Goal: Use online tool/utility: Use online tool/utility

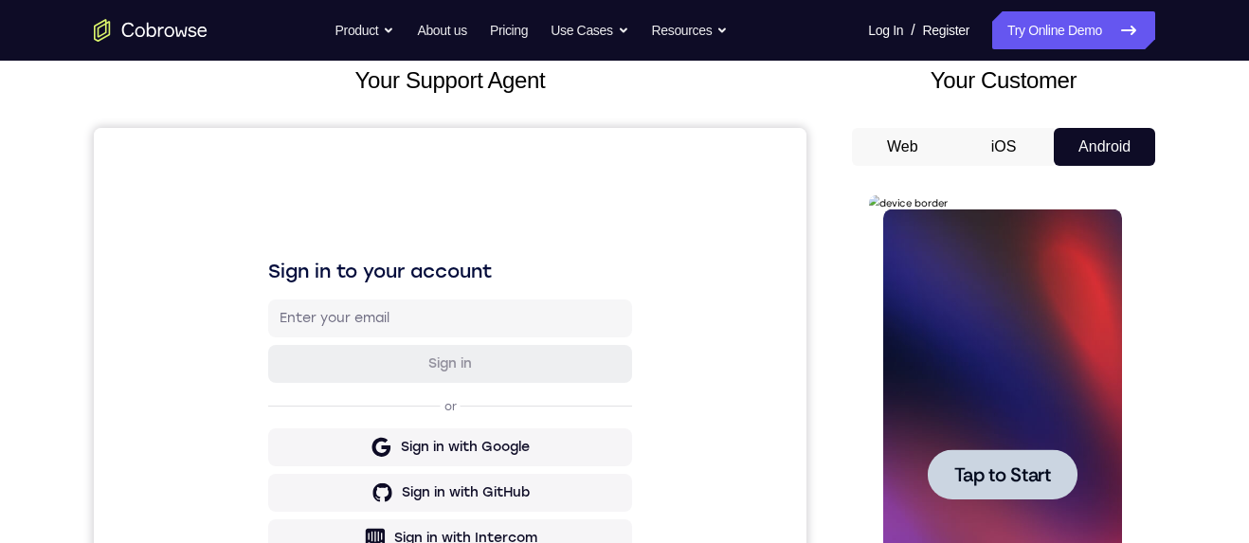
click at [1013, 141] on div at bounding box center [1002, 474] width 150 height 50
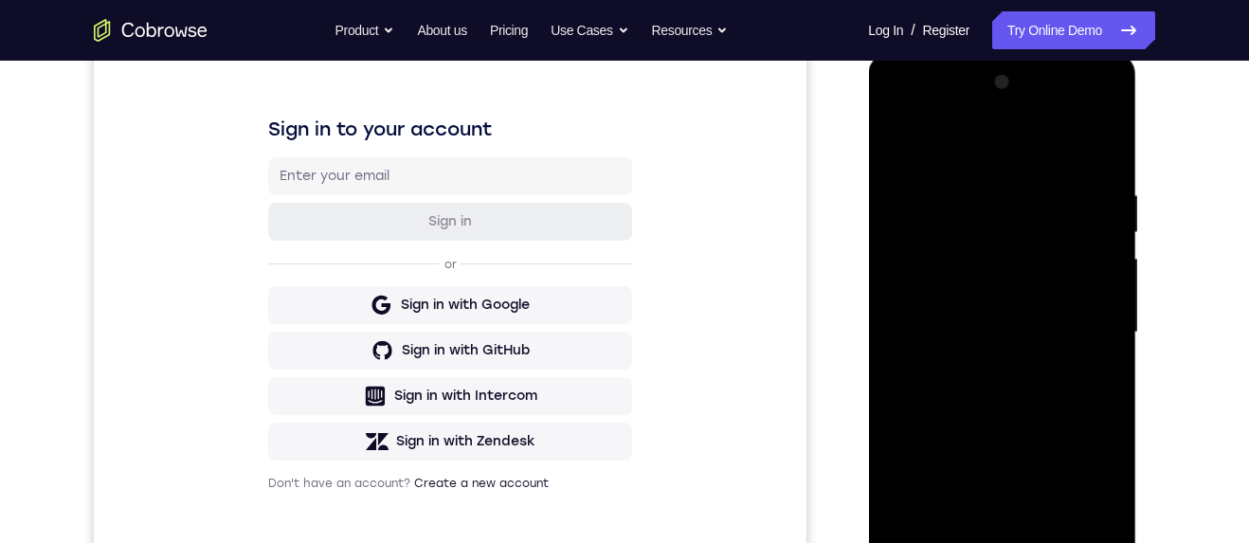
scroll to position [350, 0]
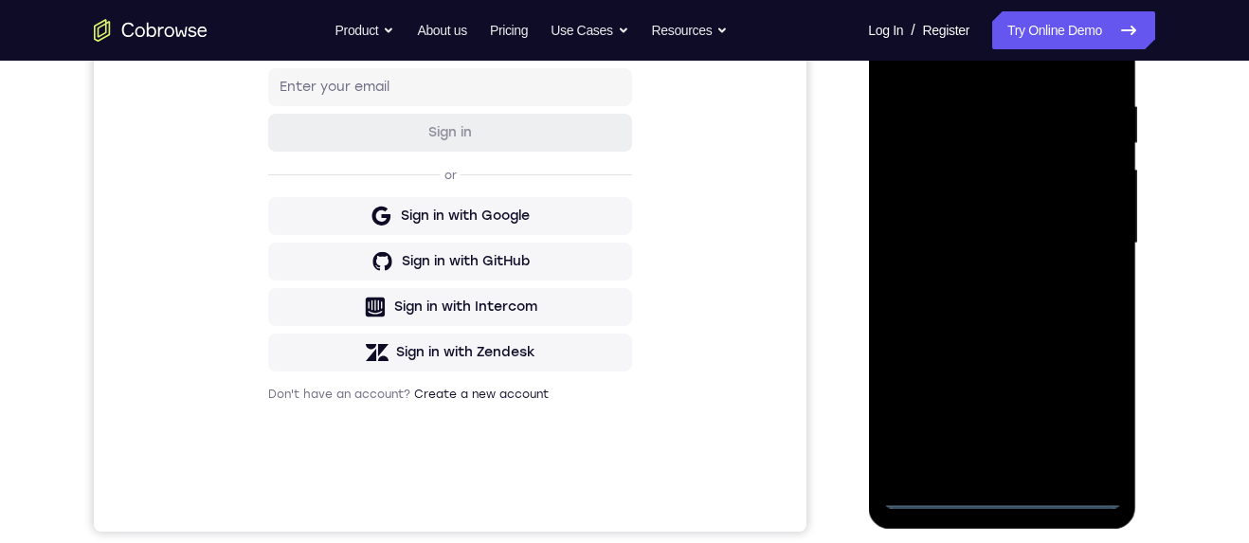
click at [1011, 141] on div at bounding box center [1001, 243] width 239 height 531
click at [1089, 141] on div at bounding box center [1001, 243] width 239 height 531
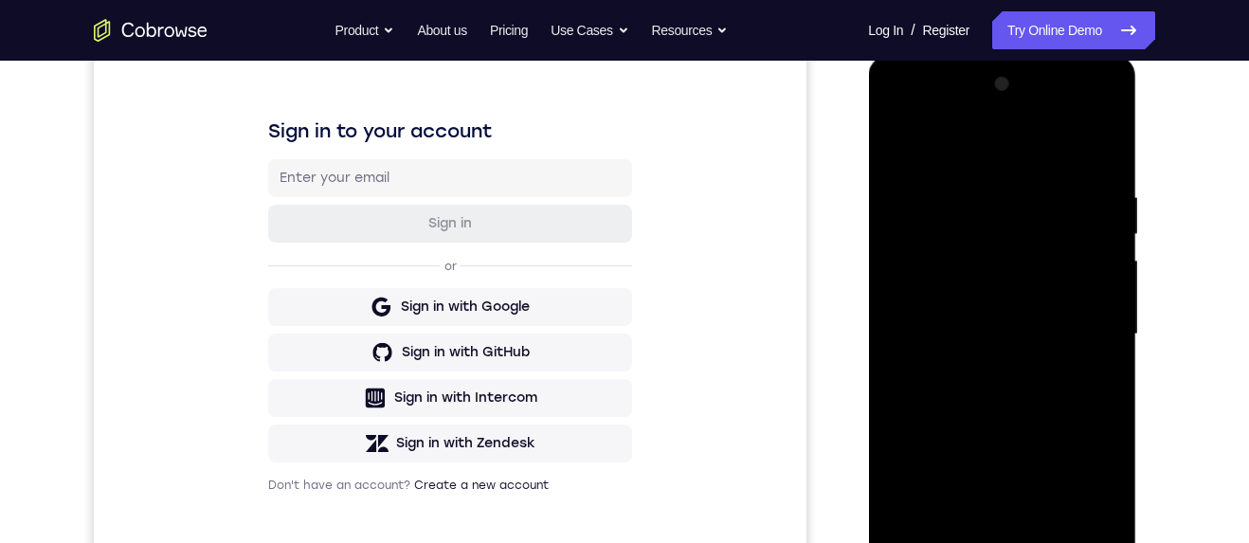
click at [1049, 141] on div at bounding box center [1001, 334] width 239 height 531
click at [1094, 141] on div at bounding box center [1001, 334] width 239 height 531
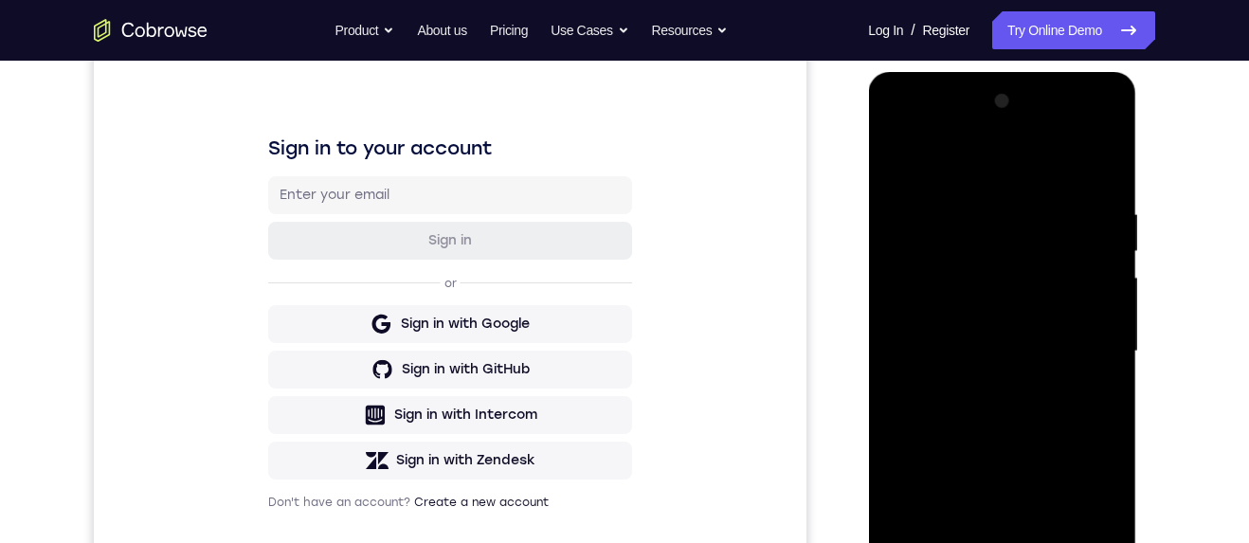
scroll to position [214, 0]
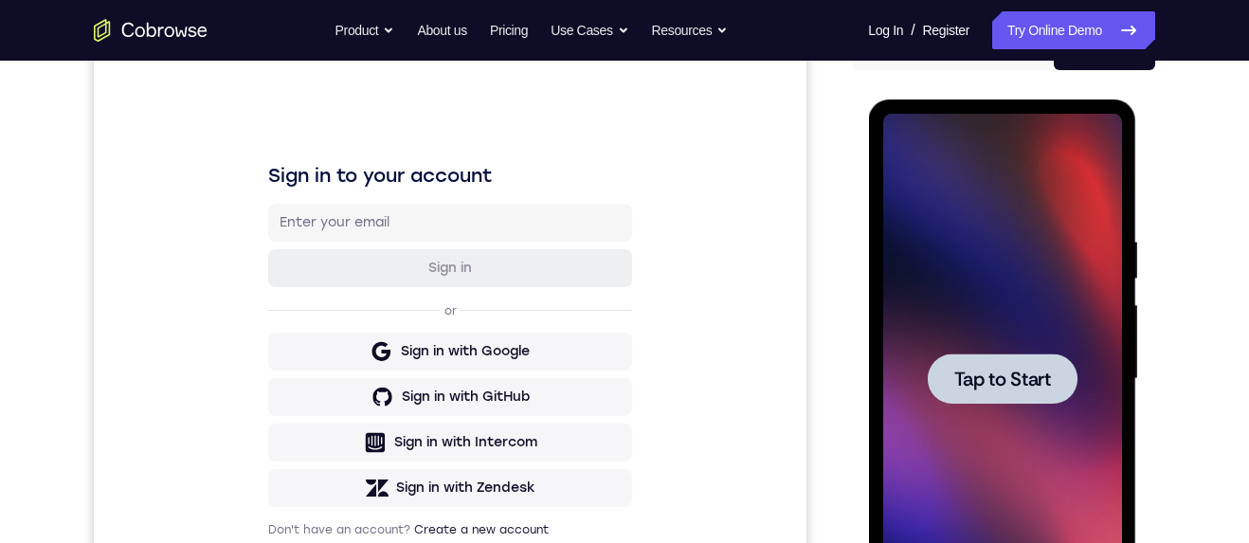
click at [1032, 141] on span "Tap to Start" at bounding box center [1002, 379] width 97 height 19
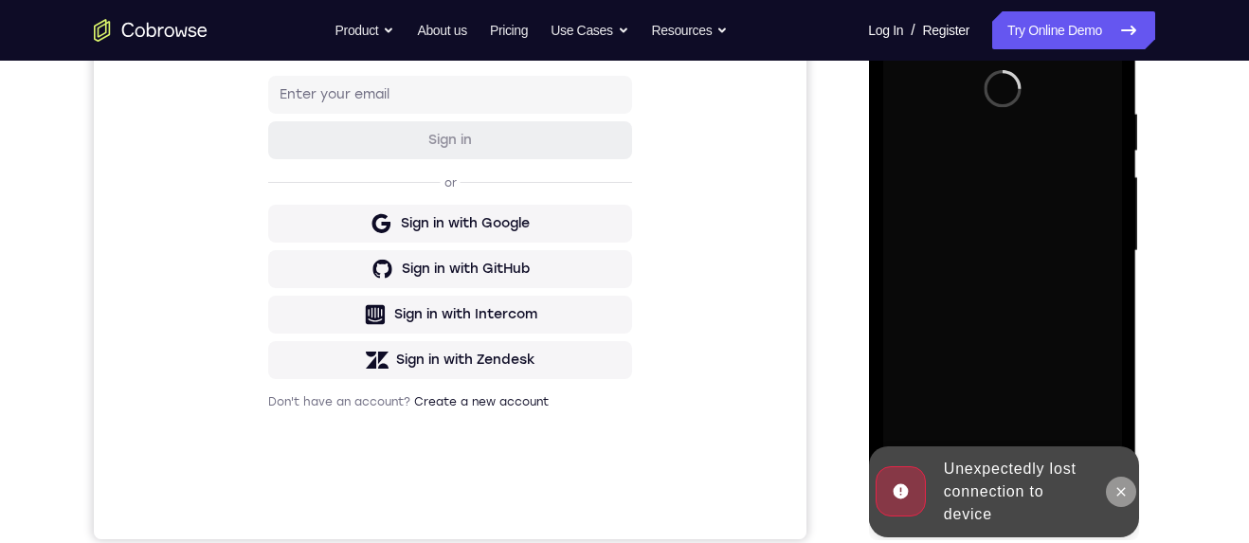
click at [1125, 141] on icon at bounding box center [1120, 491] width 15 height 15
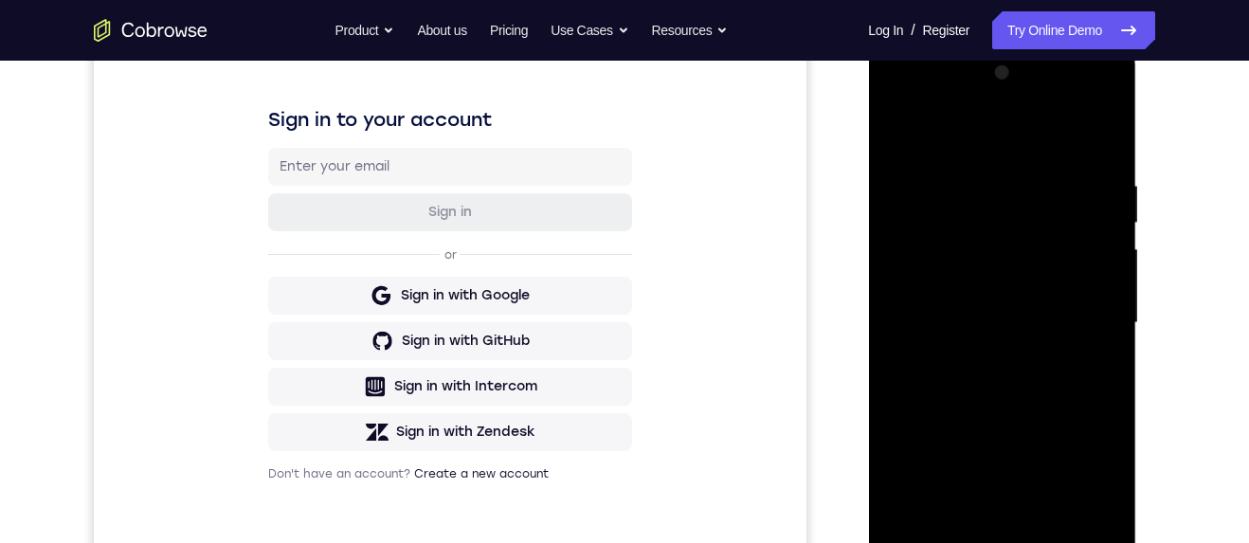
scroll to position [321, 0]
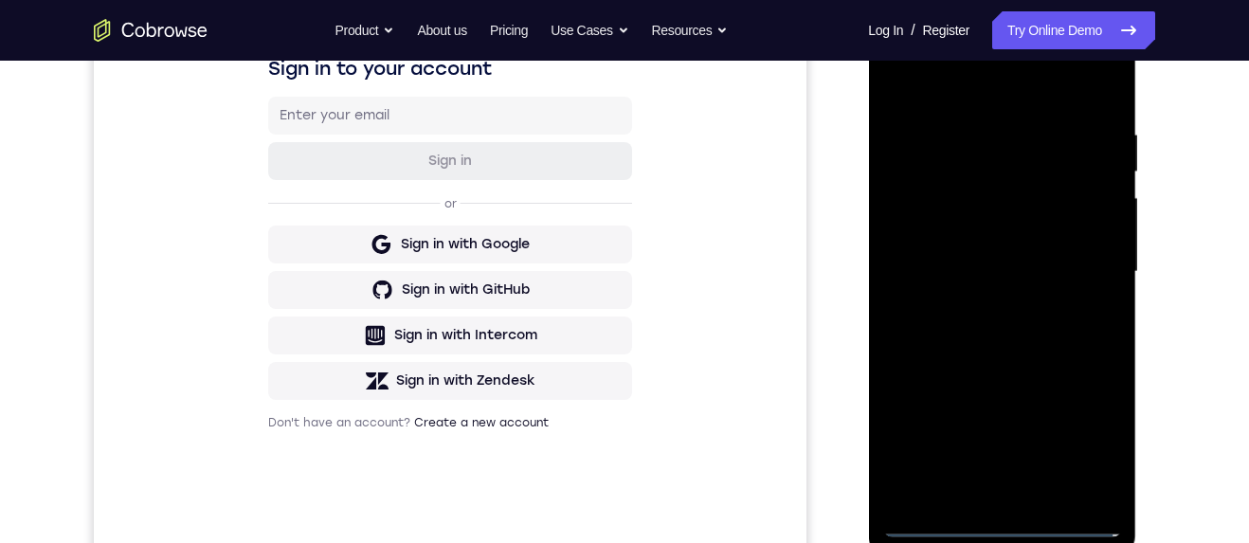
click at [1009, 141] on div at bounding box center [1001, 272] width 239 height 531
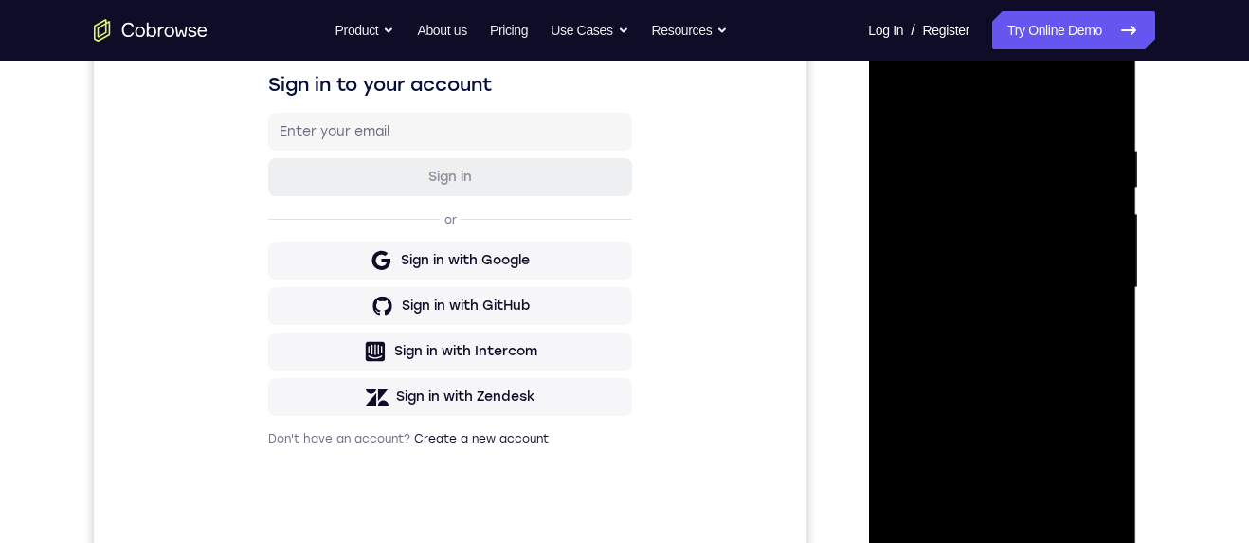
click at [1091, 141] on div at bounding box center [1001, 288] width 239 height 531
click at [1090, 141] on div at bounding box center [1001, 288] width 239 height 531
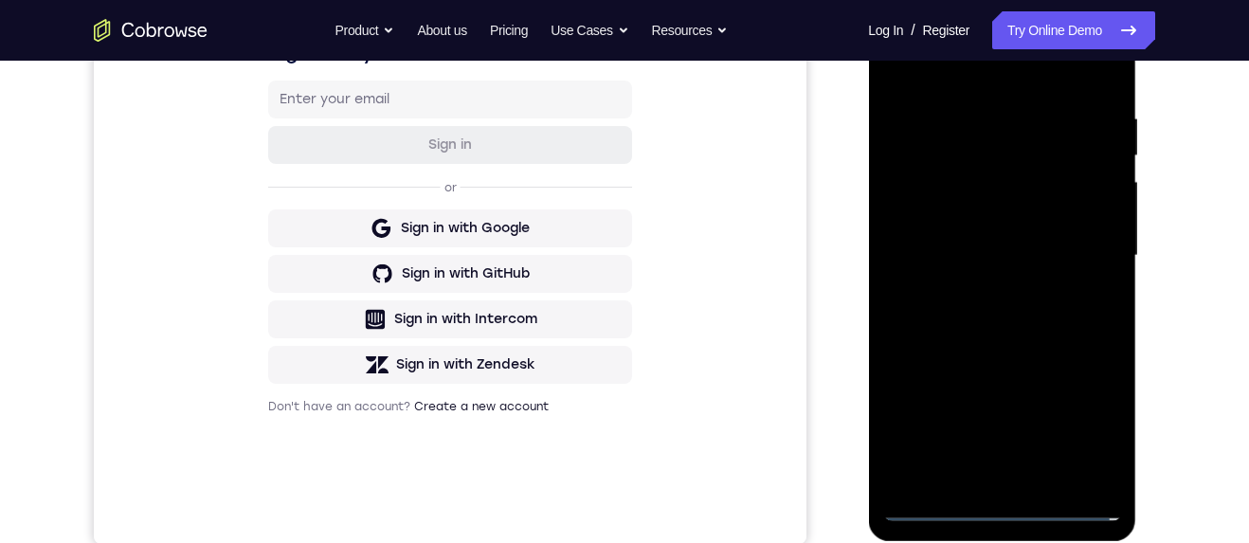
scroll to position [371, 0]
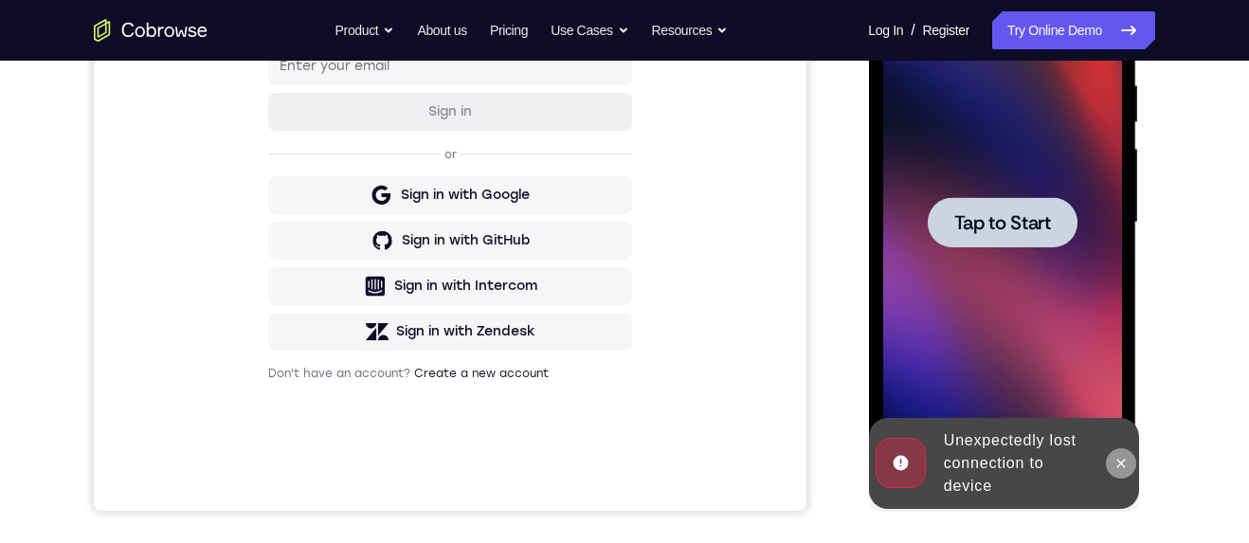
click at [1116, 141] on icon at bounding box center [1120, 463] width 15 height 15
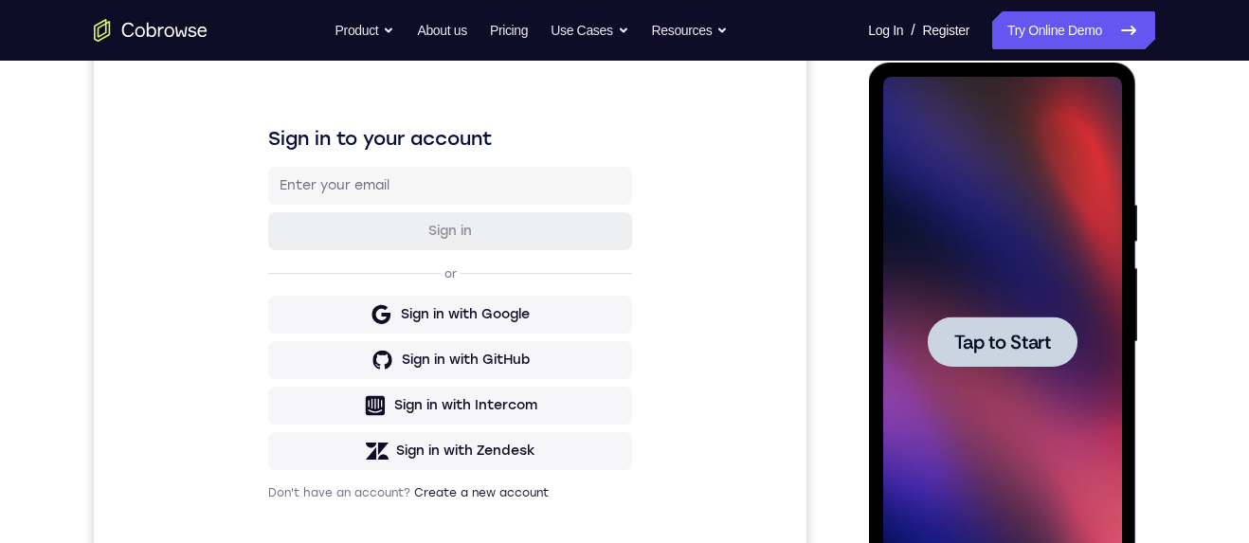
click at [1049, 141] on span "Tap to Start" at bounding box center [1002, 342] width 97 height 19
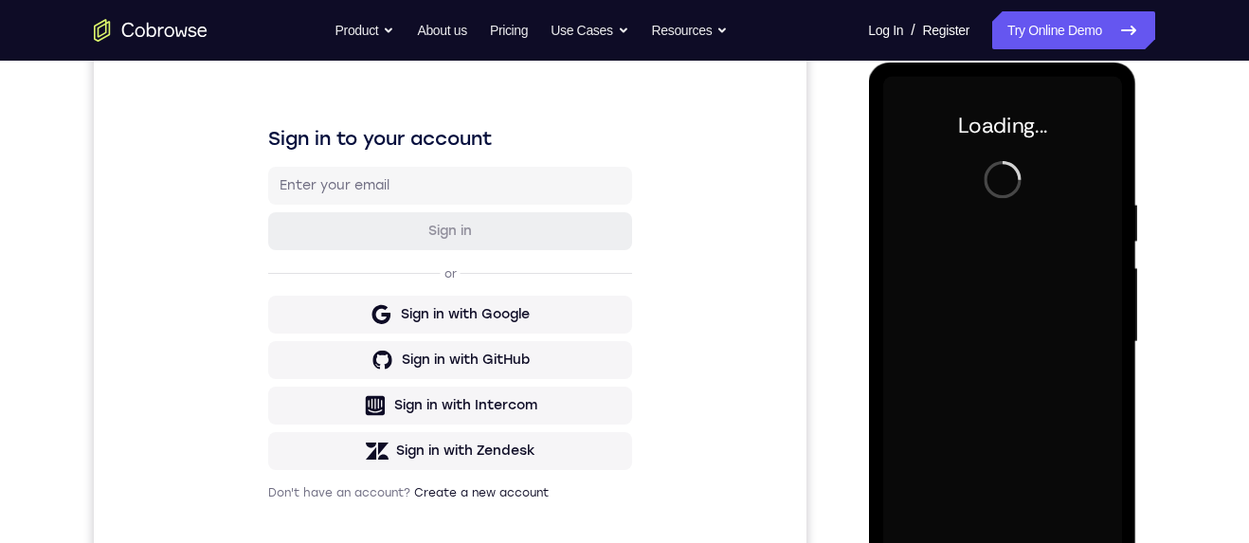
scroll to position [247, 0]
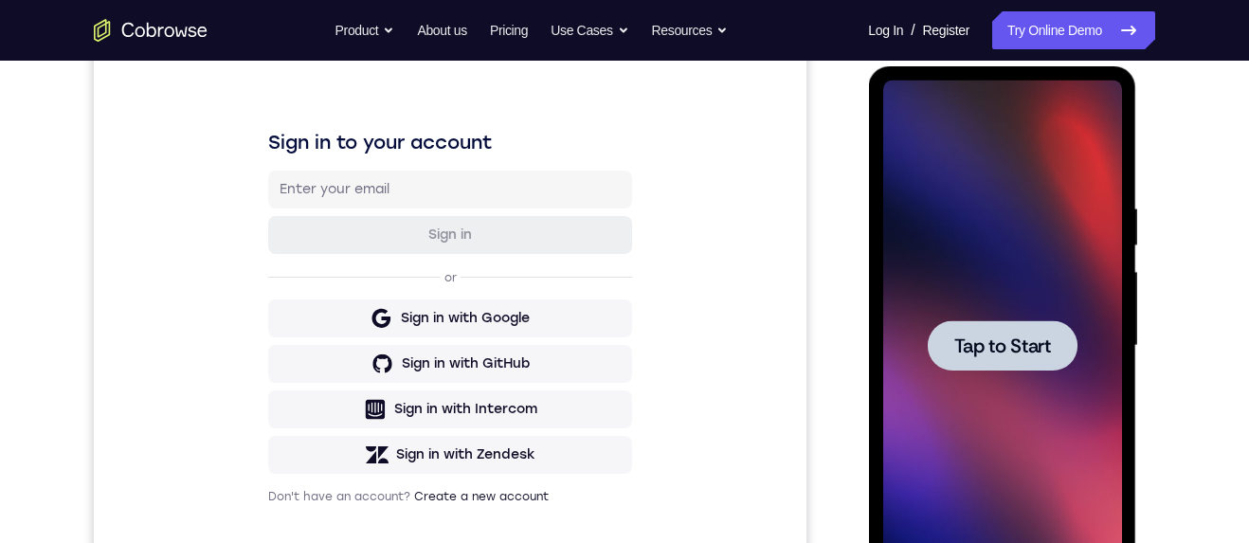
click at [1010, 141] on span "Tap to Start" at bounding box center [1002, 345] width 97 height 19
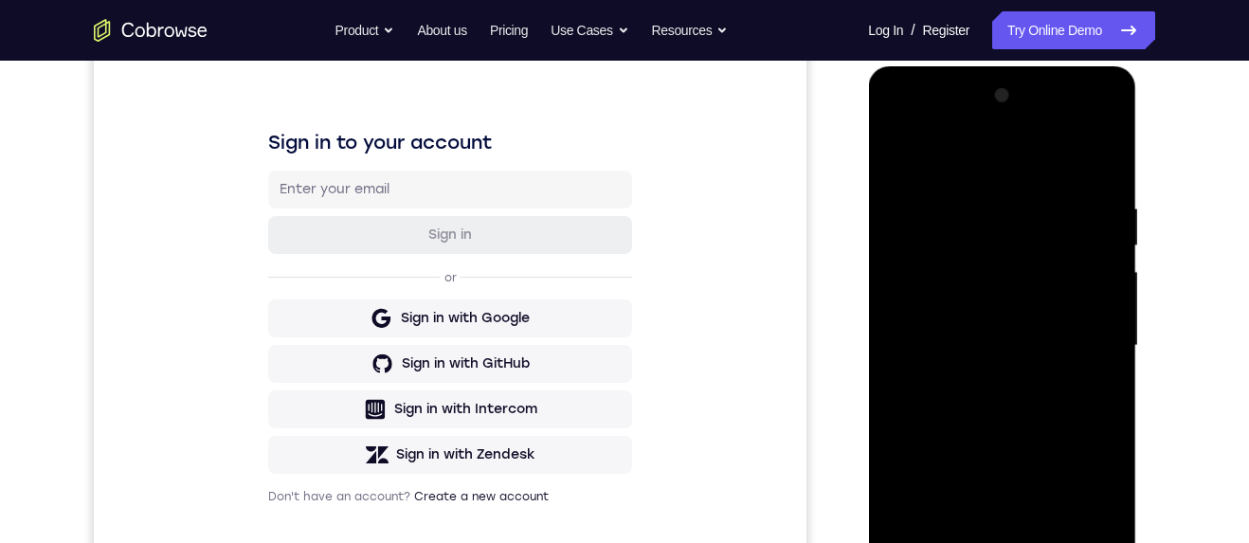
scroll to position [374, 0]
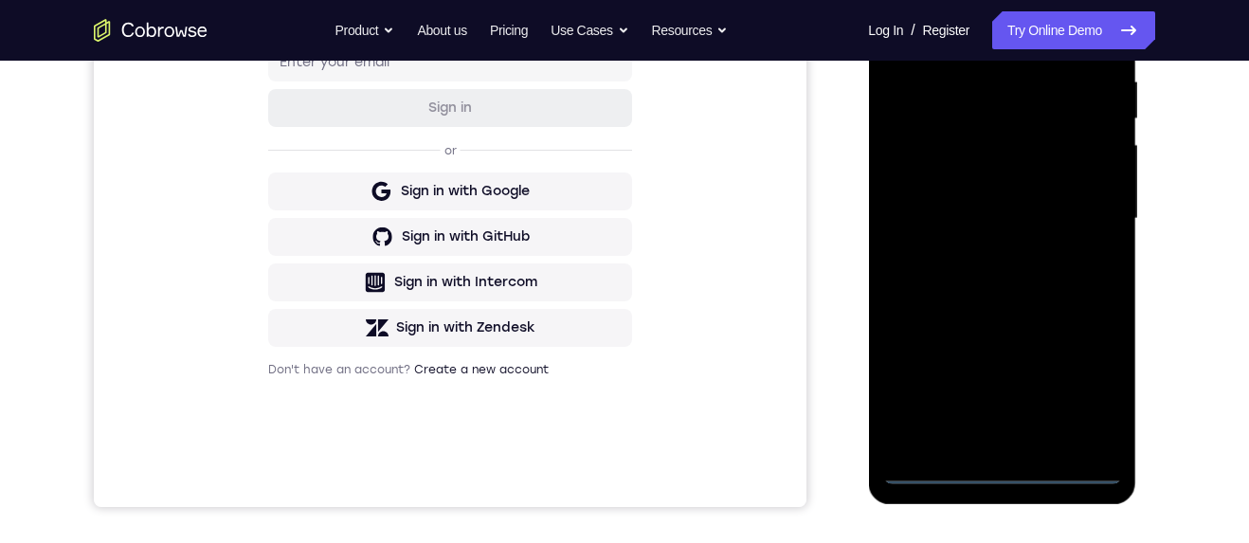
click at [1002, 141] on div at bounding box center [1001, 219] width 239 height 531
click at [1092, 141] on div at bounding box center [1001, 219] width 239 height 531
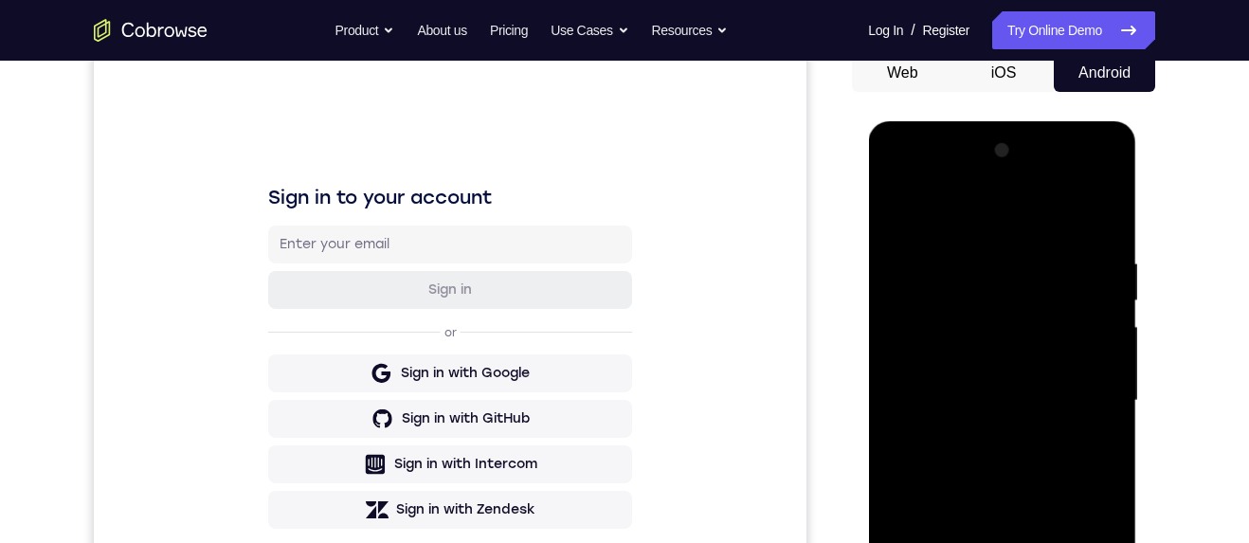
click at [1055, 141] on div at bounding box center [1001, 401] width 239 height 531
click at [1094, 141] on div at bounding box center [1001, 402] width 239 height 531
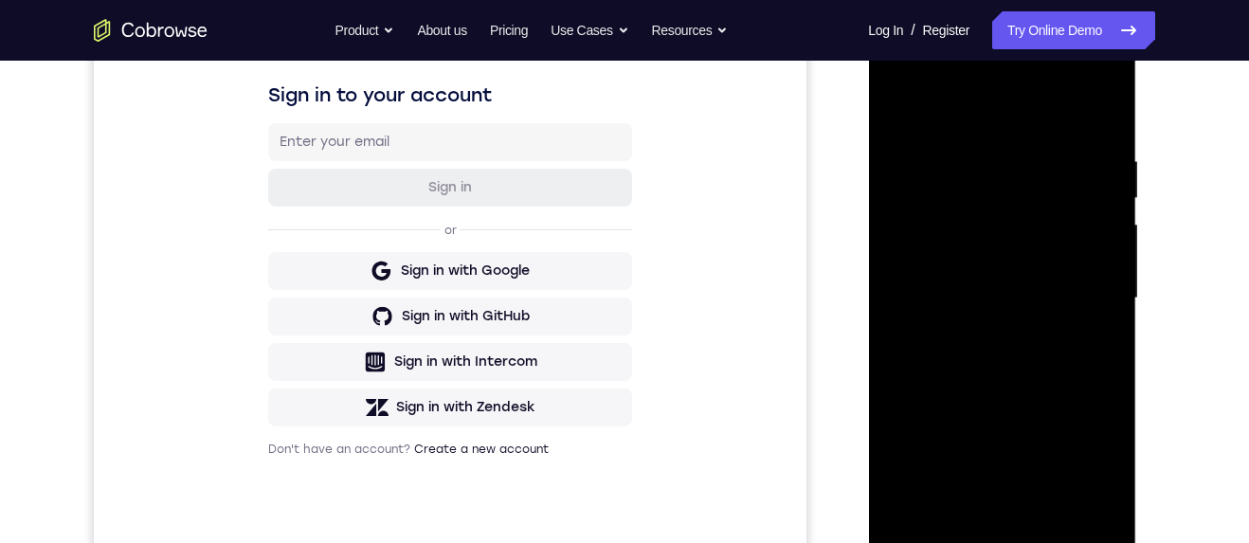
scroll to position [196, 0]
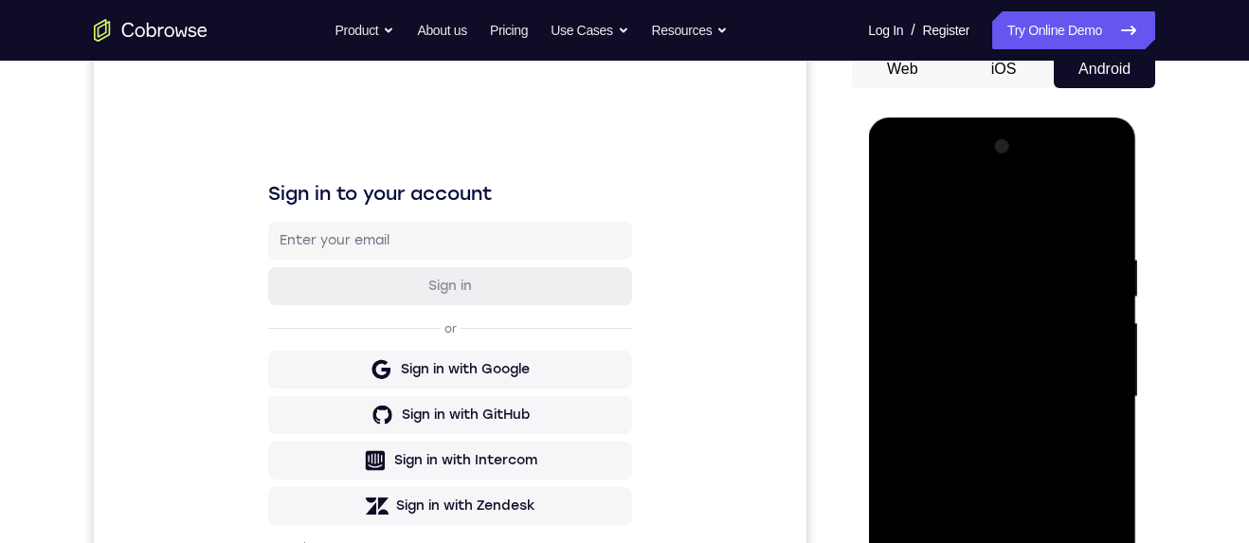
click at [1085, 141] on div at bounding box center [1001, 397] width 239 height 531
click at [1044, 141] on div at bounding box center [1001, 397] width 239 height 531
click at [1079, 141] on div at bounding box center [1001, 397] width 239 height 531
click at [906, 141] on div at bounding box center [1001, 397] width 239 height 531
click at [1090, 141] on div at bounding box center [1001, 397] width 239 height 531
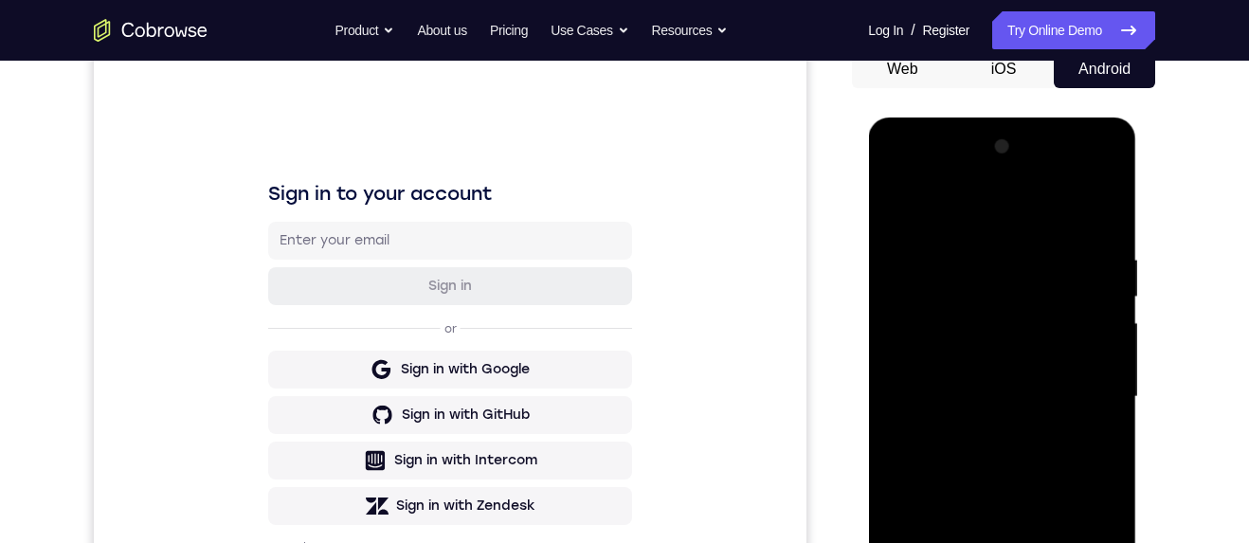
scroll to position [310, 0]
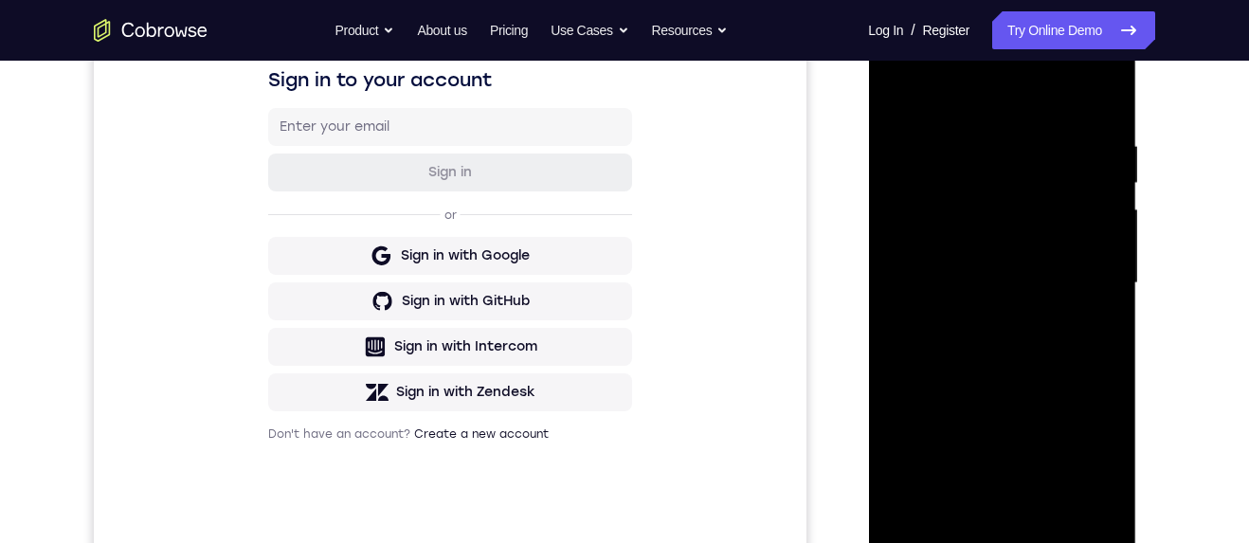
click at [990, 141] on div at bounding box center [1001, 283] width 239 height 531
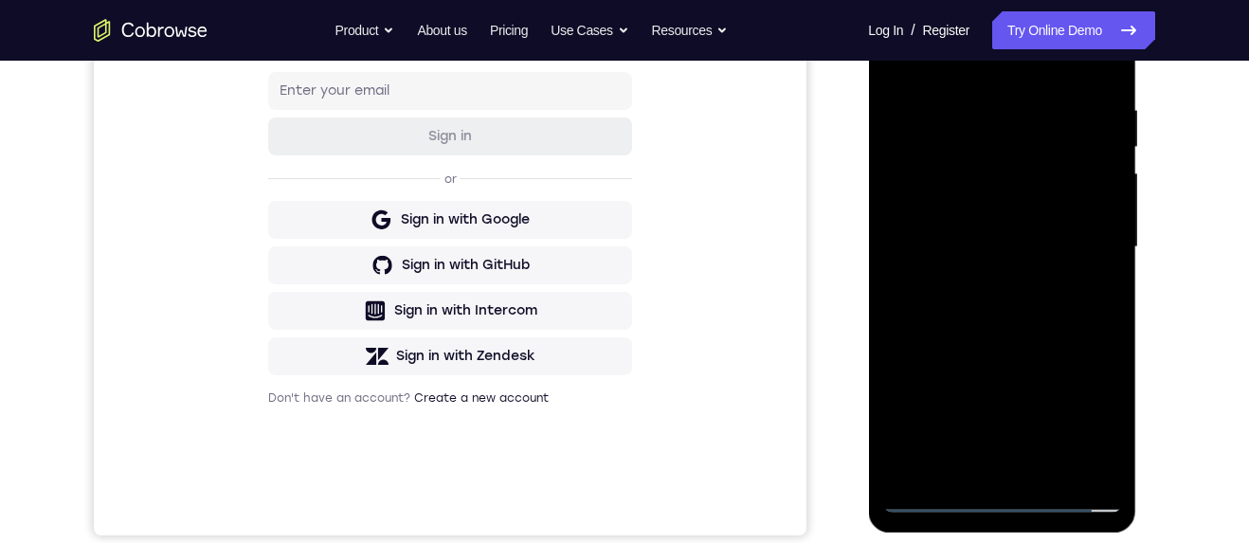
click at [1072, 141] on div at bounding box center [1001, 247] width 239 height 531
click at [1037, 141] on div at bounding box center [1001, 247] width 239 height 531
click at [1050, 141] on div at bounding box center [1001, 247] width 239 height 531
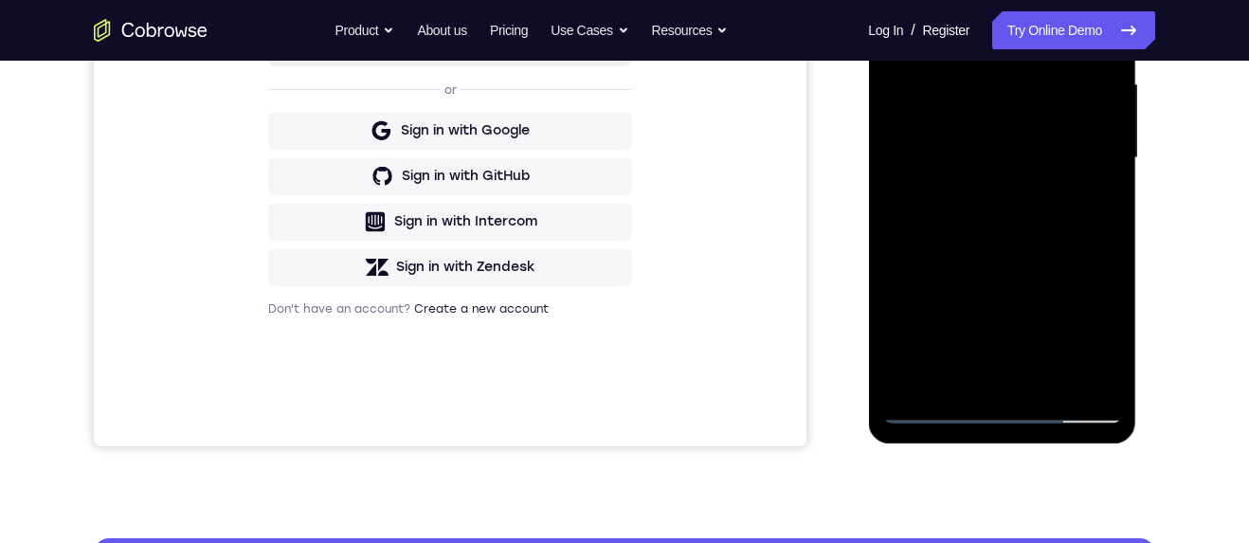
click at [1052, 141] on div at bounding box center [1001, 158] width 239 height 531
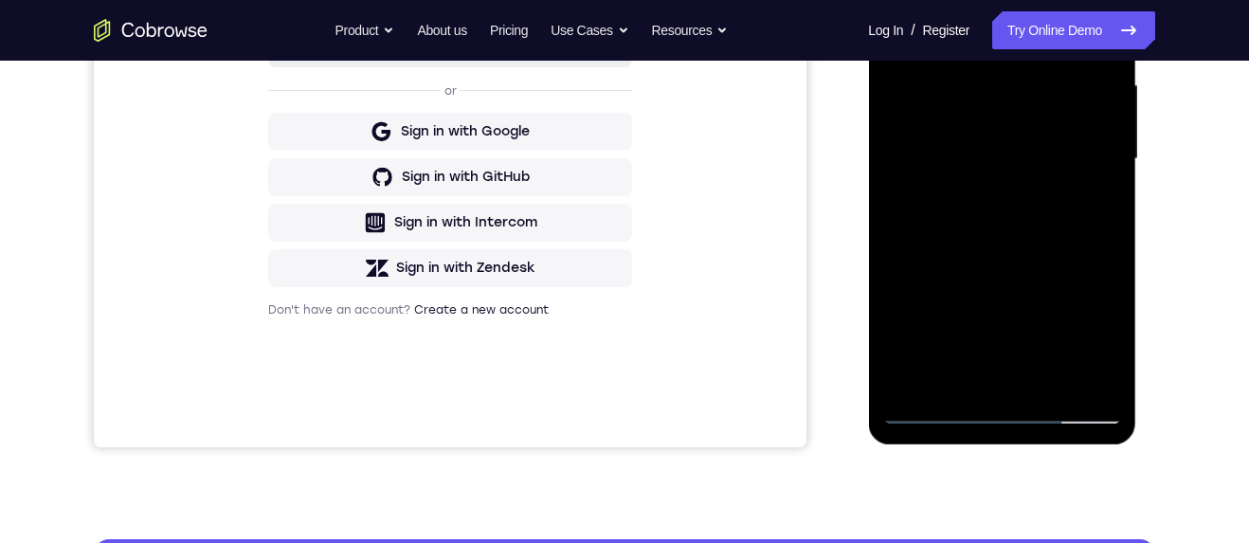
scroll to position [374, 0]
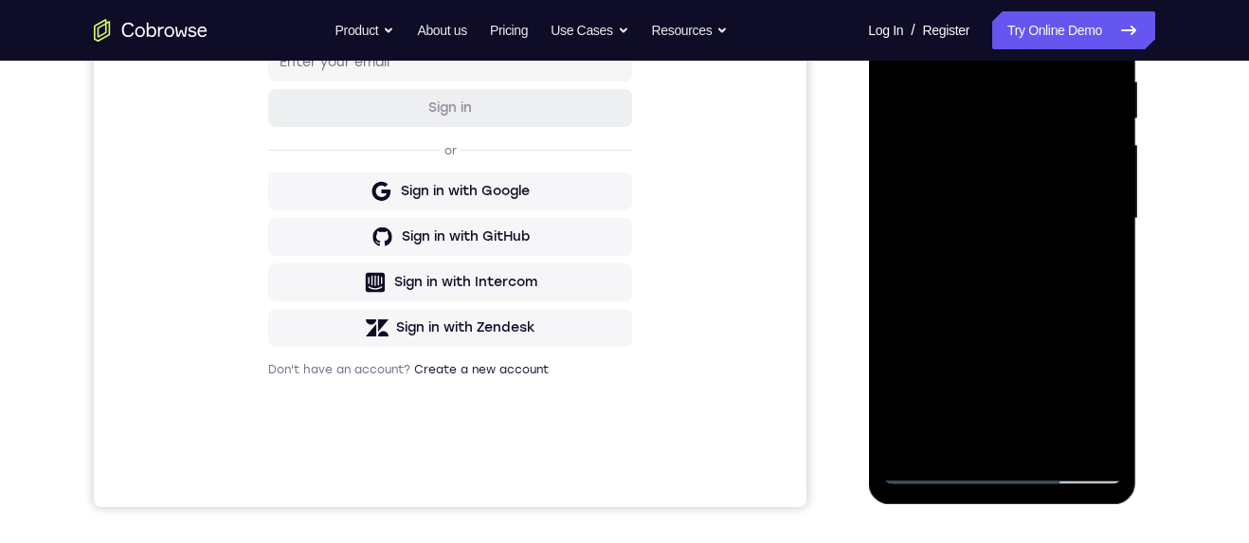
click at [1114, 141] on div at bounding box center [1001, 219] width 239 height 531
click at [1062, 141] on div at bounding box center [1001, 220] width 239 height 531
click at [1028, 141] on div at bounding box center [1001, 220] width 239 height 531
click at [1049, 141] on div at bounding box center [1001, 220] width 239 height 531
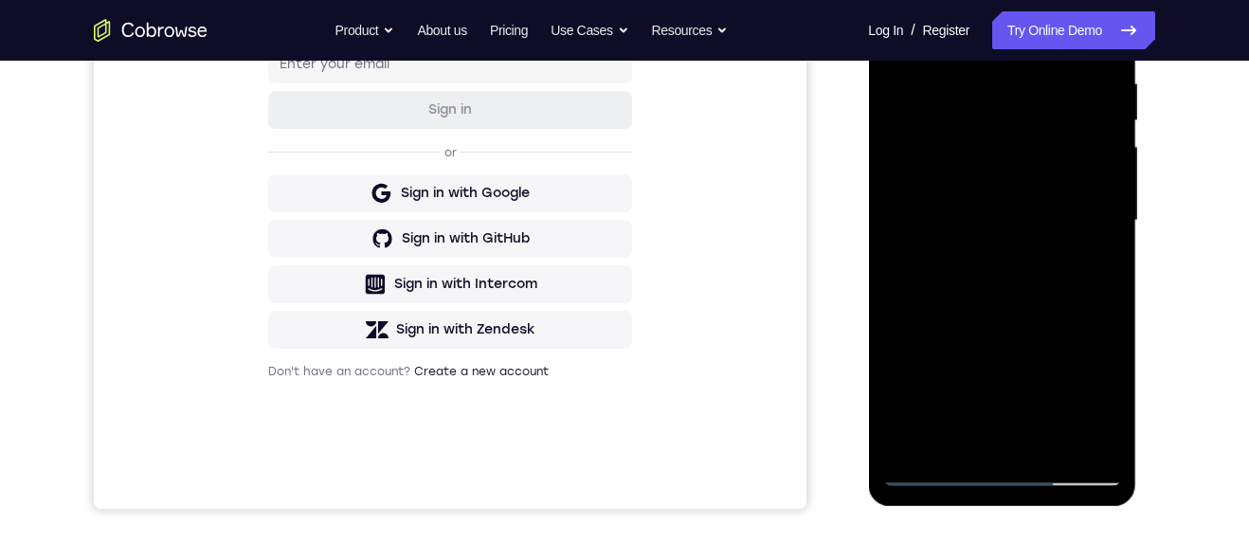
click at [991, 141] on div at bounding box center [1001, 220] width 239 height 531
click at [1098, 141] on div at bounding box center [1001, 220] width 239 height 531
click at [933, 141] on div at bounding box center [1001, 220] width 239 height 531
click at [937, 141] on div at bounding box center [1001, 220] width 239 height 531
click at [1064, 141] on div at bounding box center [1001, 220] width 239 height 531
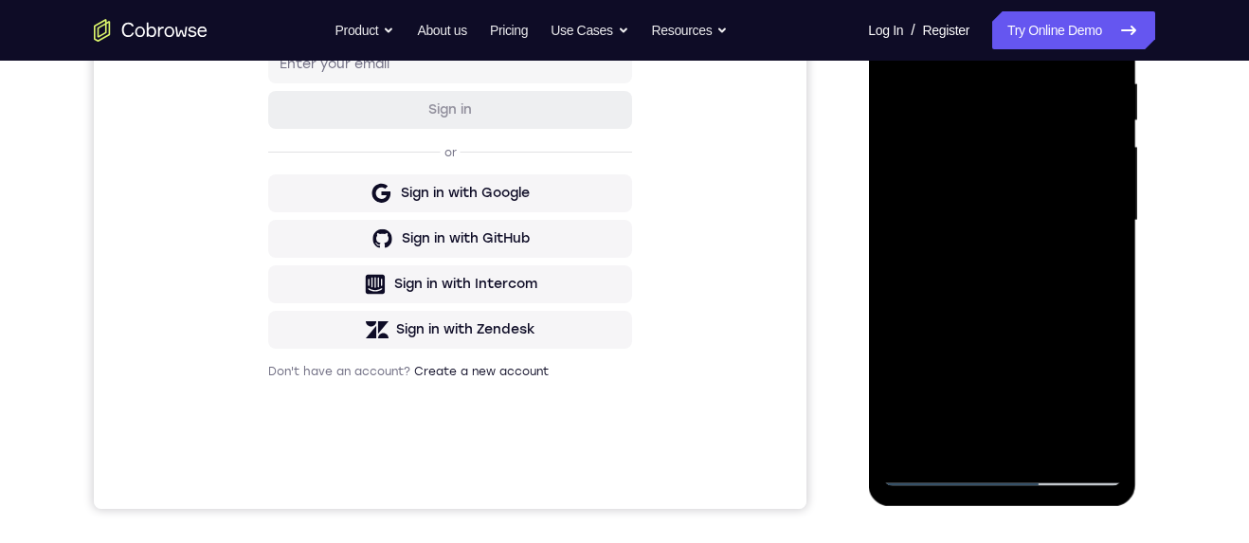
click at [1038, 141] on div at bounding box center [1001, 220] width 239 height 531
click at [1099, 141] on div at bounding box center [1001, 220] width 239 height 531
click at [934, 141] on div at bounding box center [1001, 220] width 239 height 531
click at [939, 141] on div at bounding box center [1001, 220] width 239 height 531
click at [1032, 141] on div at bounding box center [1001, 220] width 239 height 531
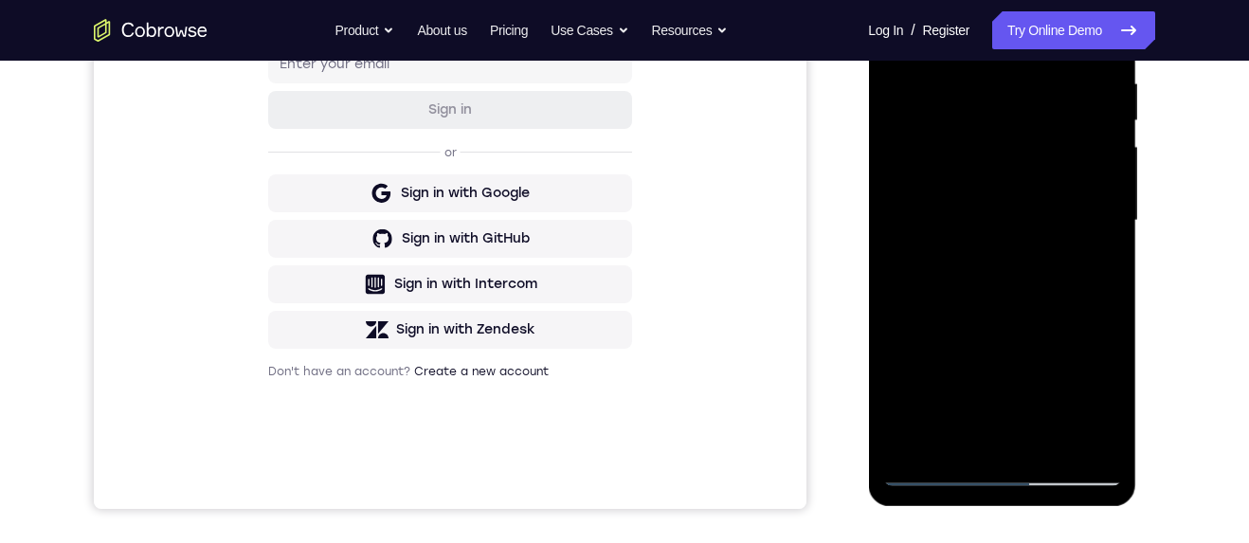
click at [989, 141] on div at bounding box center [1001, 220] width 239 height 531
click at [959, 141] on div at bounding box center [1001, 220] width 239 height 531
click at [988, 141] on div at bounding box center [1001, 220] width 239 height 531
click at [1093, 141] on div at bounding box center [1001, 220] width 239 height 531
click at [1099, 141] on div at bounding box center [1001, 220] width 239 height 531
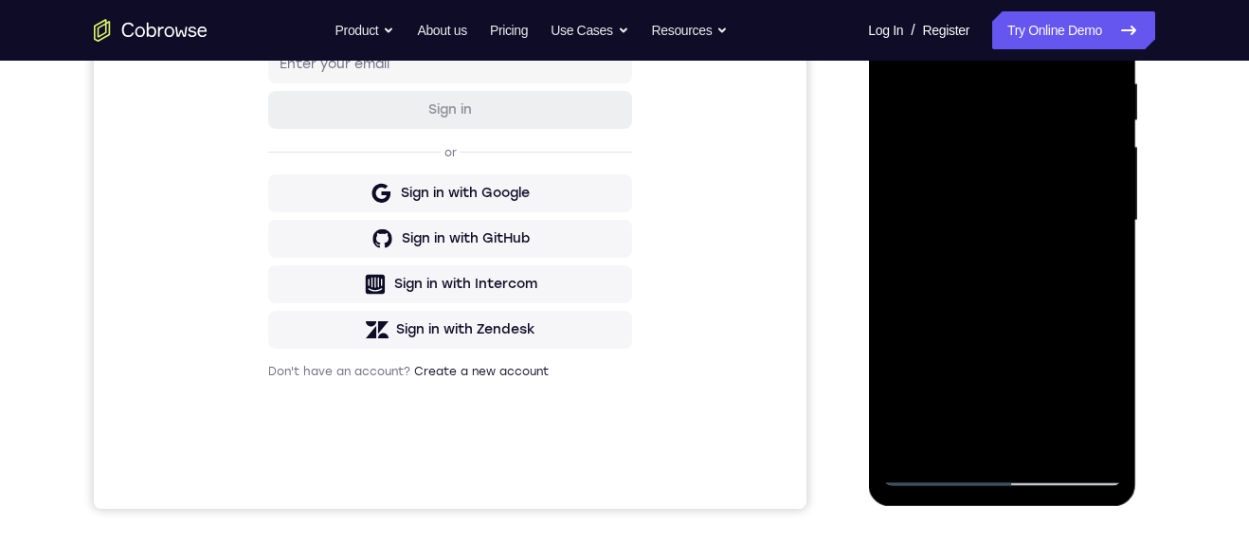
click at [948, 141] on div at bounding box center [1001, 220] width 239 height 531
click at [939, 141] on div at bounding box center [1001, 220] width 239 height 531
click at [1074, 141] on div at bounding box center [1001, 220] width 239 height 531
click at [993, 141] on div at bounding box center [1001, 220] width 239 height 531
click at [1024, 141] on div at bounding box center [1001, 220] width 239 height 531
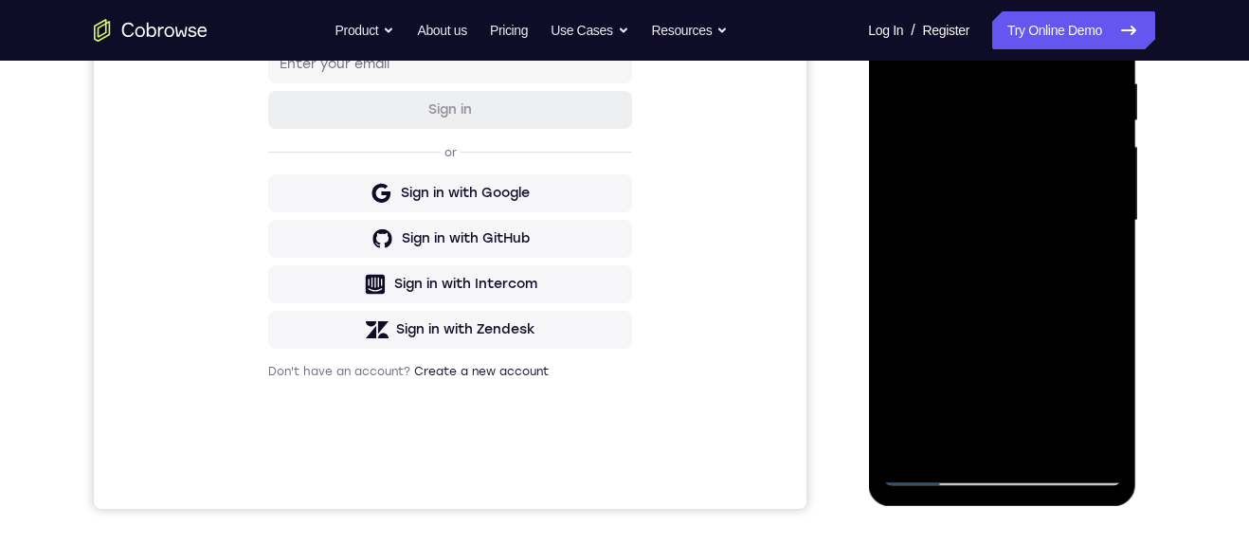
click at [1003, 141] on div at bounding box center [1001, 220] width 239 height 531
click at [1099, 141] on div at bounding box center [1001, 220] width 239 height 531
click at [943, 141] on div at bounding box center [1001, 220] width 239 height 531
click at [942, 141] on div at bounding box center [1001, 220] width 239 height 531
click at [1048, 141] on div at bounding box center [1001, 220] width 239 height 531
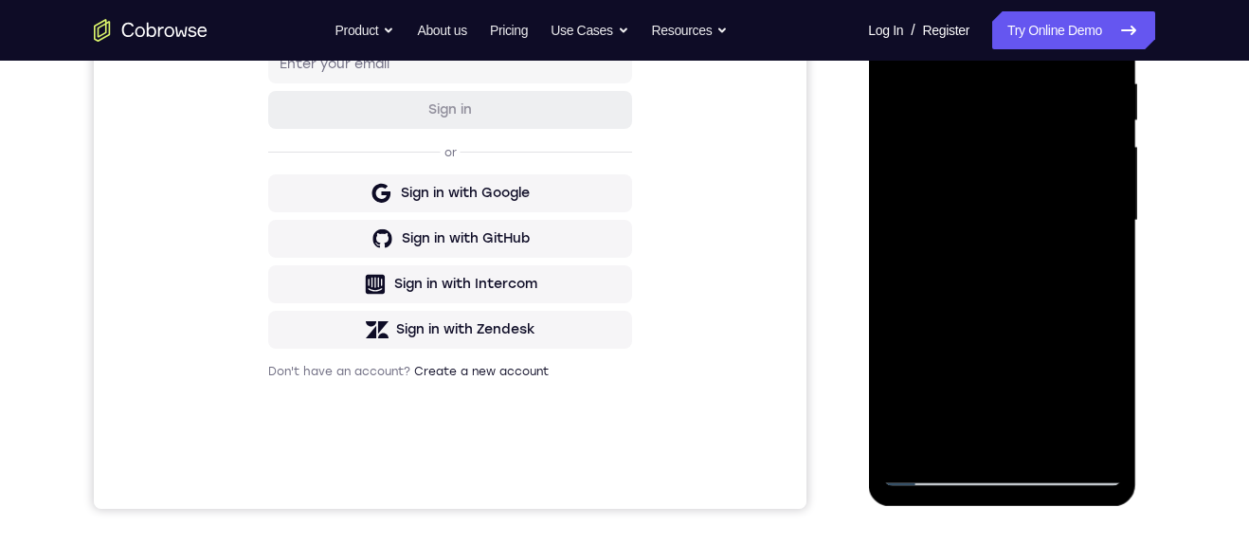
click at [985, 141] on div at bounding box center [1001, 220] width 239 height 531
click at [1102, 141] on div at bounding box center [1001, 220] width 239 height 531
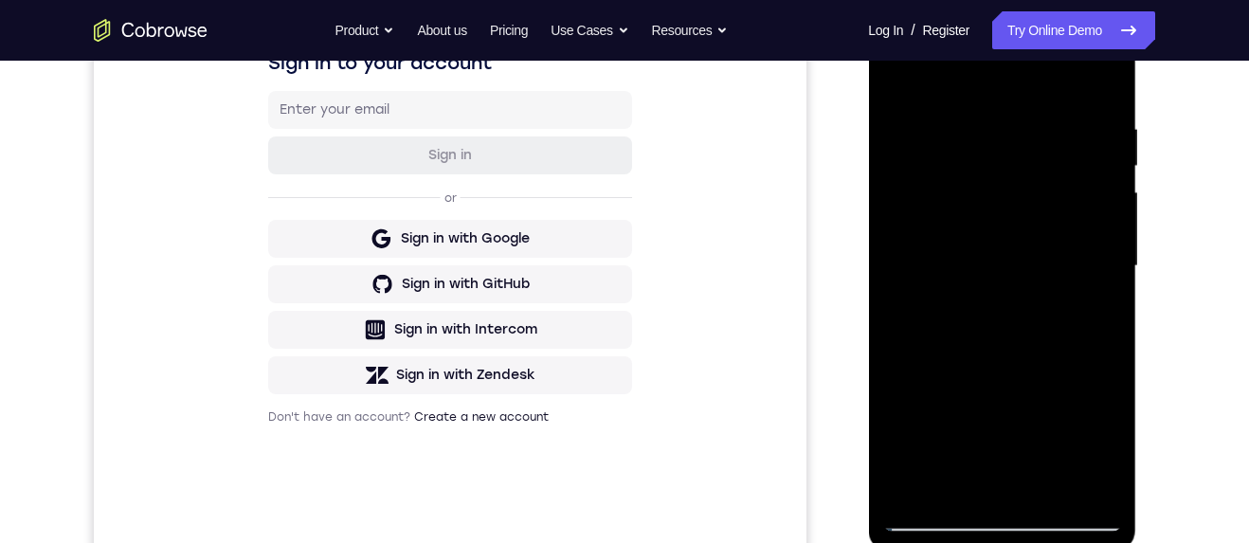
click at [935, 141] on div at bounding box center [1001, 266] width 239 height 531
click at [942, 141] on div at bounding box center [1001, 266] width 239 height 531
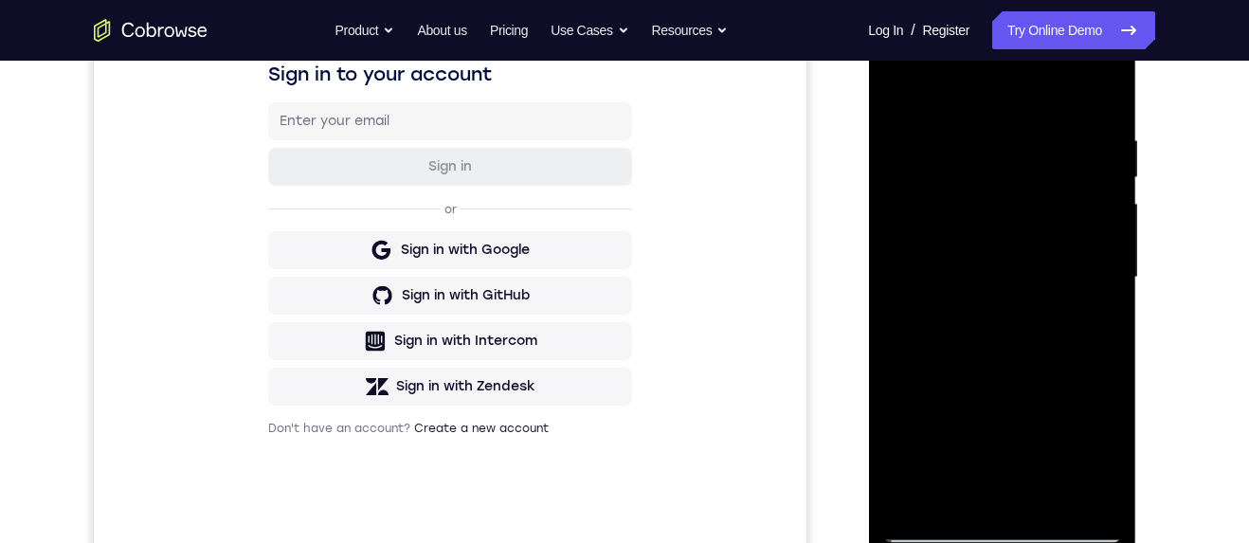
scroll to position [329, 0]
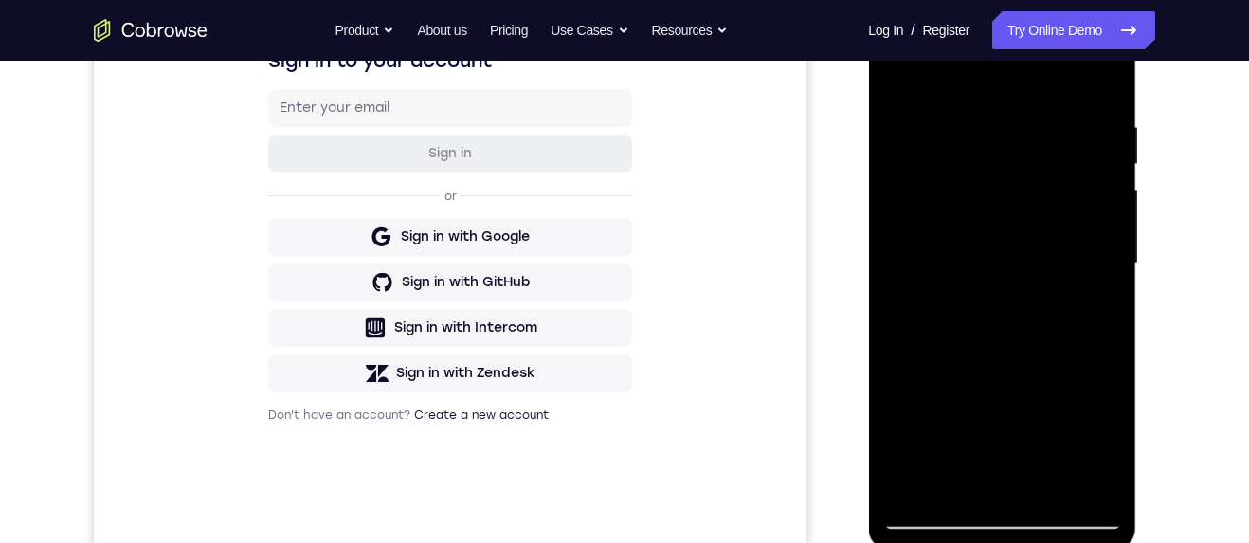
click at [1016, 141] on div at bounding box center [1001, 264] width 239 height 531
click at [992, 141] on div at bounding box center [1001, 264] width 239 height 531
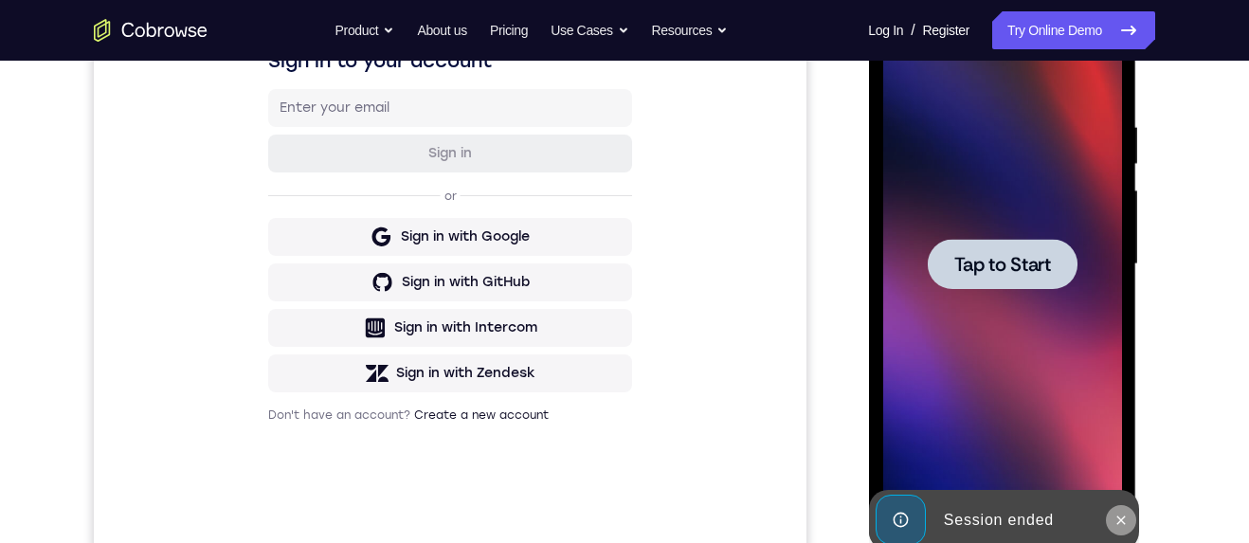
click at [1122, 141] on icon at bounding box center [1120, 520] width 15 height 15
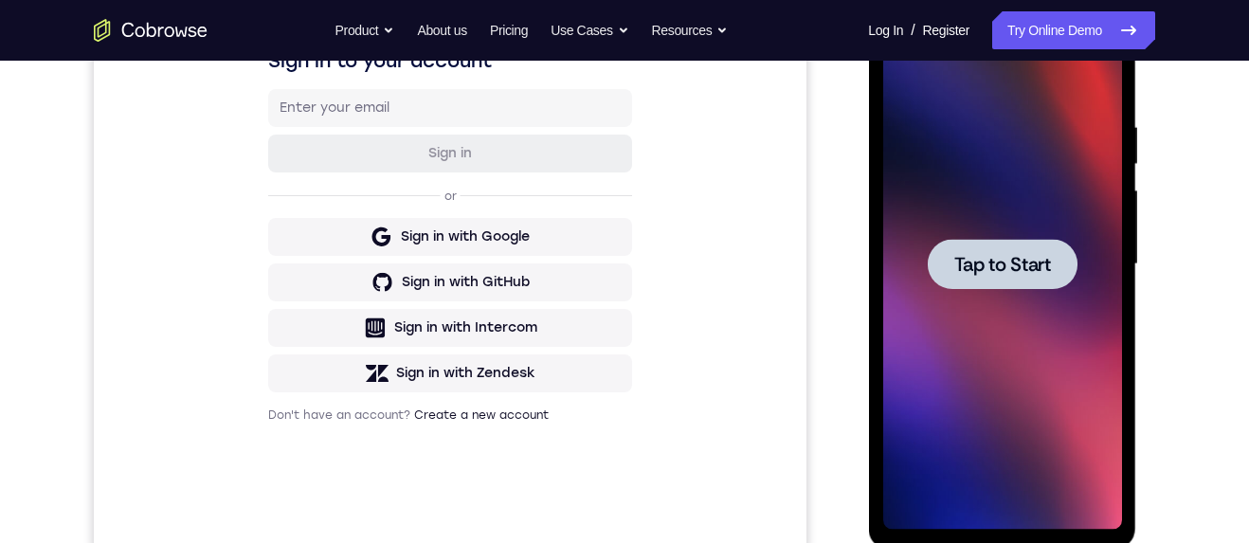
click at [1011, 141] on span "Tap to Start" at bounding box center [1002, 264] width 97 height 19
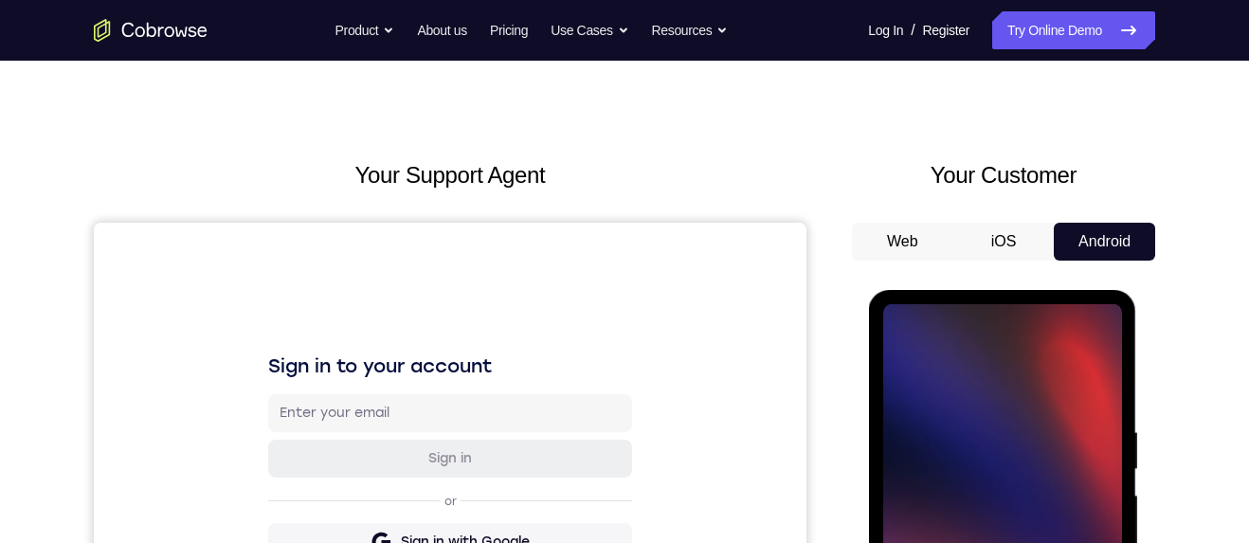
scroll to position [137, 0]
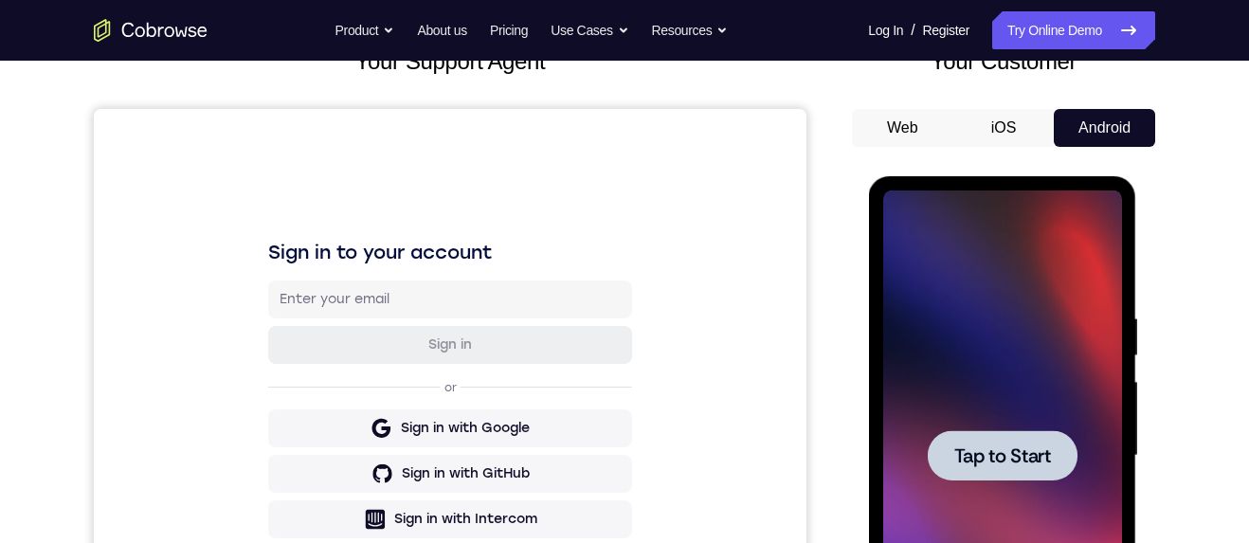
click at [1035, 141] on span "Tap to Start" at bounding box center [1002, 455] width 97 height 19
click at [1041, 141] on span "Tap to Start" at bounding box center [1002, 455] width 97 height 19
click at [1010, 141] on span "Tap to Start" at bounding box center [1002, 455] width 97 height 19
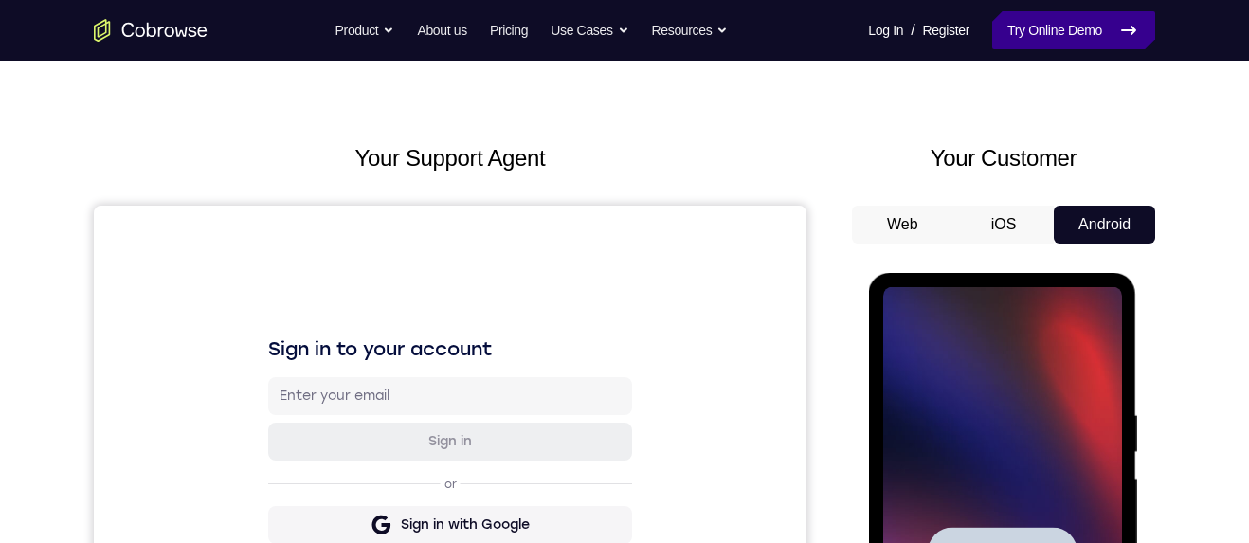
click at [1085, 36] on link "Try Online Demo" at bounding box center [1073, 30] width 163 height 38
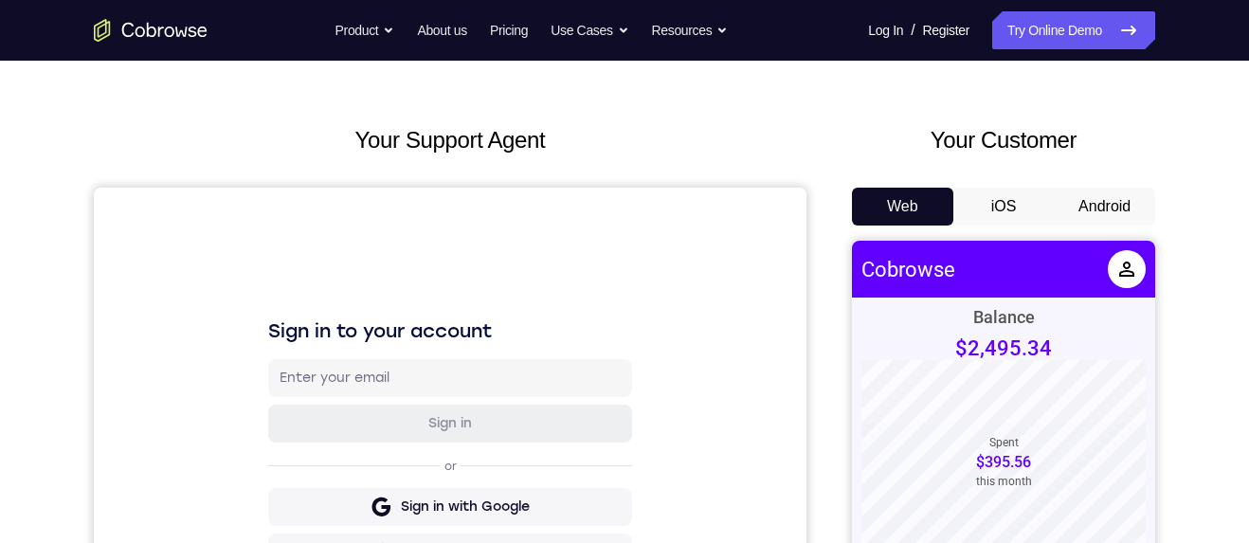
click at [1101, 208] on button "Android" at bounding box center [1104, 207] width 101 height 38
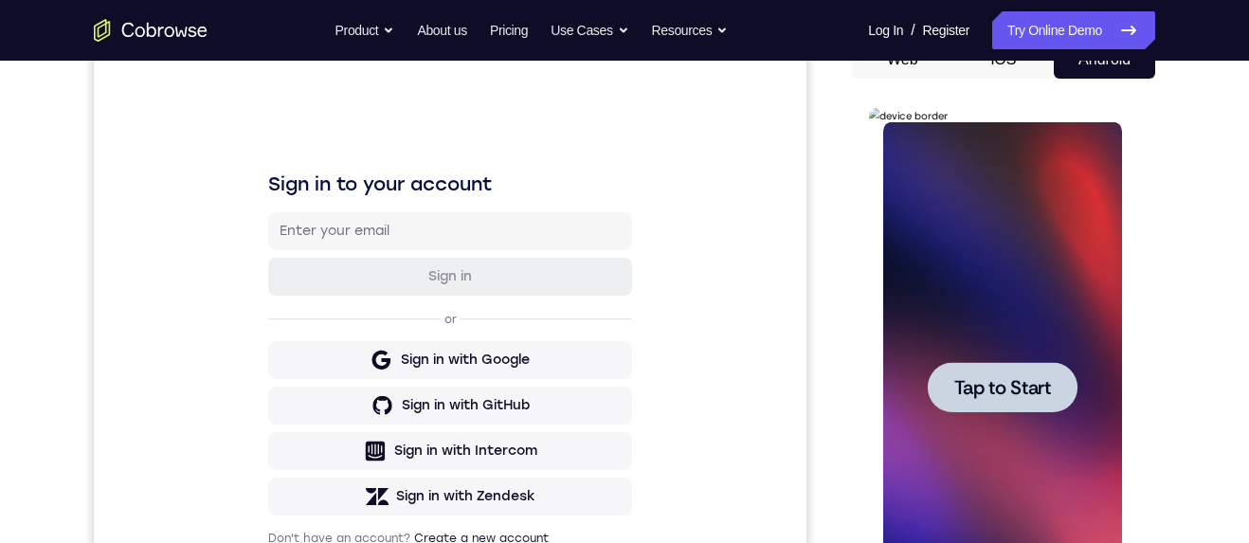
click at [1041, 379] on span "Tap to Start" at bounding box center [1002, 387] width 97 height 19
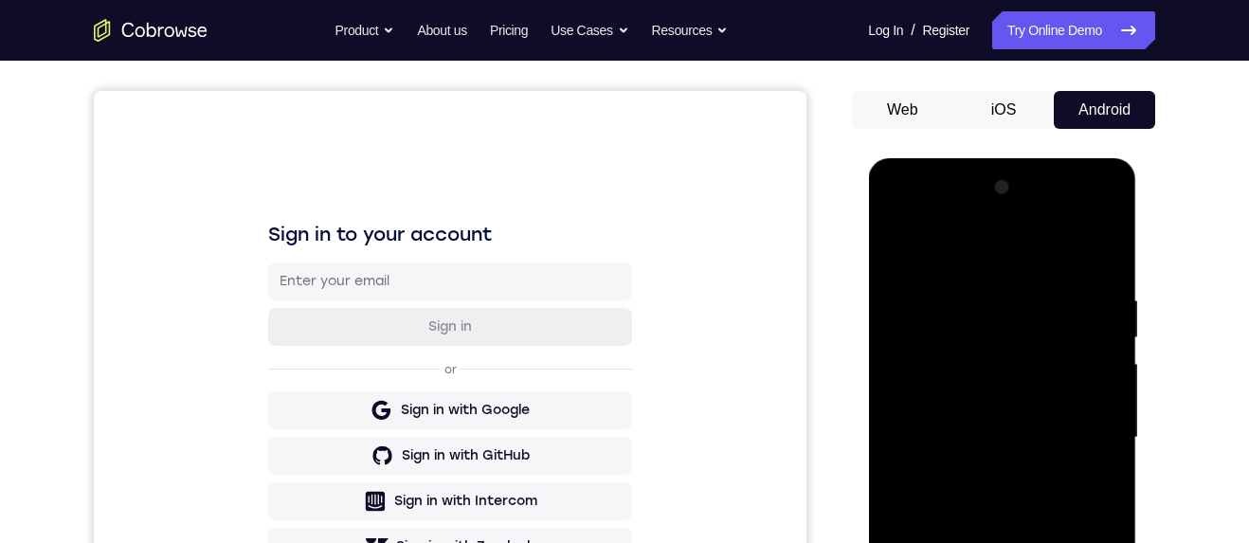
scroll to position [245, 0]
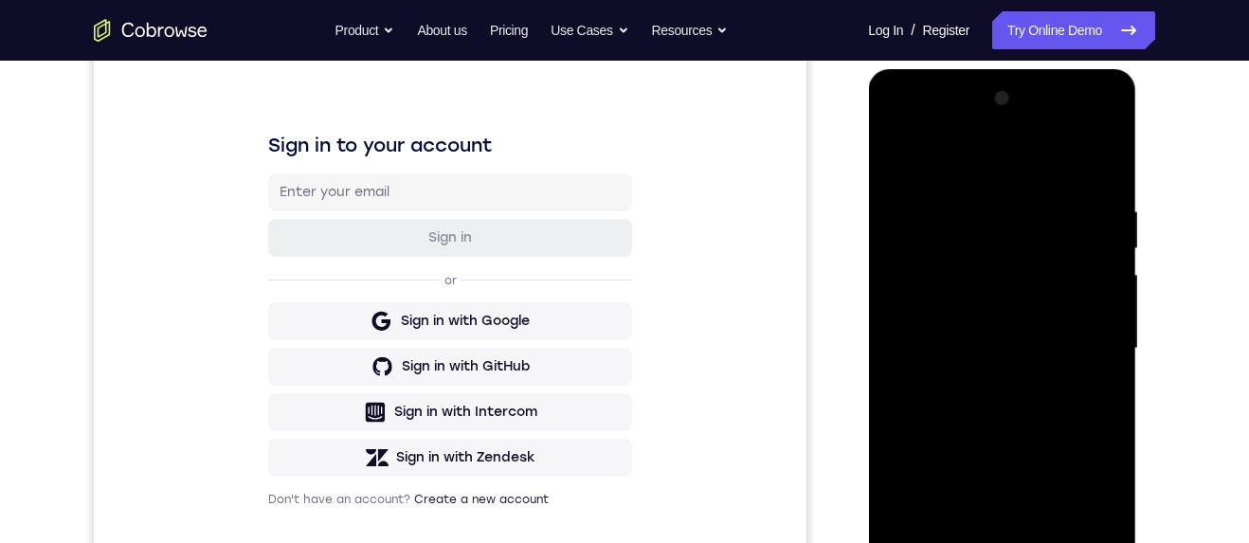
click at [1011, 542] on div at bounding box center [1001, 348] width 239 height 531
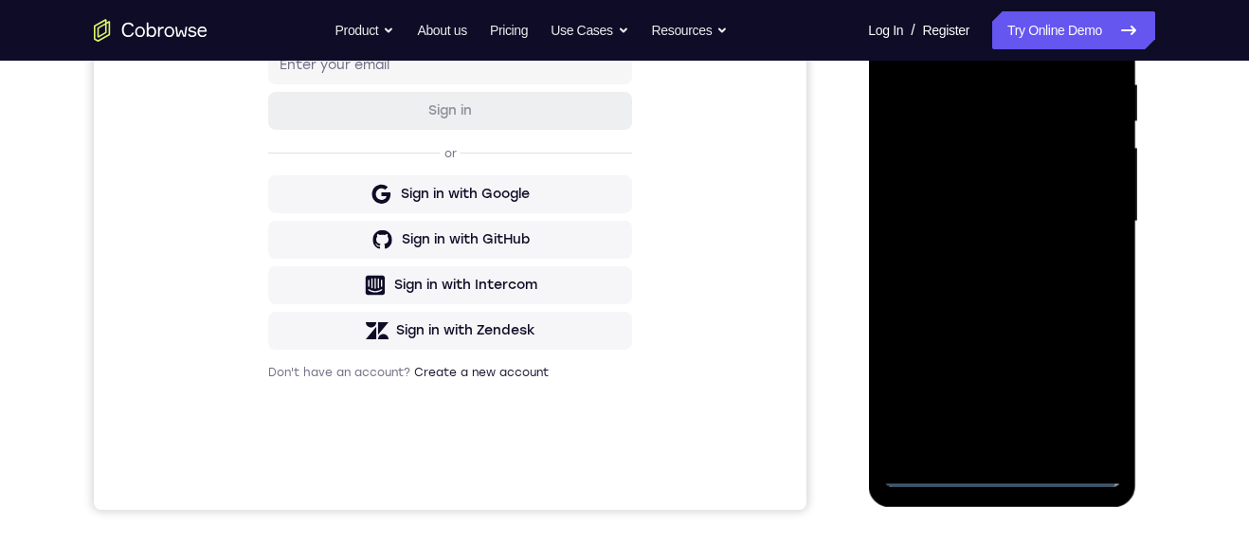
click at [1089, 399] on div at bounding box center [1001, 221] width 239 height 531
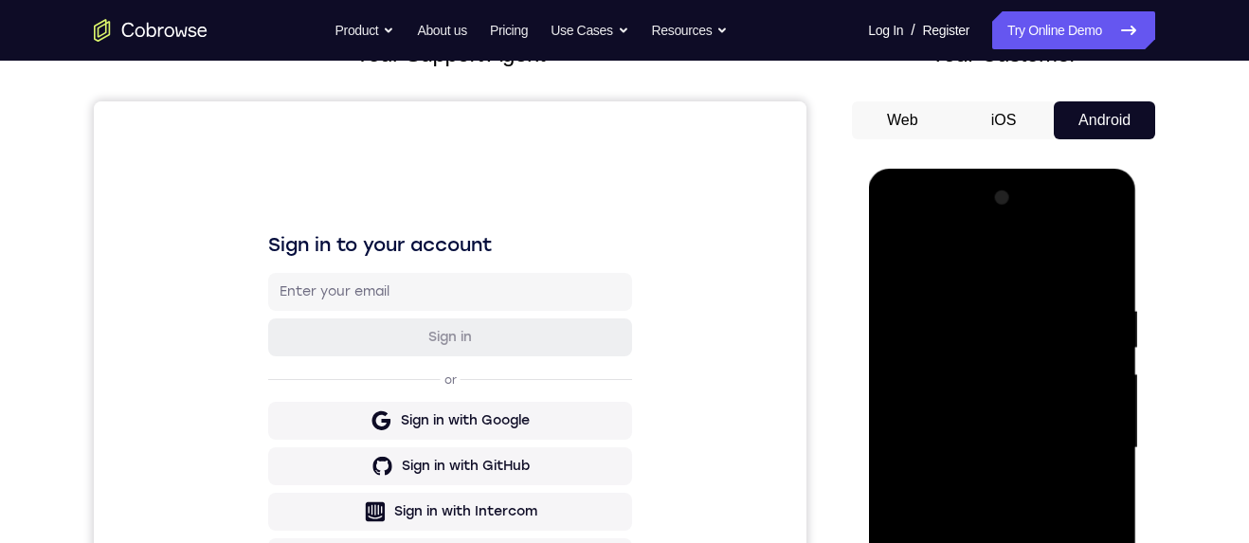
scroll to position [100, 0]
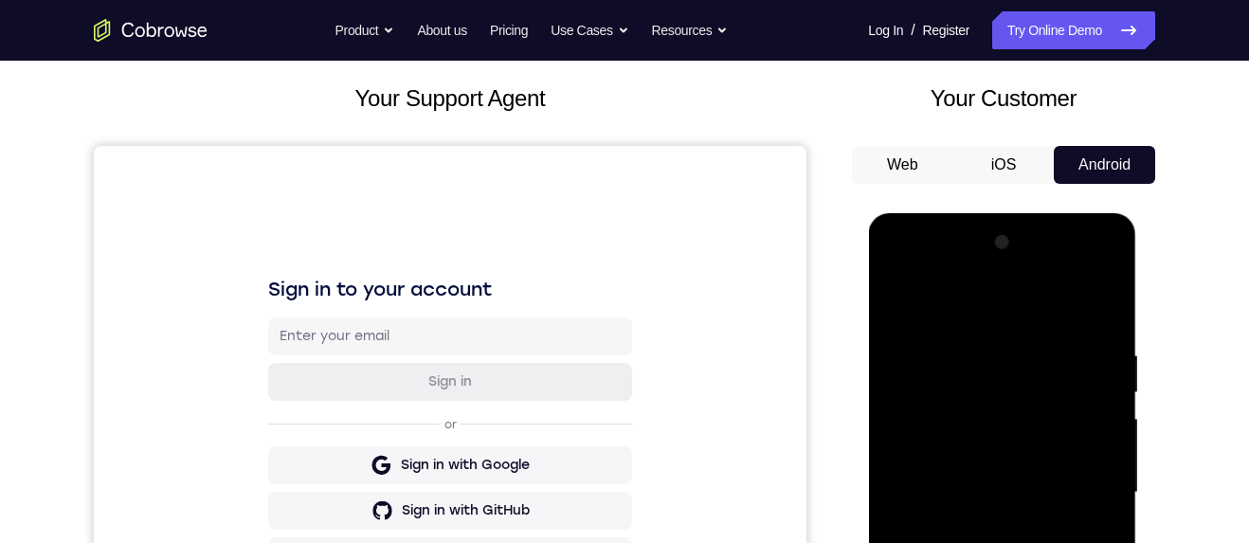
click at [1036, 311] on div at bounding box center [1001, 492] width 239 height 531
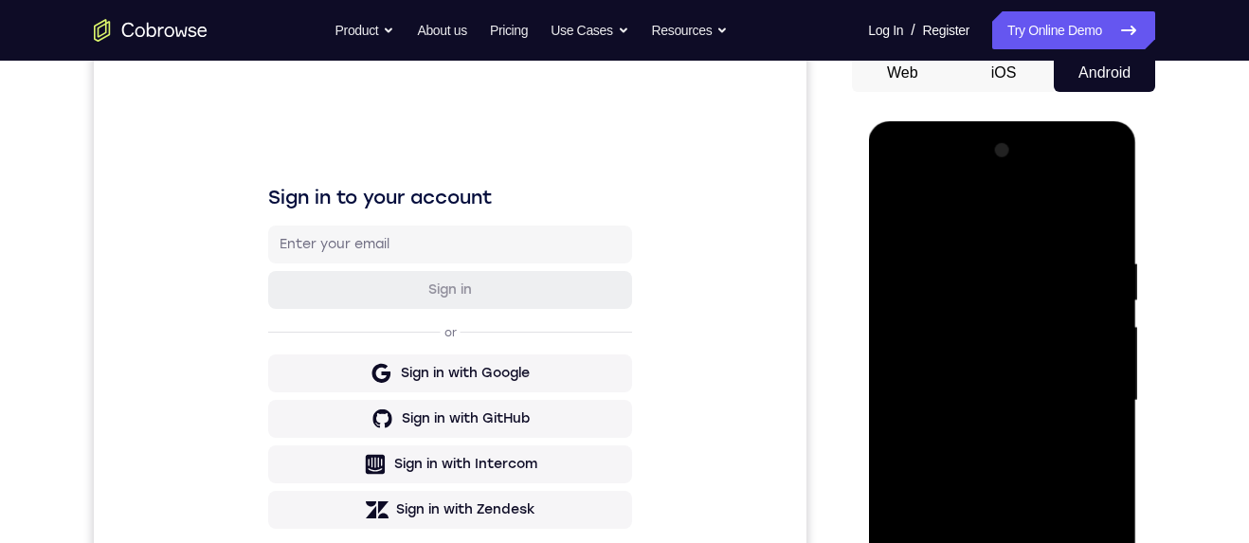
click at [1089, 399] on div at bounding box center [1001, 401] width 239 height 531
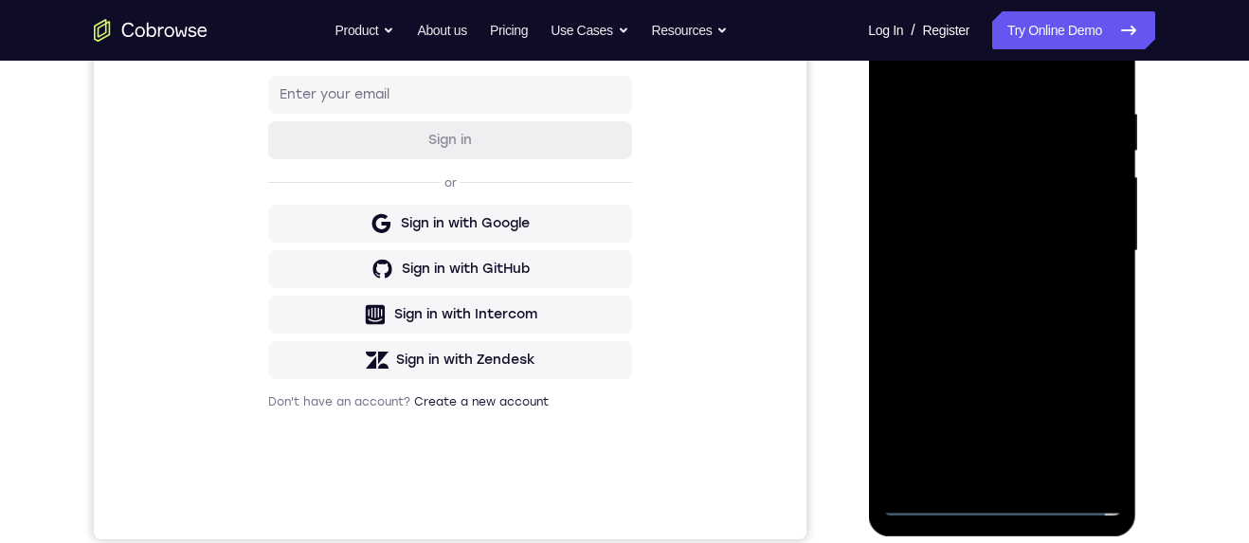
click at [977, 293] on div at bounding box center [1001, 251] width 239 height 531
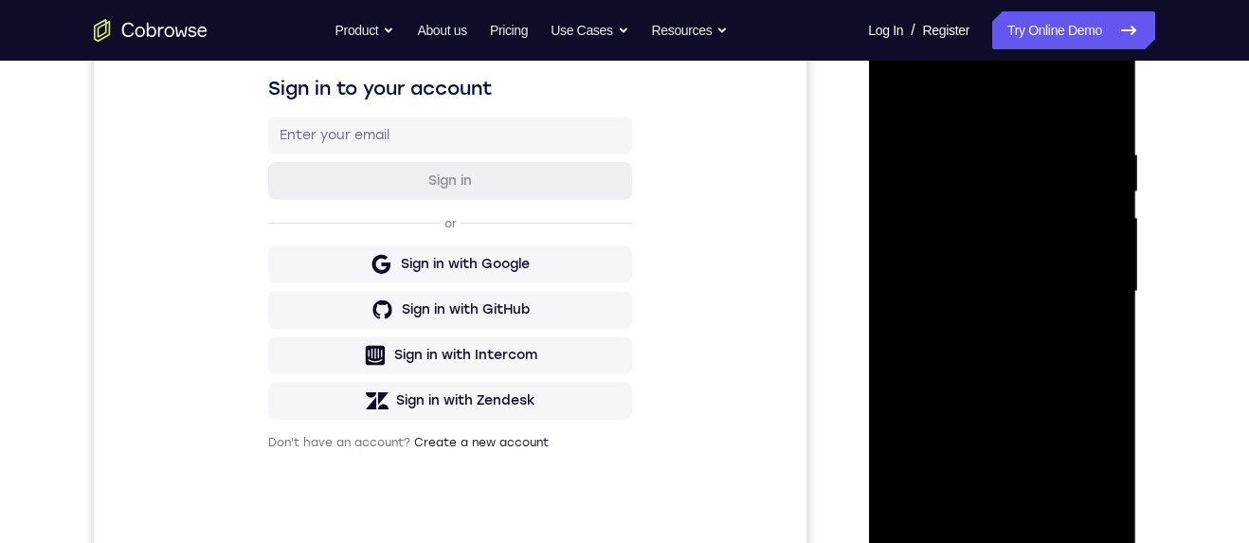
click at [1040, 282] on div at bounding box center [1001, 292] width 239 height 531
click at [1037, 257] on div at bounding box center [1001, 293] width 239 height 531
click at [1044, 300] on div at bounding box center [1001, 293] width 239 height 531
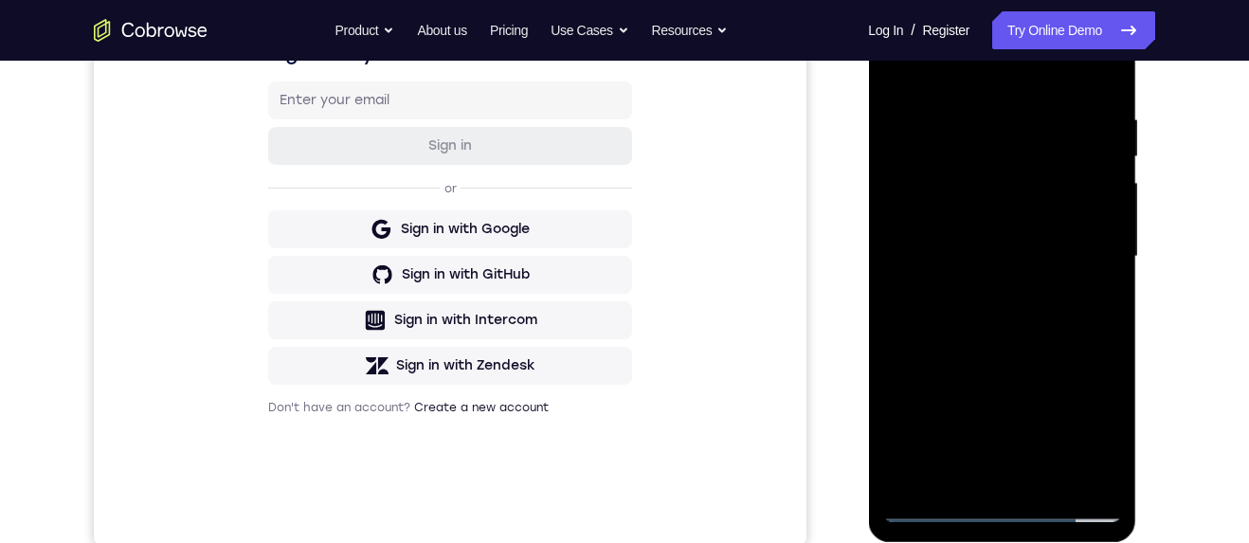
click at [1063, 342] on div at bounding box center [1001, 256] width 239 height 531
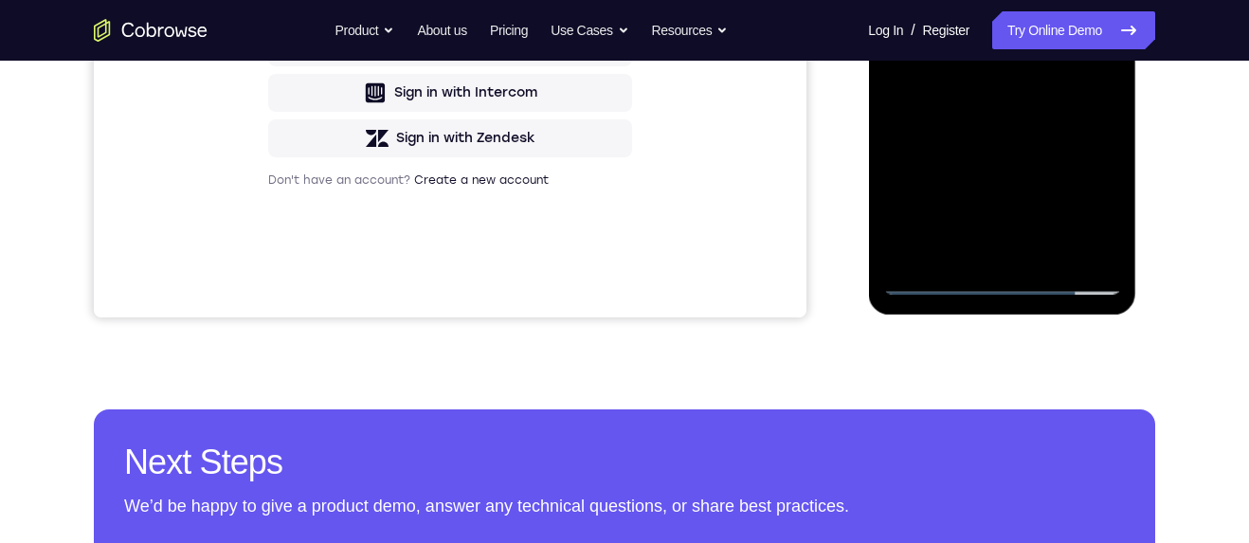
scroll to position [535, 0]
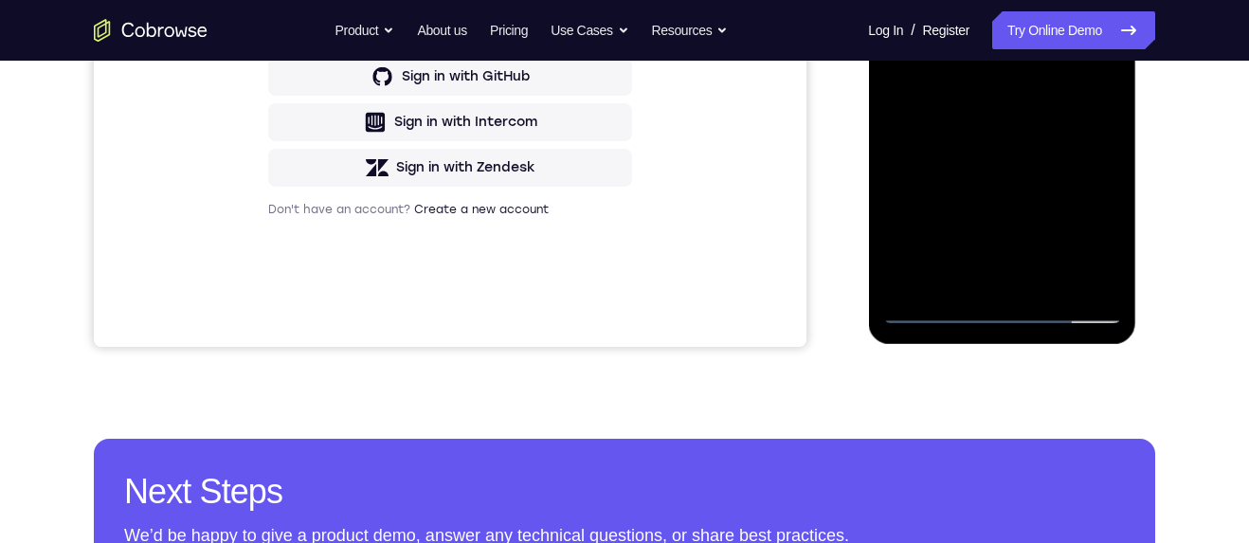
click at [1053, 275] on div at bounding box center [1001, 58] width 239 height 531
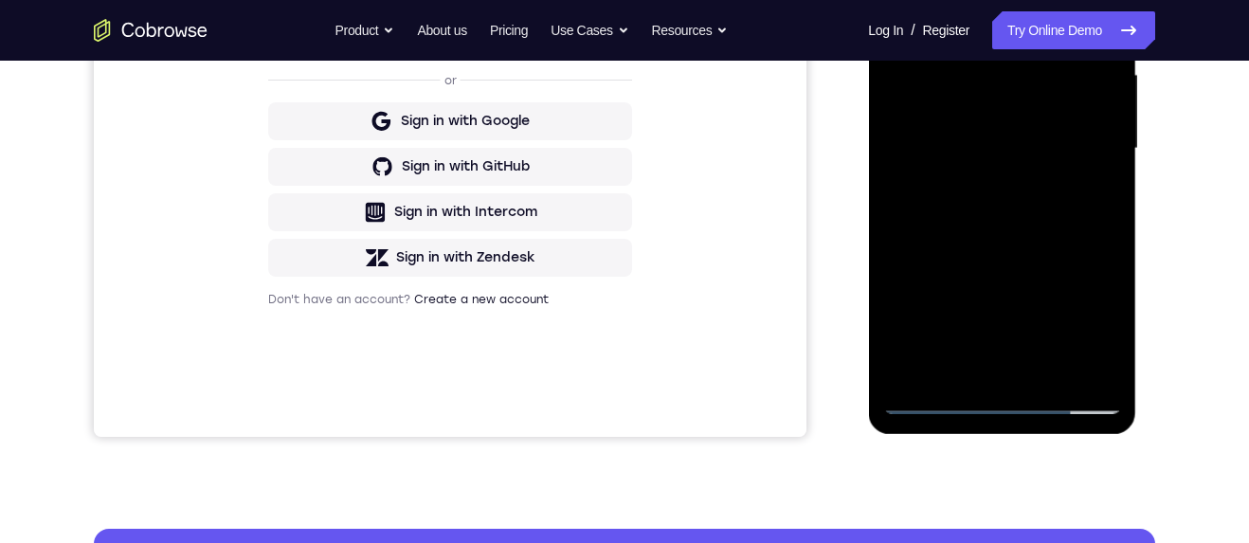
scroll to position [446, 0]
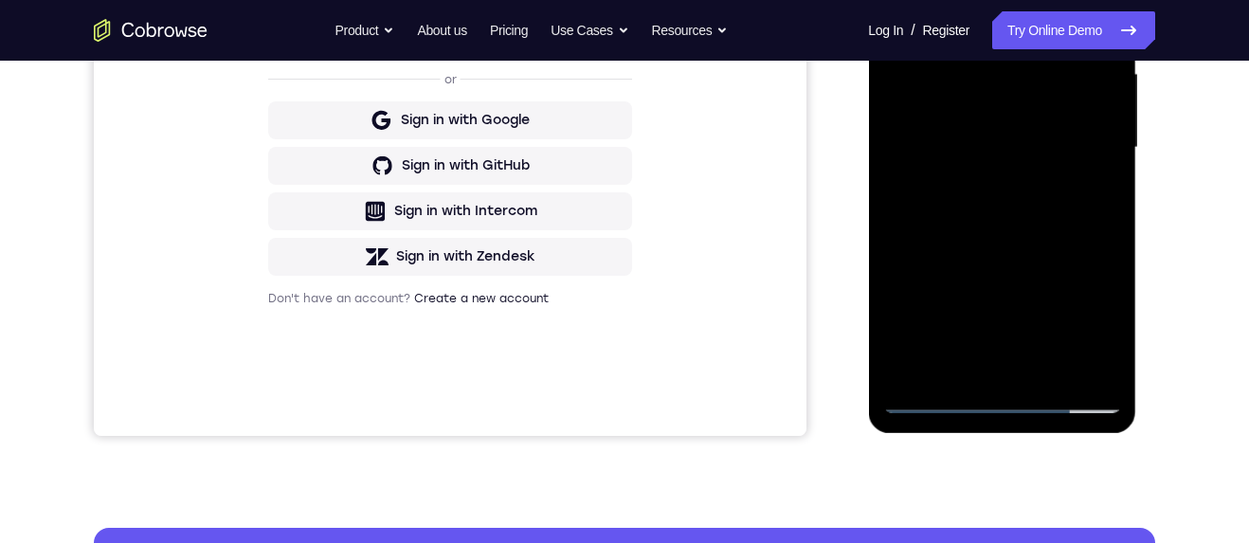
click at [1040, 251] on div at bounding box center [1001, 147] width 239 height 531
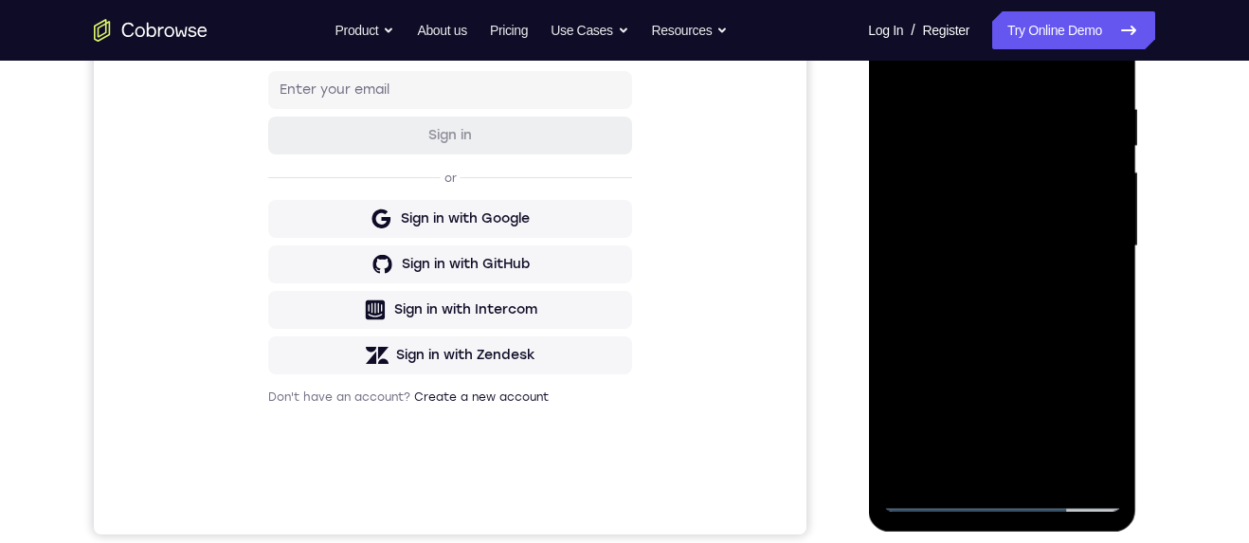
click at [1083, 190] on div at bounding box center [1001, 246] width 239 height 531
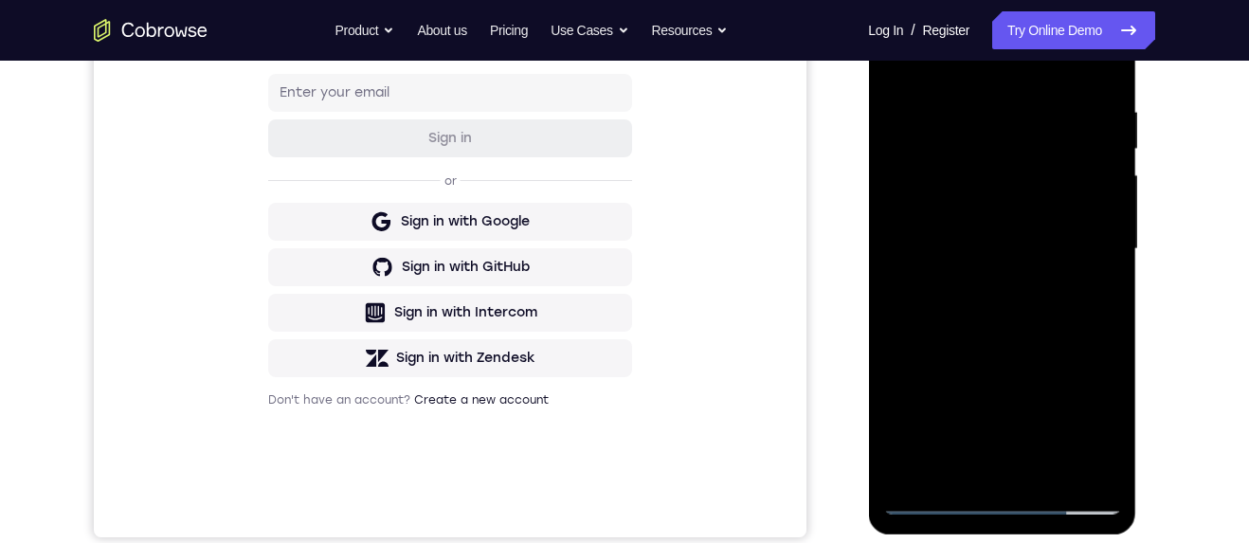
scroll to position [400, 0]
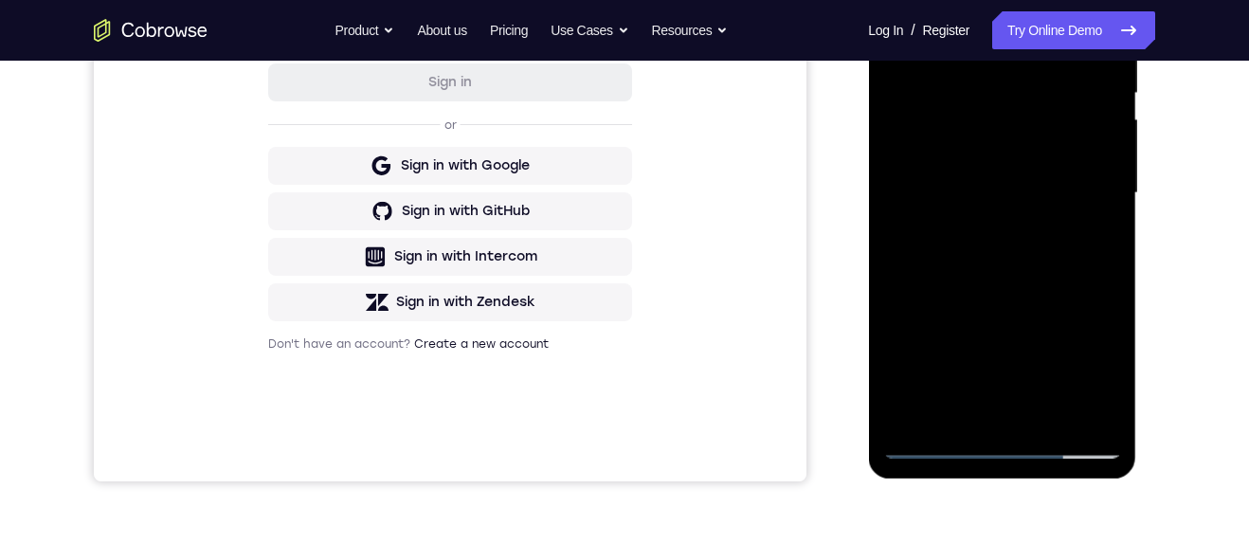
click at [992, 413] on div at bounding box center [1001, 193] width 239 height 531
click at [1093, 234] on div at bounding box center [1001, 193] width 239 height 531
click at [927, 441] on div at bounding box center [1001, 193] width 239 height 531
click at [940, 448] on div at bounding box center [1001, 193] width 239 height 531
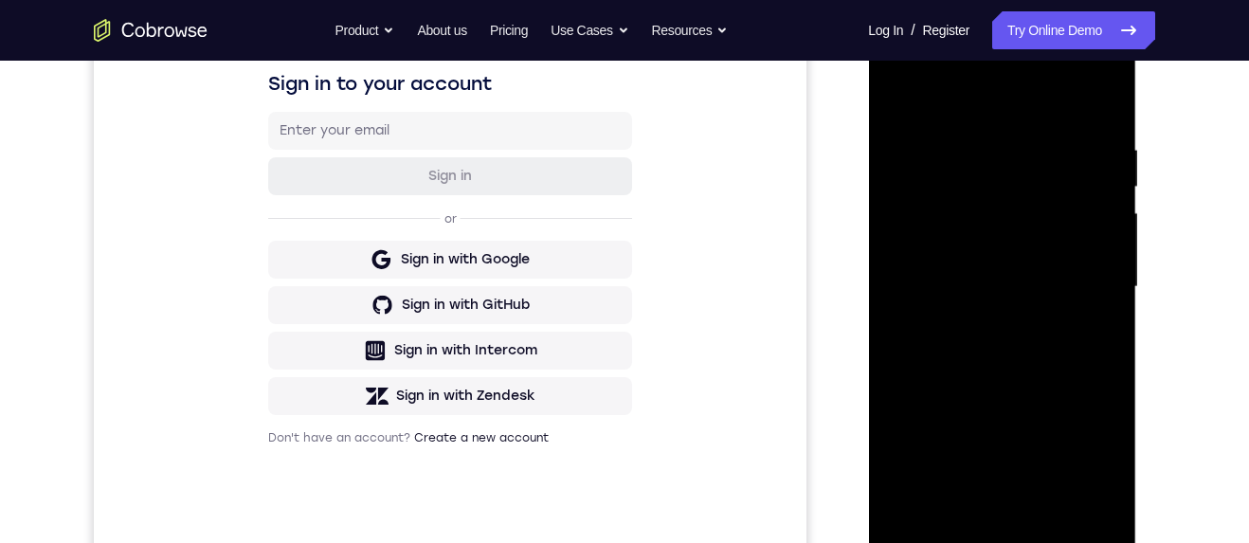
scroll to position [273, 0]
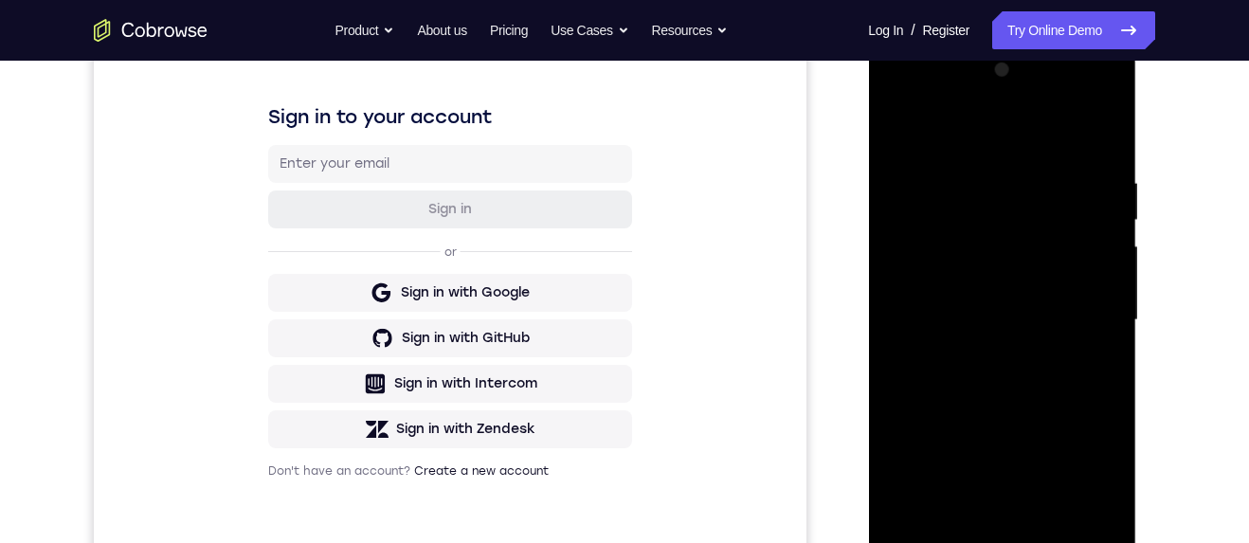
click at [1047, 268] on div at bounding box center [1001, 320] width 239 height 531
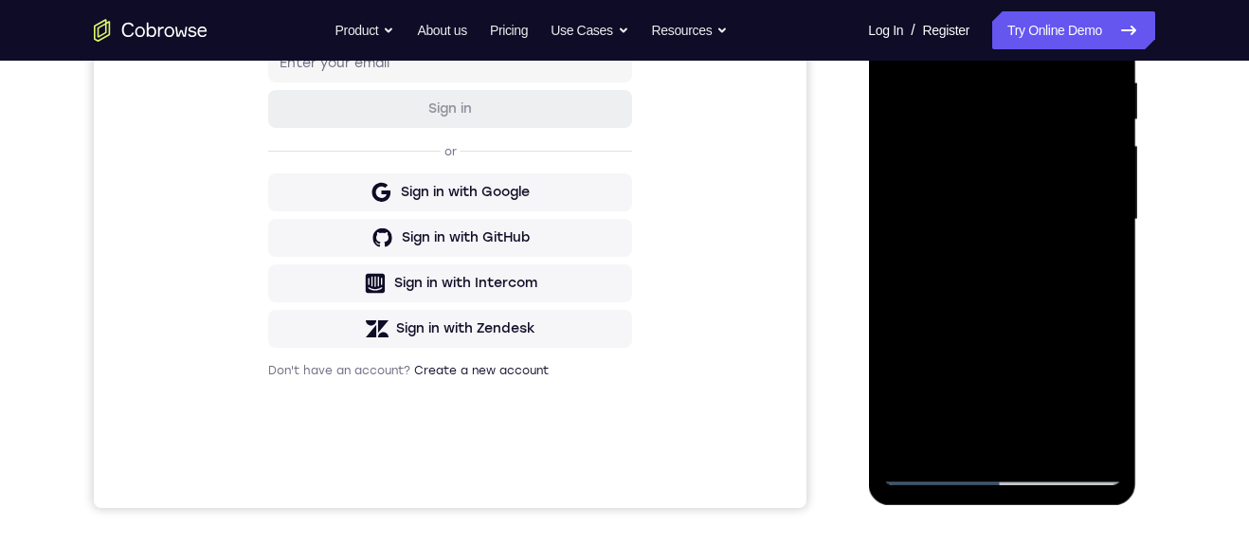
click at [986, 429] on div at bounding box center [1001, 220] width 239 height 531
click at [960, 445] on div at bounding box center [1001, 220] width 239 height 531
click at [1059, 330] on div at bounding box center [1001, 220] width 239 height 531
click at [1100, 248] on div at bounding box center [1001, 220] width 239 height 531
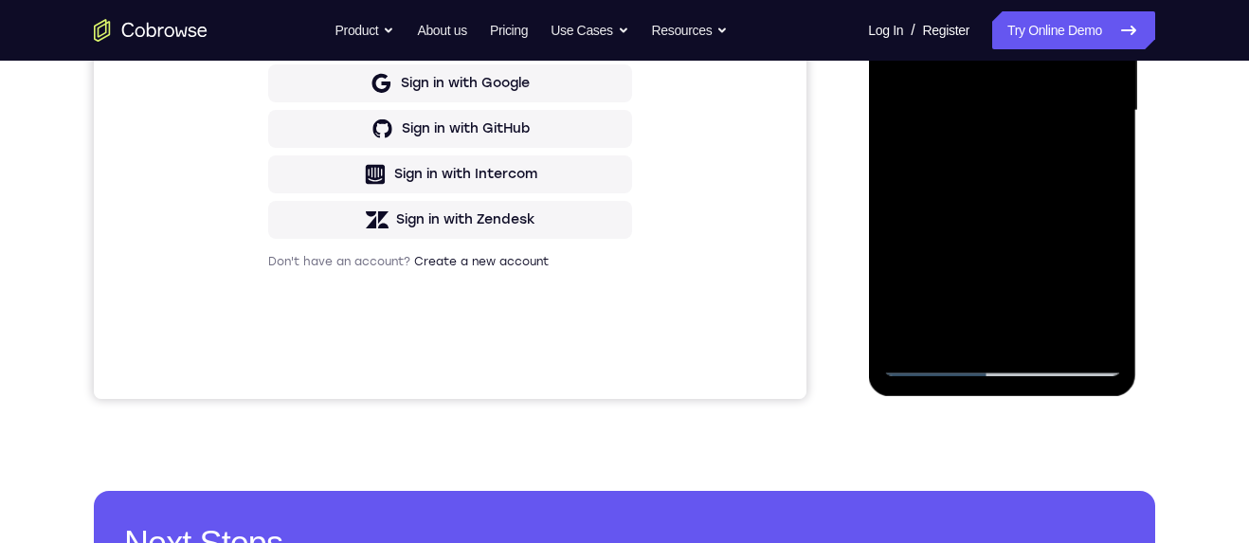
click at [945, 367] on div at bounding box center [1001, 110] width 239 height 531
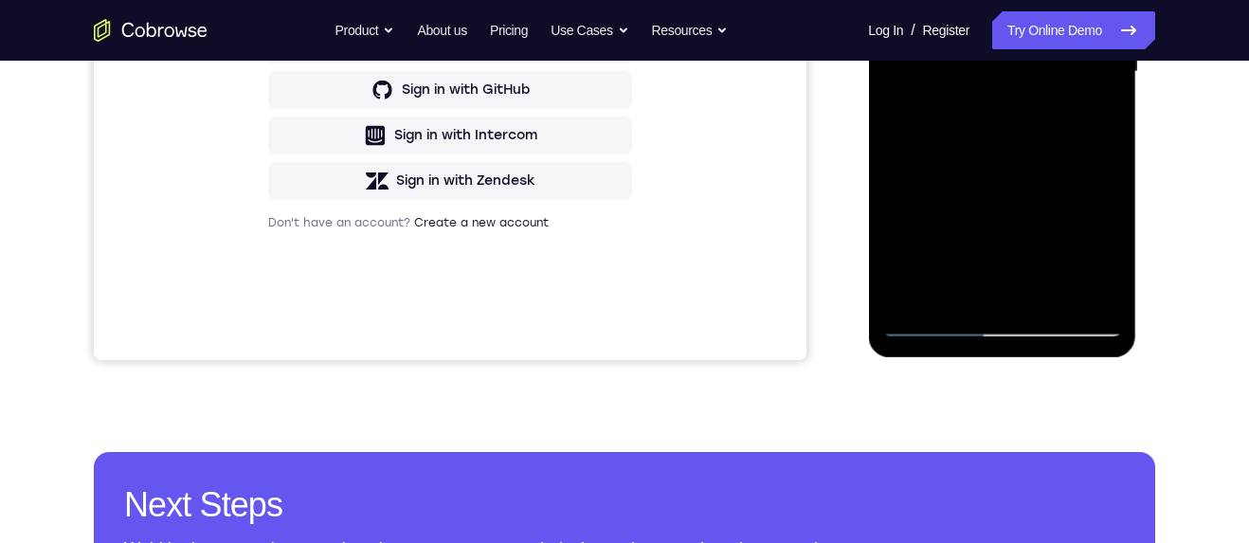
click at [937, 323] on div at bounding box center [1001, 72] width 239 height 531
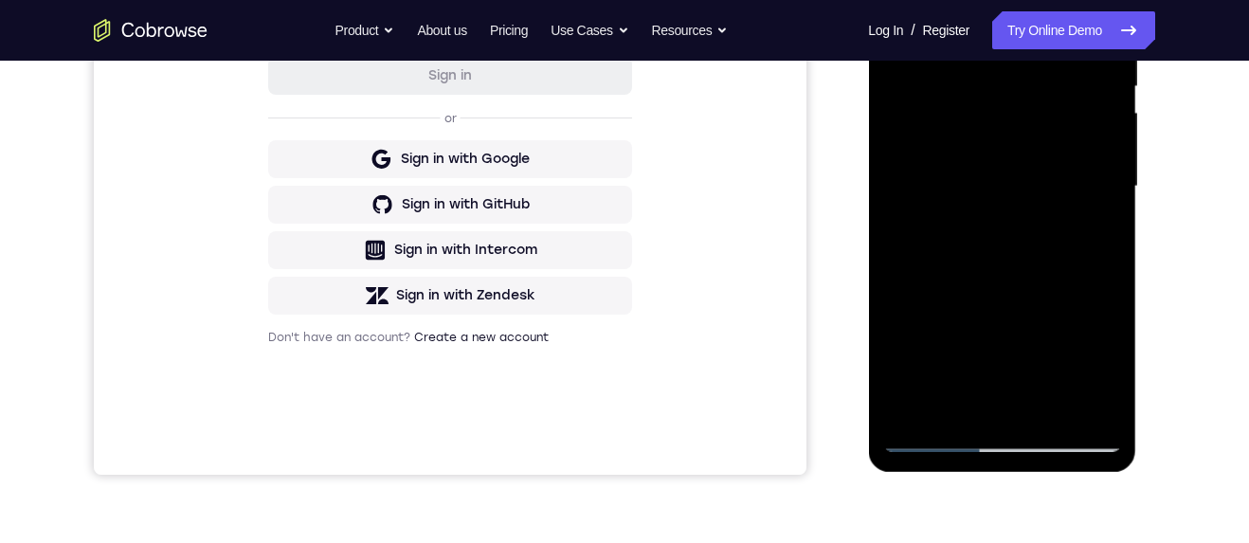
click at [1040, 354] on div at bounding box center [1001, 186] width 239 height 531
click at [985, 398] on div at bounding box center [1001, 186] width 239 height 531
click at [1094, 235] on div at bounding box center [1001, 186] width 239 height 531
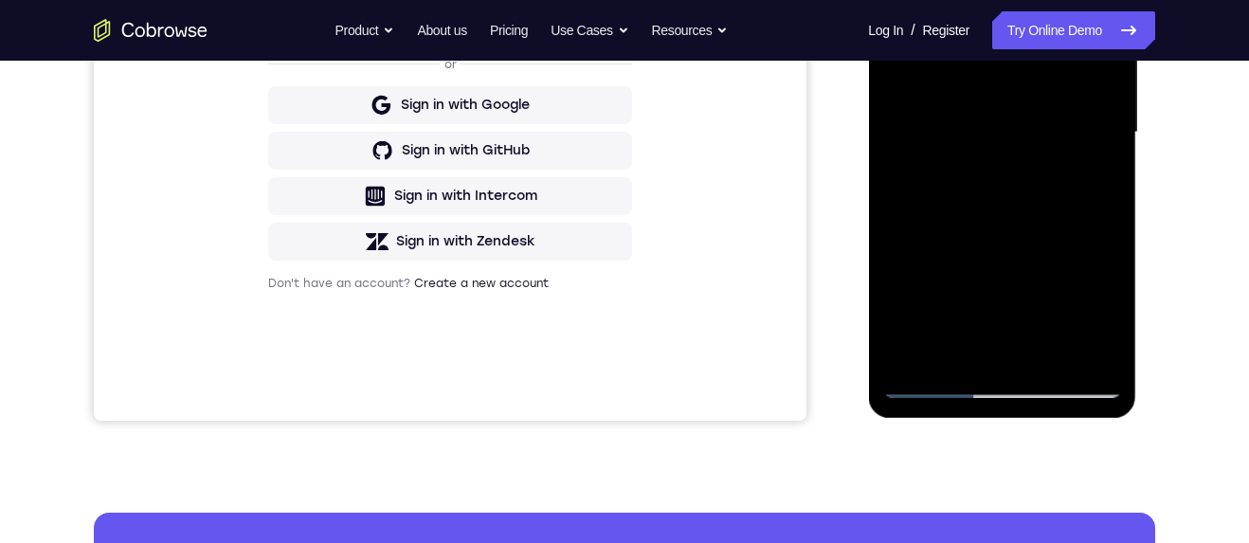
scroll to position [418, 0]
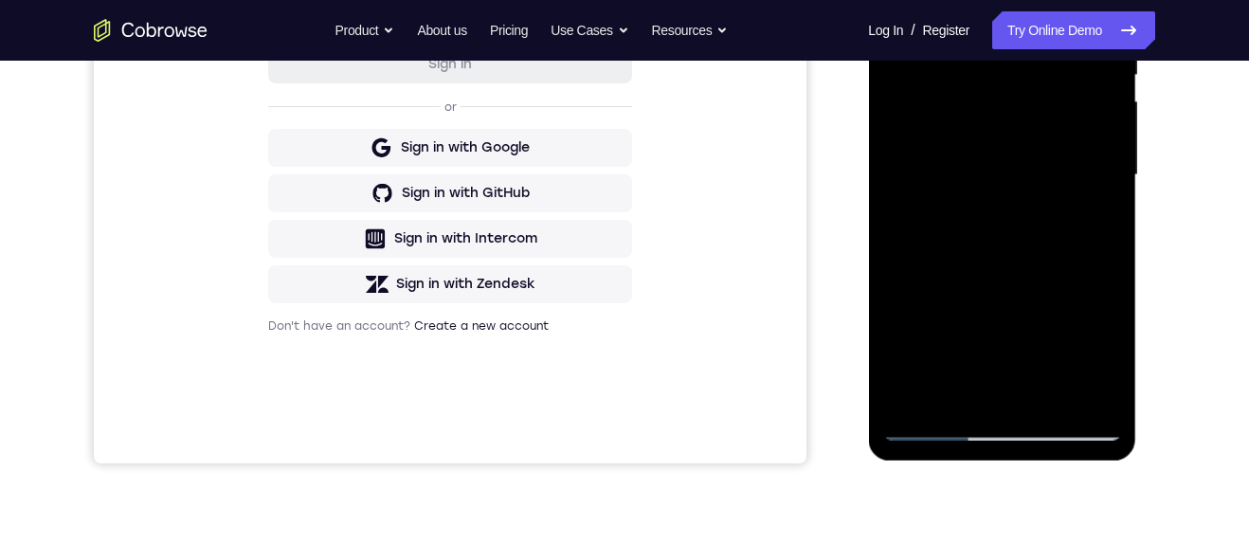
click at [935, 432] on div at bounding box center [1001, 175] width 239 height 531
click at [933, 429] on div at bounding box center [1001, 175] width 239 height 531
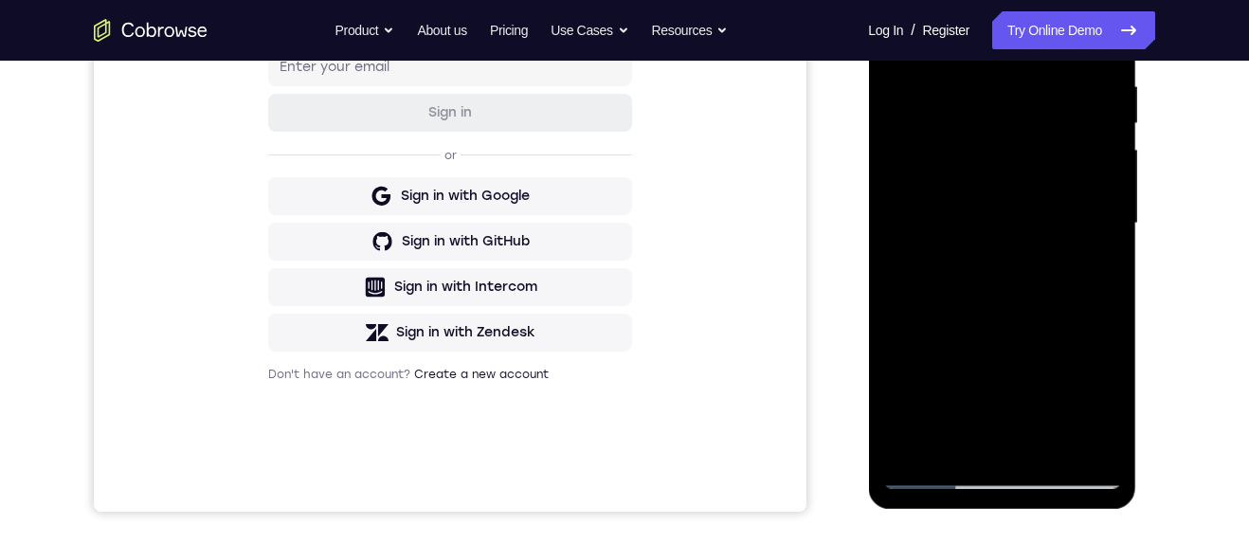
scroll to position [342, 0]
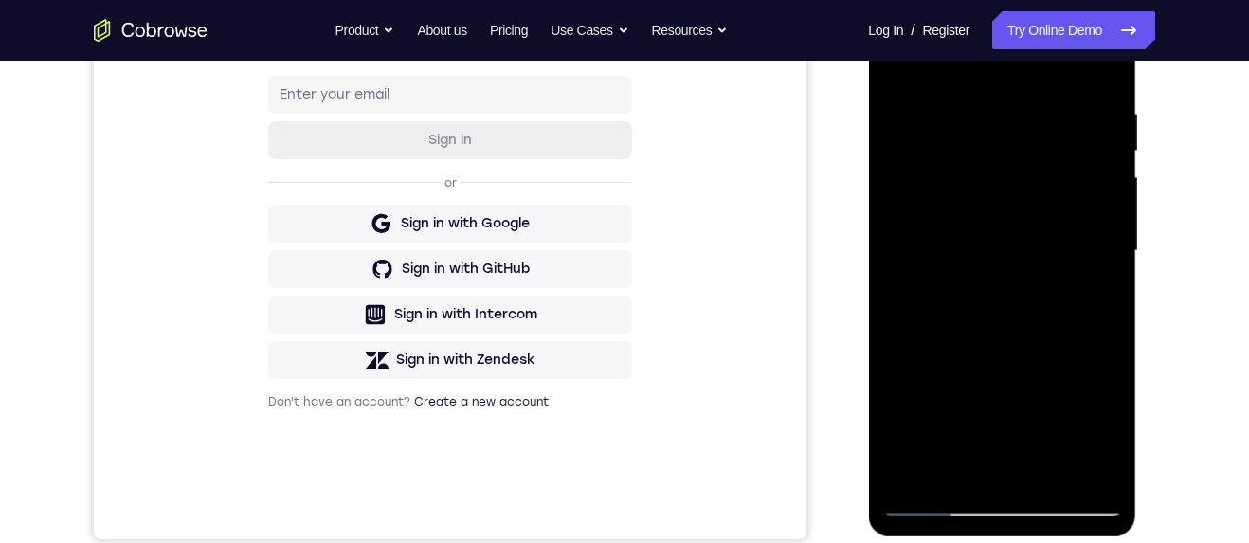
click at [1038, 407] on div at bounding box center [1001, 251] width 239 height 531
click at [993, 467] on div at bounding box center [1001, 251] width 239 height 531
click at [1098, 293] on div at bounding box center [1001, 251] width 239 height 531
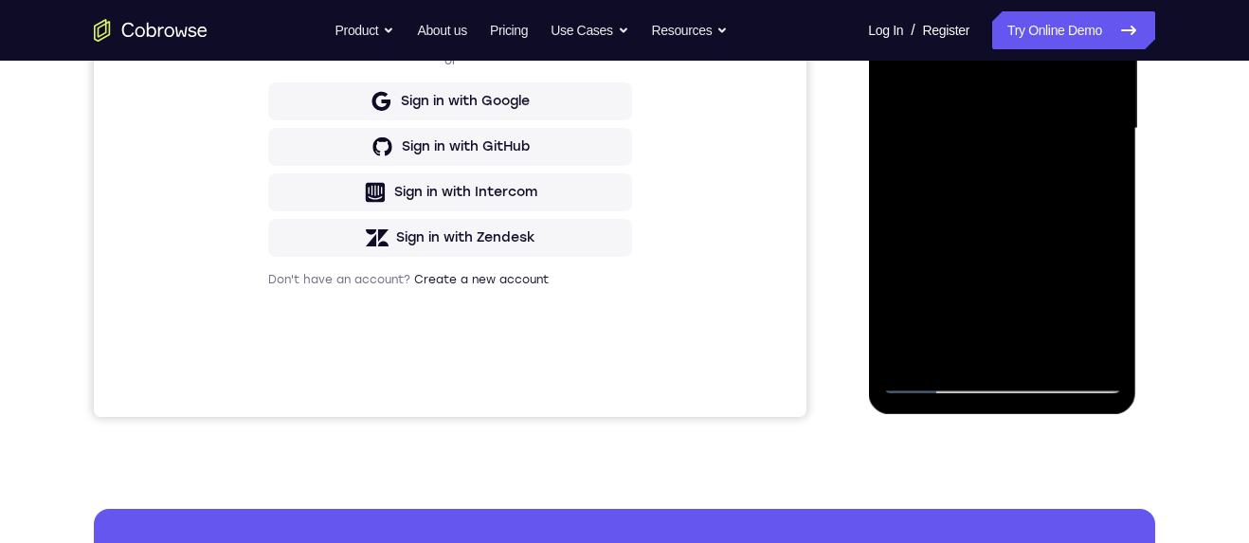
click at [941, 379] on div at bounding box center [1001, 129] width 239 height 531
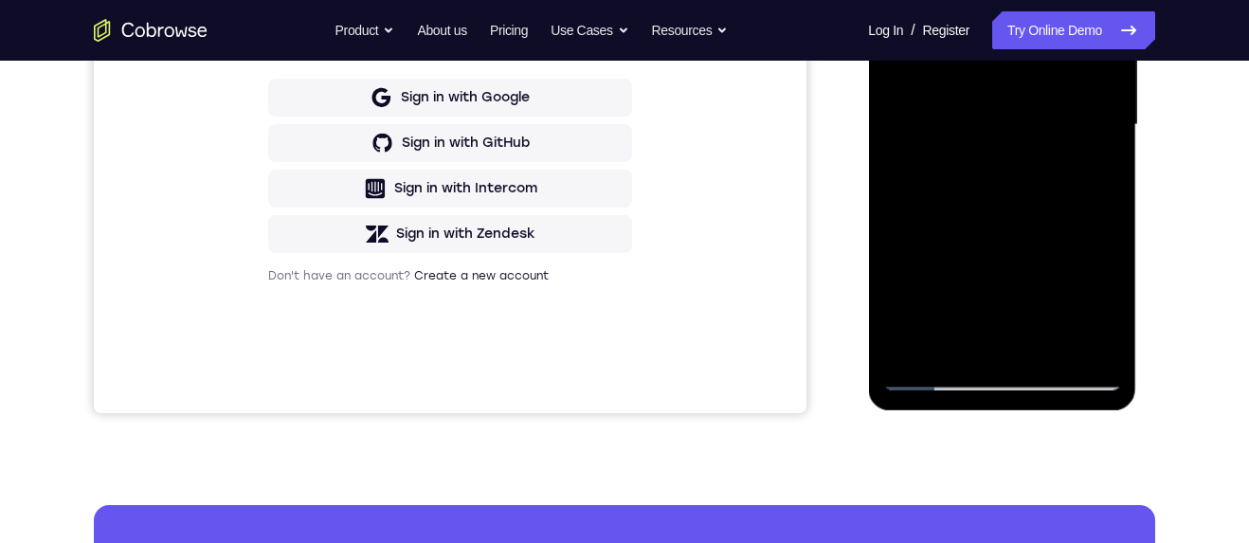
click at [942, 377] on div at bounding box center [1001, 125] width 239 height 531
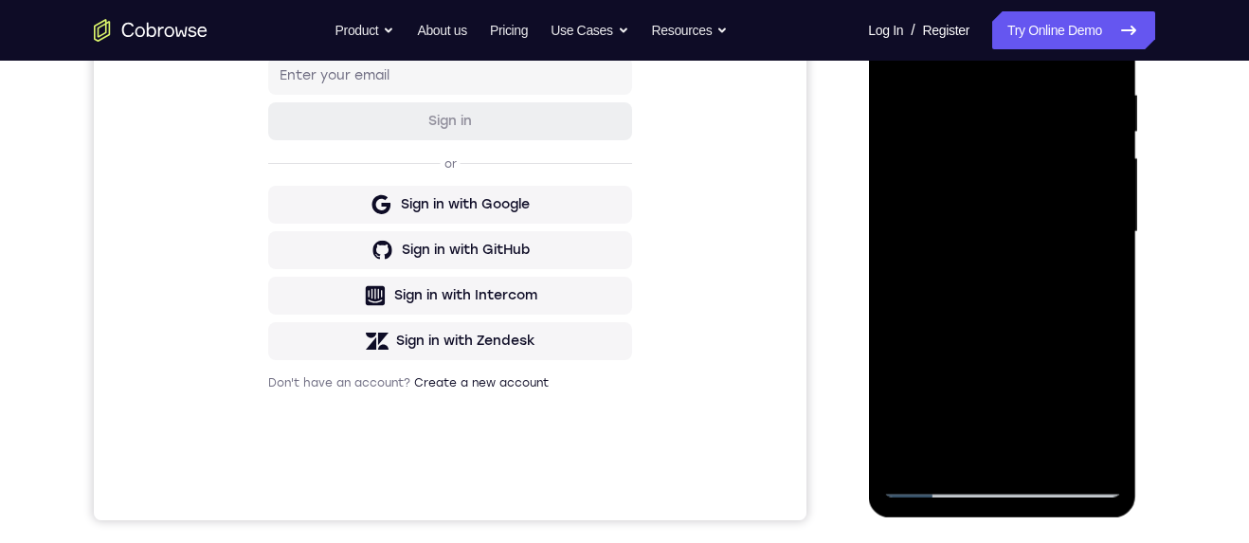
scroll to position [360, 0]
click at [1066, 218] on div at bounding box center [1001, 233] width 239 height 531
click at [998, 444] on div at bounding box center [1001, 233] width 239 height 531
click at [967, 457] on div at bounding box center [1001, 233] width 239 height 531
click at [1052, 385] on div at bounding box center [1001, 233] width 239 height 531
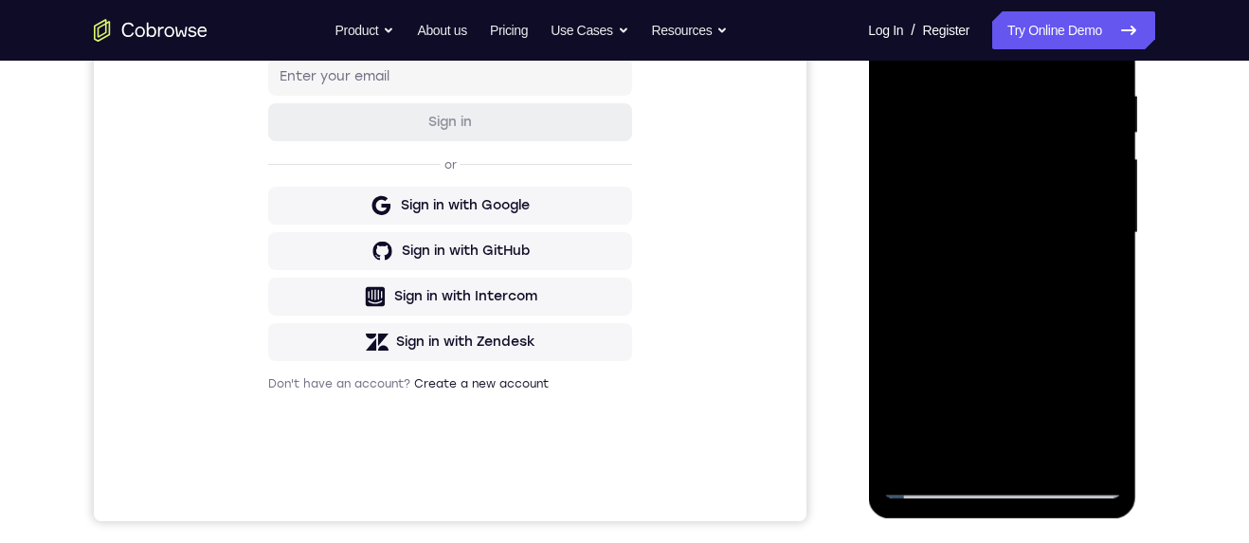
click at [919, 271] on div at bounding box center [1001, 233] width 239 height 531
click at [910, 266] on div at bounding box center [1001, 233] width 239 height 531
click at [918, 407] on div at bounding box center [1001, 233] width 239 height 531
click at [1099, 265] on div at bounding box center [1001, 233] width 239 height 531
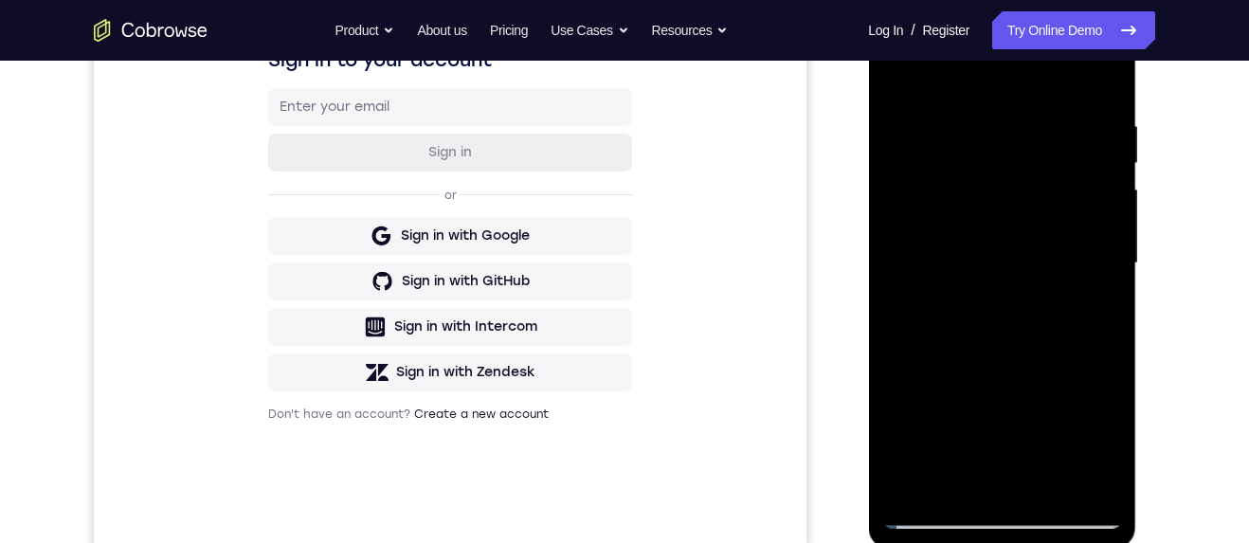
scroll to position [326, 0]
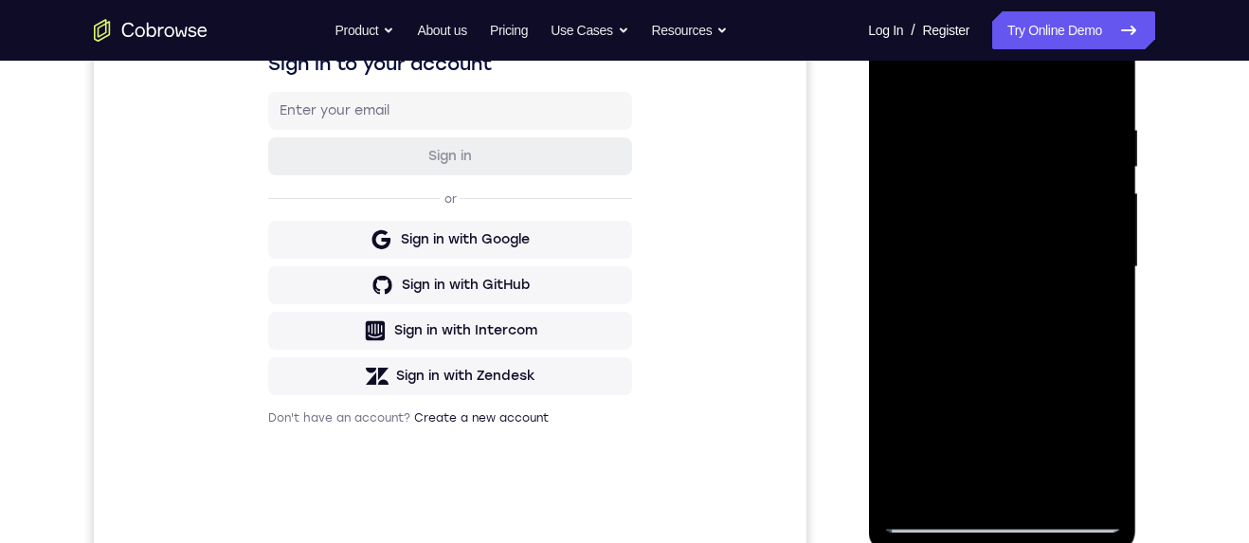
click at [1026, 202] on div at bounding box center [1001, 267] width 239 height 531
click at [1077, 373] on div at bounding box center [1001, 267] width 239 height 531
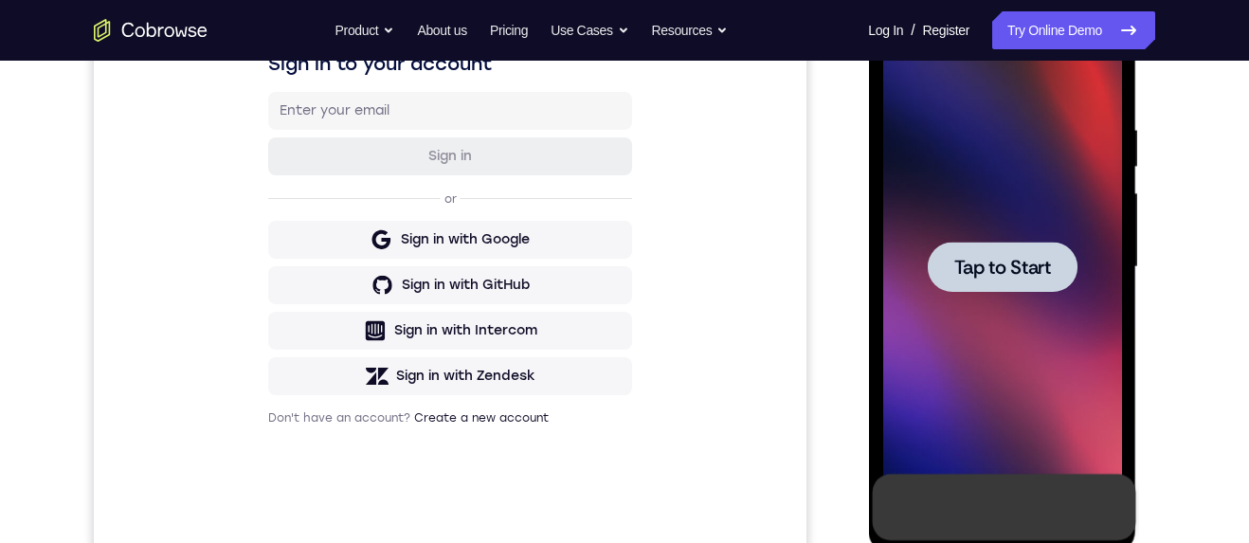
scroll to position [446, 0]
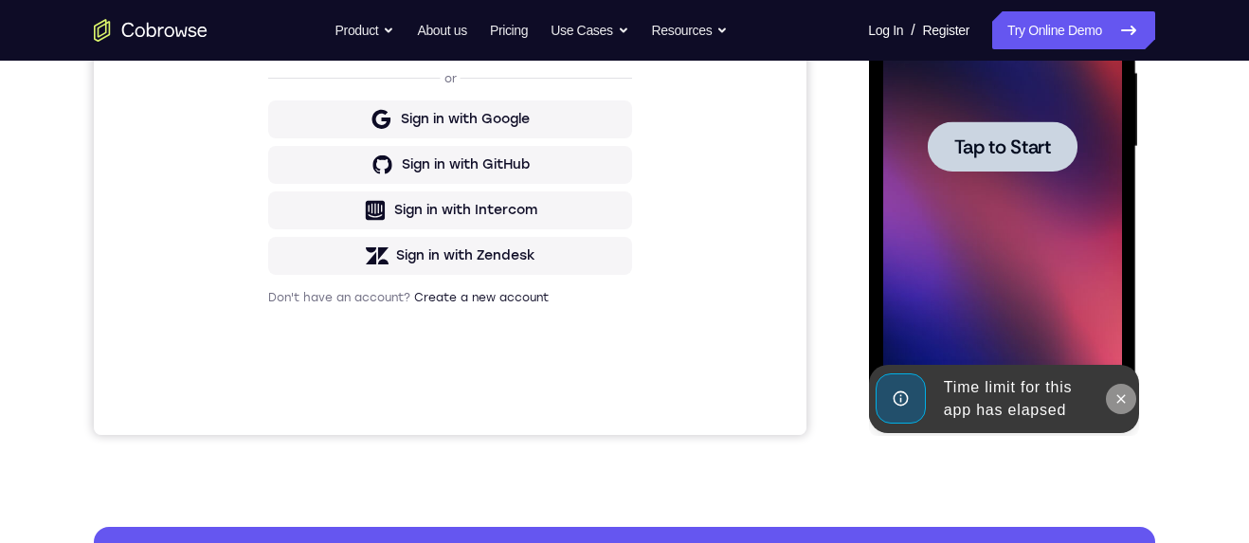
click at [1128, 399] on button at bounding box center [1120, 399] width 30 height 30
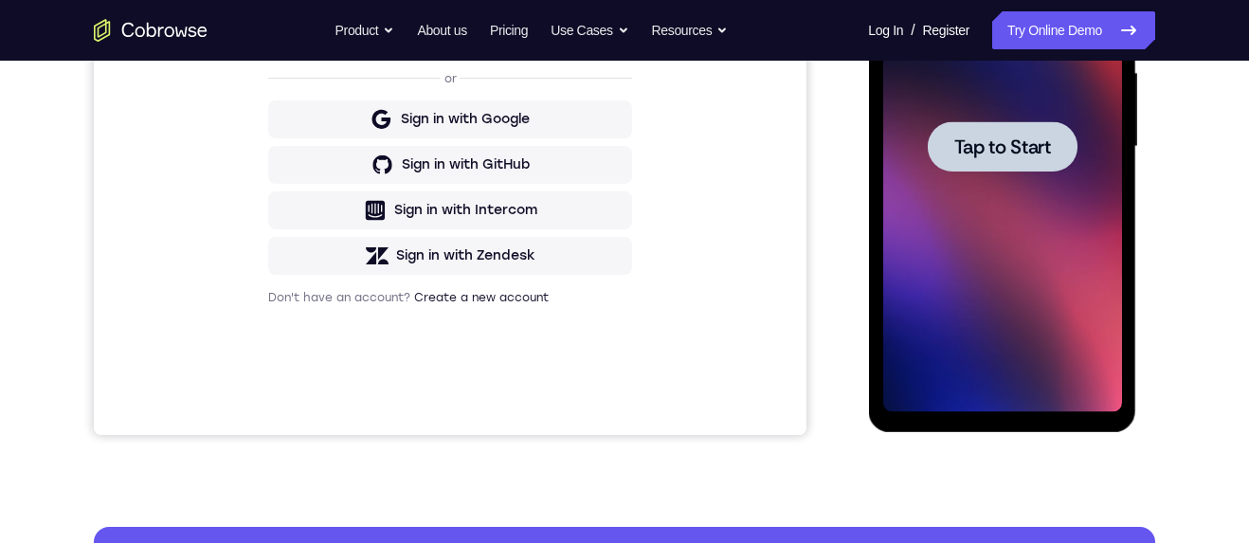
click at [1052, 140] on div at bounding box center [1002, 146] width 150 height 50
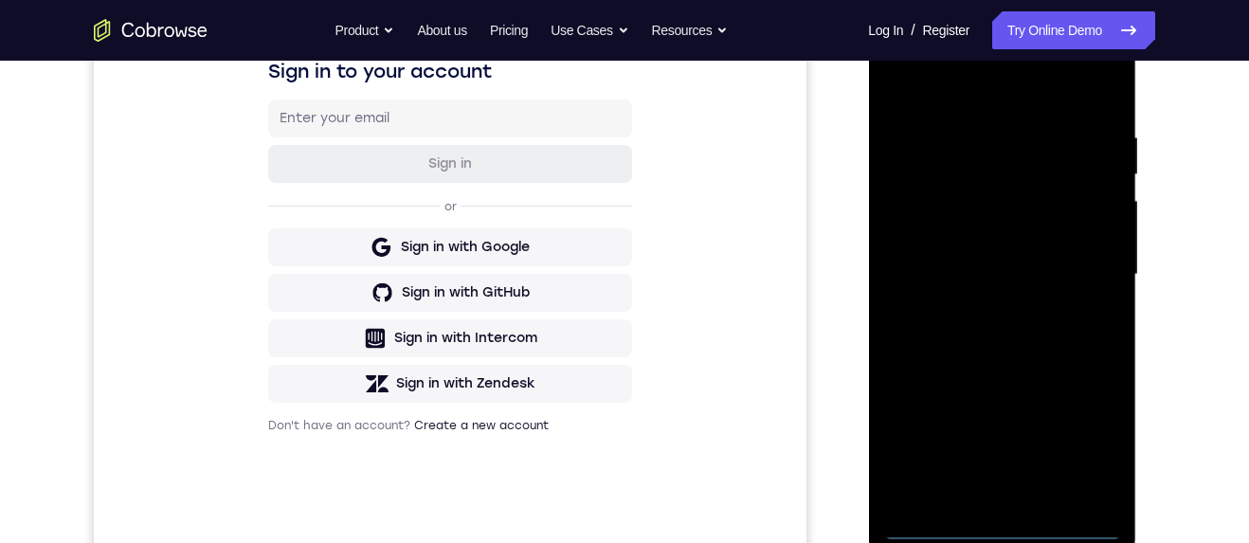
scroll to position [347, 0]
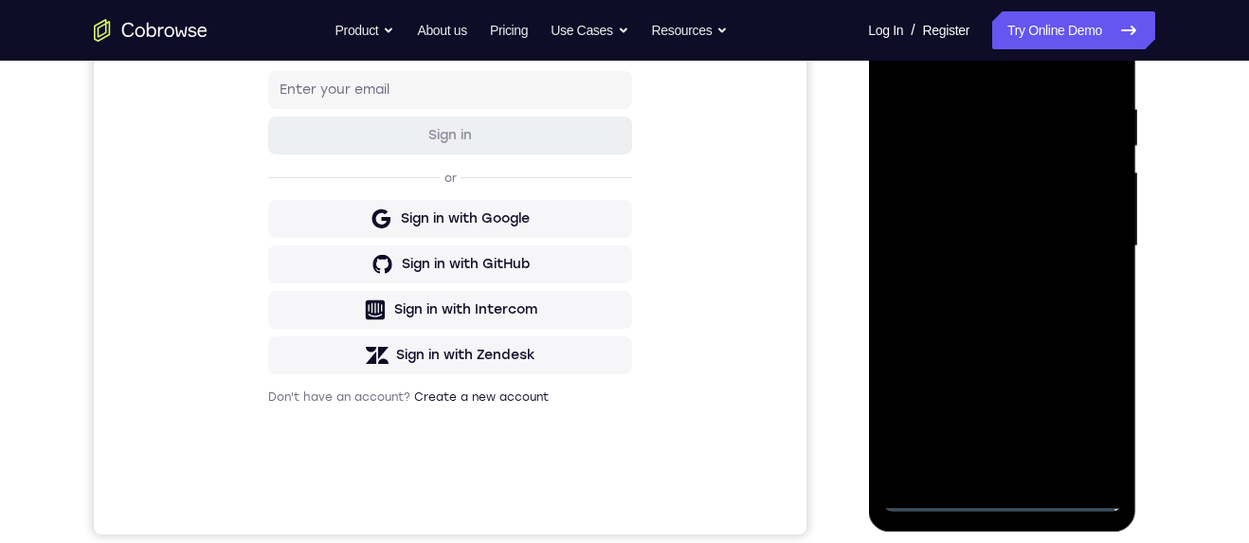
click at [1006, 503] on div at bounding box center [1001, 246] width 239 height 531
click at [1098, 417] on div at bounding box center [1001, 246] width 239 height 531
click at [1221, 154] on div "Your Support Agent Your Customer Web iOS Android Next Steps We’d be happy to gi…" at bounding box center [624, 339] width 1213 height 1250
click at [1093, 425] on div at bounding box center [1001, 246] width 239 height 531
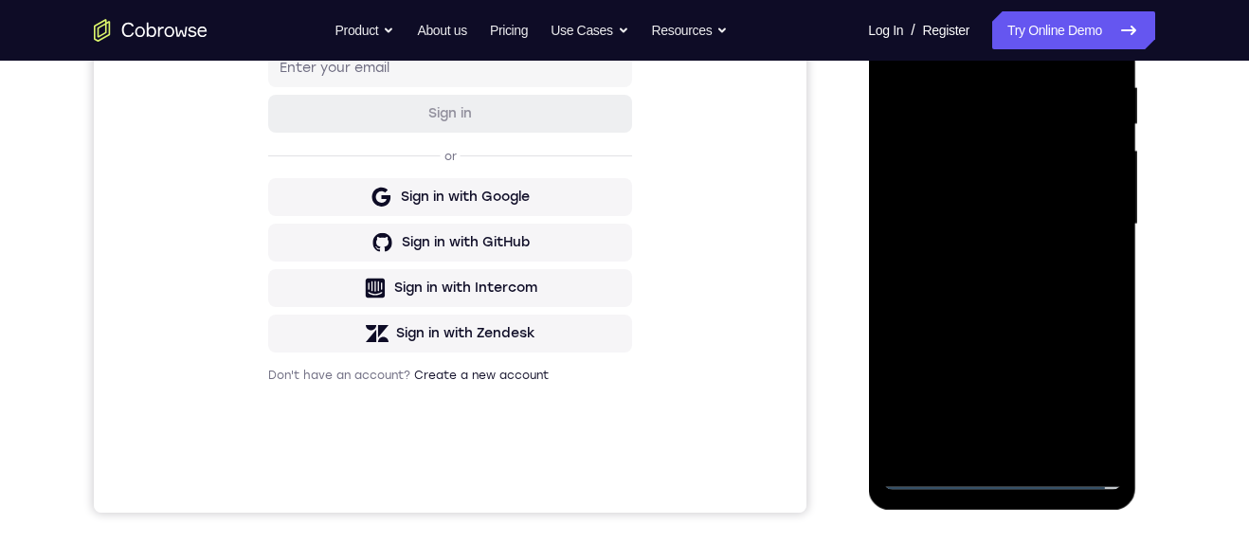
scroll to position [309, 0]
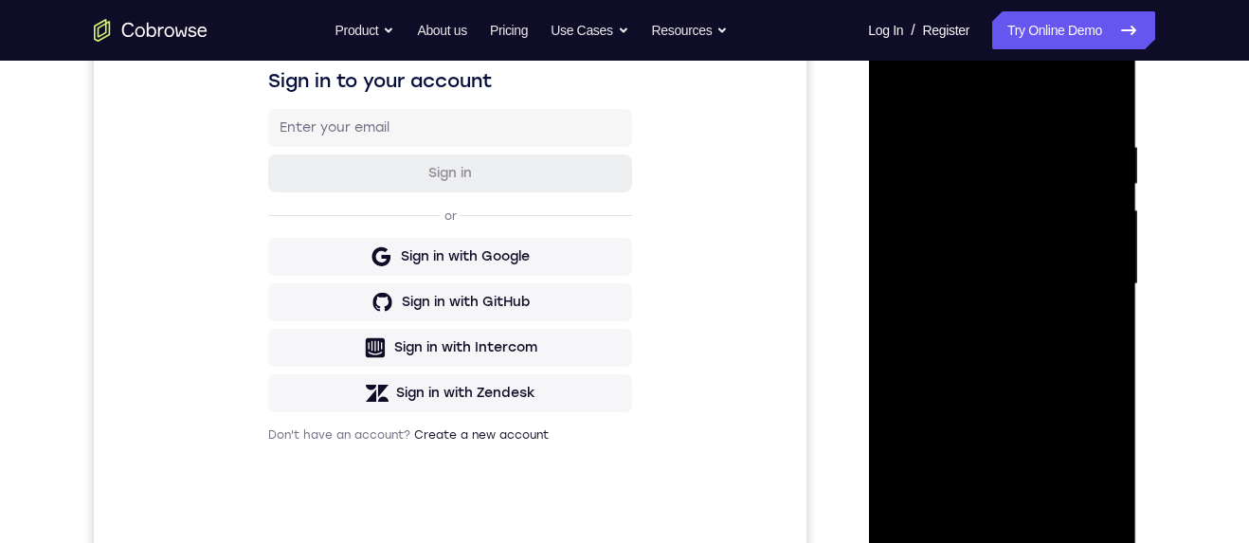
click at [1030, 89] on div at bounding box center [1001, 284] width 239 height 531
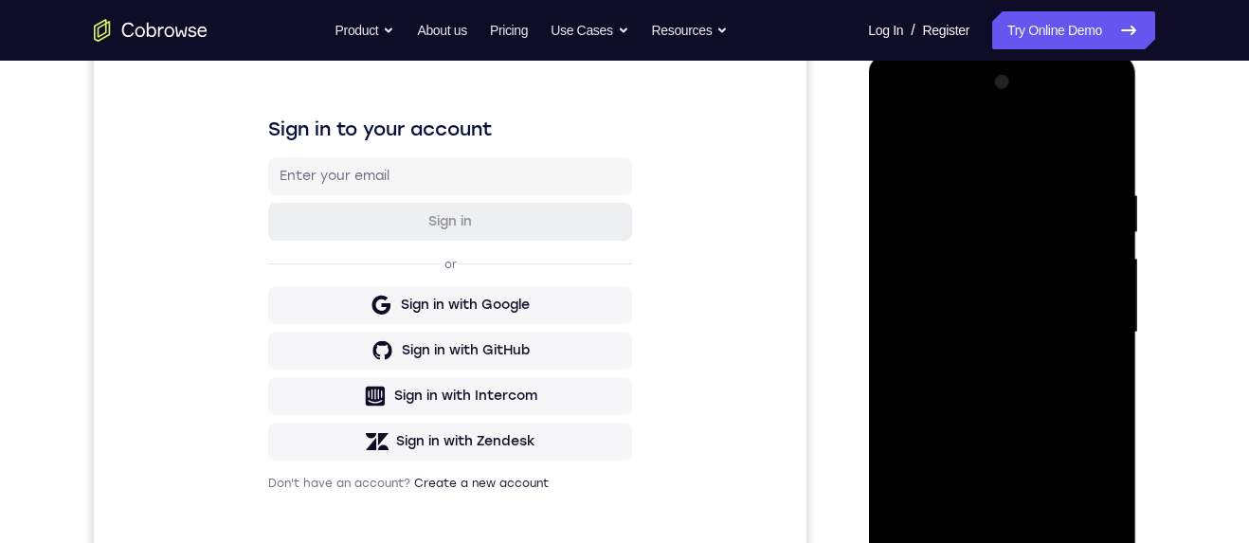
click at [1087, 339] on div at bounding box center [1001, 332] width 239 height 531
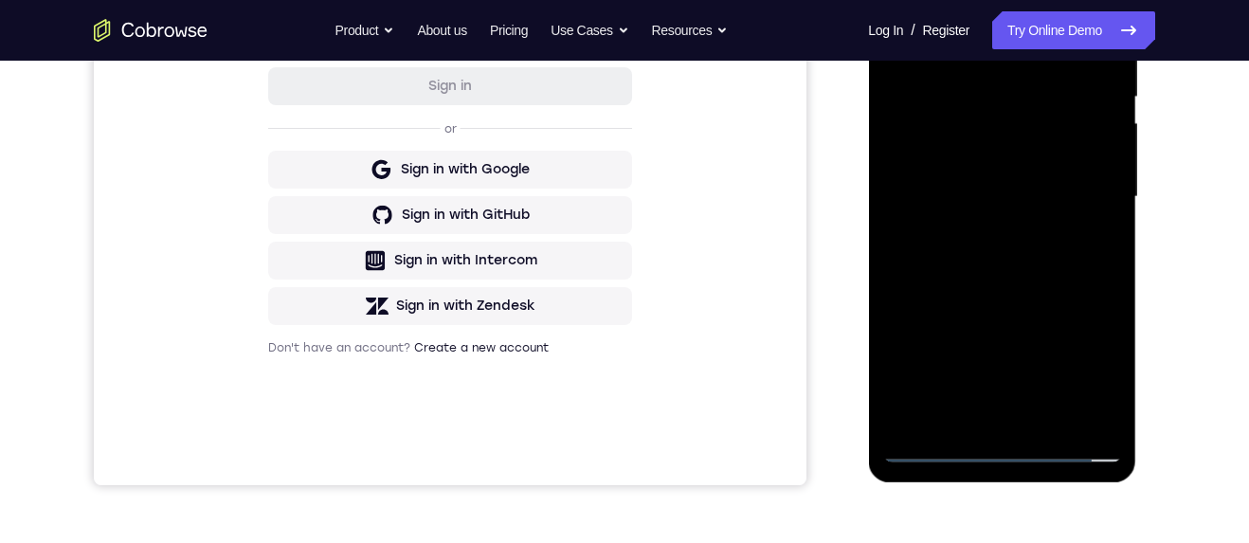
click at [979, 428] on div at bounding box center [1001, 197] width 239 height 531
click at [991, 422] on div at bounding box center [1001, 197] width 239 height 531
click at [985, 418] on div at bounding box center [1001, 197] width 239 height 531
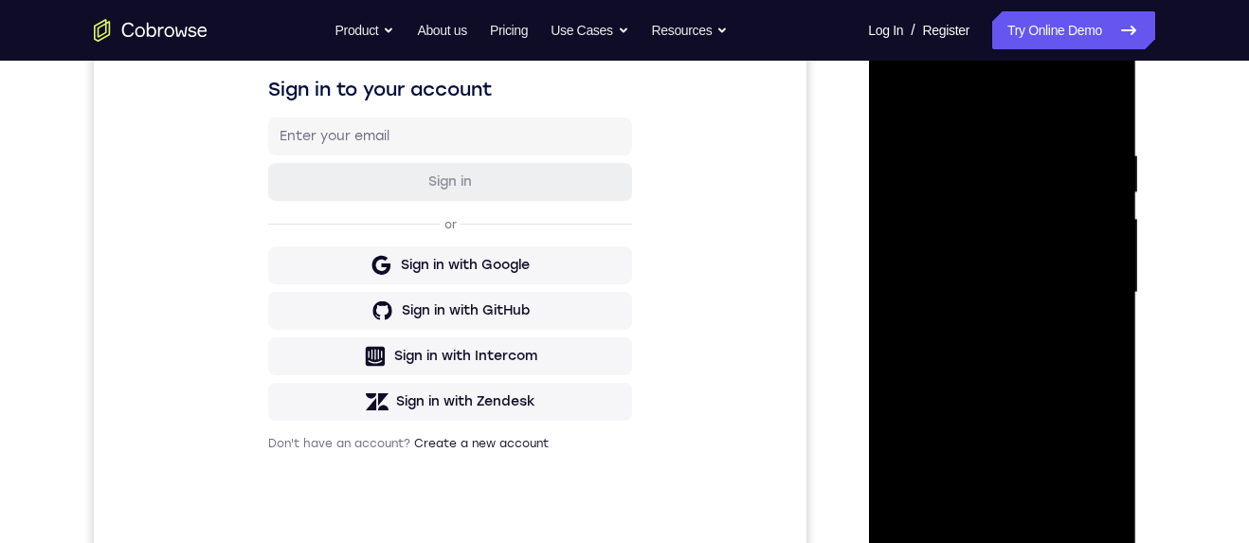
click at [1051, 289] on div at bounding box center [1001, 292] width 239 height 531
click at [1052, 246] on div at bounding box center [1001, 294] width 239 height 531
click at [978, 251] on div at bounding box center [1001, 294] width 239 height 531
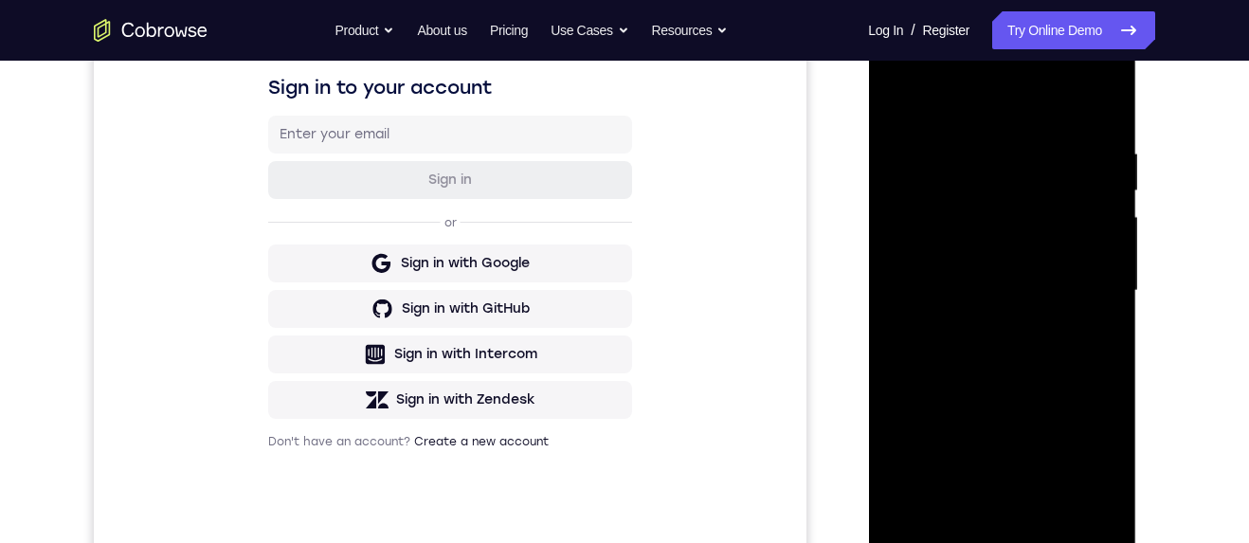
click at [1017, 312] on div at bounding box center [1001, 291] width 239 height 531
click at [1048, 294] on div at bounding box center [1001, 291] width 239 height 531
click at [1042, 358] on div at bounding box center [1001, 291] width 239 height 531
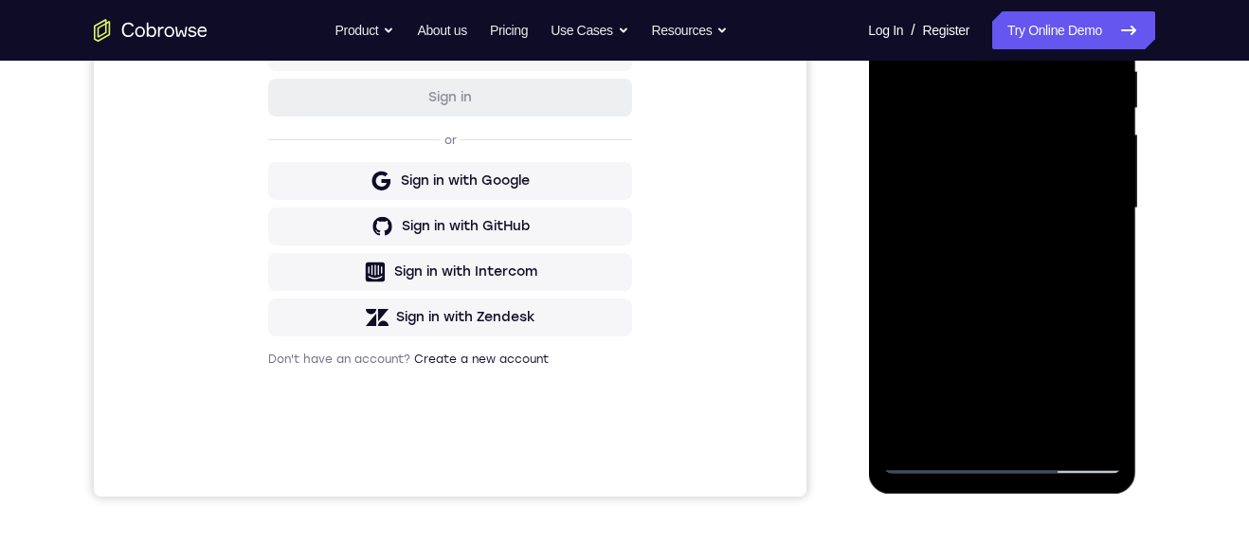
scroll to position [336, 0]
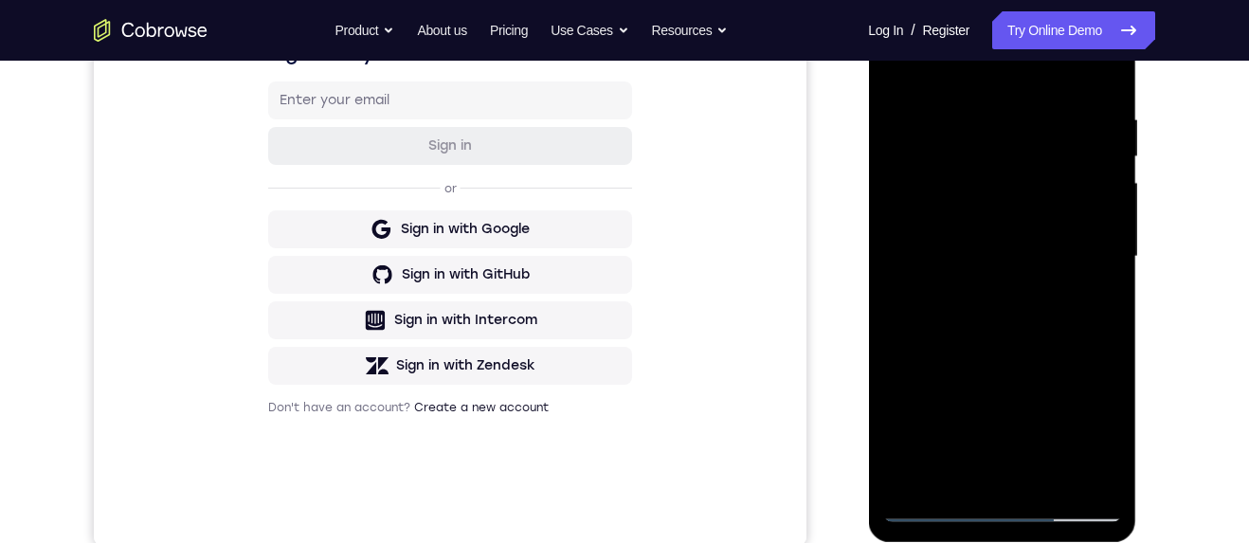
click at [1058, 347] on div at bounding box center [1001, 256] width 239 height 531
click at [1058, 485] on div at bounding box center [1001, 257] width 239 height 531
click at [1056, 360] on div at bounding box center [1001, 257] width 239 height 531
click at [1048, 355] on div at bounding box center [1001, 257] width 239 height 531
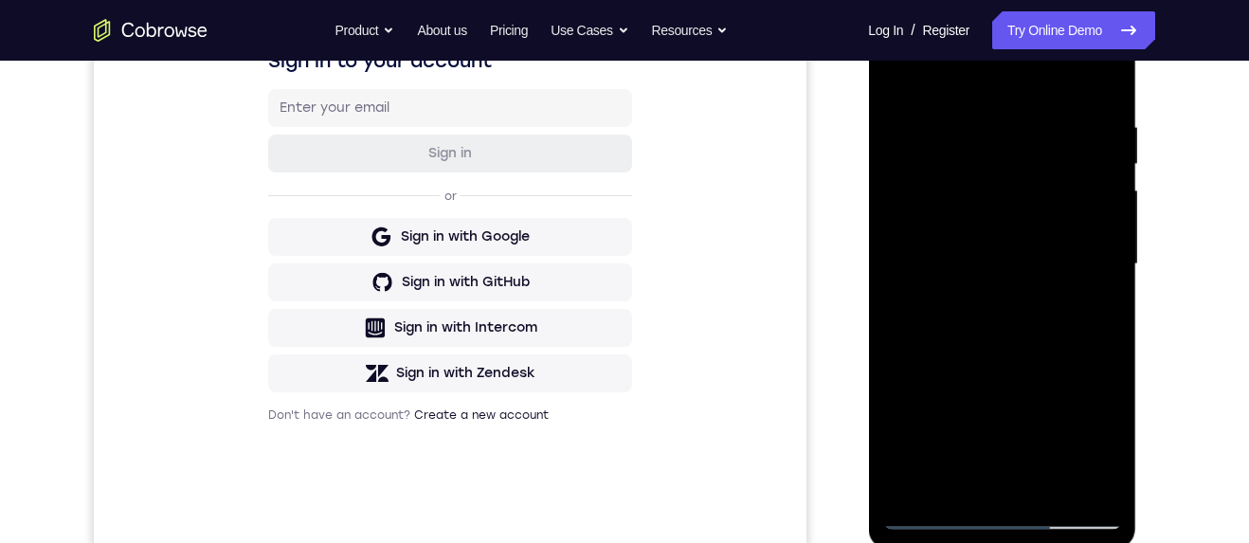
scroll to position [423, 0]
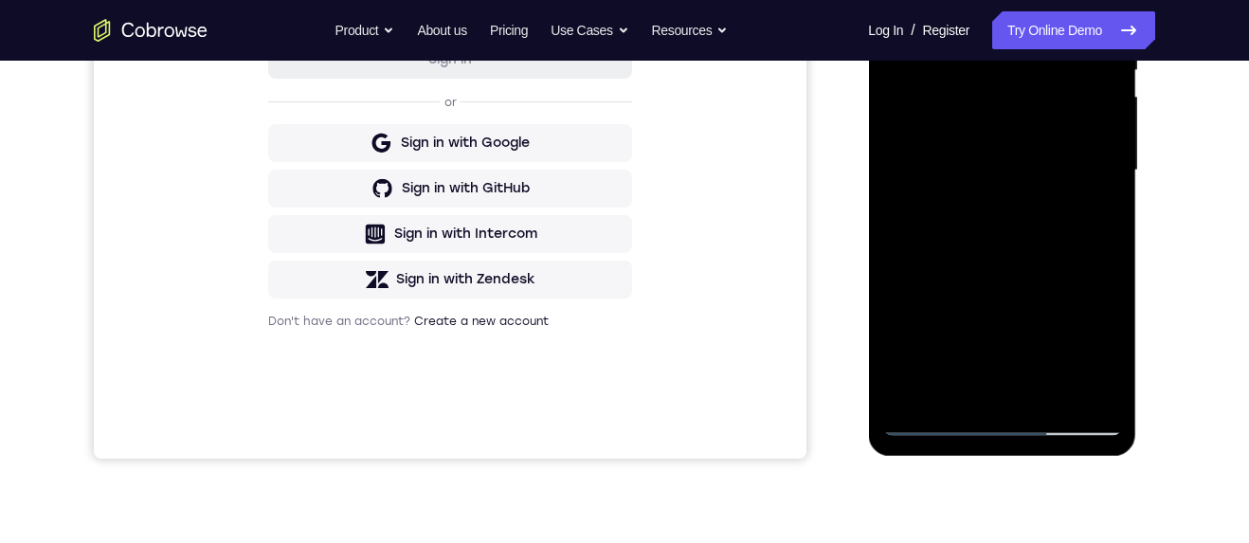
click at [938, 422] on div at bounding box center [1001, 170] width 239 height 531
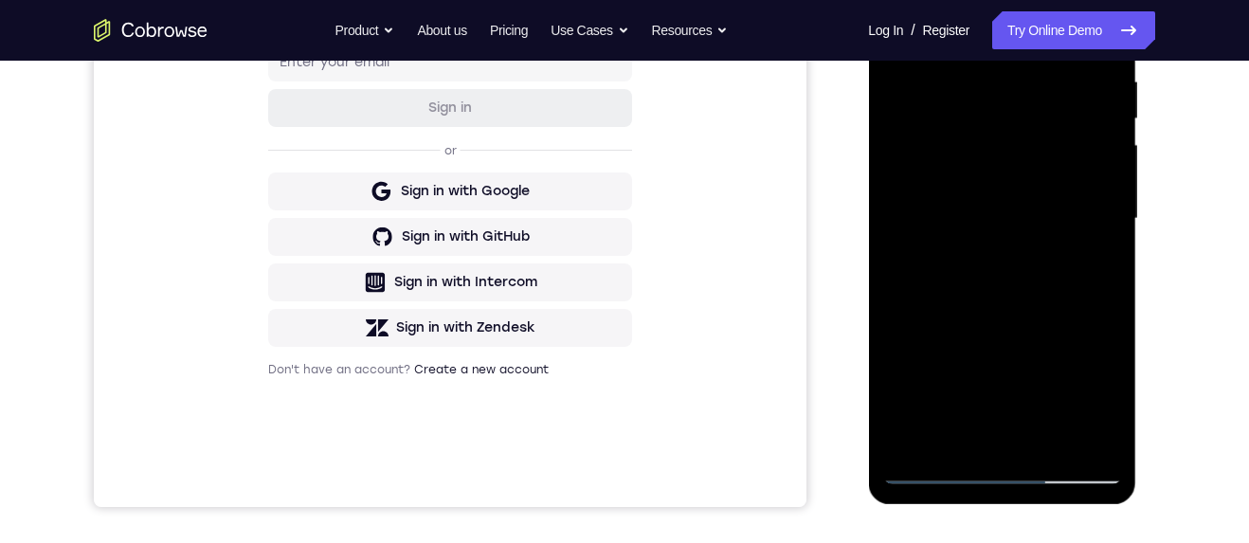
click at [1053, 160] on div at bounding box center [1001, 219] width 239 height 531
click at [1021, 328] on div at bounding box center [1001, 219] width 239 height 531
click at [1076, 322] on div at bounding box center [1001, 219] width 239 height 531
click at [963, 438] on div at bounding box center [1001, 219] width 239 height 531
click at [954, 438] on div at bounding box center [1001, 219] width 239 height 531
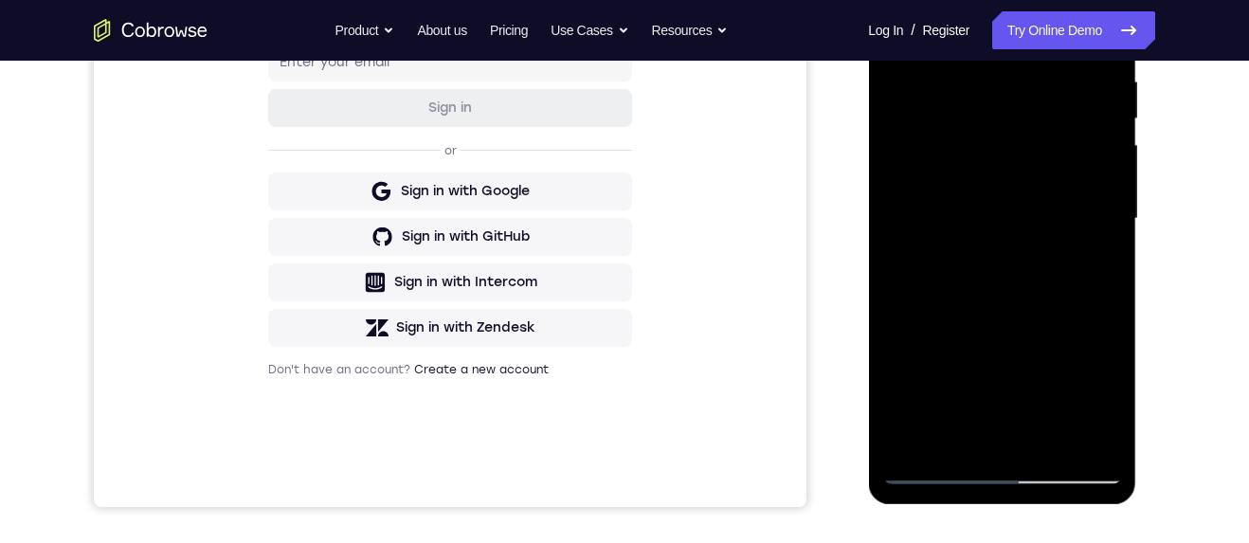
click at [1108, 396] on div at bounding box center [1001, 219] width 239 height 531
click at [1103, 255] on div at bounding box center [1001, 219] width 239 height 531
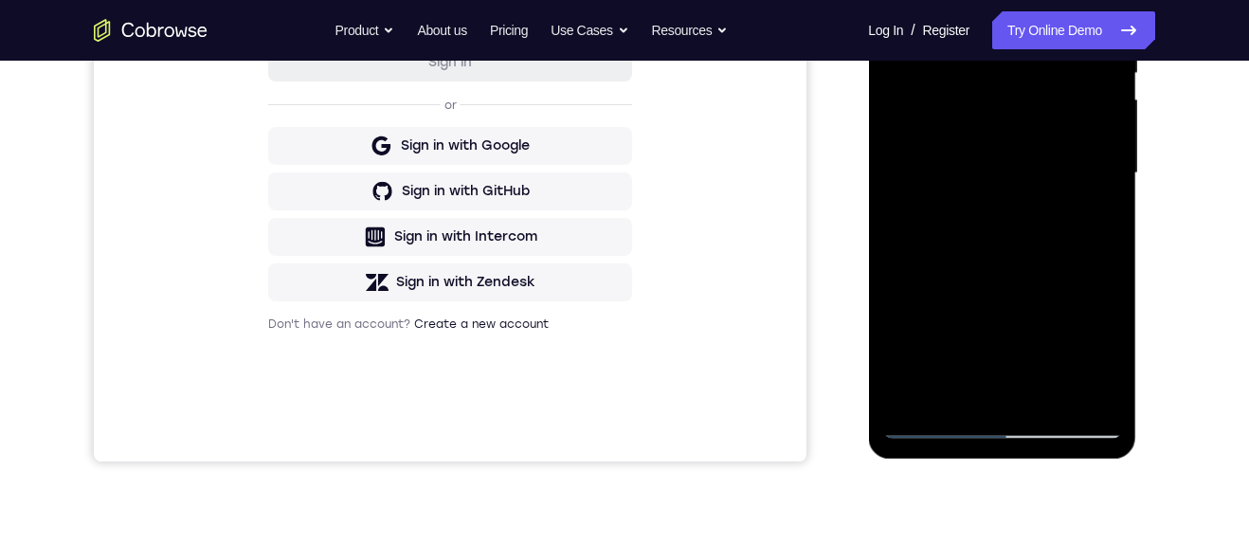
click at [937, 420] on div at bounding box center [1001, 173] width 239 height 531
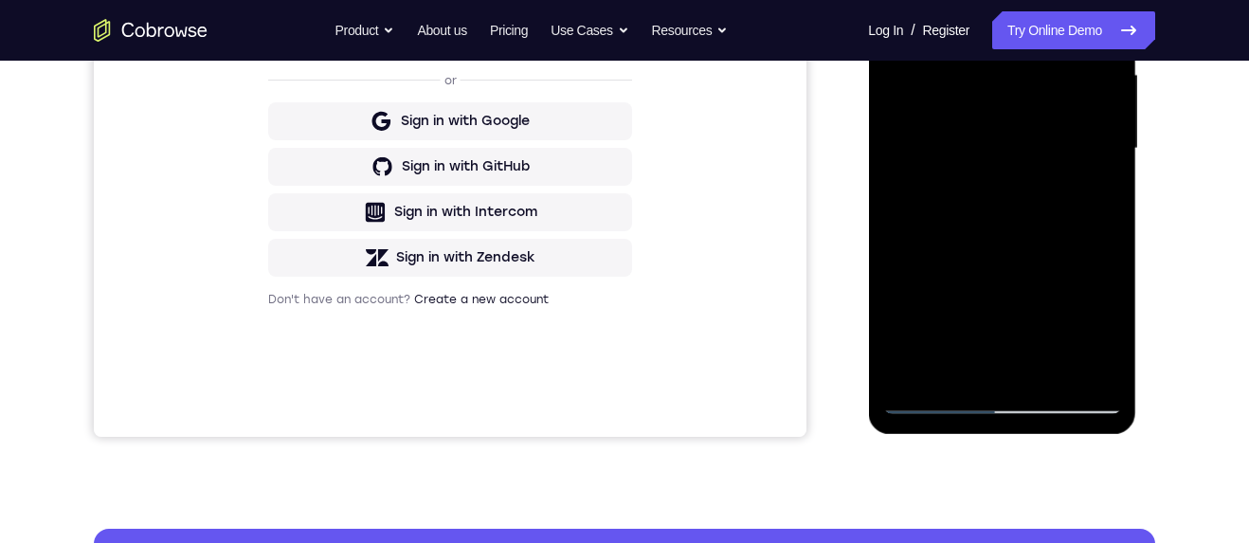
click at [938, 406] on div at bounding box center [1001, 148] width 239 height 531
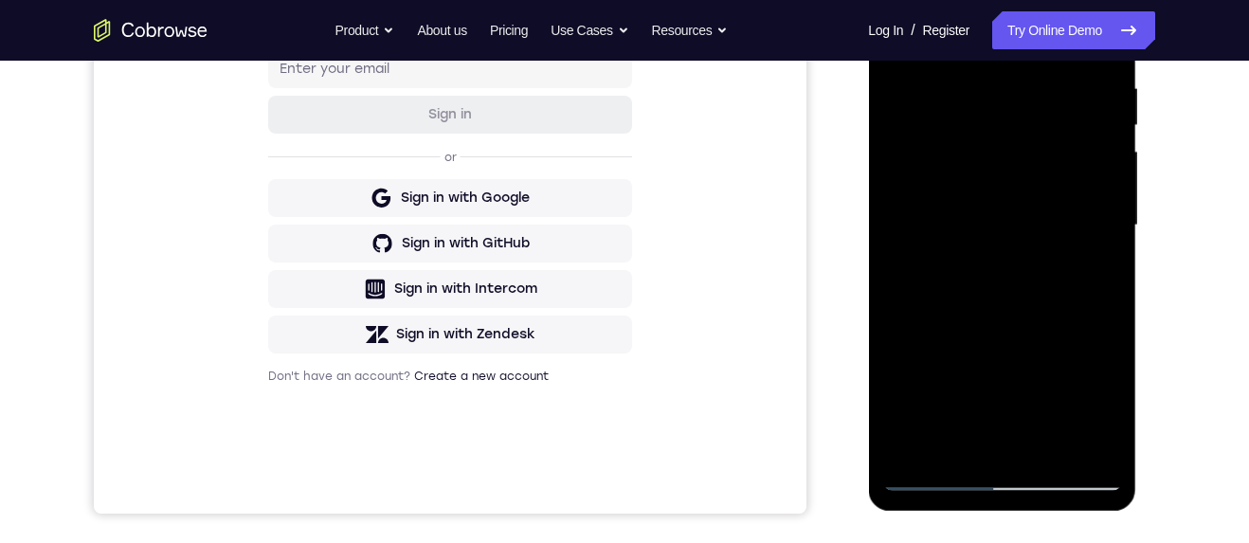
scroll to position [392, 0]
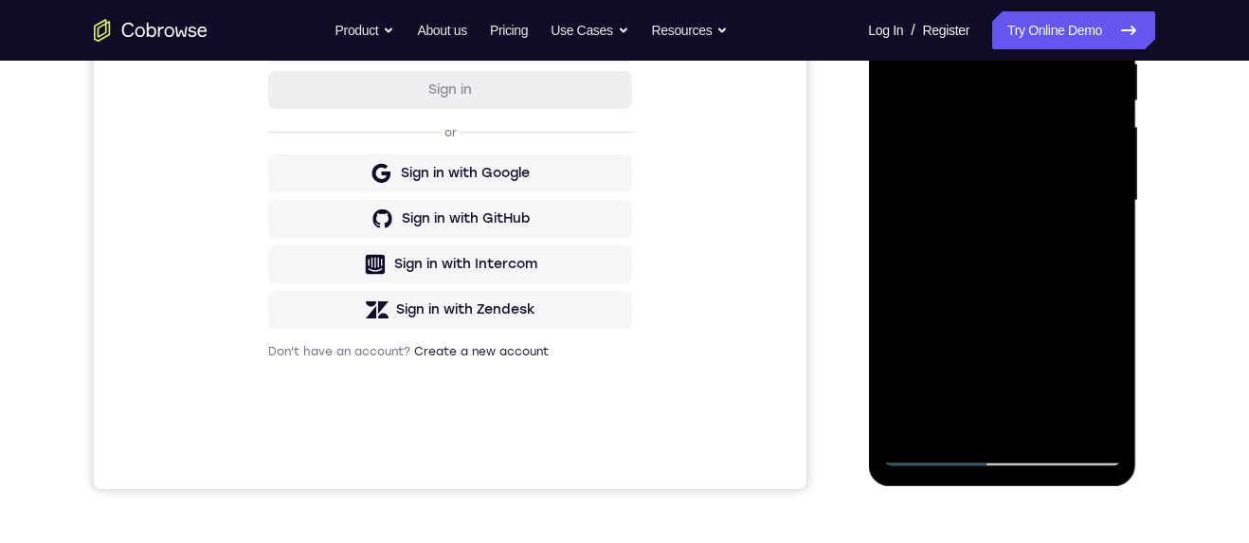
click at [979, 395] on div at bounding box center [1001, 201] width 239 height 531
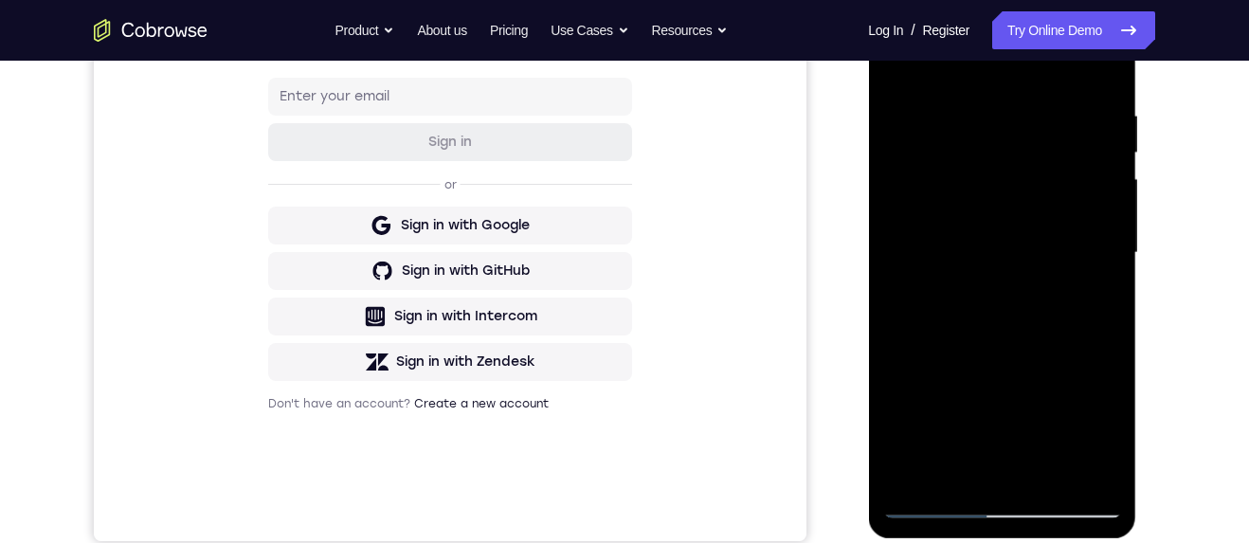
scroll to position [336, 0]
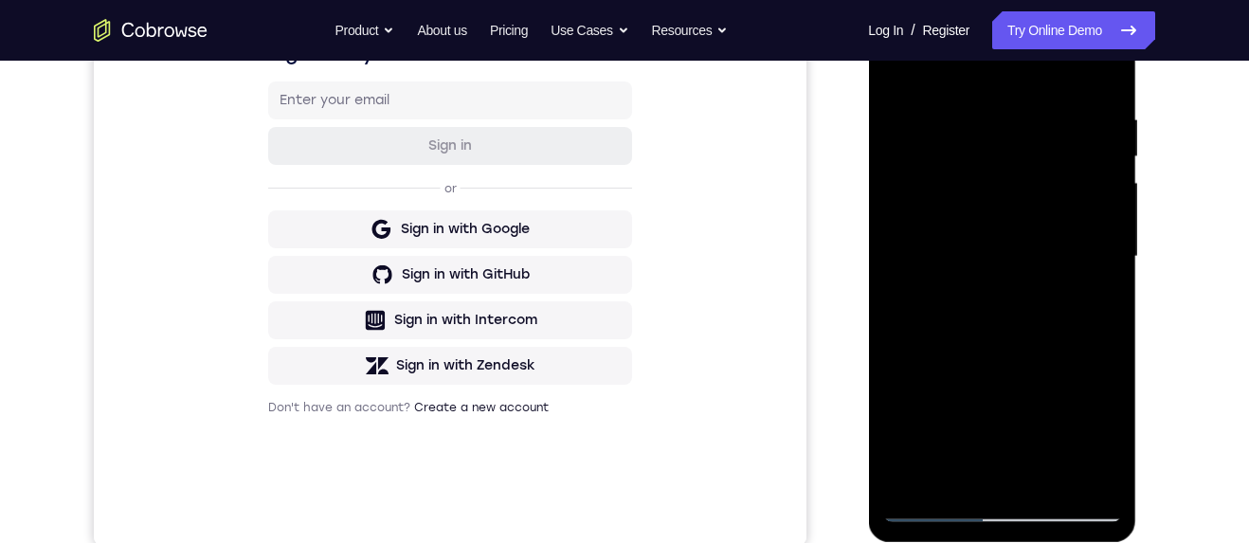
click at [976, 465] on div at bounding box center [1001, 256] width 239 height 531
click at [1108, 301] on div at bounding box center [1001, 256] width 239 height 531
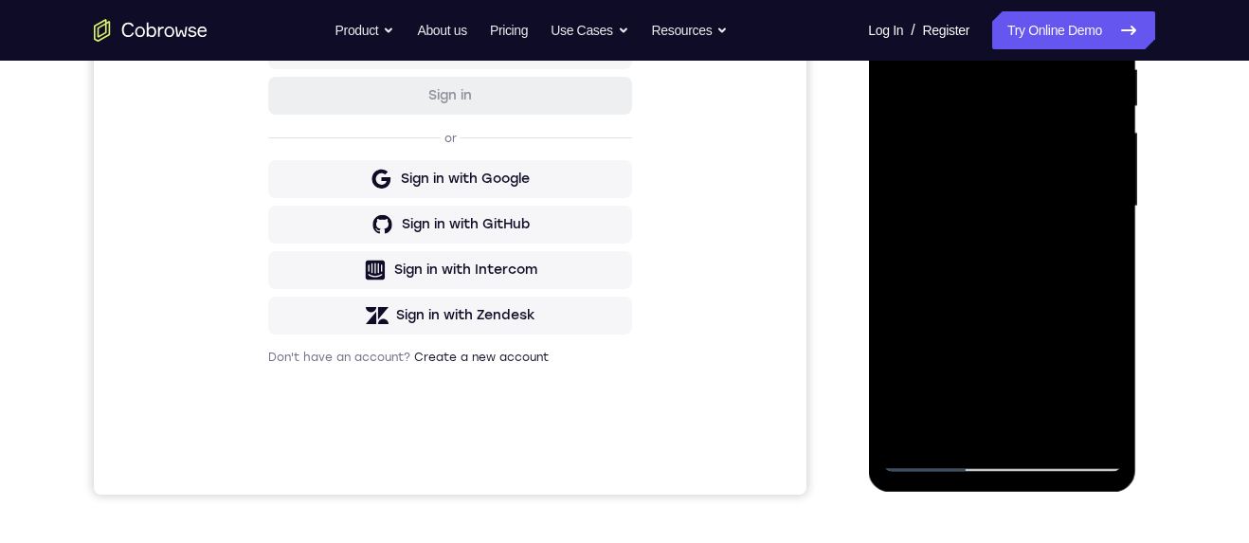
click at [933, 462] on div at bounding box center [1001, 206] width 239 height 531
click at [937, 464] on div at bounding box center [1001, 205] width 239 height 531
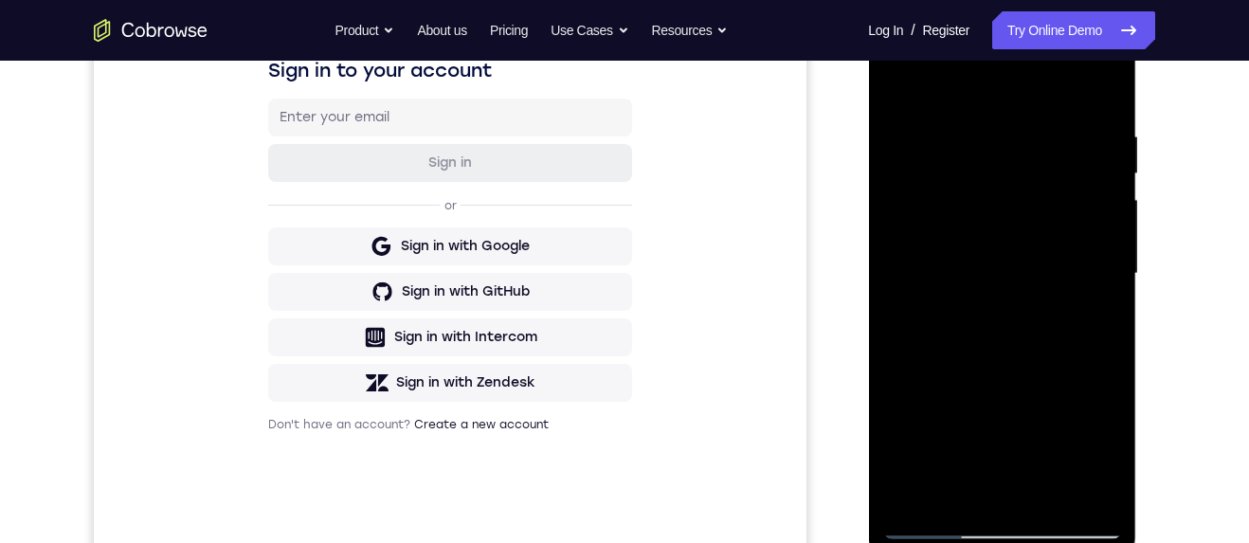
scroll to position [318, 0]
click at [1045, 218] on div at bounding box center [1001, 274] width 239 height 531
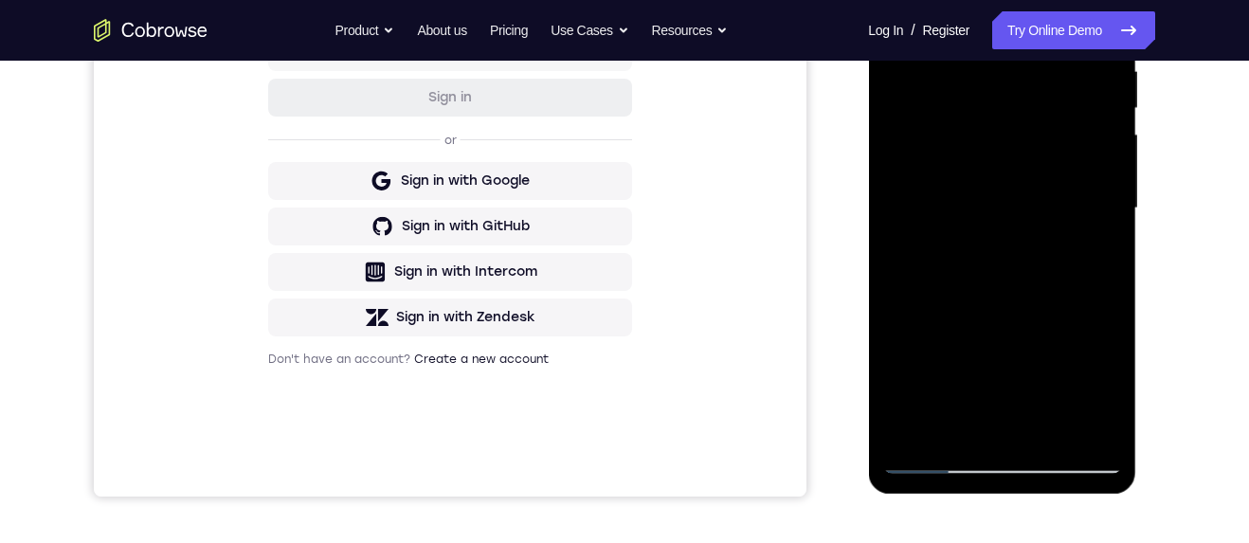
click at [981, 421] on div at bounding box center [1001, 208] width 239 height 531
click at [1106, 394] on div at bounding box center [1001, 208] width 239 height 531
click at [1106, 391] on div at bounding box center [1001, 208] width 239 height 531
click at [1108, 390] on div at bounding box center [1001, 208] width 239 height 531
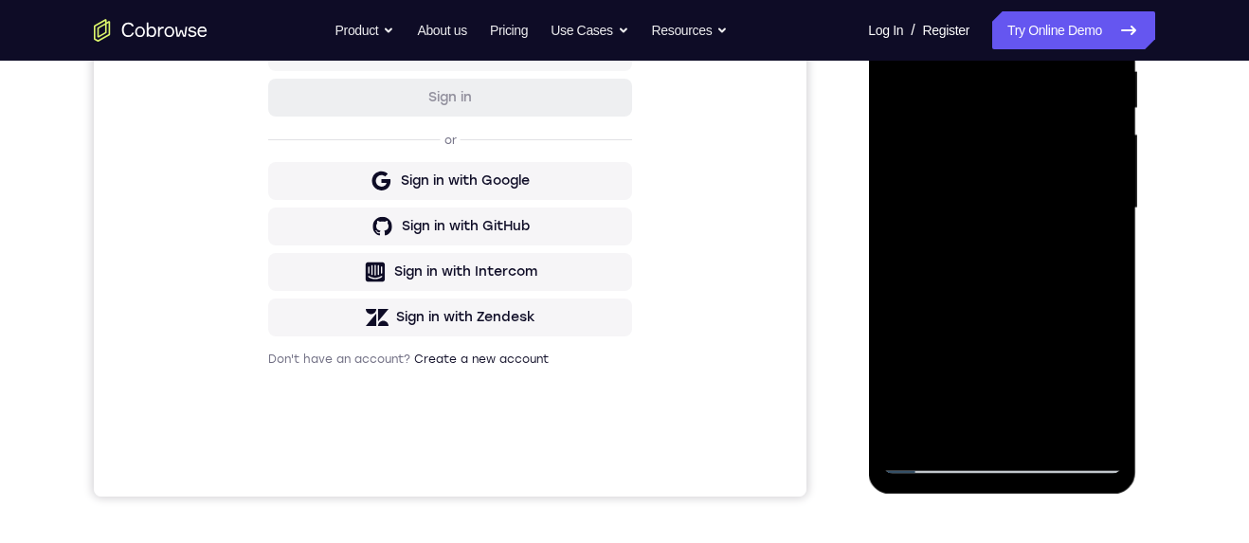
click at [1109, 387] on div at bounding box center [1001, 208] width 239 height 531
click at [1109, 388] on div at bounding box center [1001, 208] width 239 height 531
click at [1110, 388] on div at bounding box center [1001, 208] width 239 height 531
click at [1112, 390] on div at bounding box center [1001, 208] width 239 height 531
click at [1109, 392] on div at bounding box center [1001, 208] width 239 height 531
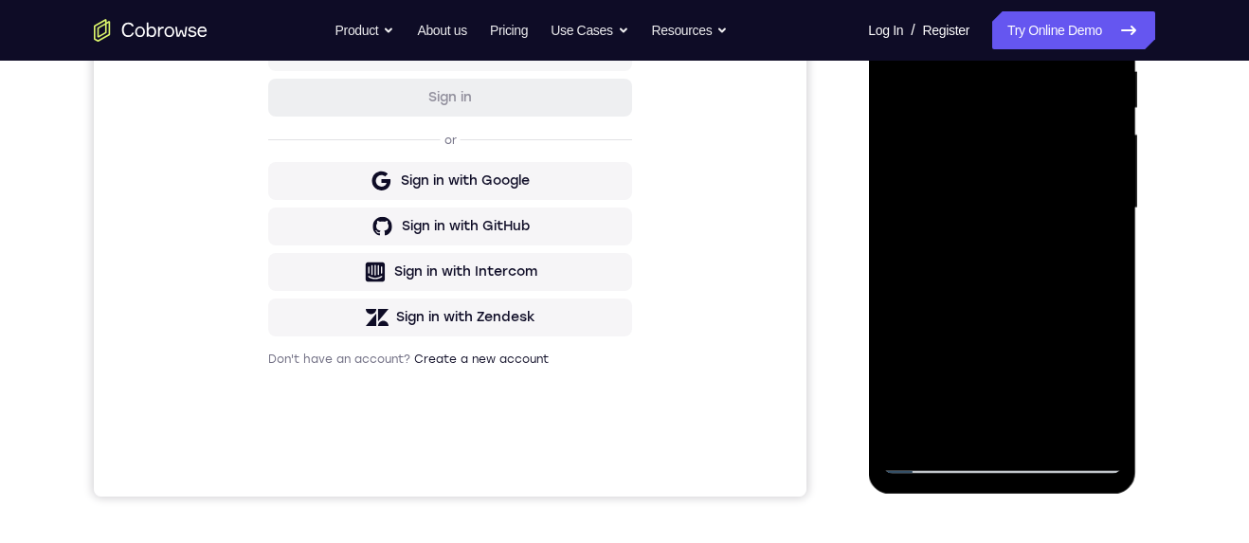
click at [1113, 389] on div at bounding box center [1001, 208] width 239 height 531
click at [1096, 255] on div at bounding box center [1001, 208] width 239 height 531
click at [938, 469] on div at bounding box center [1001, 208] width 239 height 531
click at [945, 463] on div at bounding box center [1001, 208] width 239 height 531
click at [936, 464] on div at bounding box center [1001, 208] width 239 height 531
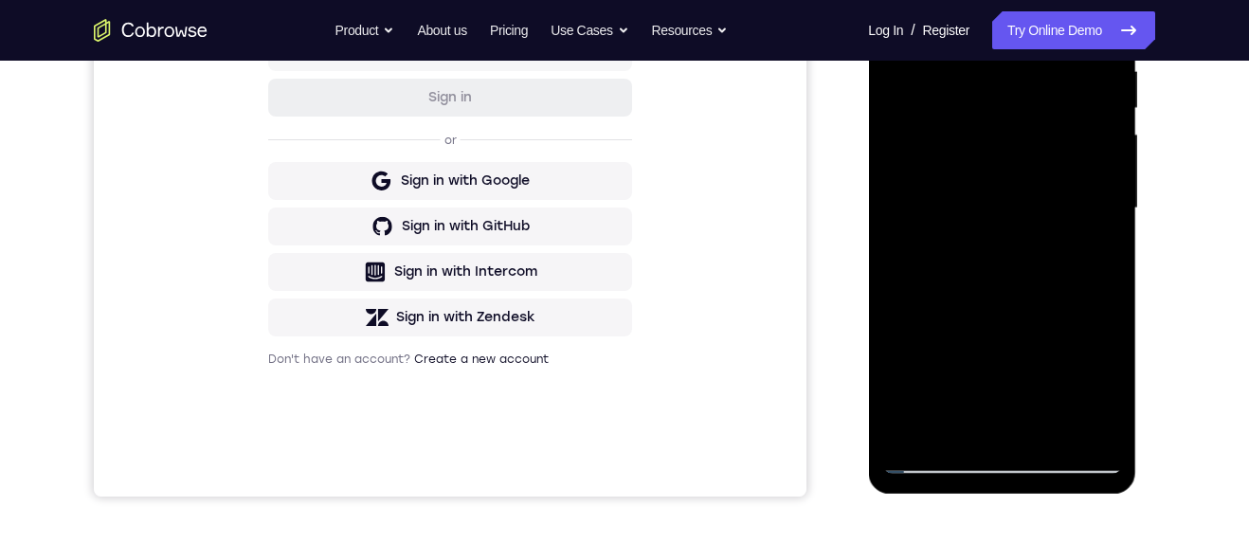
click at [939, 469] on div at bounding box center [1001, 208] width 239 height 531
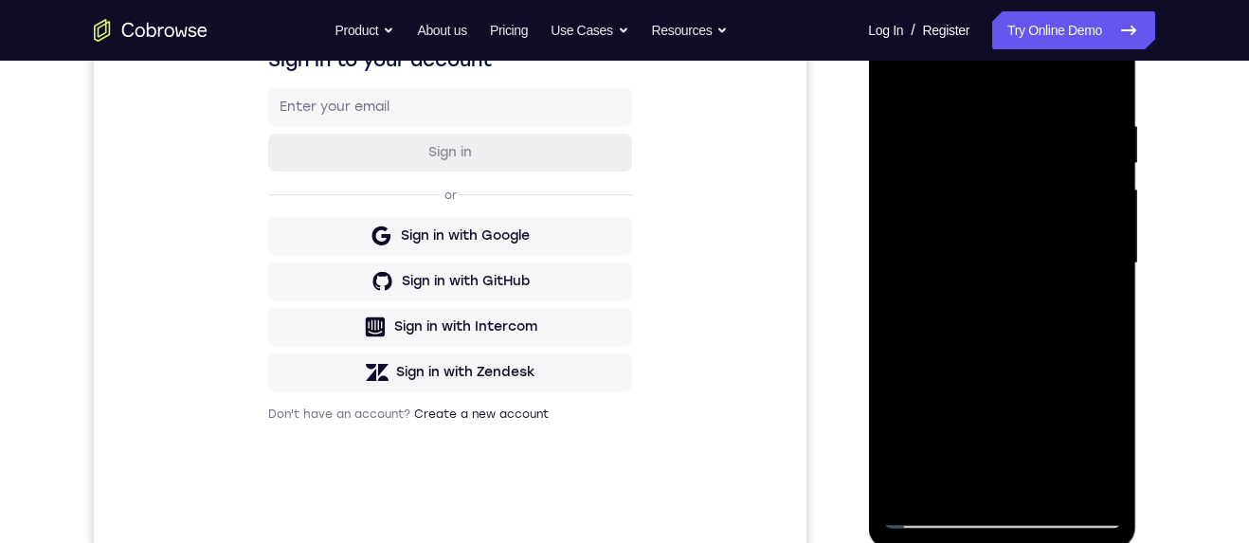
scroll to position [323, 0]
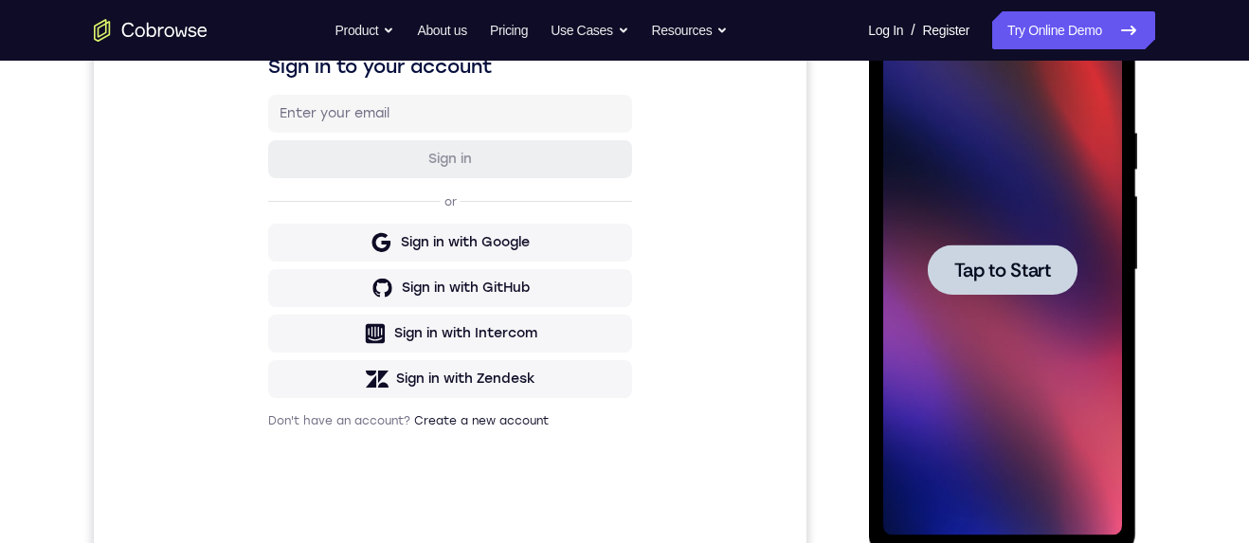
click at [1025, 278] on span "Tap to Start" at bounding box center [1002, 270] width 97 height 19
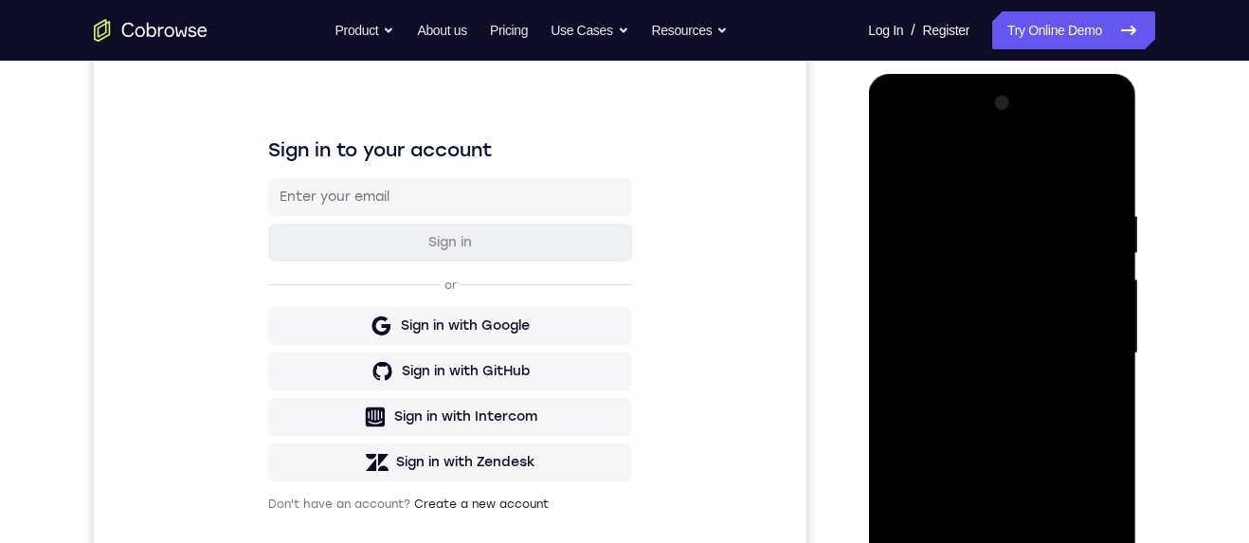
scroll to position [427, 0]
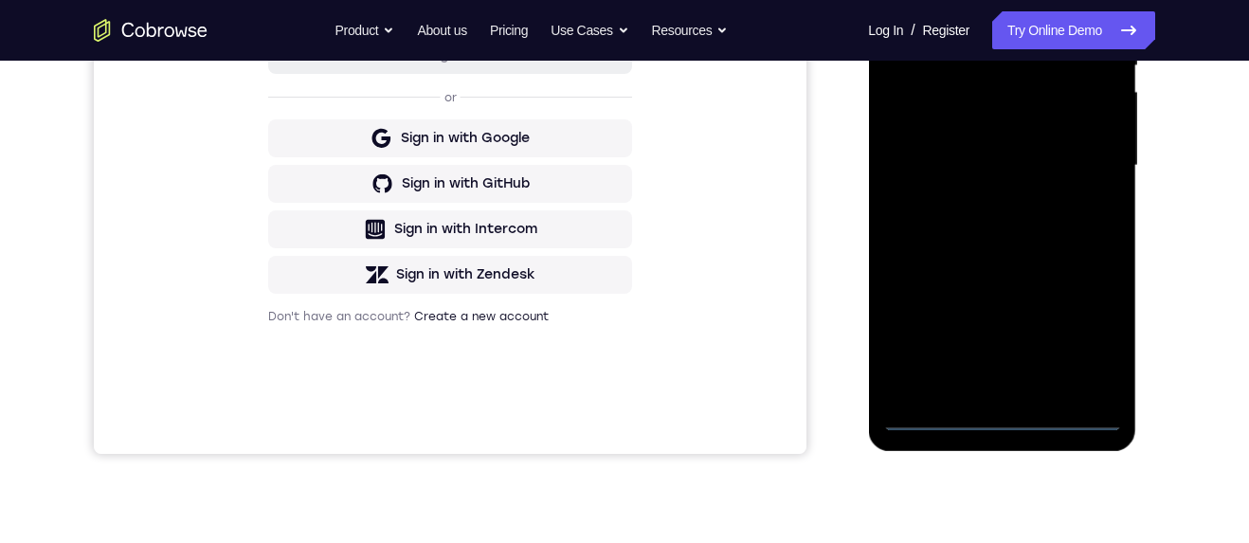
click at [1007, 420] on div at bounding box center [1001, 165] width 239 height 531
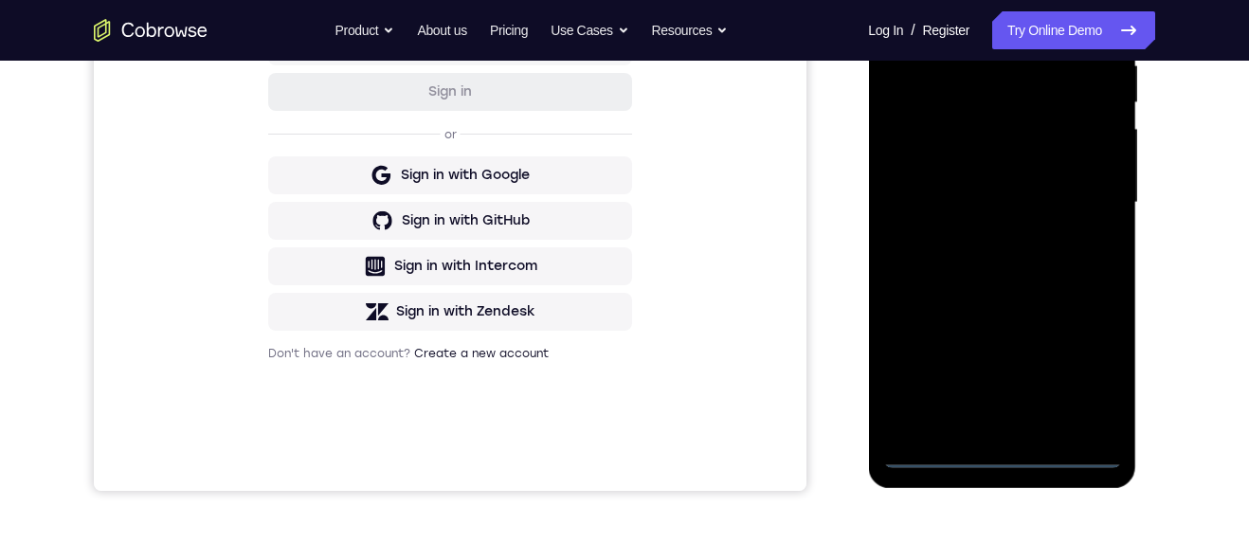
click at [1092, 373] on div at bounding box center [1001, 202] width 239 height 531
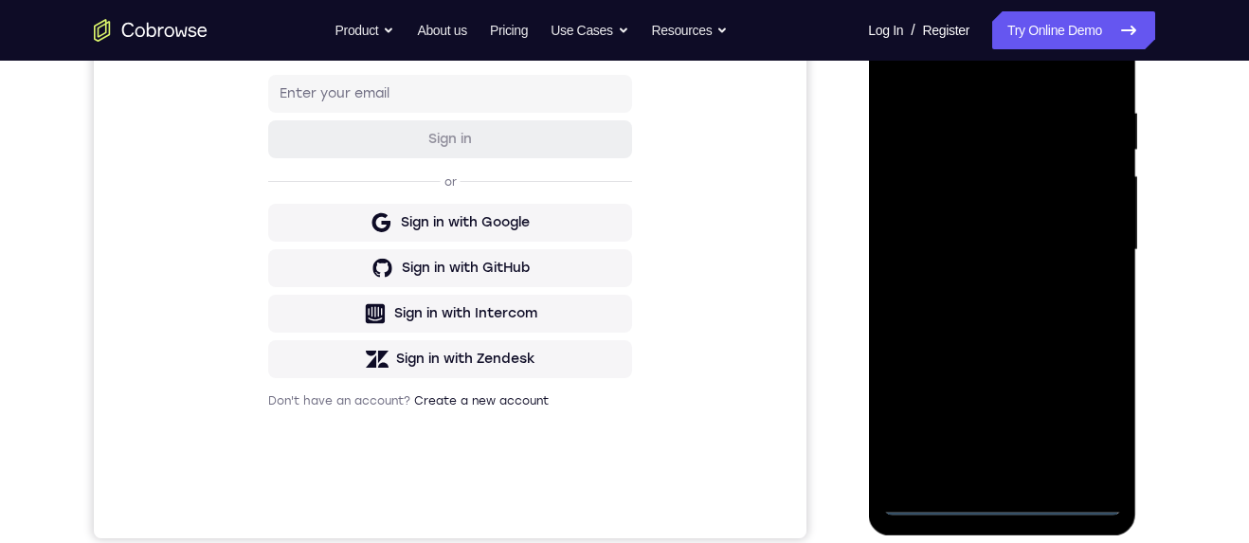
scroll to position [246, 0]
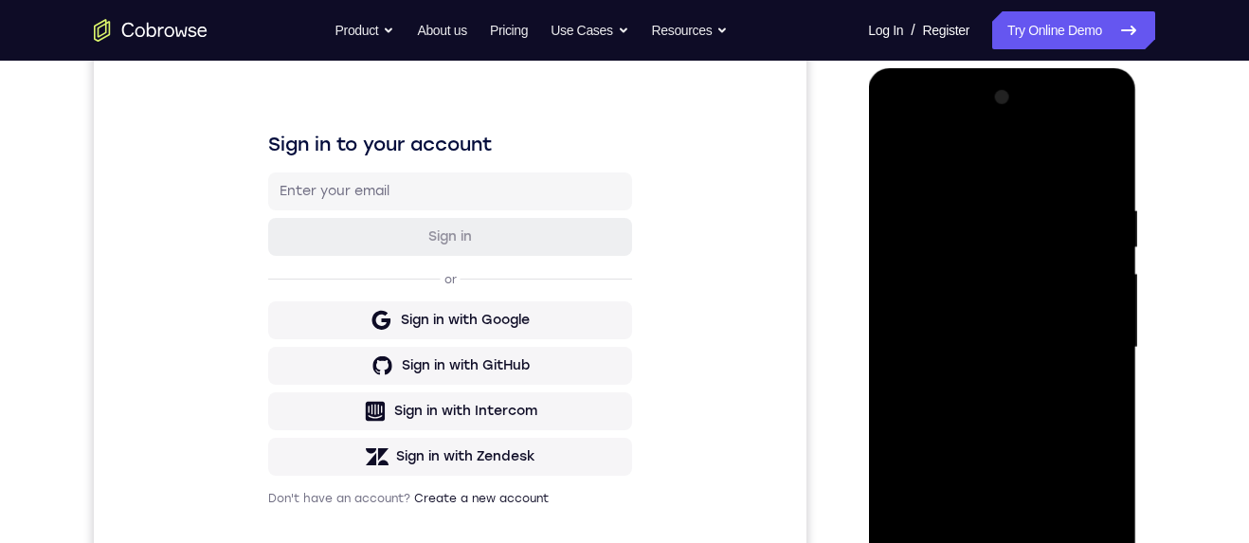
click at [1062, 165] on div at bounding box center [1001, 347] width 239 height 531
click at [1081, 345] on div at bounding box center [1001, 347] width 239 height 531
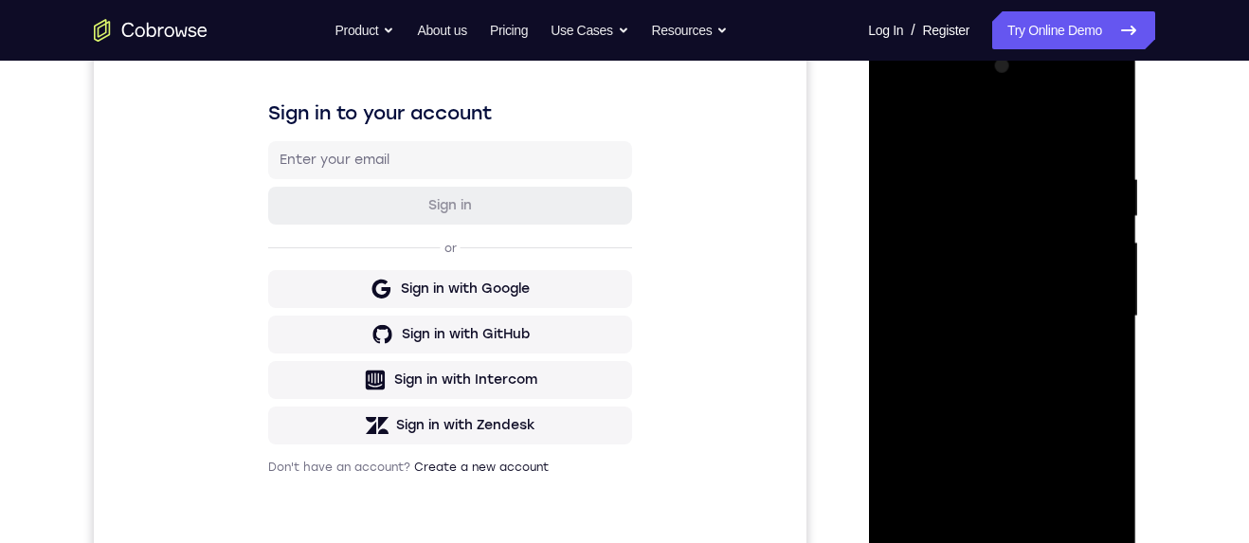
scroll to position [326, 0]
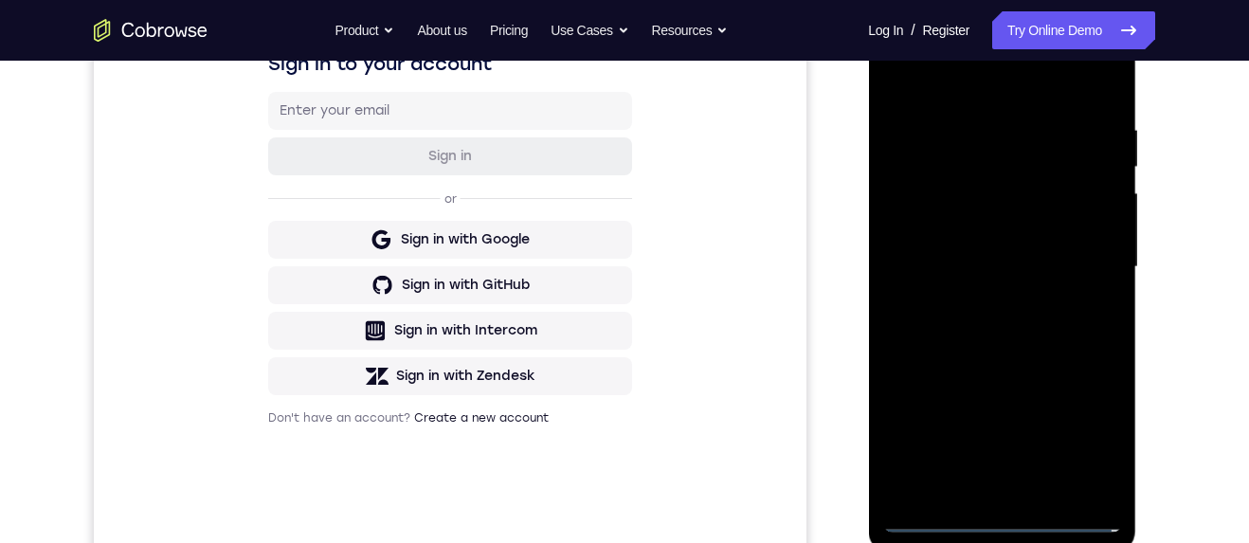
click at [982, 301] on div at bounding box center [1001, 267] width 239 height 531
click at [1067, 249] on div at bounding box center [1001, 267] width 239 height 531
click at [1004, 233] on div at bounding box center [1001, 267] width 239 height 531
click at [1113, 452] on div at bounding box center [1001, 267] width 239 height 531
click at [1115, 449] on div at bounding box center [1001, 267] width 239 height 531
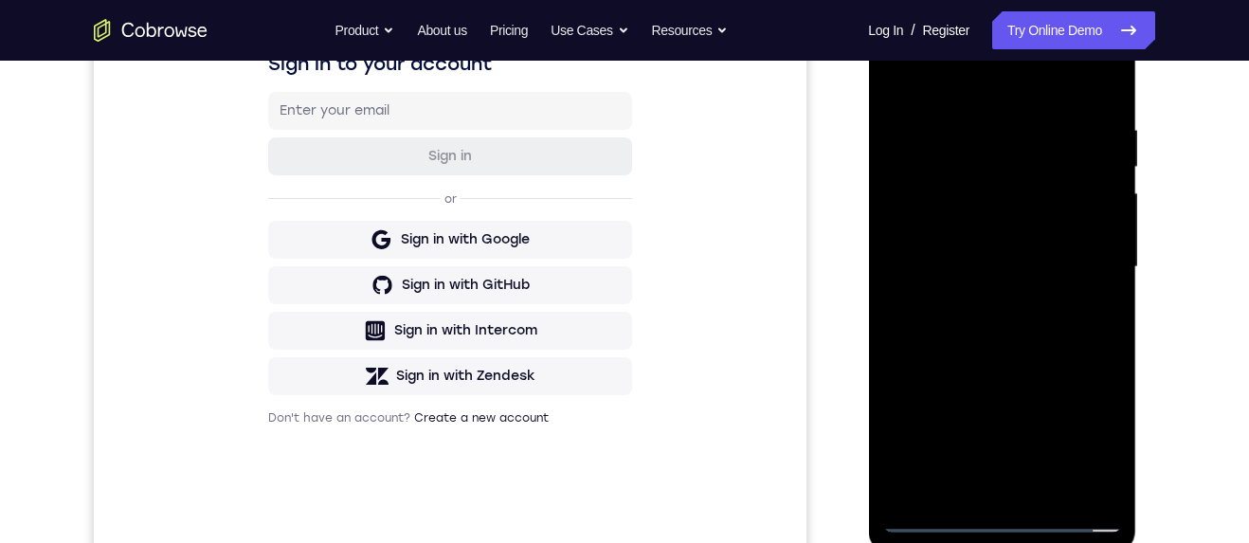
click at [1115, 448] on div at bounding box center [1001, 267] width 239 height 531
click at [1116, 447] on div at bounding box center [1001, 267] width 239 height 531
click at [1064, 267] on div at bounding box center [1001, 267] width 239 height 531
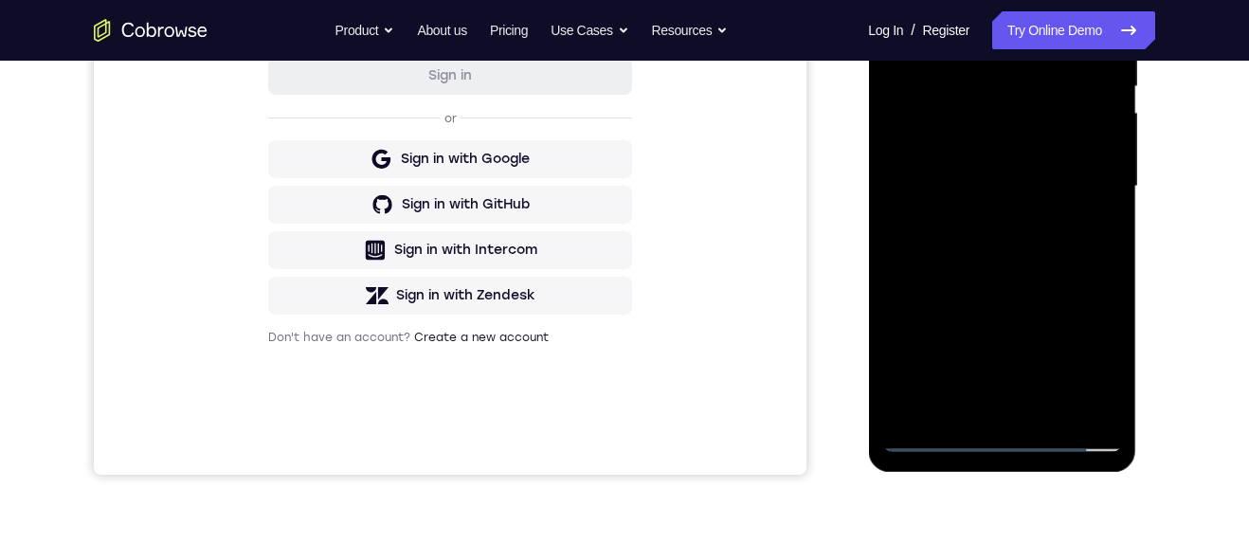
scroll to position [377, 0]
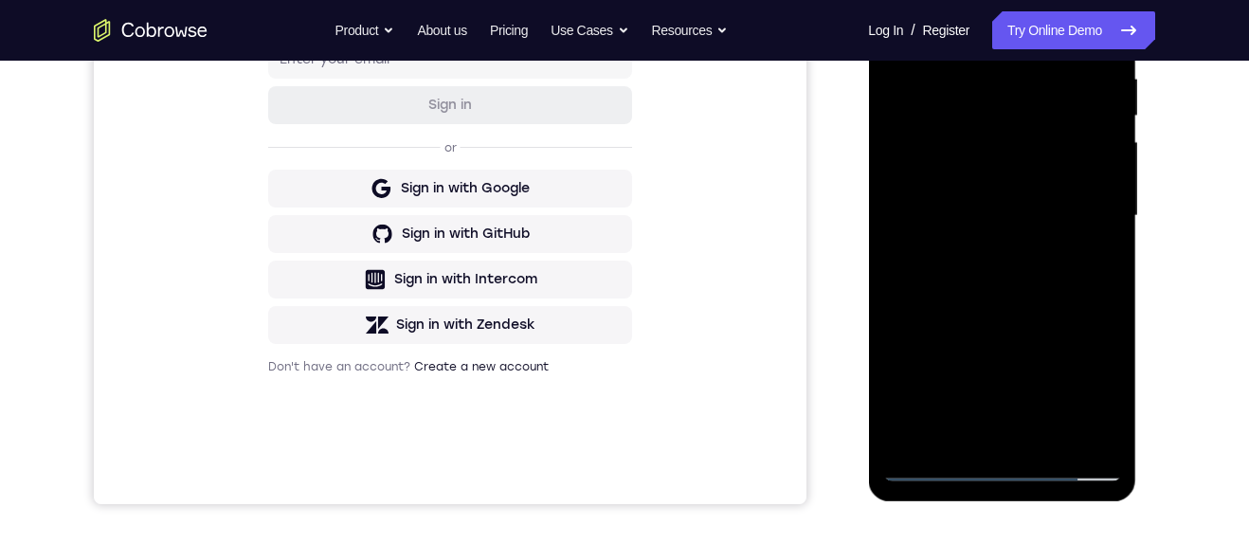
click at [1061, 295] on div at bounding box center [1001, 216] width 239 height 531
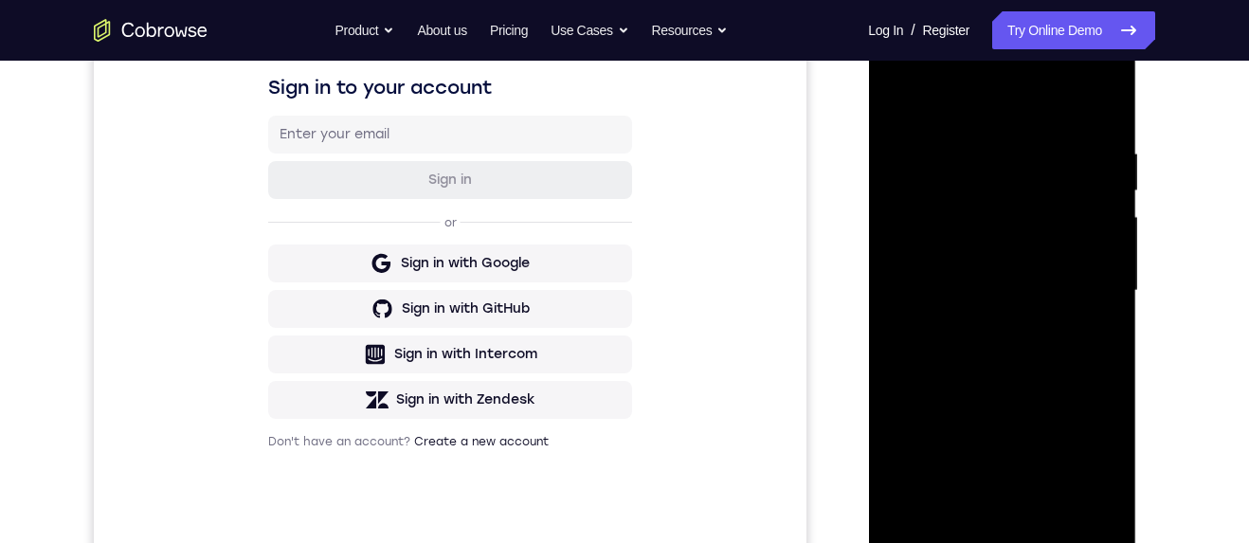
scroll to position [350, 0]
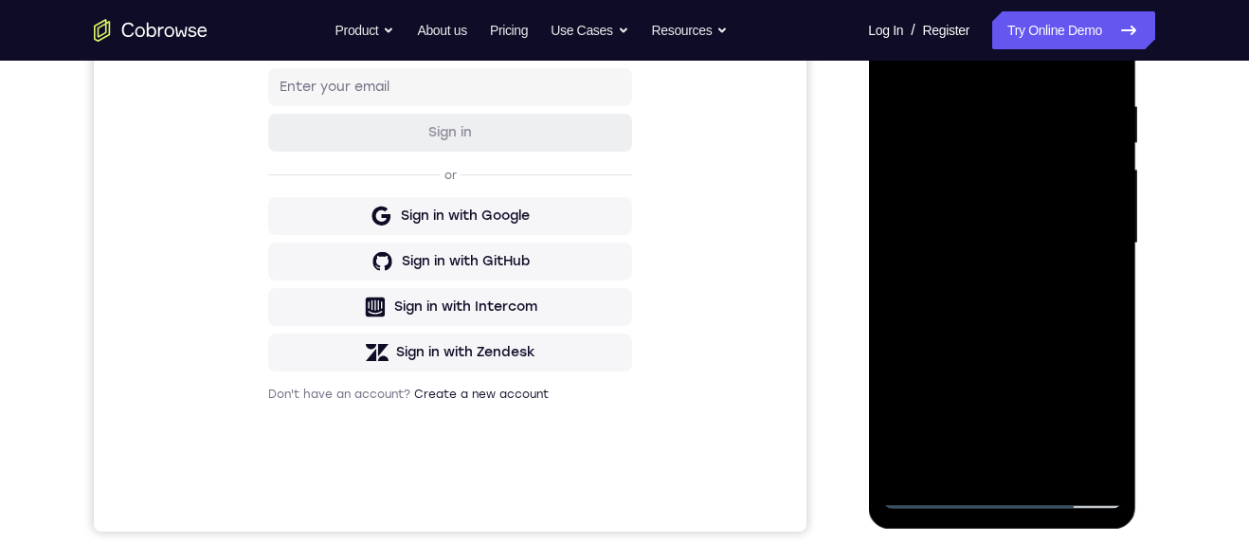
click at [1064, 463] on div at bounding box center [1001, 243] width 239 height 531
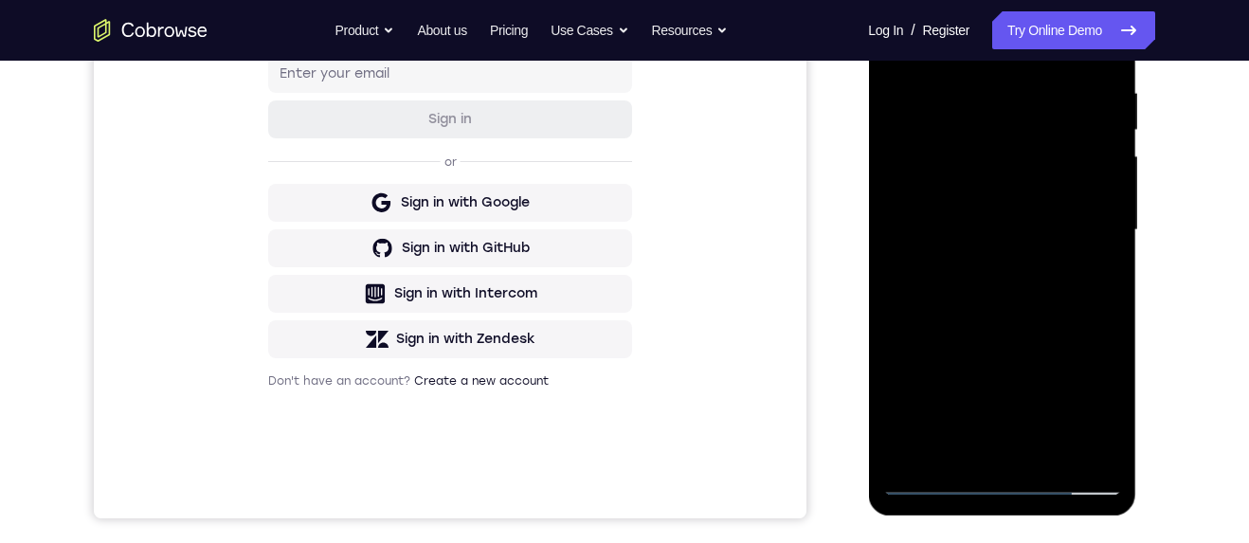
click at [1050, 325] on div at bounding box center [1001, 230] width 239 height 531
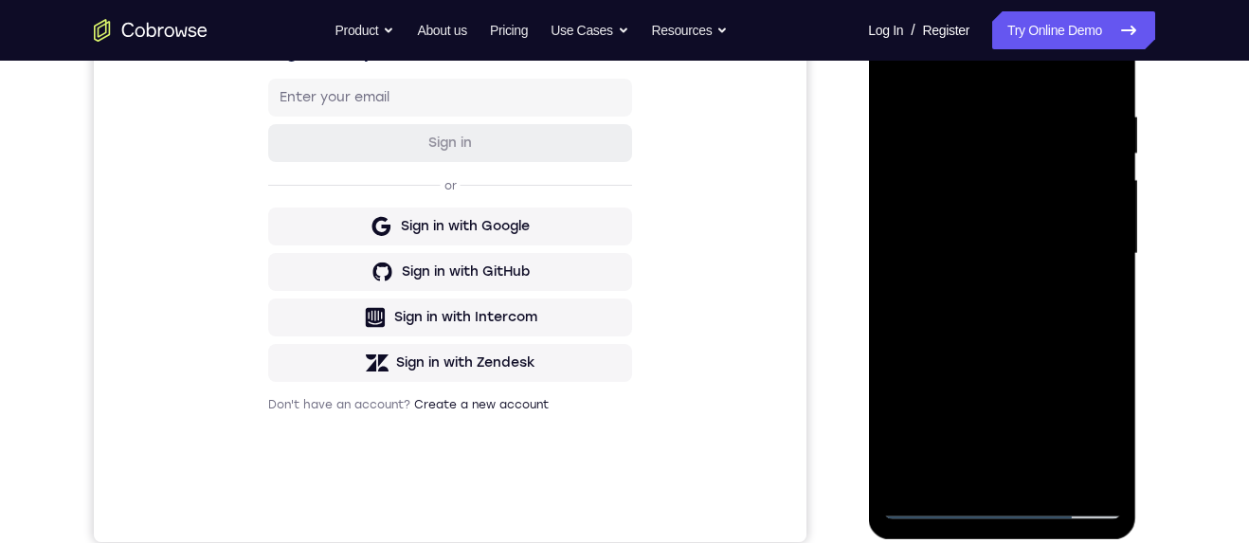
scroll to position [371, 0]
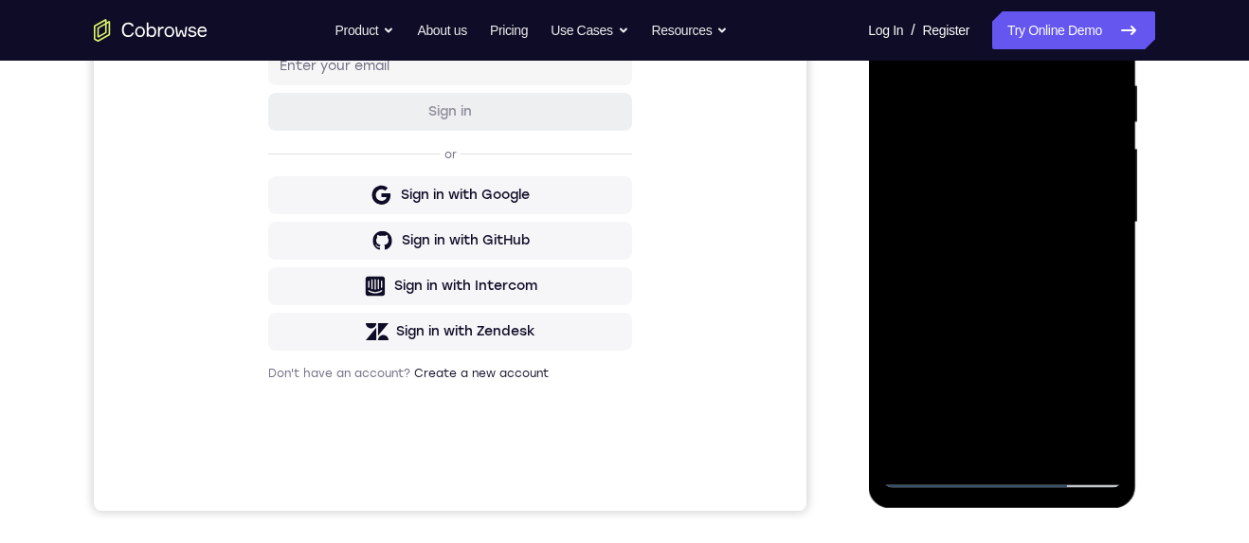
click at [935, 482] on div at bounding box center [1001, 222] width 239 height 531
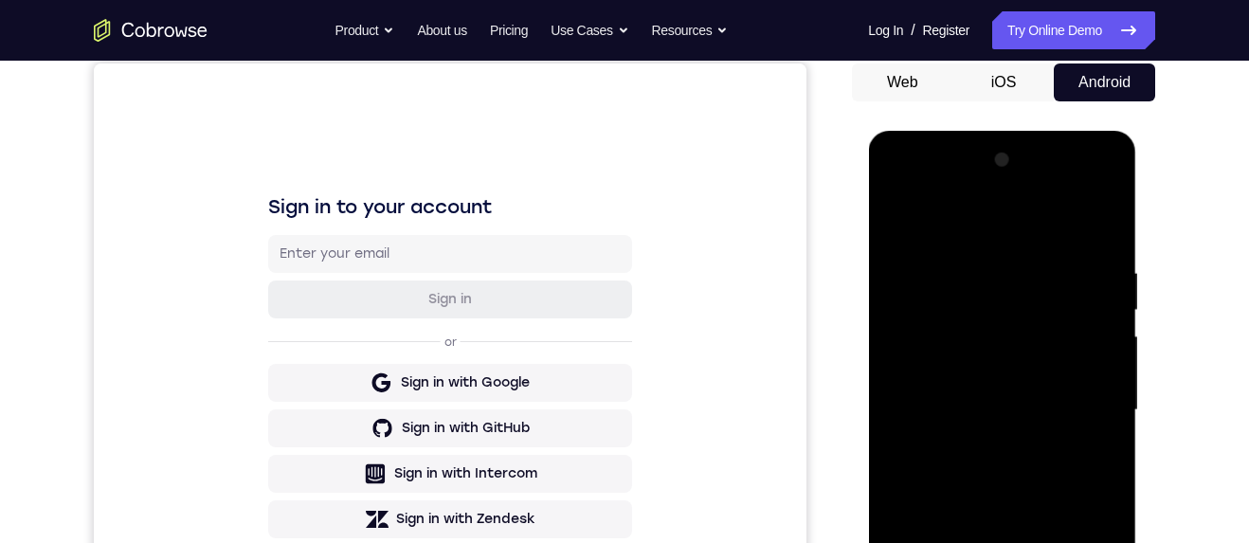
scroll to position [171, 0]
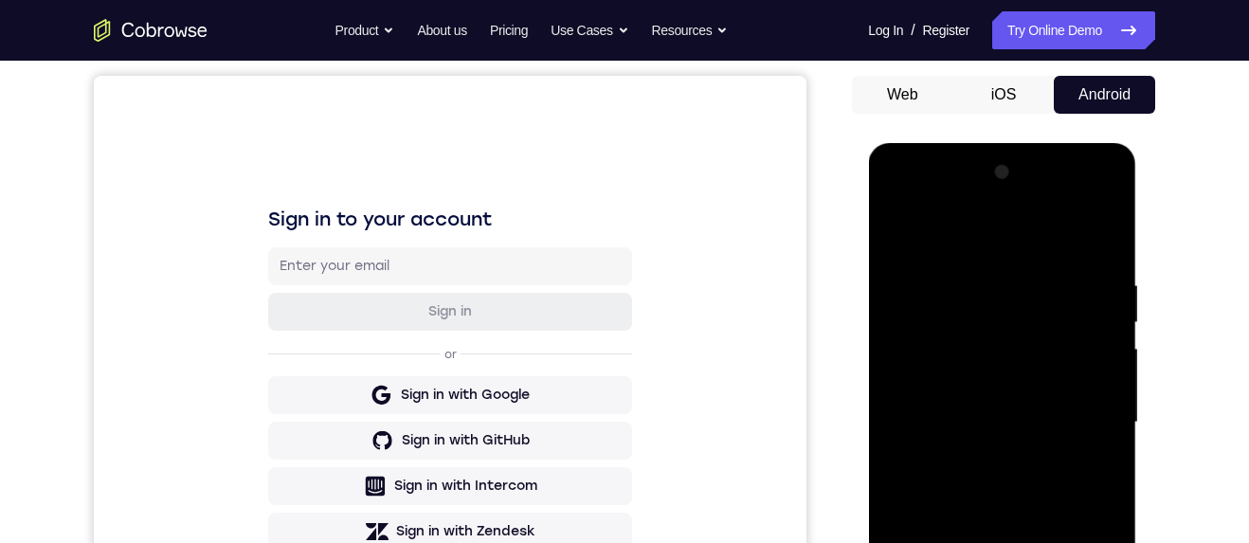
click at [991, 280] on div at bounding box center [1001, 422] width 239 height 531
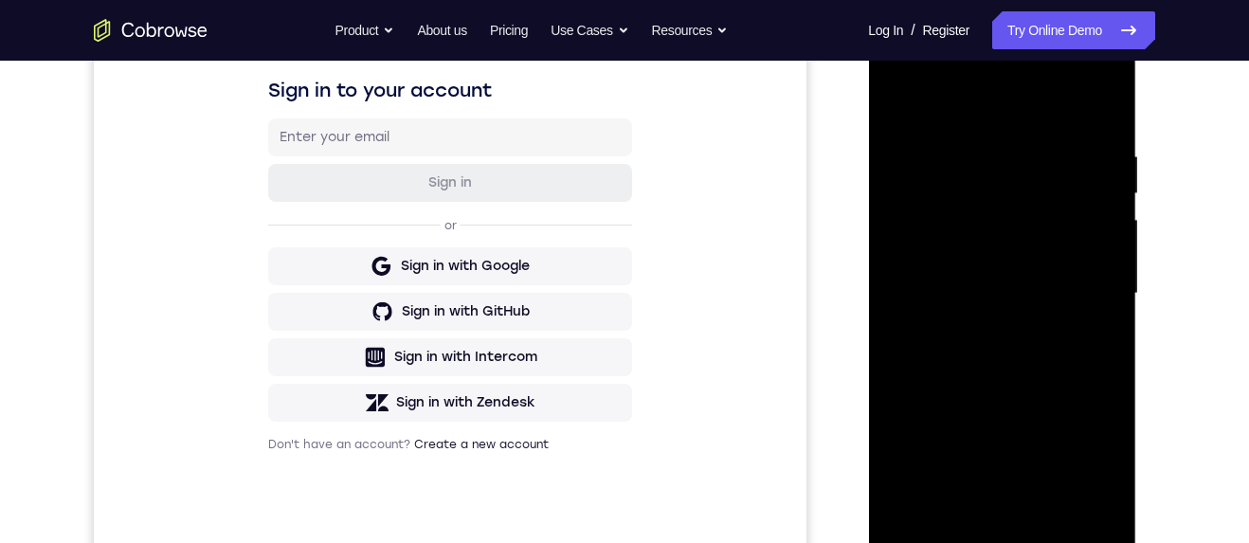
scroll to position [278, 0]
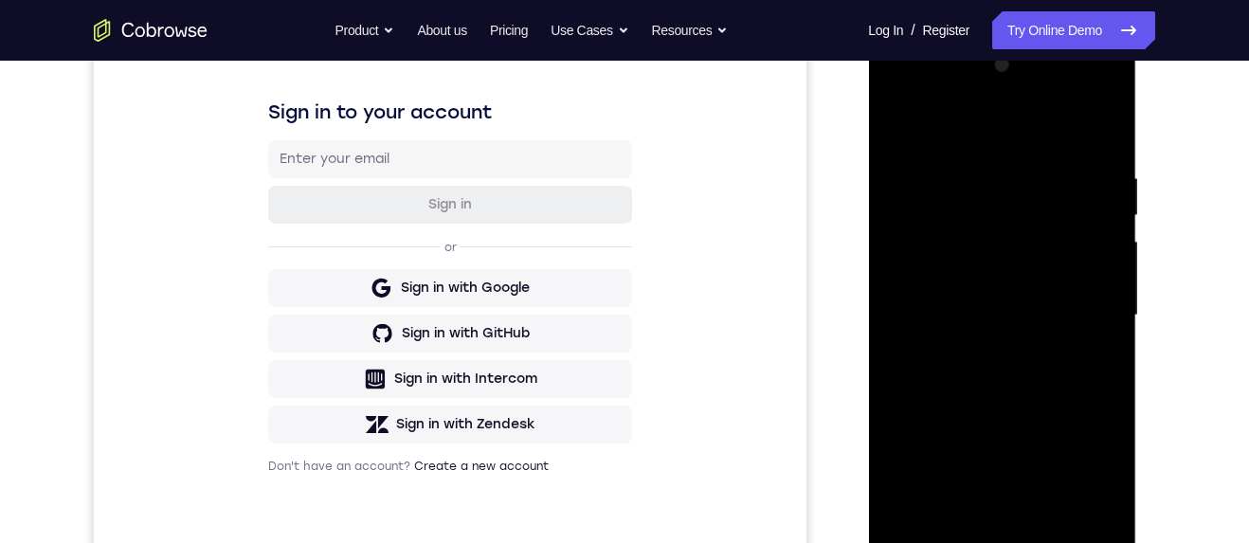
click at [1082, 323] on div at bounding box center [1001, 315] width 239 height 531
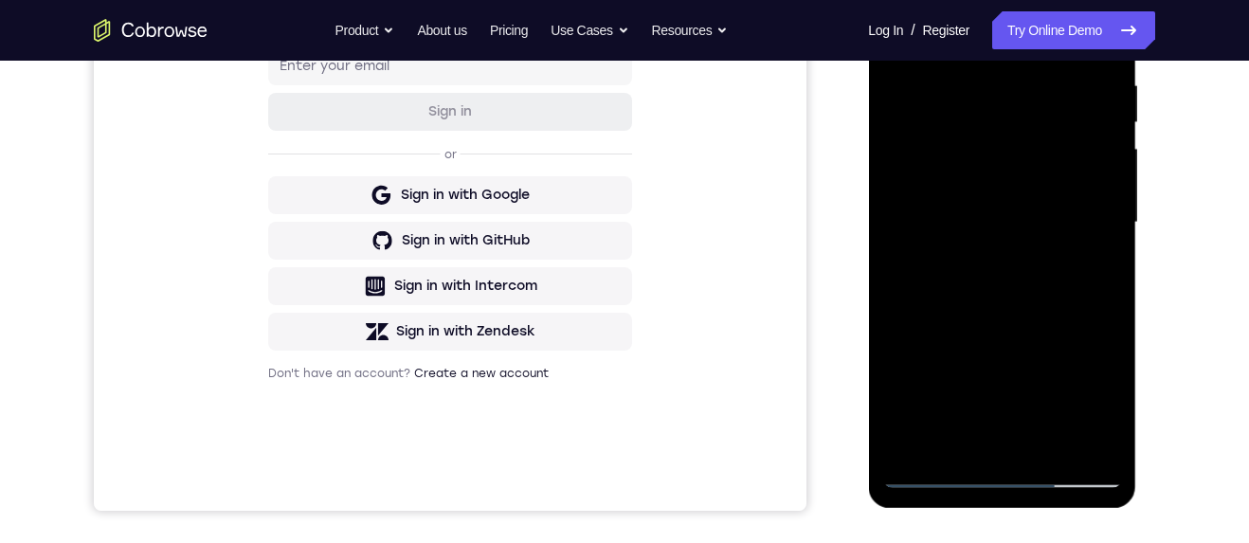
click at [1089, 318] on div at bounding box center [1001, 222] width 239 height 531
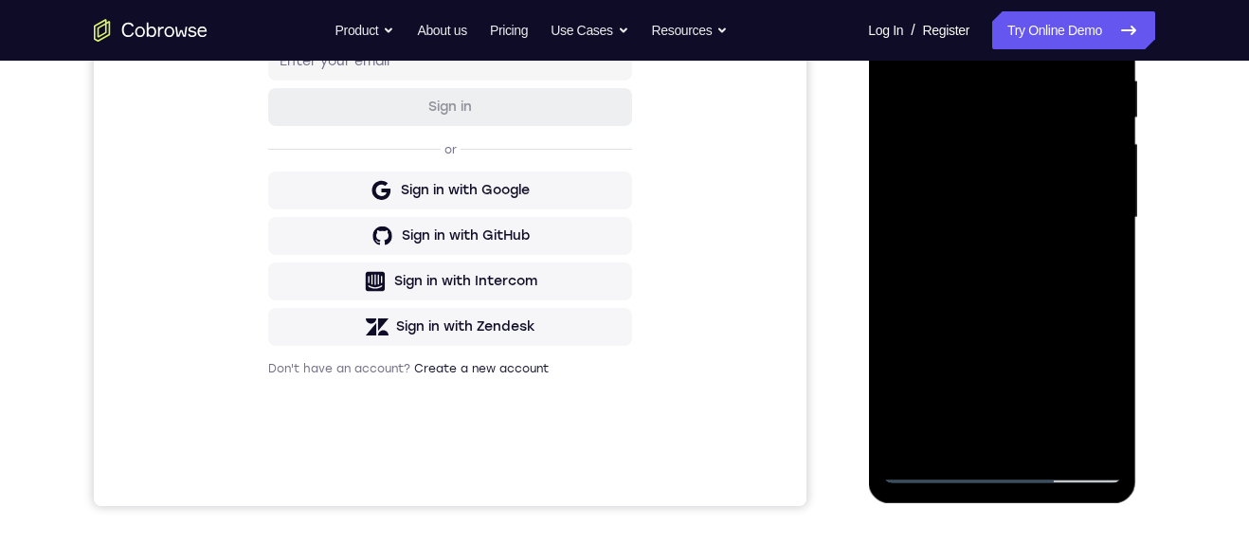
scroll to position [222, 0]
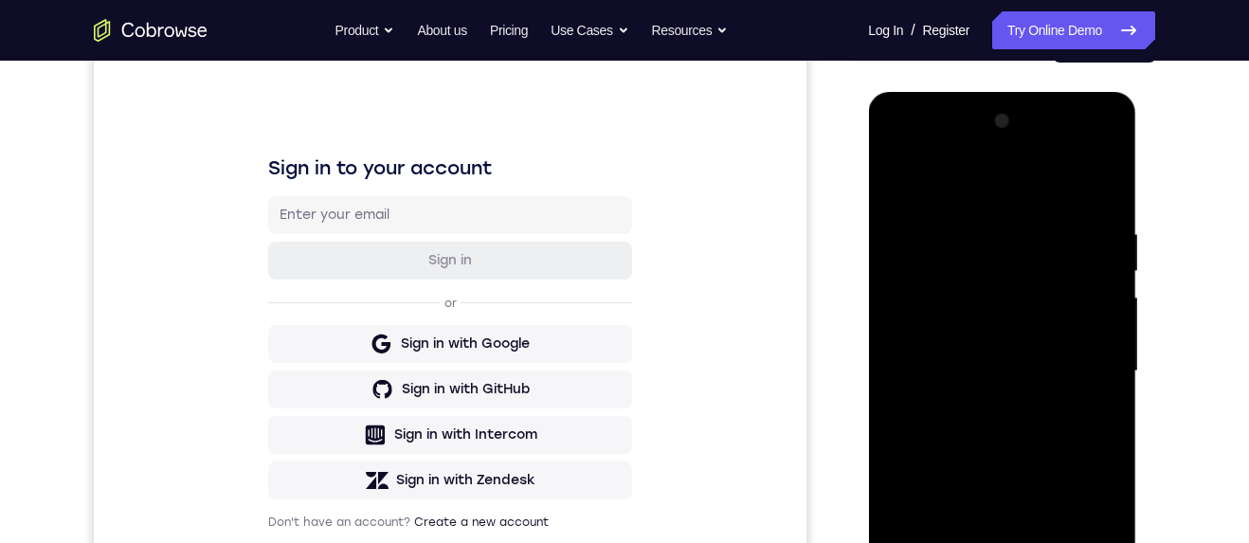
click at [1092, 246] on div at bounding box center [1001, 371] width 239 height 531
click at [1089, 294] on div at bounding box center [1001, 372] width 239 height 531
click at [1093, 290] on div at bounding box center [1001, 372] width 239 height 531
click at [1079, 322] on div at bounding box center [1001, 372] width 239 height 531
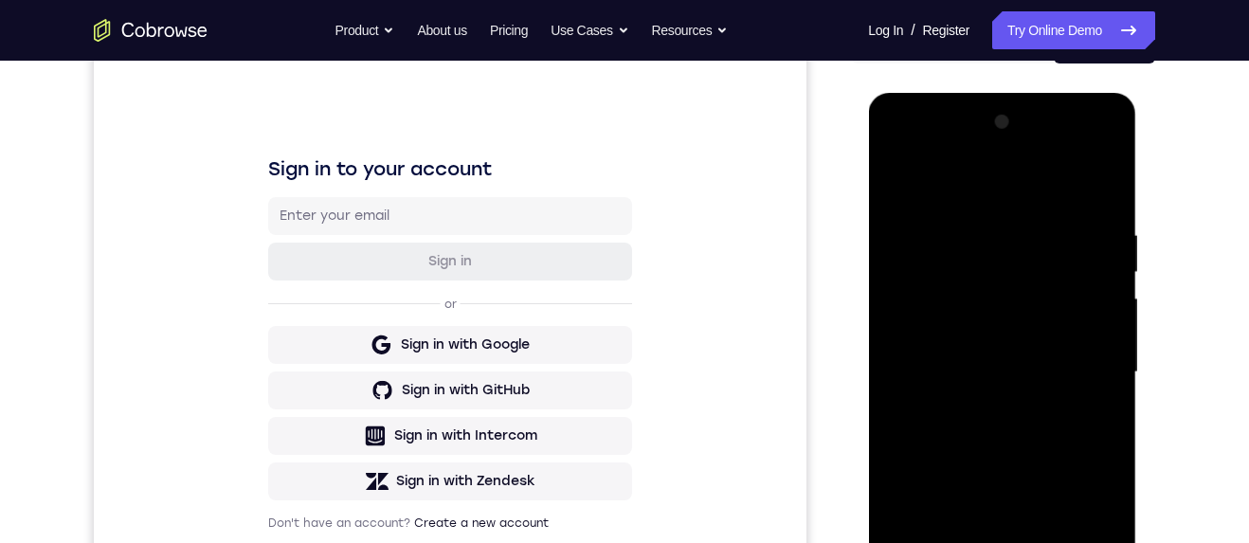
click at [1079, 314] on div at bounding box center [1001, 372] width 239 height 531
click at [1087, 305] on div at bounding box center [1001, 372] width 239 height 531
click at [1085, 306] on div at bounding box center [1001, 372] width 239 height 531
click at [1086, 303] on div at bounding box center [1001, 372] width 239 height 531
click at [1083, 310] on div at bounding box center [1001, 372] width 239 height 531
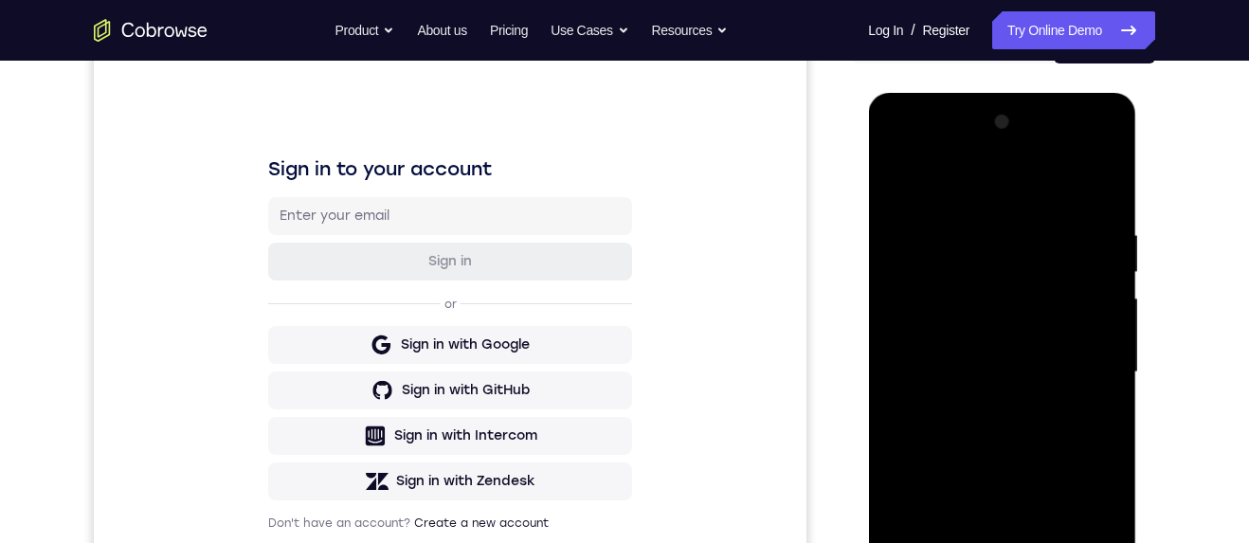
click at [1109, 191] on div at bounding box center [1001, 372] width 239 height 531
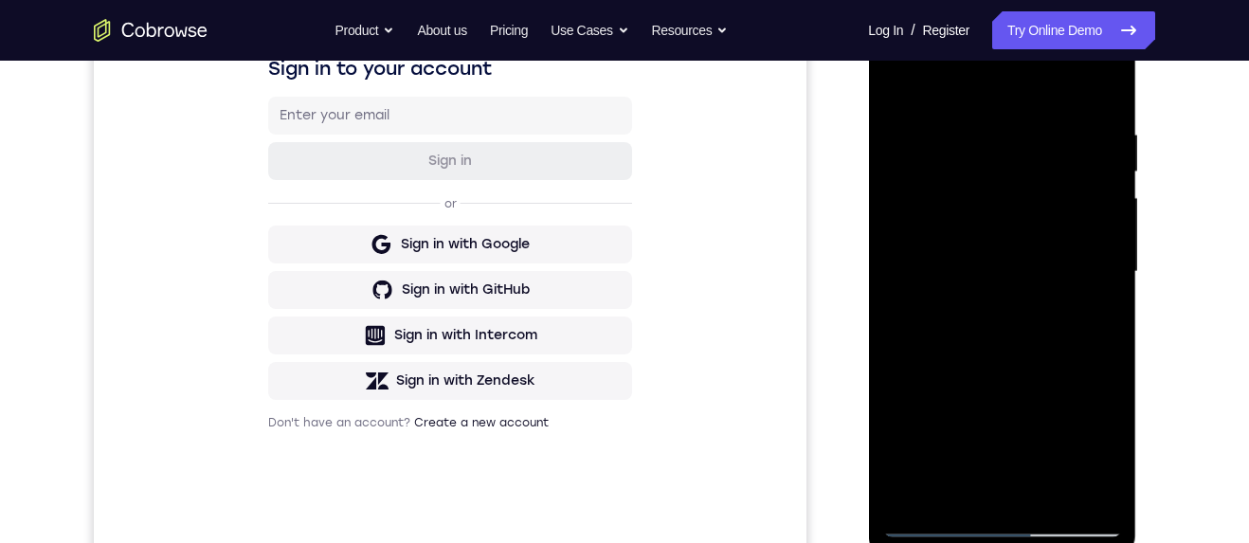
scroll to position [364, 0]
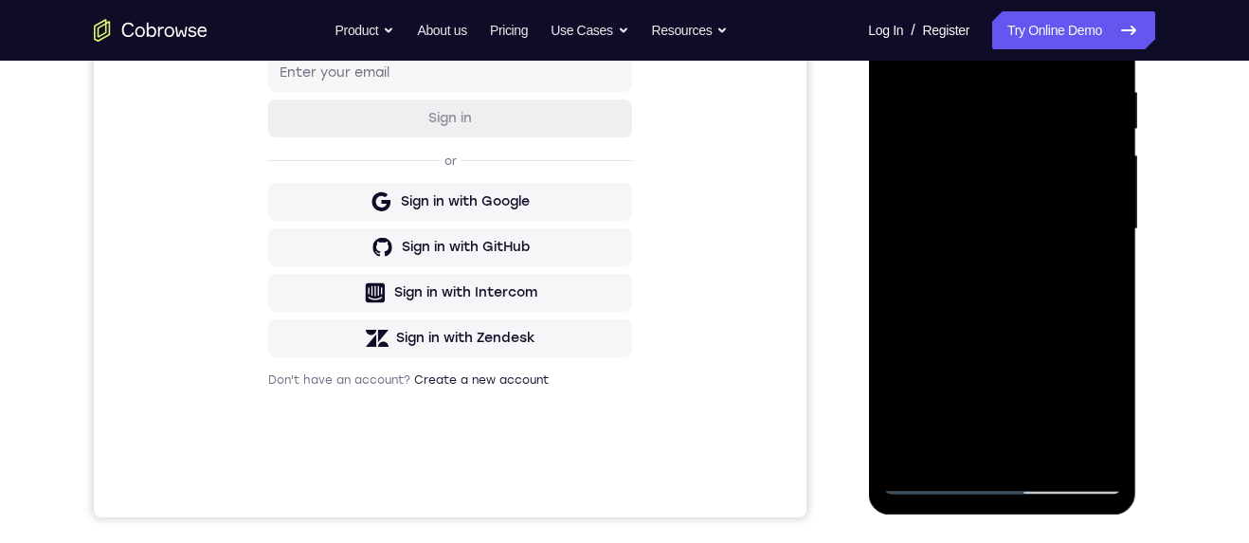
click at [1058, 453] on div at bounding box center [1001, 229] width 239 height 531
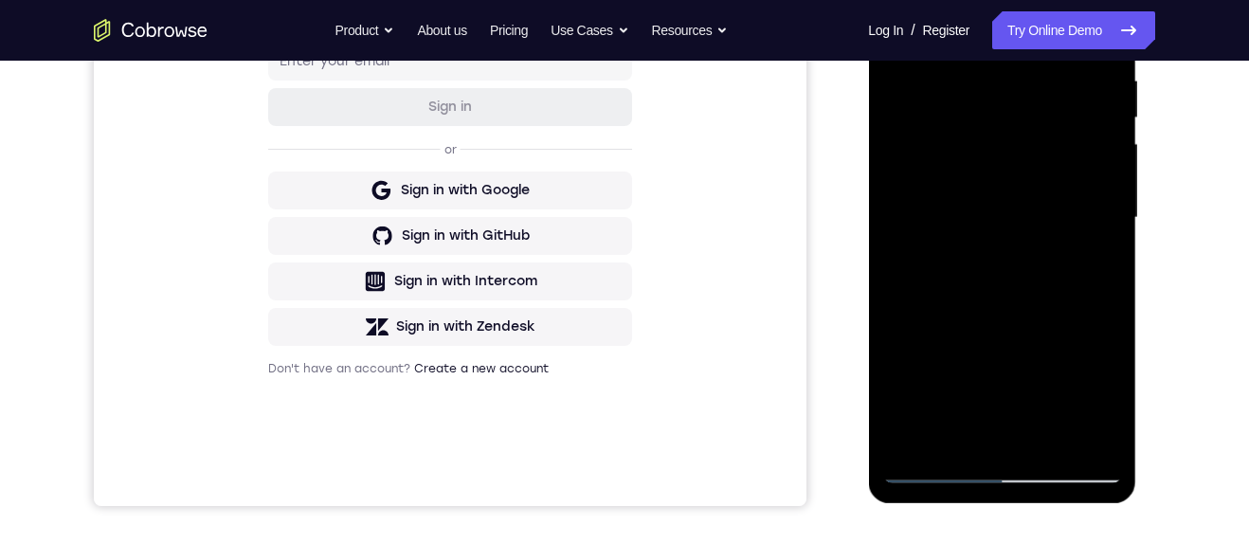
click at [1011, 169] on div at bounding box center [1001, 218] width 239 height 531
click at [981, 443] on div at bounding box center [1001, 218] width 239 height 531
click at [1095, 264] on div at bounding box center [1001, 218] width 239 height 531
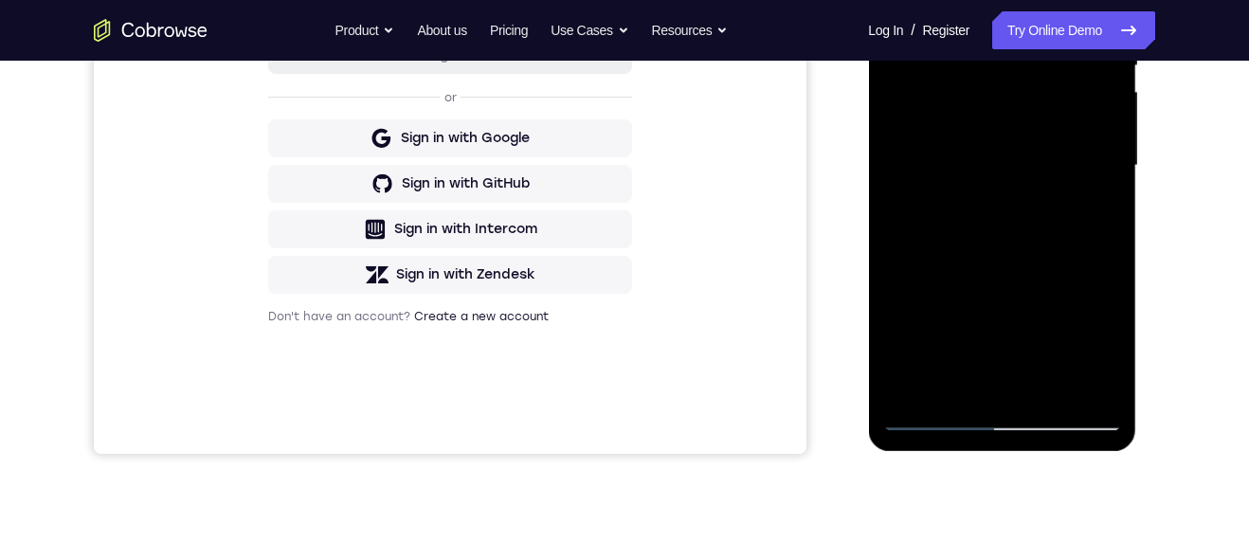
scroll to position [437, 0]
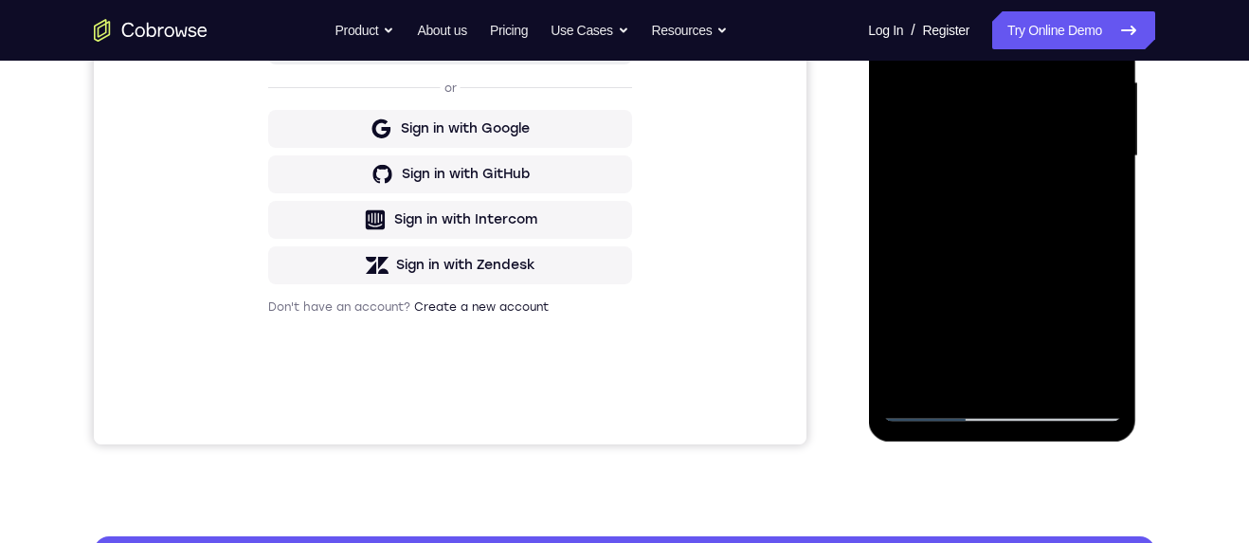
click at [936, 405] on div at bounding box center [1001, 156] width 239 height 531
click at [945, 402] on div at bounding box center [1001, 156] width 239 height 531
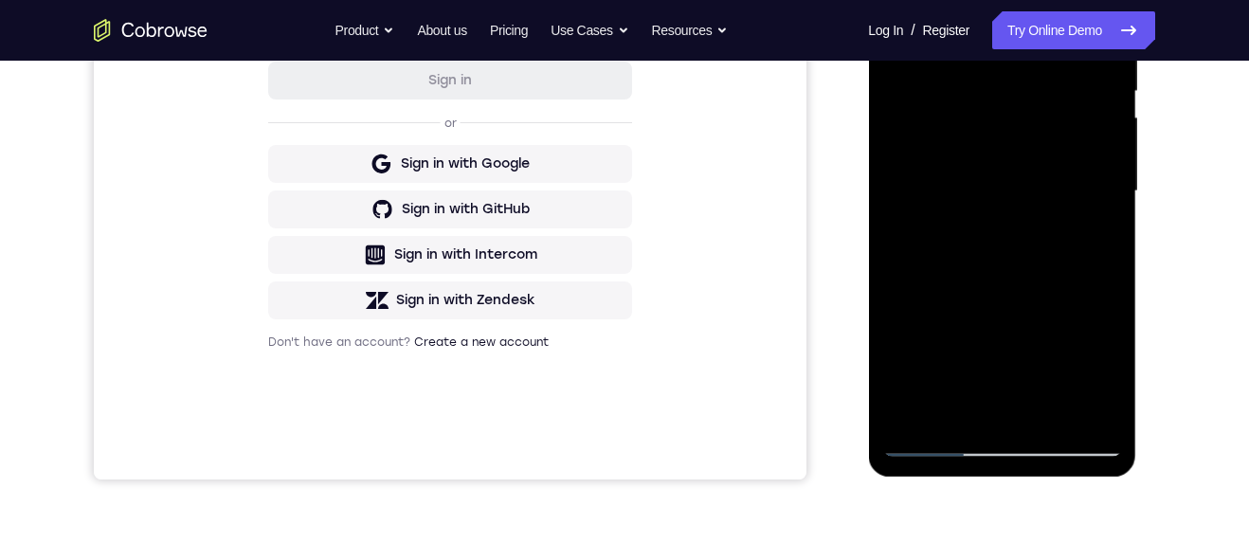
scroll to position [313, 0]
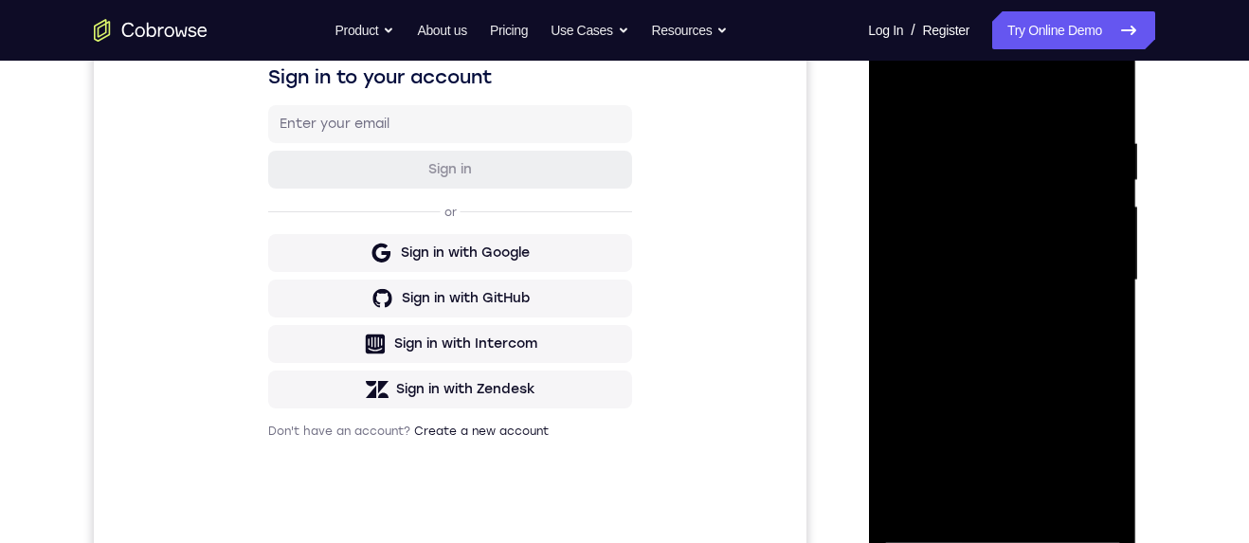
click at [1118, 176] on div at bounding box center [1001, 280] width 239 height 531
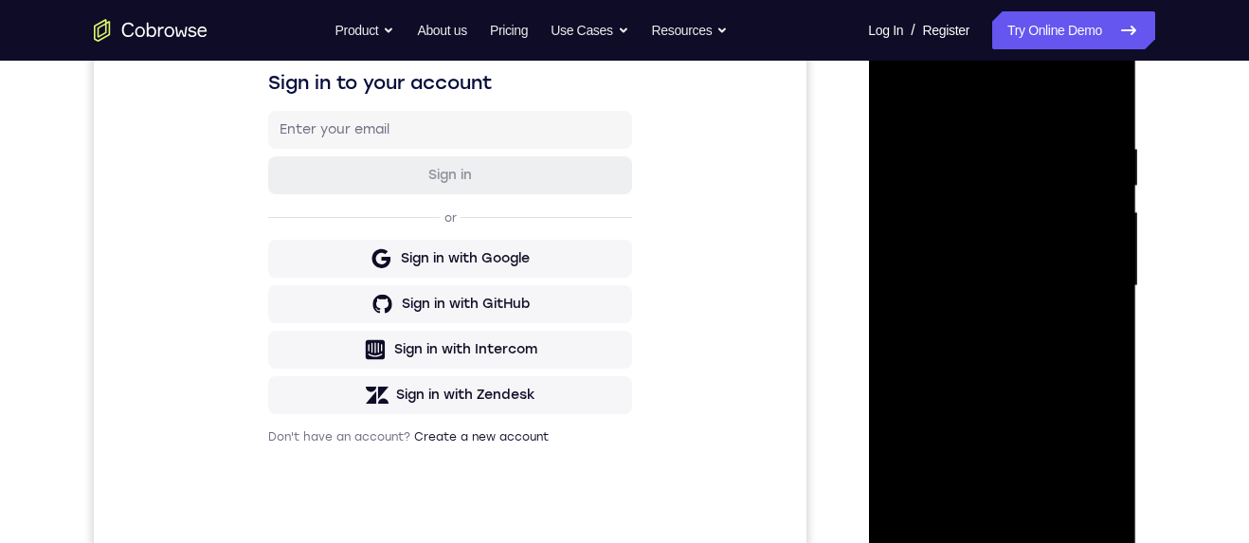
scroll to position [424, 0]
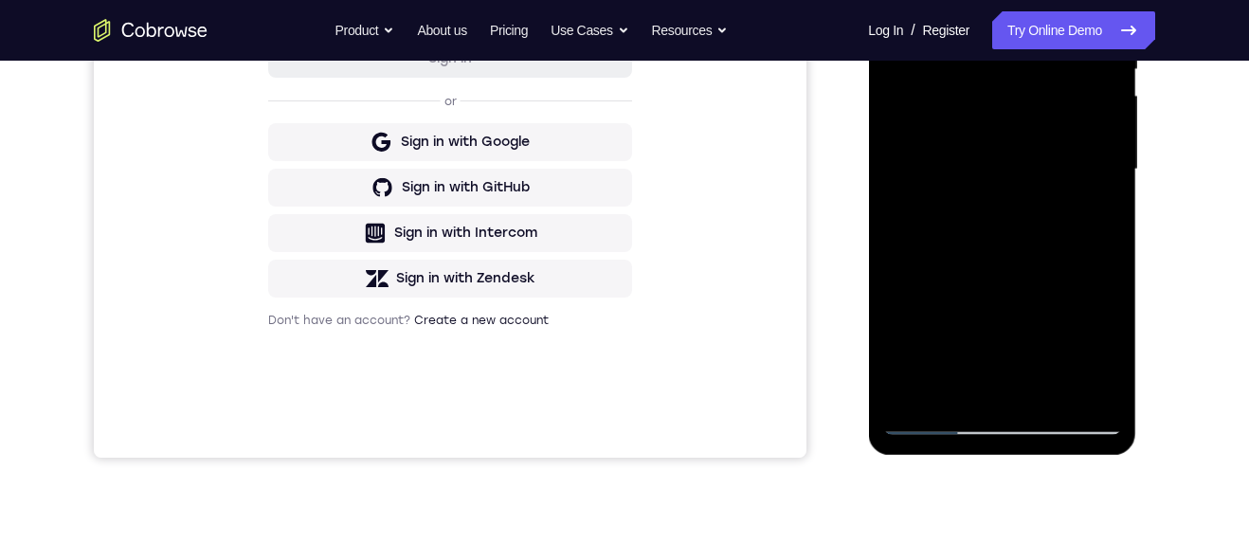
click at [938, 421] on div at bounding box center [1001, 169] width 239 height 531
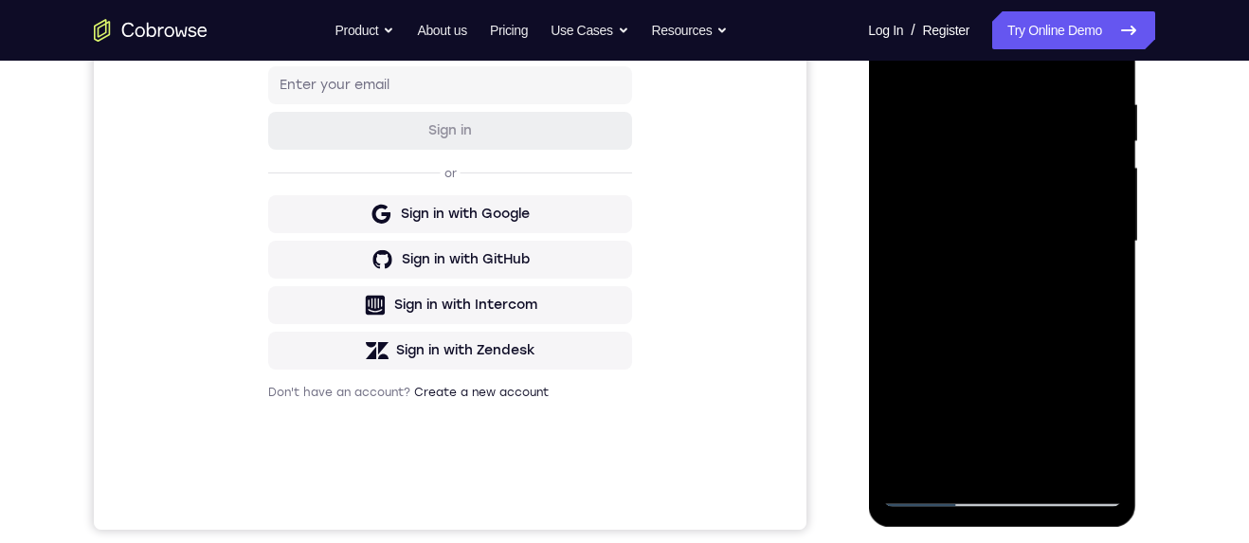
scroll to position [246, 0]
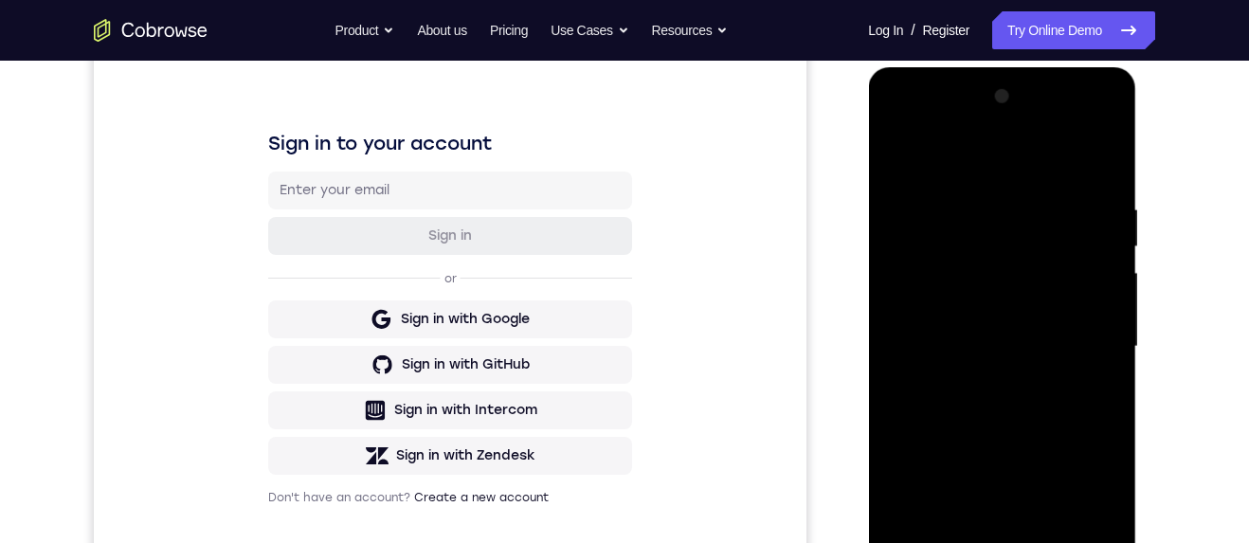
click at [1109, 152] on div at bounding box center [1001, 347] width 239 height 531
click at [1114, 155] on div at bounding box center [1001, 347] width 239 height 531
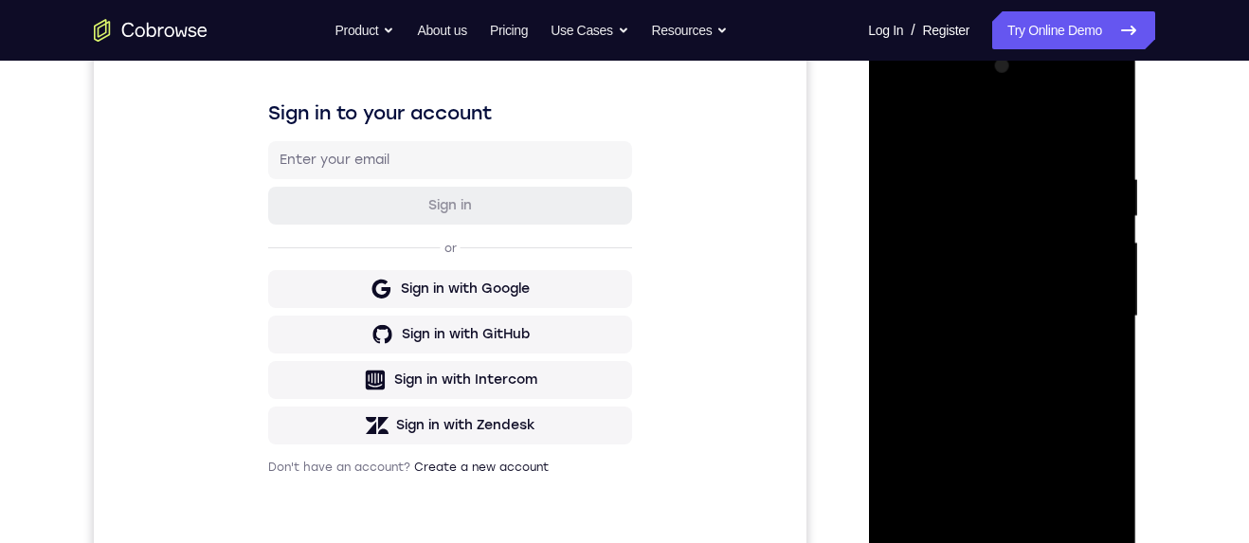
scroll to position [282, 0]
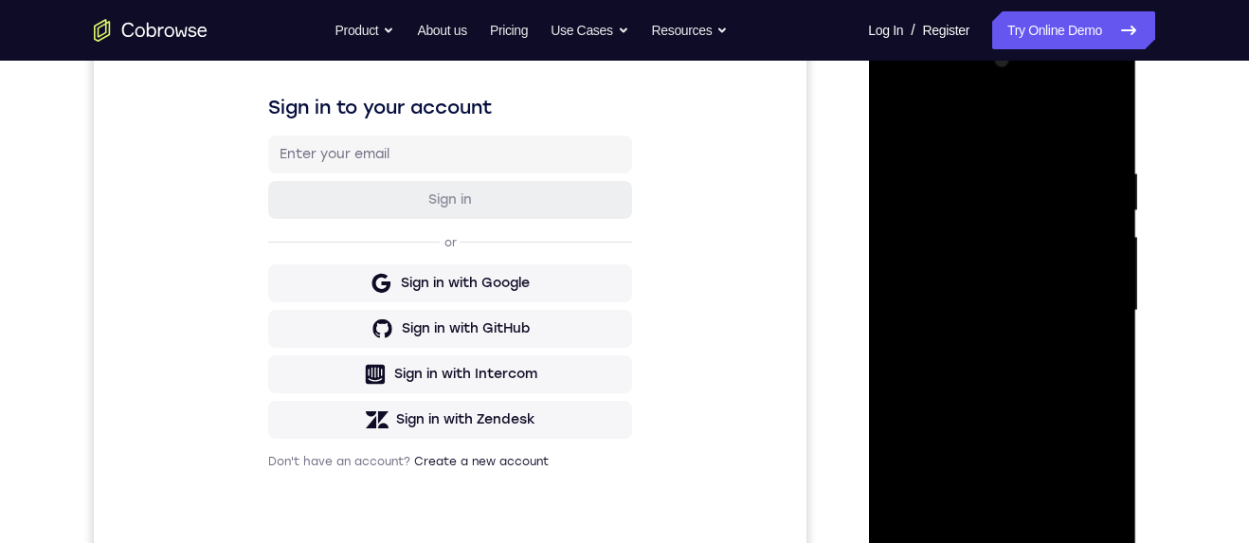
click at [955, 162] on div at bounding box center [1001, 310] width 239 height 531
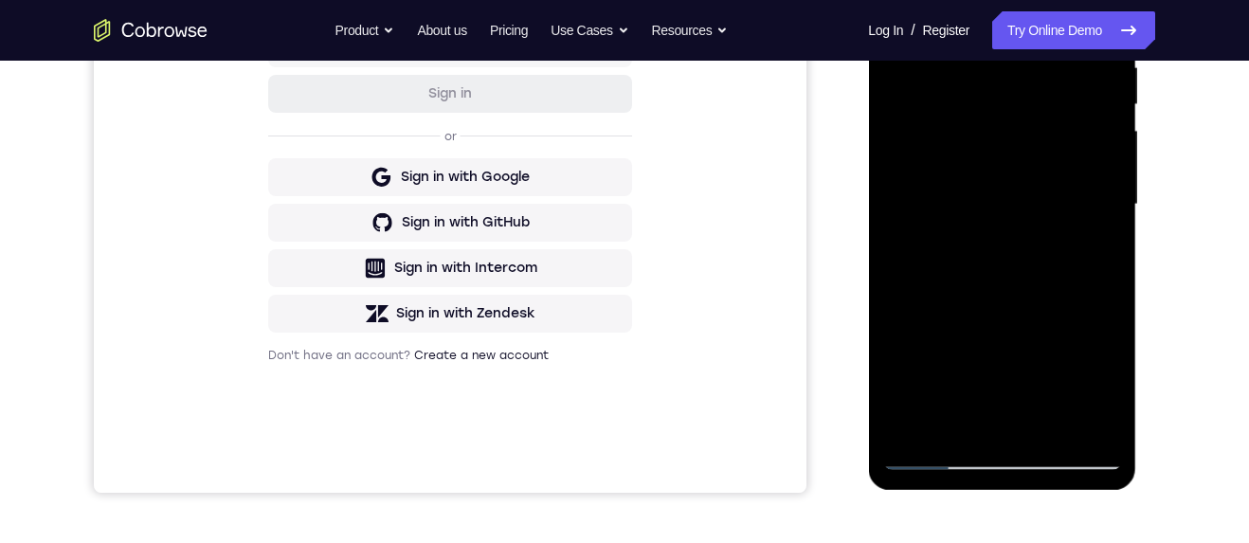
scroll to position [394, 0]
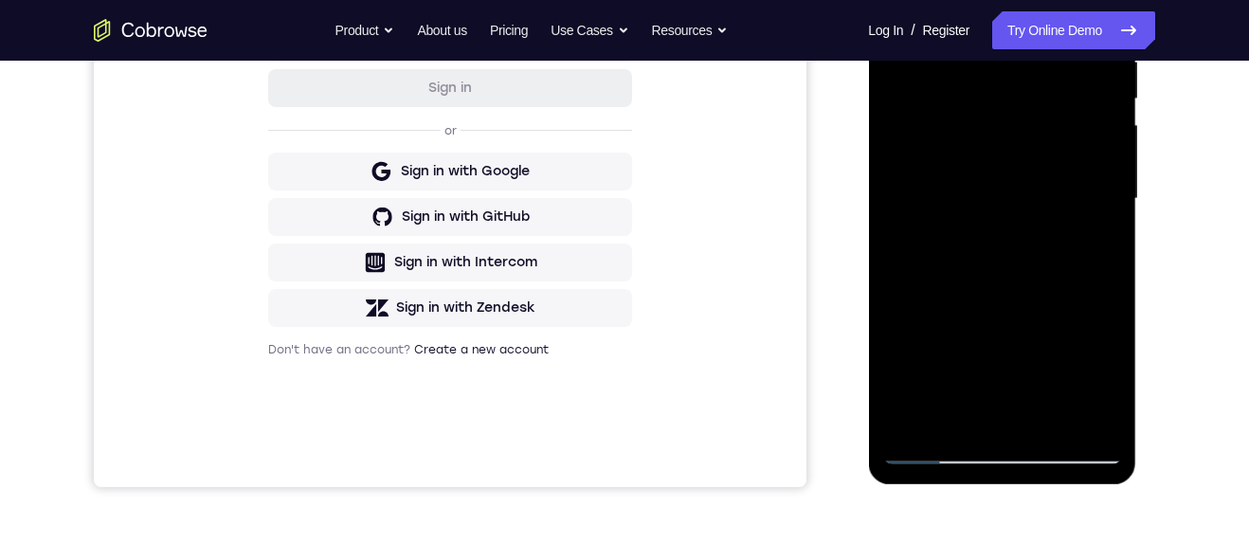
click at [1051, 424] on div at bounding box center [1001, 199] width 239 height 531
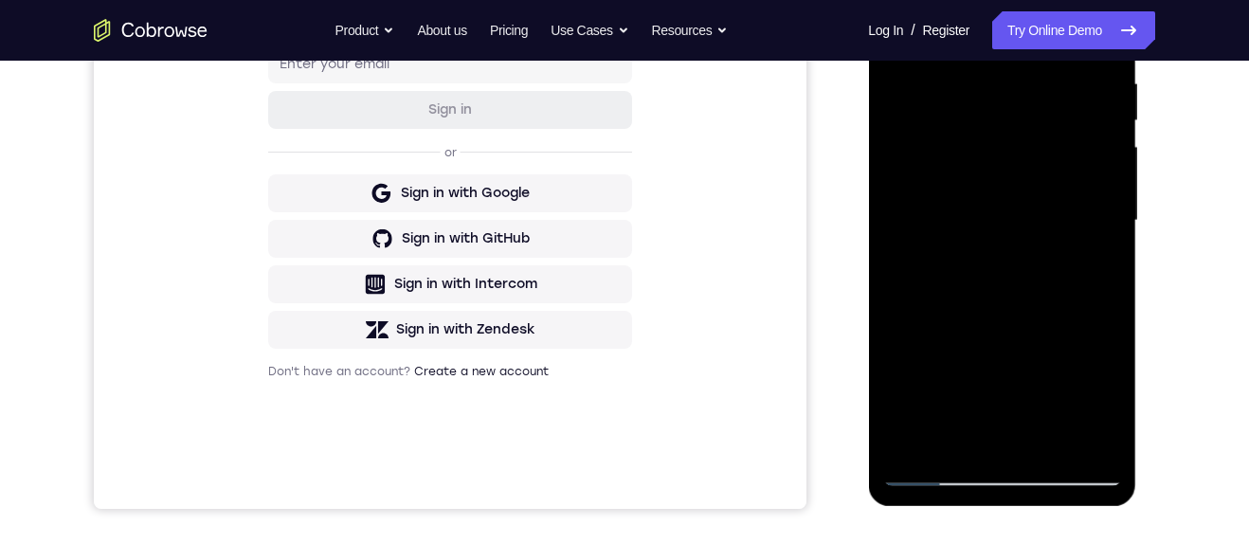
scroll to position [370, 0]
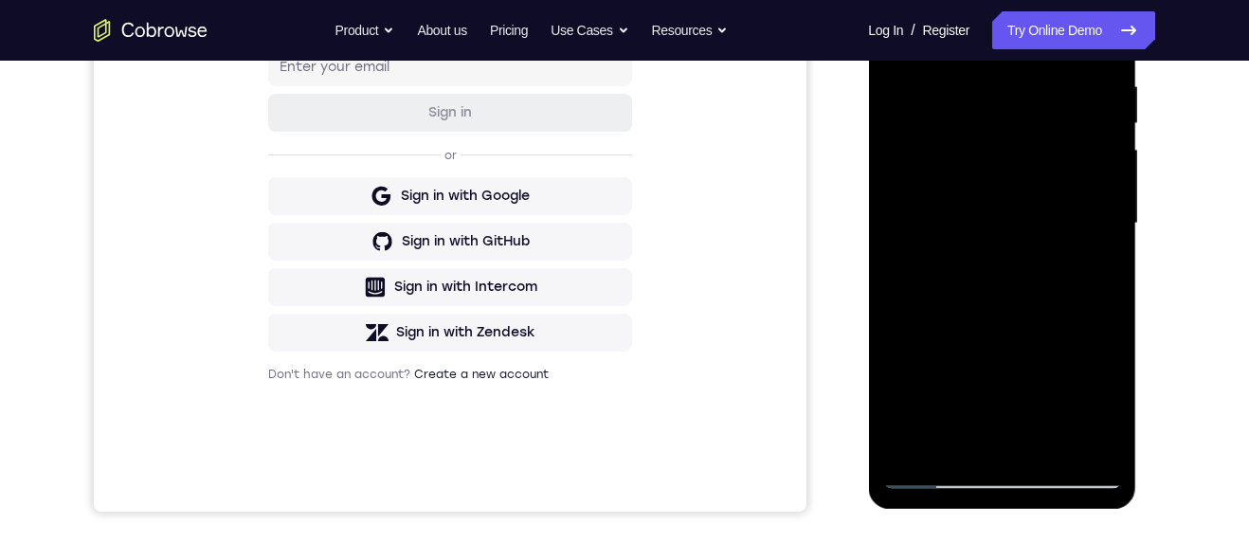
click at [1060, 165] on div at bounding box center [1001, 223] width 239 height 531
click at [989, 427] on div at bounding box center [1001, 223] width 239 height 531
click at [1088, 260] on div at bounding box center [1001, 223] width 239 height 531
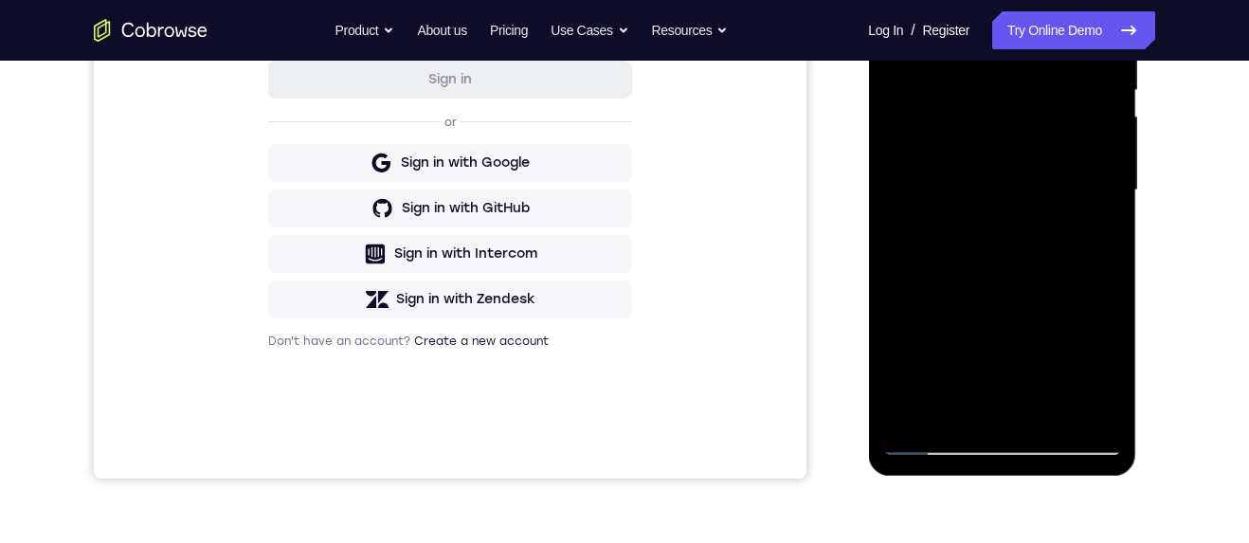
scroll to position [405, 0]
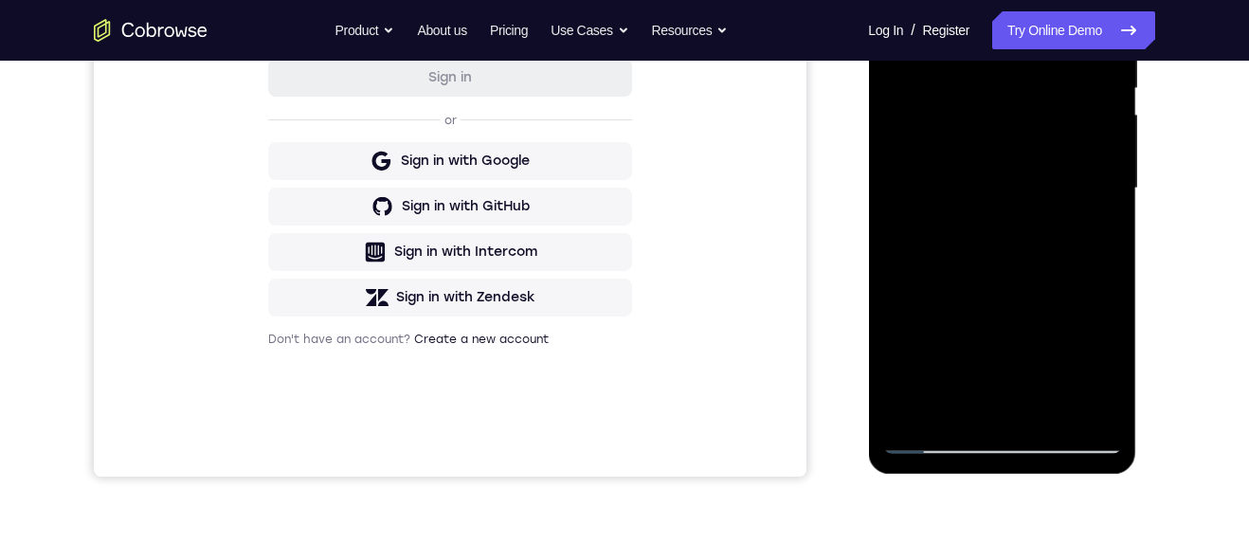
click at [1097, 232] on div at bounding box center [1001, 188] width 239 height 531
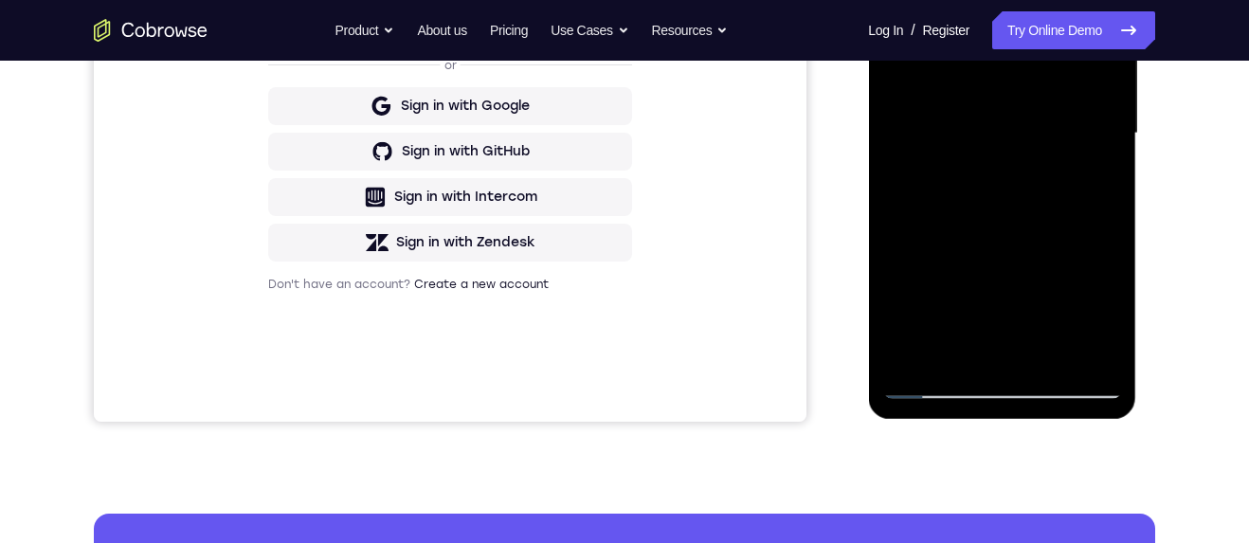
click at [930, 392] on div at bounding box center [1001, 133] width 239 height 531
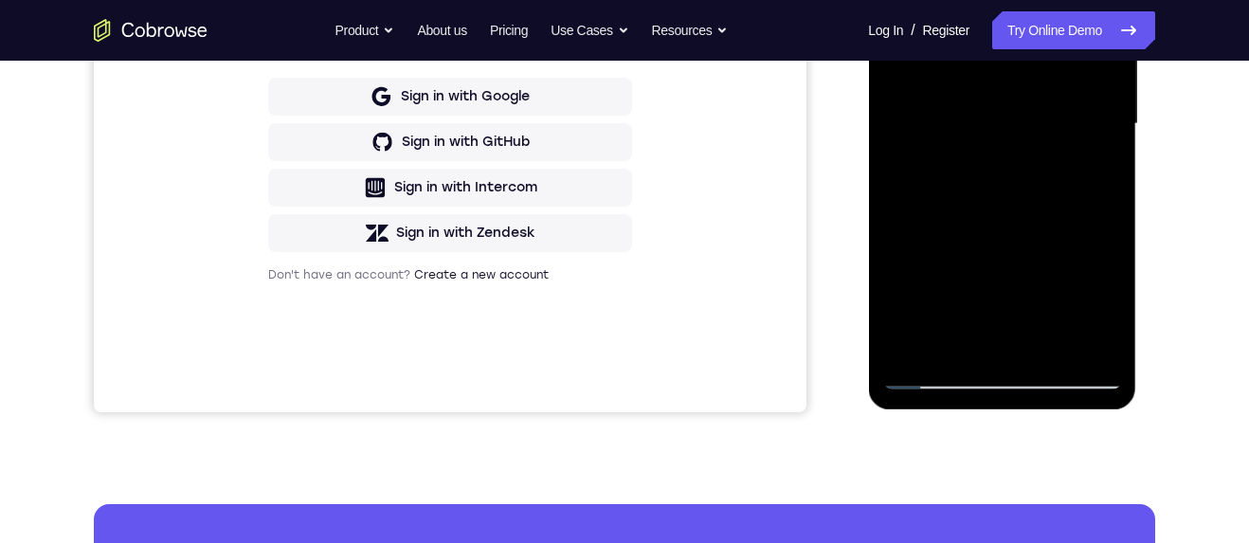
click at [940, 373] on div at bounding box center [1001, 124] width 239 height 531
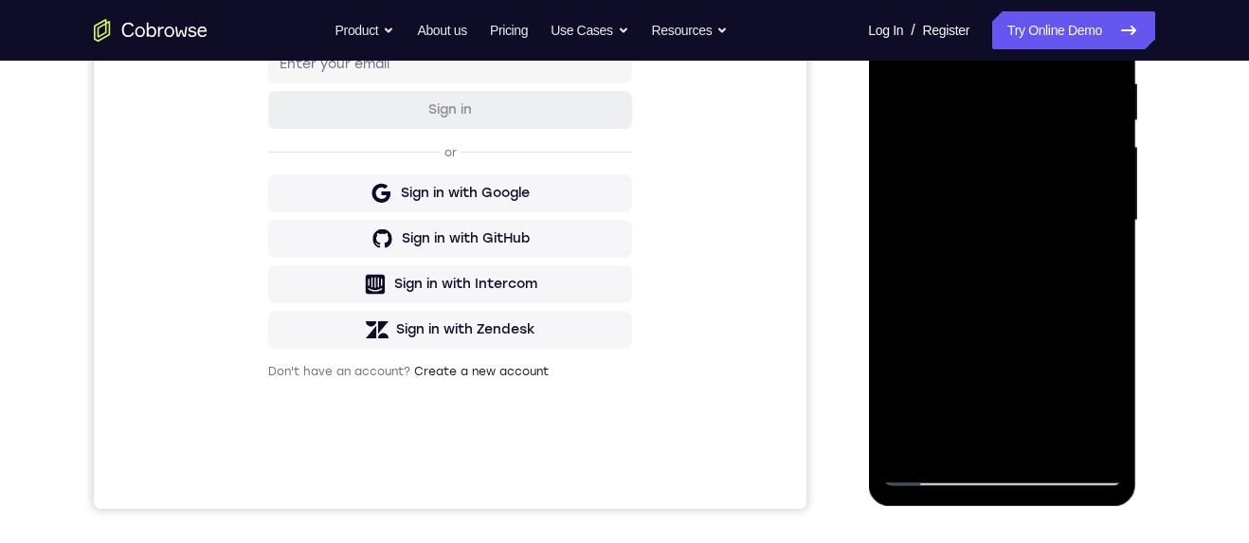
scroll to position [373, 0]
click at [987, 92] on div at bounding box center [1001, 220] width 239 height 531
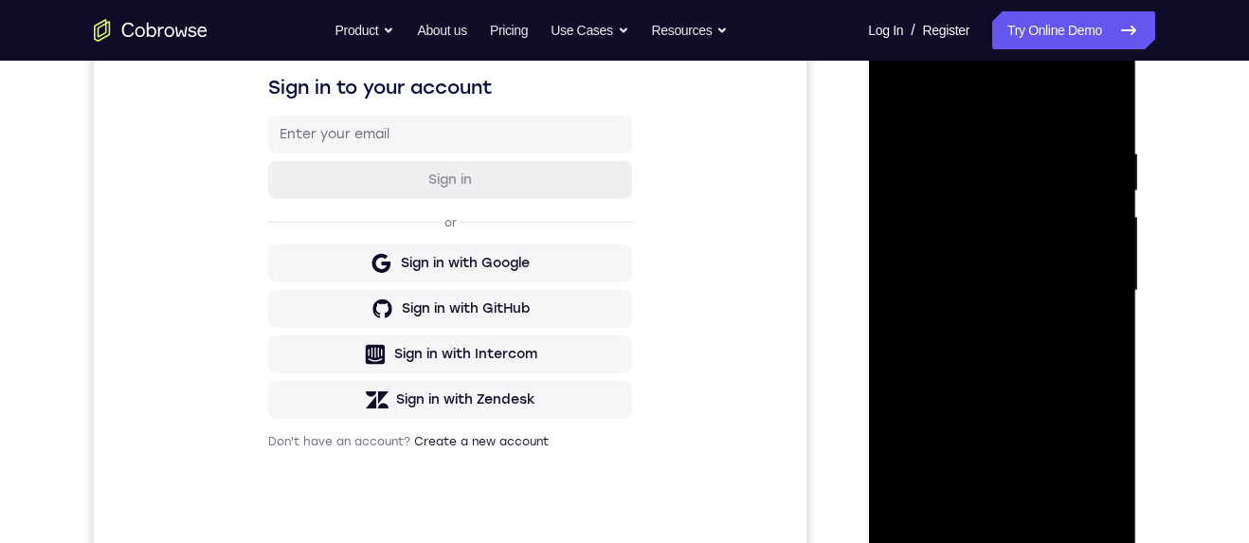
scroll to position [313, 0]
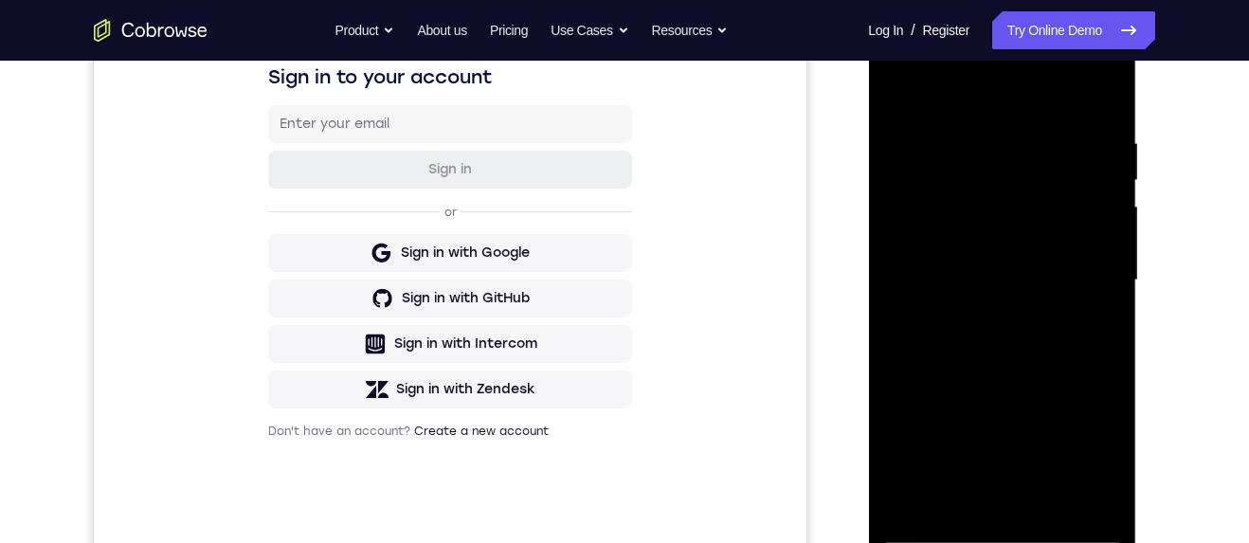
click at [938, 536] on div at bounding box center [1001, 280] width 239 height 531
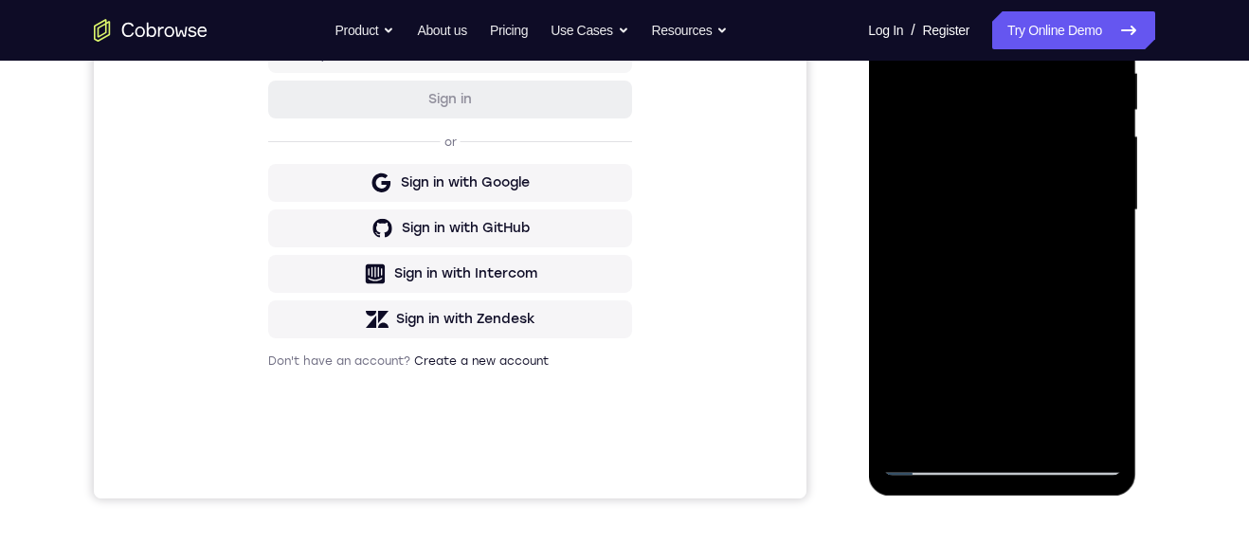
scroll to position [449, 0]
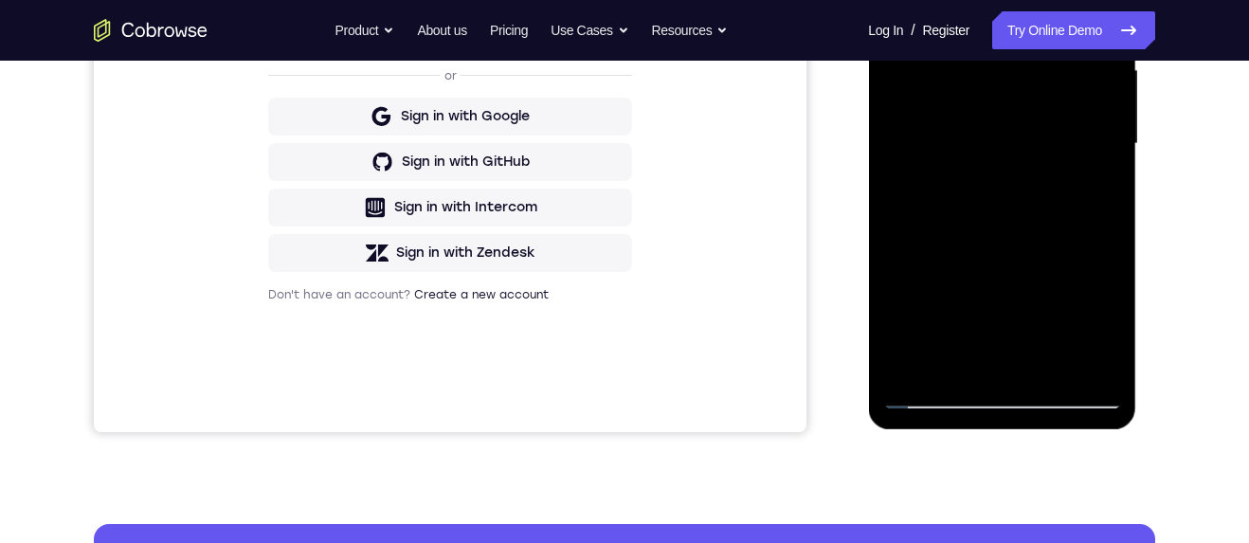
click at [933, 404] on div at bounding box center [1001, 144] width 239 height 531
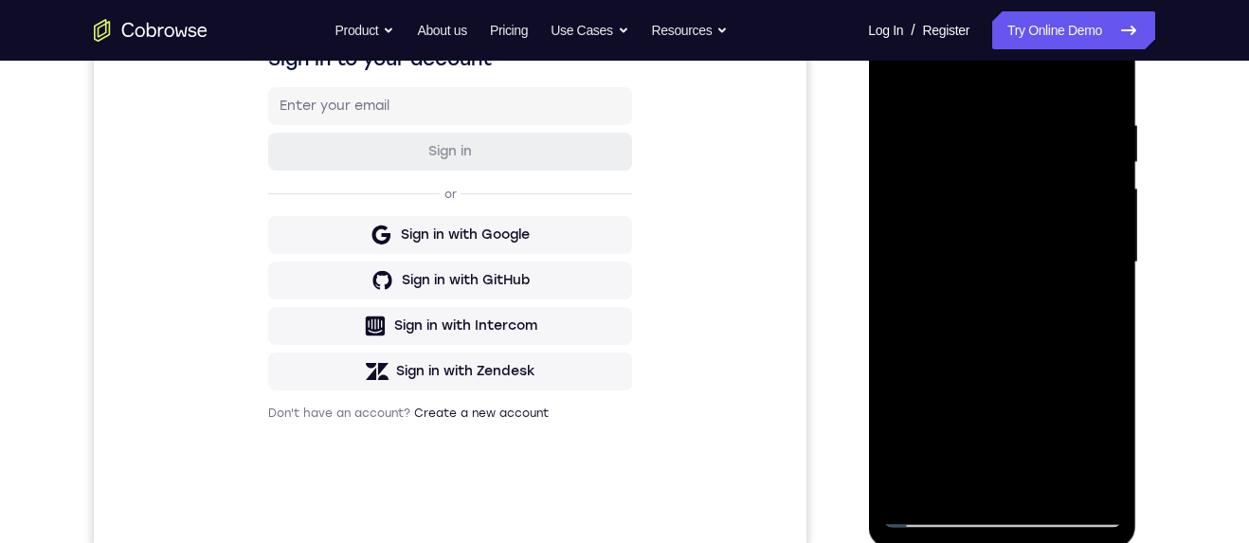
scroll to position [409, 0]
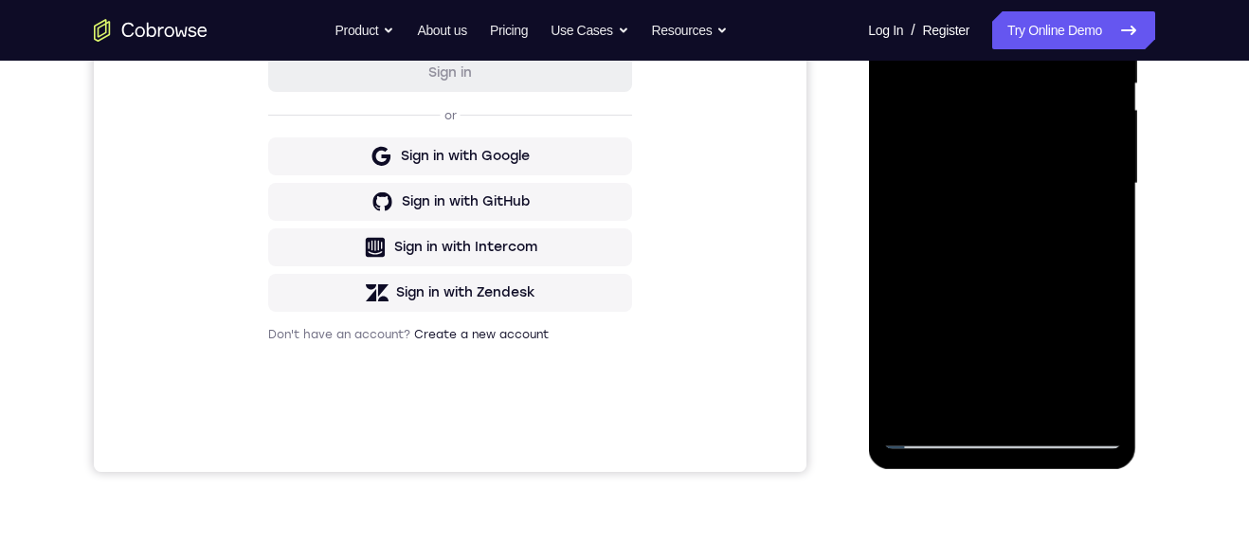
click at [1052, 410] on div at bounding box center [1001, 183] width 239 height 531
click at [932, 446] on div at bounding box center [1001, 183] width 239 height 531
click at [932, 437] on div at bounding box center [1001, 183] width 239 height 531
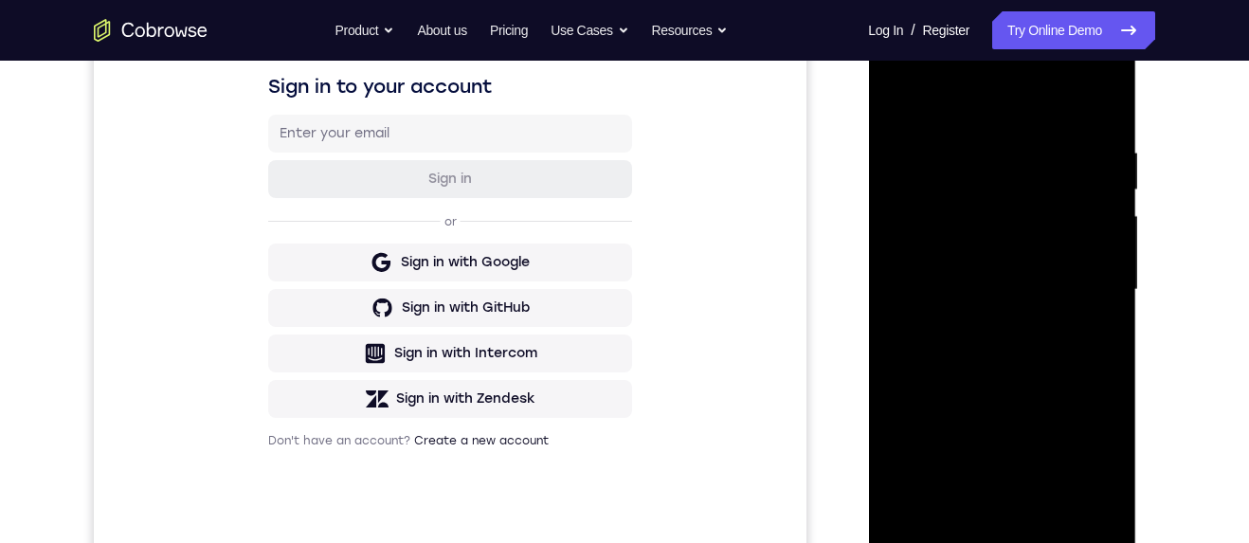
scroll to position [368, 0]
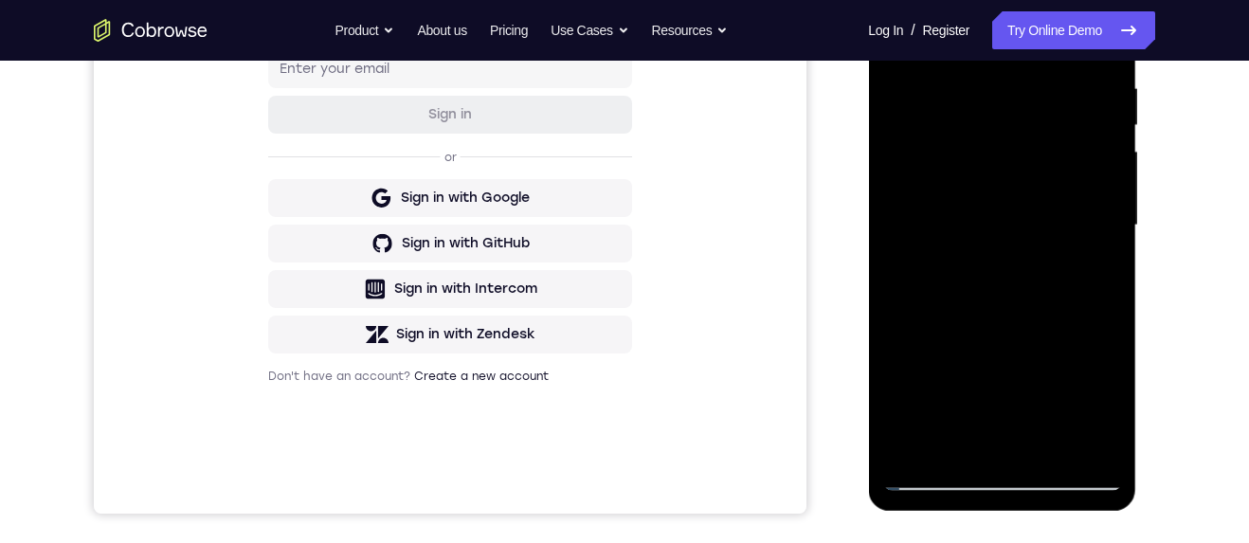
click at [1100, 455] on div at bounding box center [1001, 225] width 239 height 531
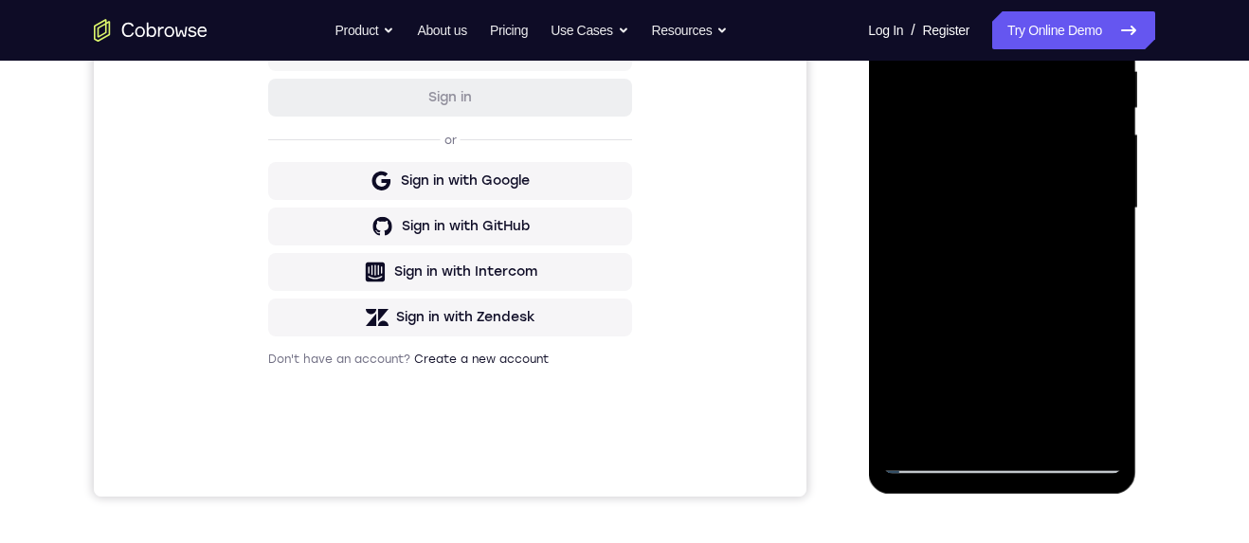
scroll to position [447, 0]
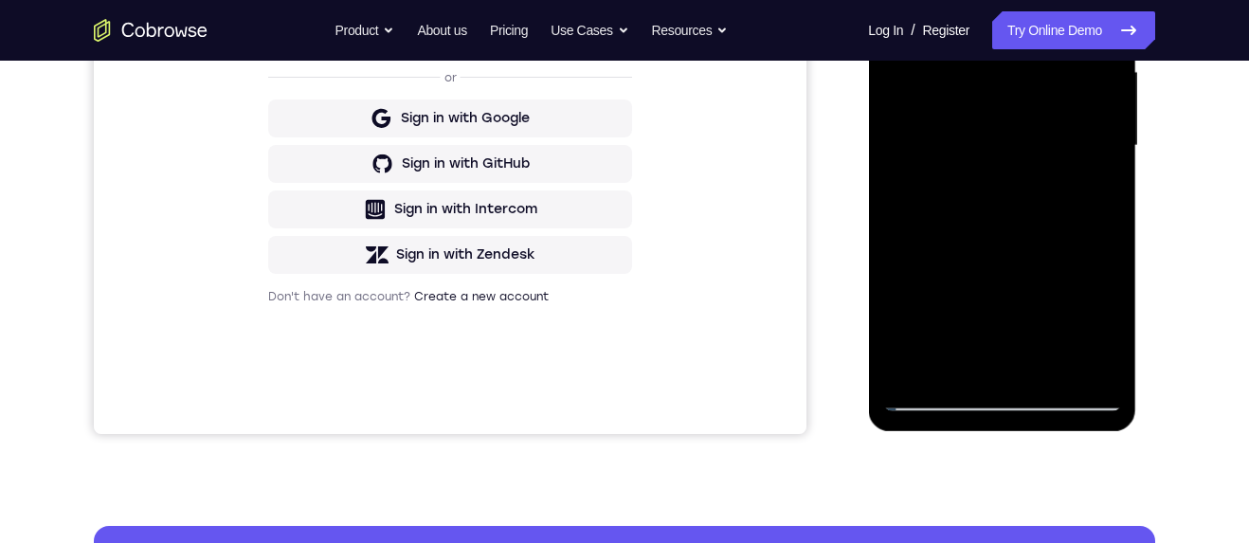
click at [1006, 300] on div at bounding box center [1001, 146] width 239 height 531
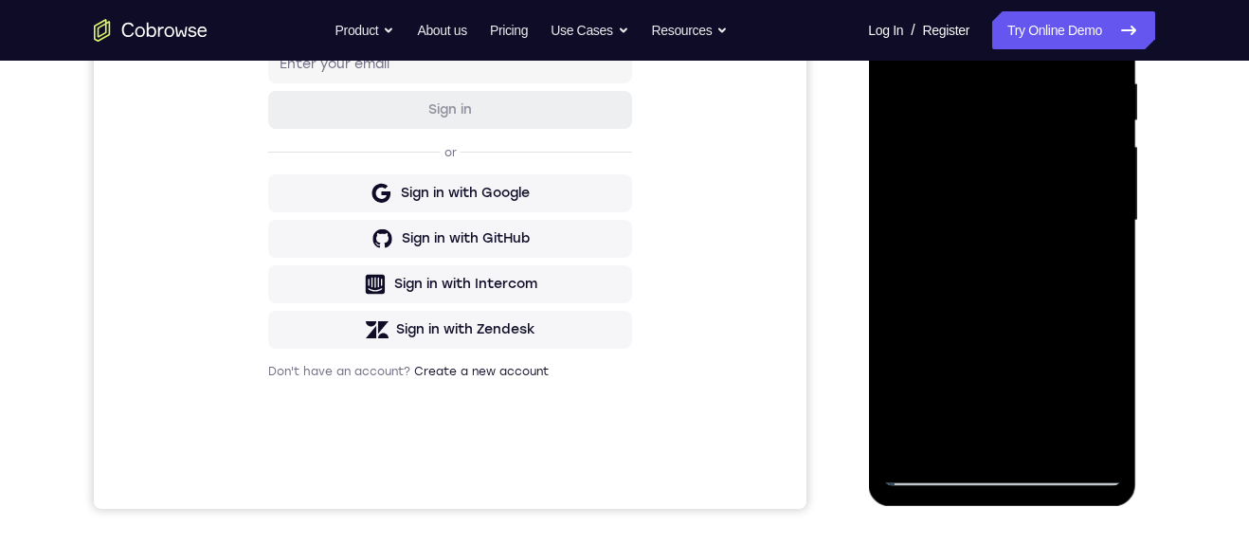
click at [1108, 225] on div at bounding box center [1001, 220] width 239 height 531
click at [1105, 225] on div at bounding box center [1001, 221] width 239 height 531
click at [1106, 227] on div at bounding box center [1001, 221] width 239 height 531
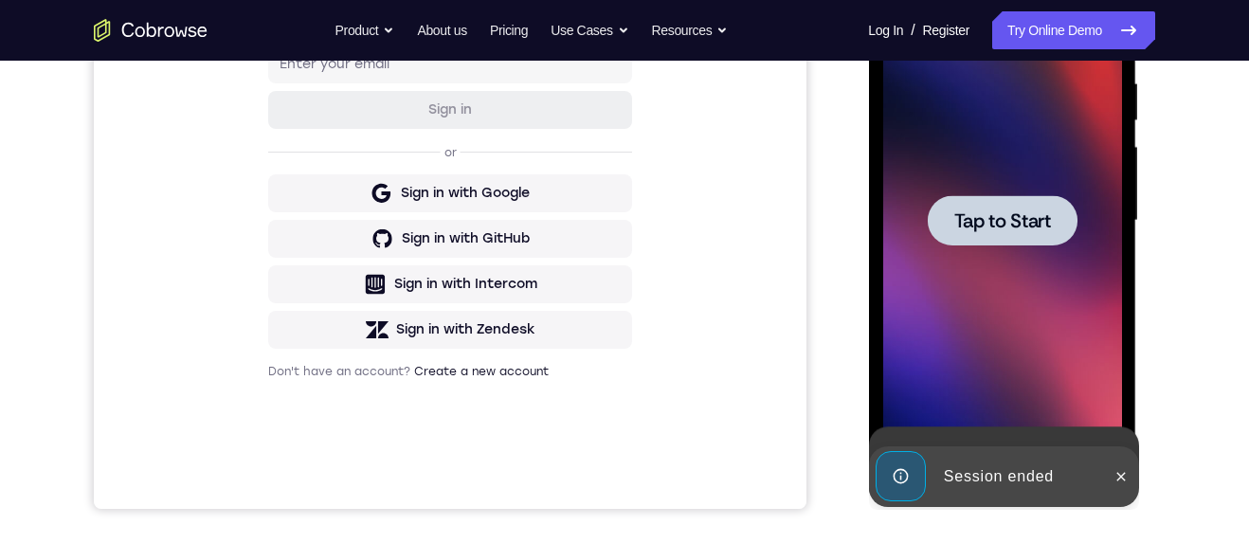
scroll to position [373, 0]
click at [1019, 195] on div at bounding box center [1002, 219] width 150 height 50
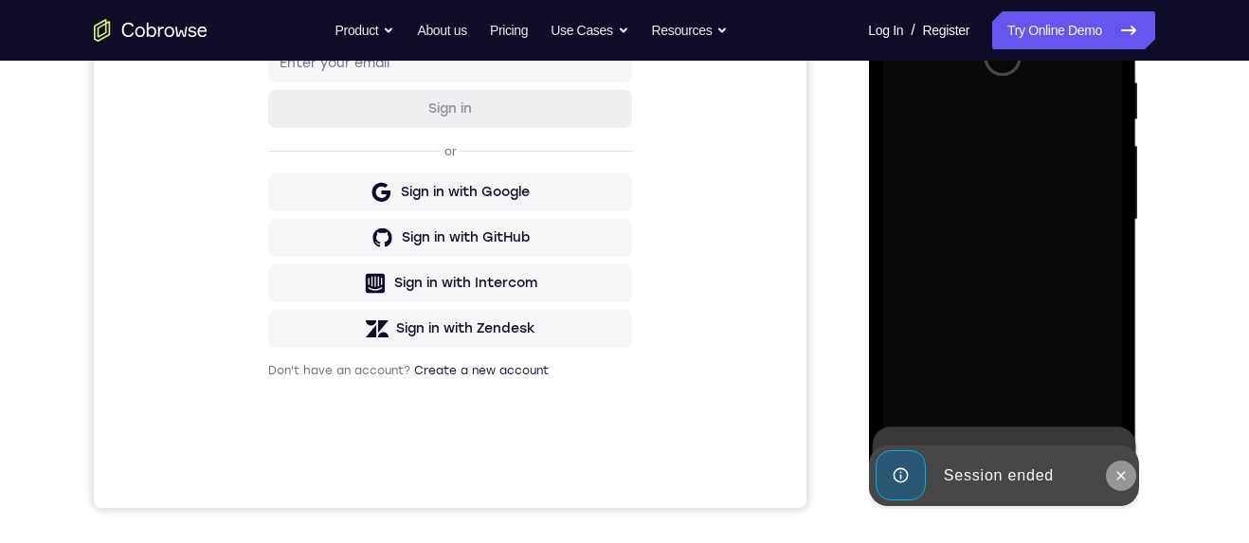
click at [1127, 471] on icon at bounding box center [1120, 475] width 15 height 15
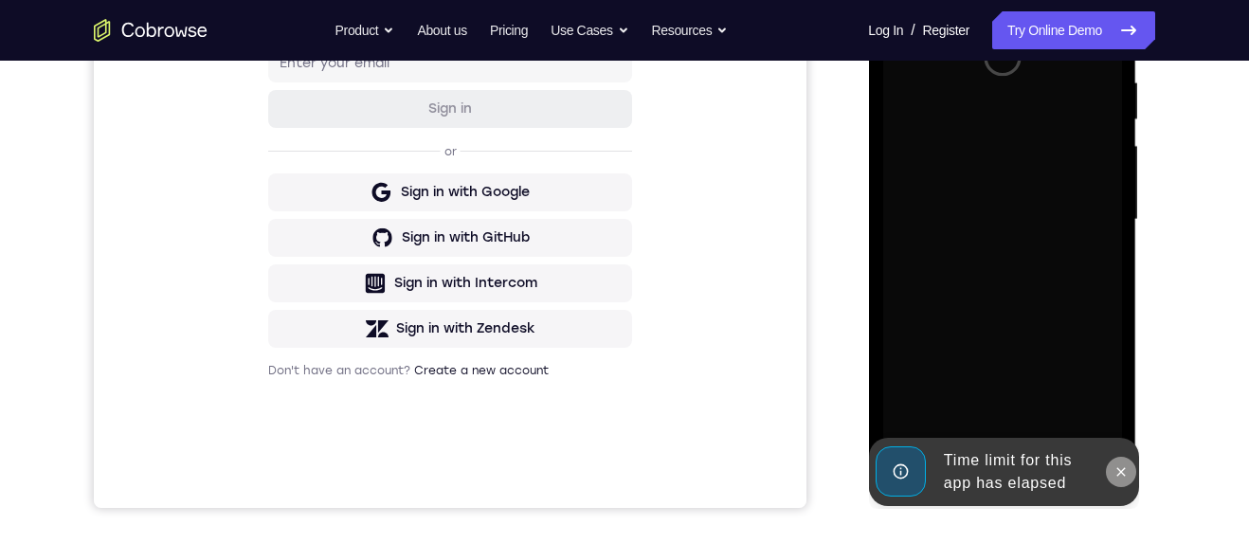
click at [1126, 468] on icon at bounding box center [1120, 471] width 15 height 15
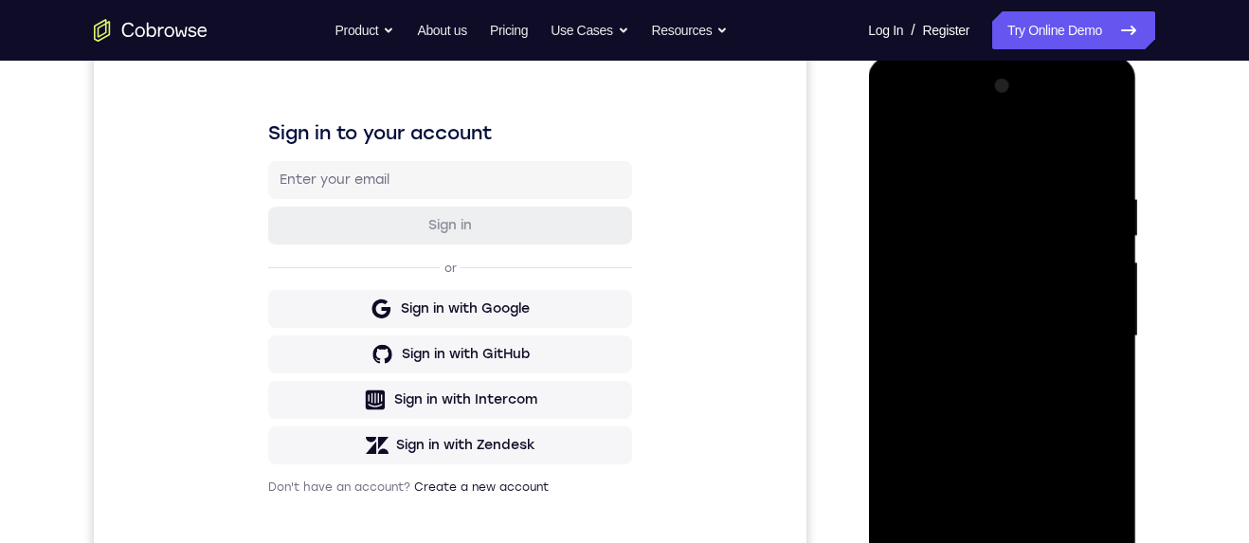
scroll to position [426, 0]
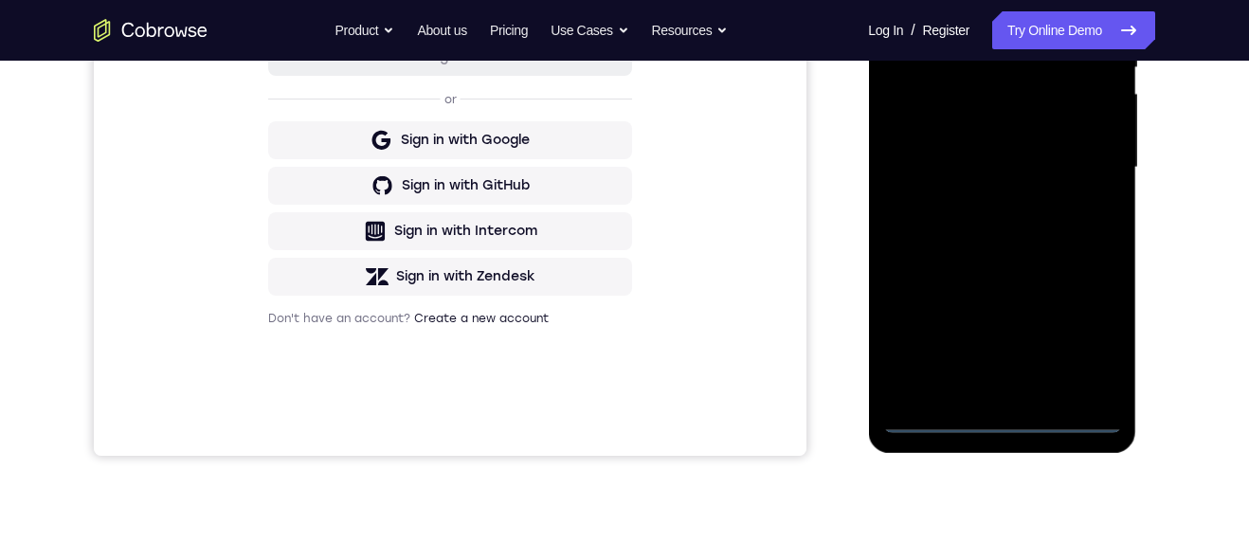
click at [1009, 423] on div at bounding box center [1001, 167] width 239 height 531
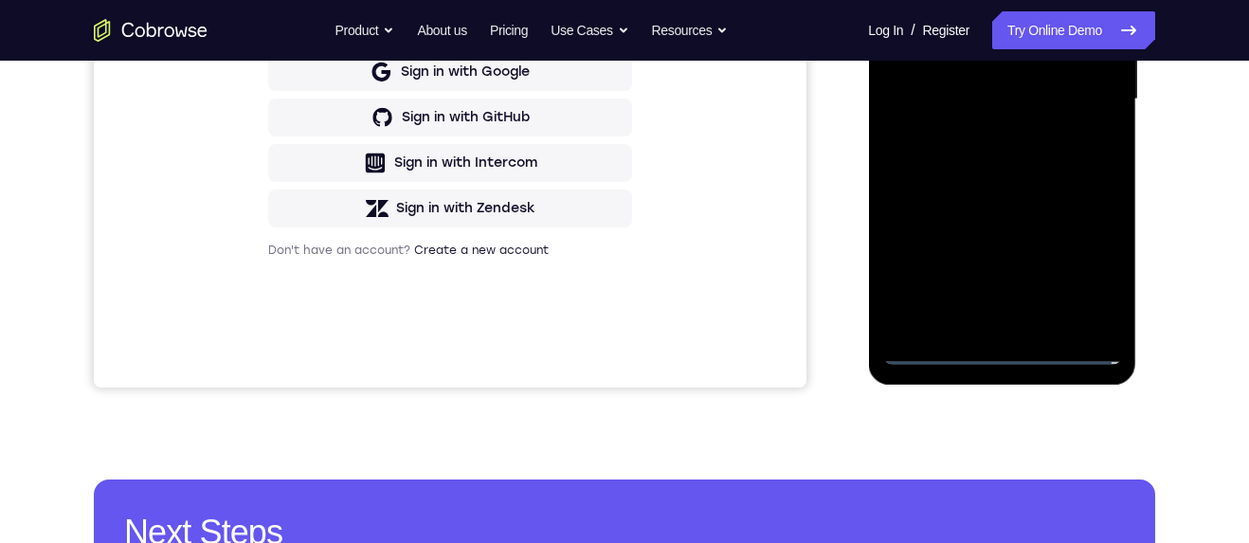
click at [1091, 267] on div at bounding box center [1001, 99] width 239 height 531
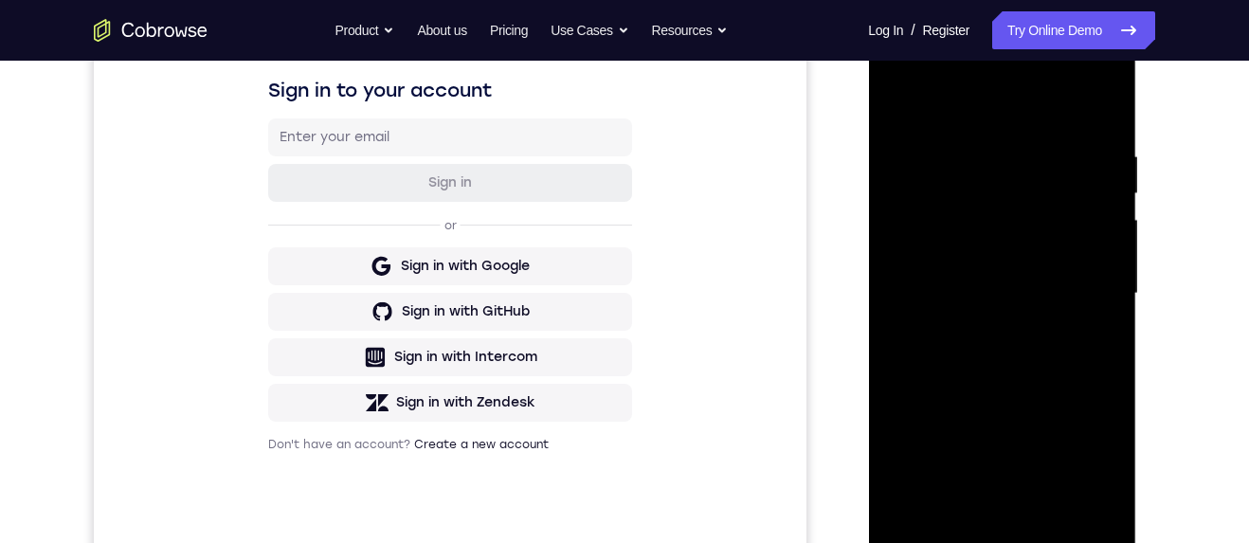
click at [1041, 103] on div at bounding box center [1001, 293] width 239 height 531
click at [1089, 282] on div at bounding box center [1001, 294] width 239 height 531
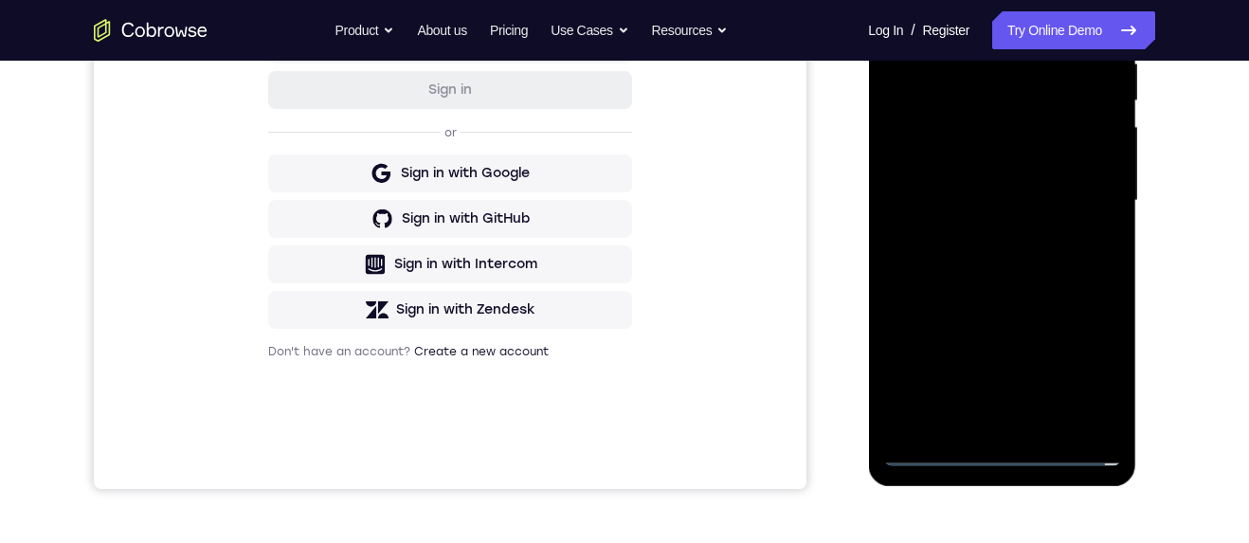
scroll to position [393, 0]
click at [982, 244] on div at bounding box center [1001, 200] width 239 height 531
click at [1058, 184] on div at bounding box center [1001, 200] width 239 height 531
click at [1035, 152] on div at bounding box center [1001, 200] width 239 height 531
click at [1046, 201] on div at bounding box center [1001, 200] width 239 height 531
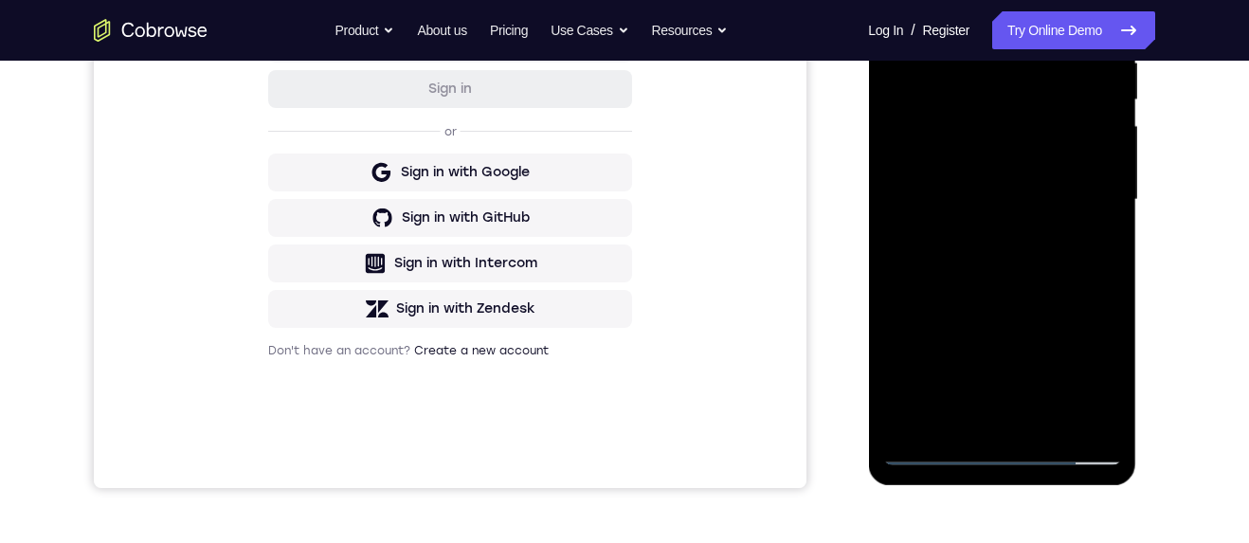
click at [1051, 265] on div at bounding box center [1001, 200] width 239 height 531
click at [1040, 245] on div at bounding box center [1001, 200] width 239 height 531
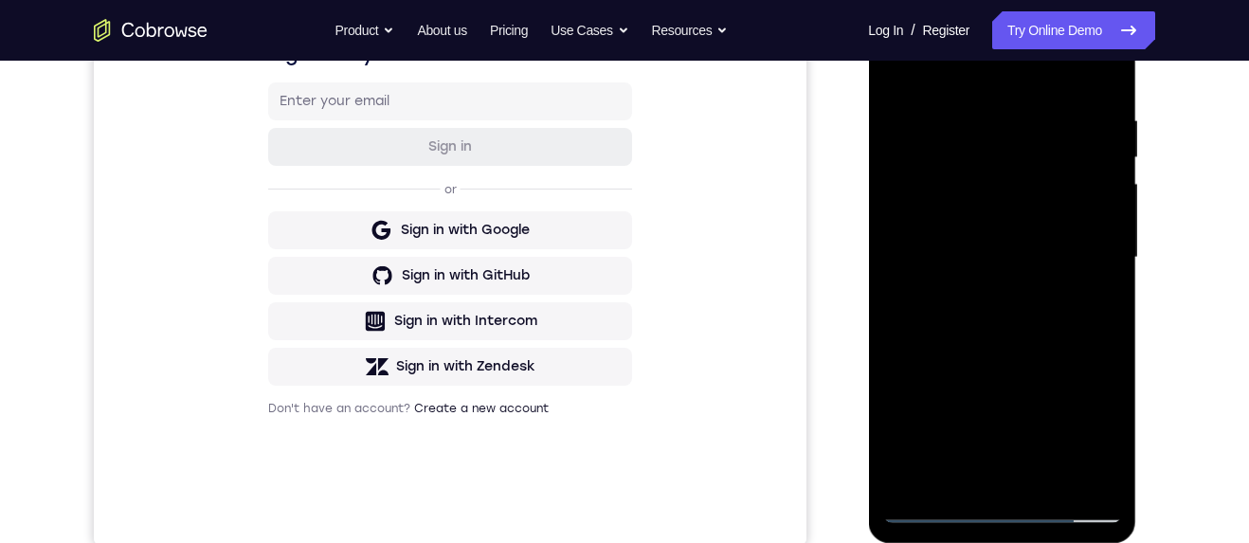
scroll to position [361, 0]
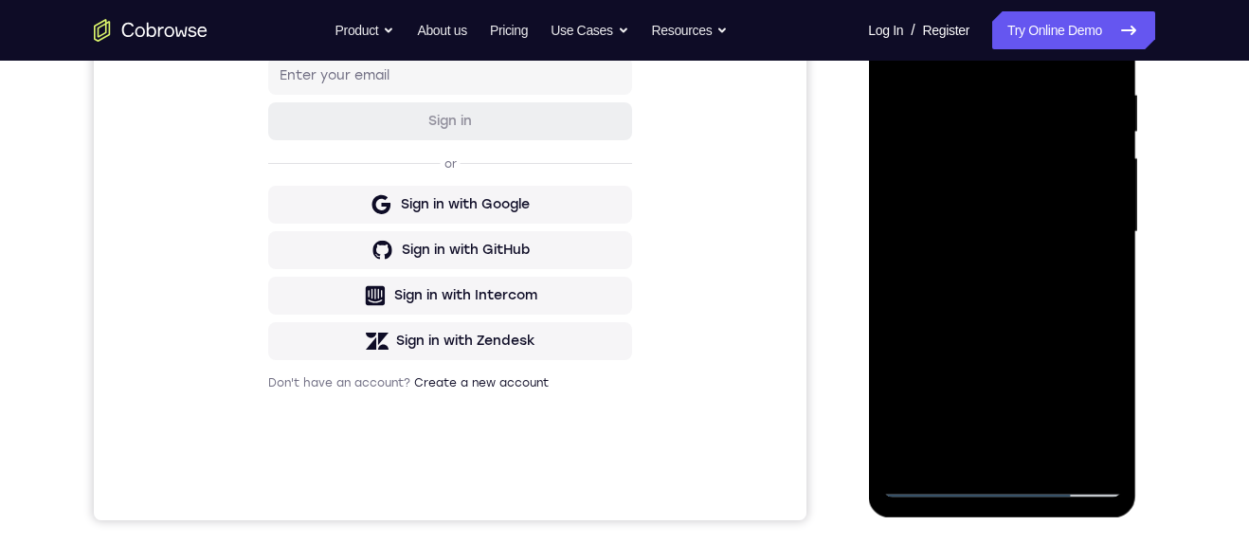
click at [1051, 327] on div at bounding box center [1001, 232] width 239 height 531
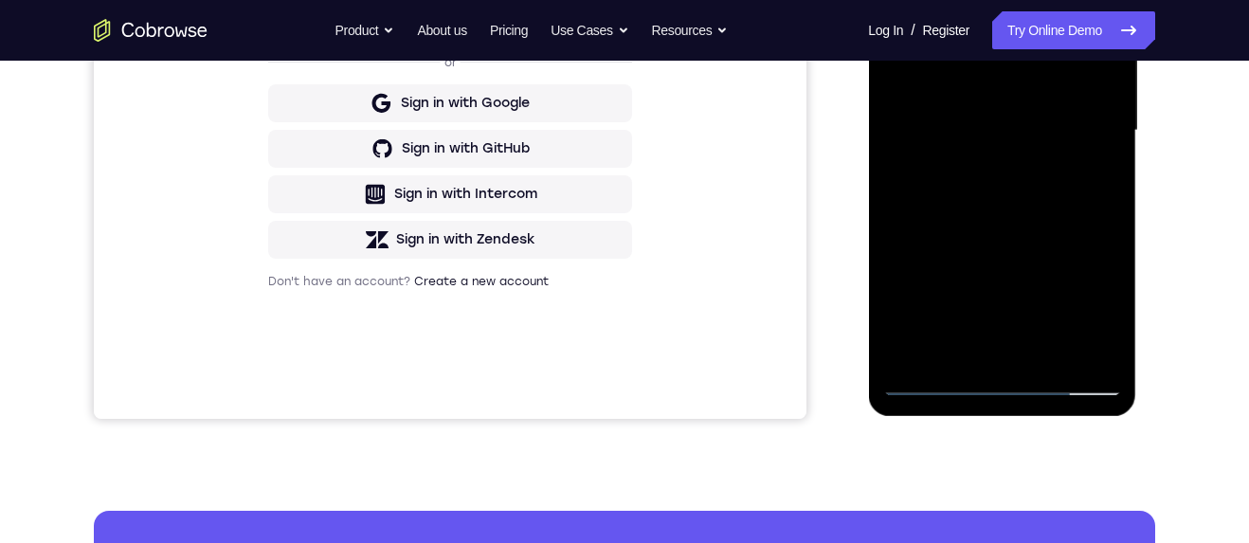
scroll to position [471, 0]
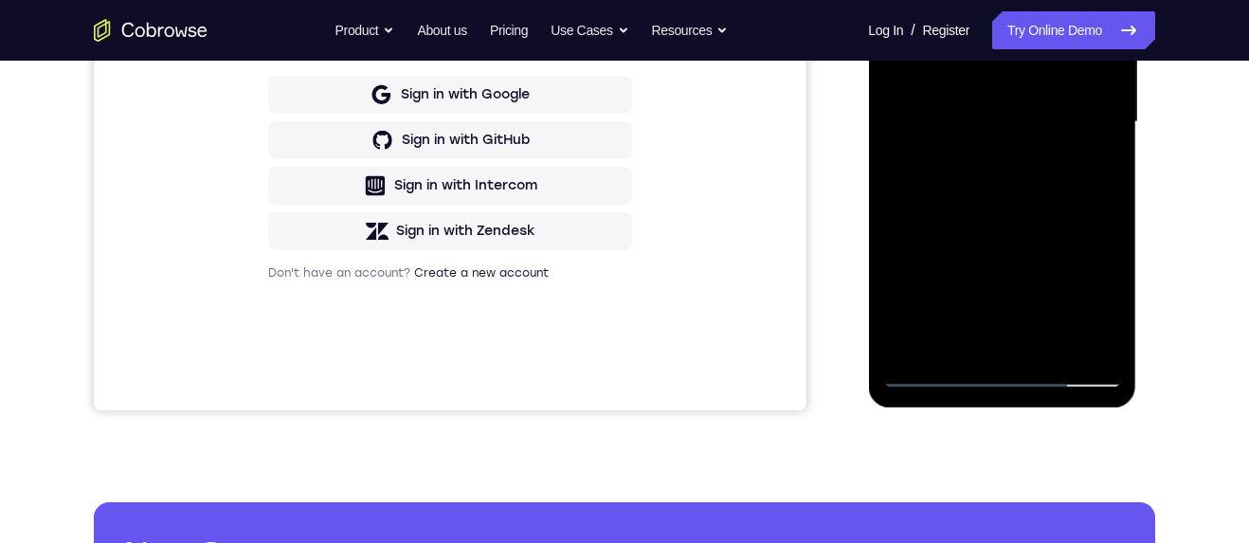
click at [1059, 344] on div at bounding box center [1001, 122] width 239 height 531
click at [1037, 221] on div at bounding box center [1001, 122] width 239 height 531
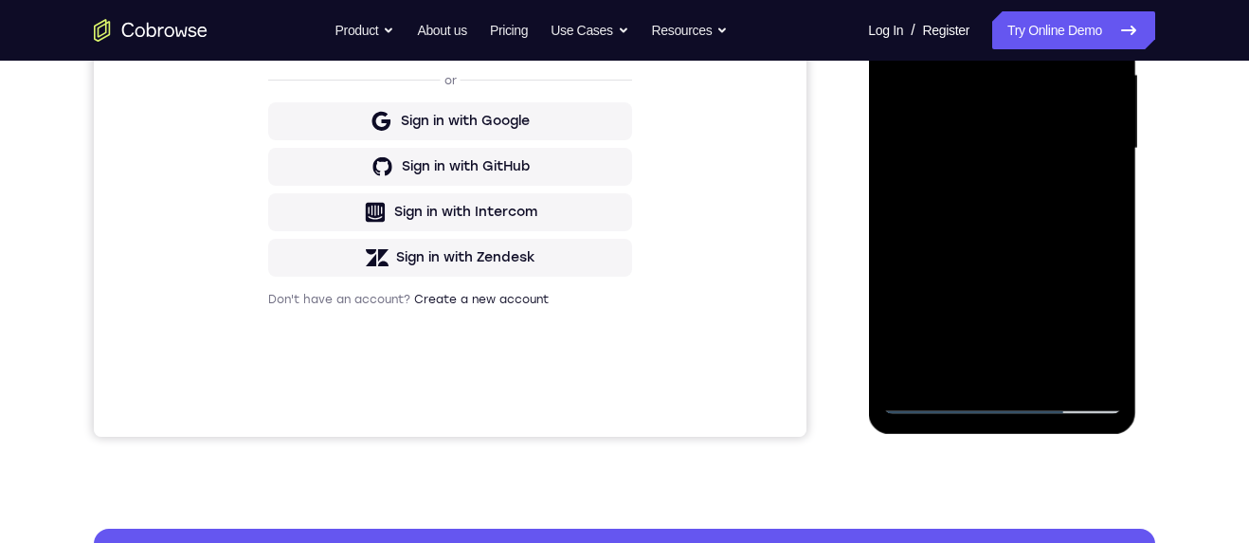
scroll to position [427, 0]
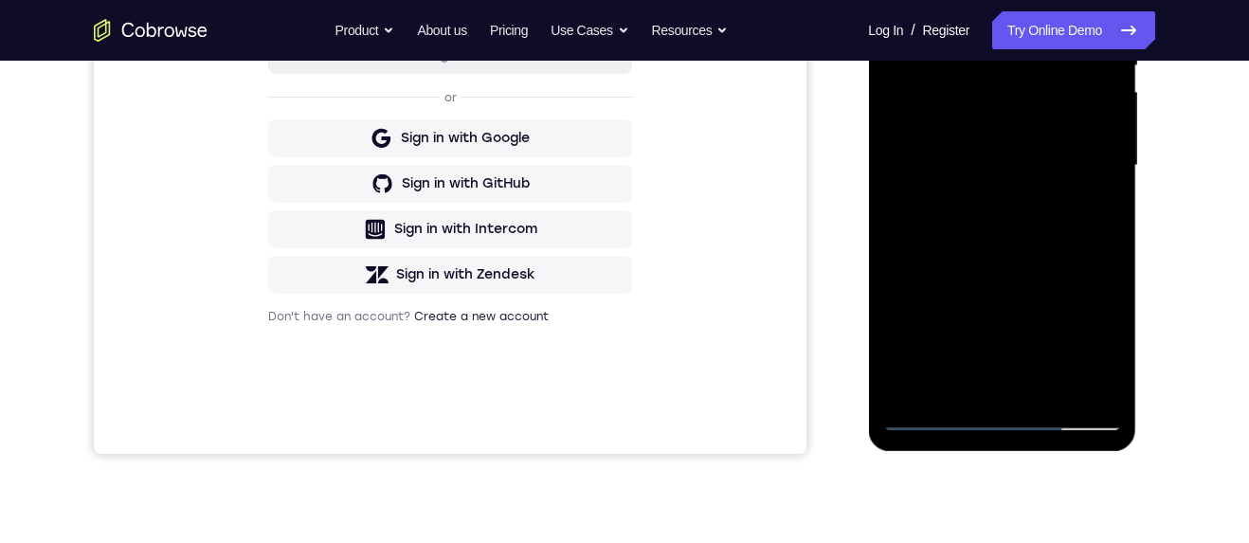
click at [1046, 266] on div at bounding box center [1001, 165] width 239 height 531
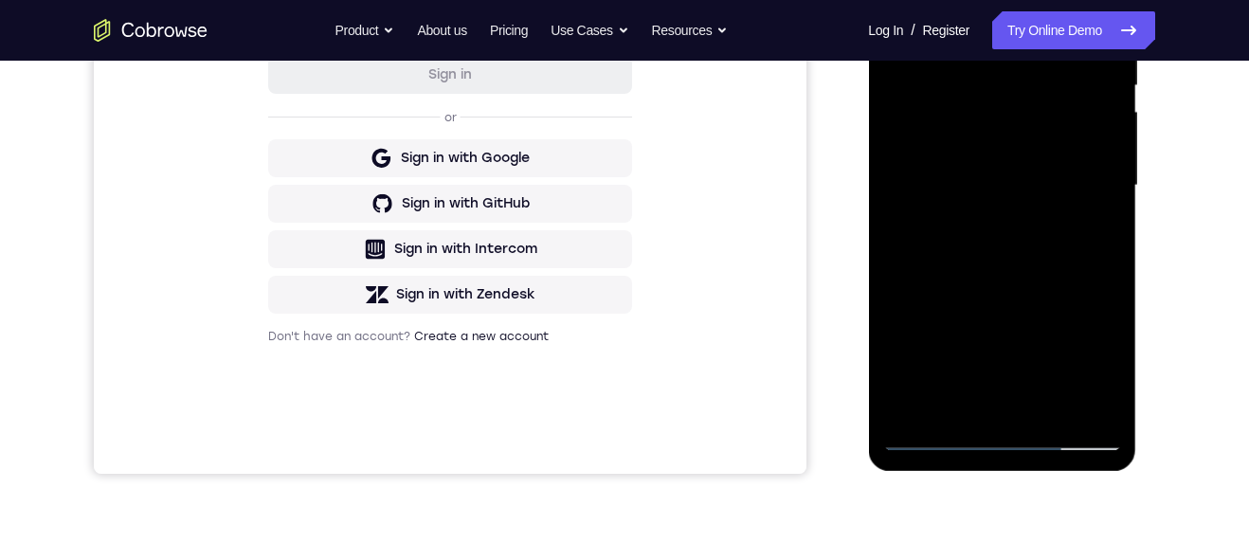
scroll to position [402, 0]
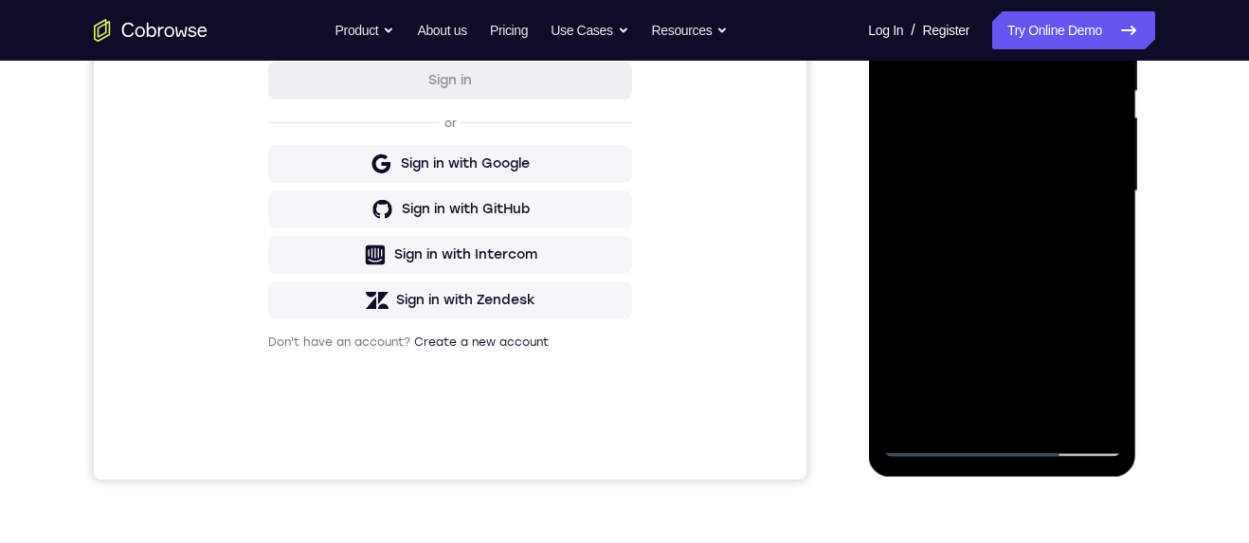
click at [937, 449] on div at bounding box center [1001, 191] width 239 height 531
click at [1041, 138] on div at bounding box center [1001, 191] width 239 height 531
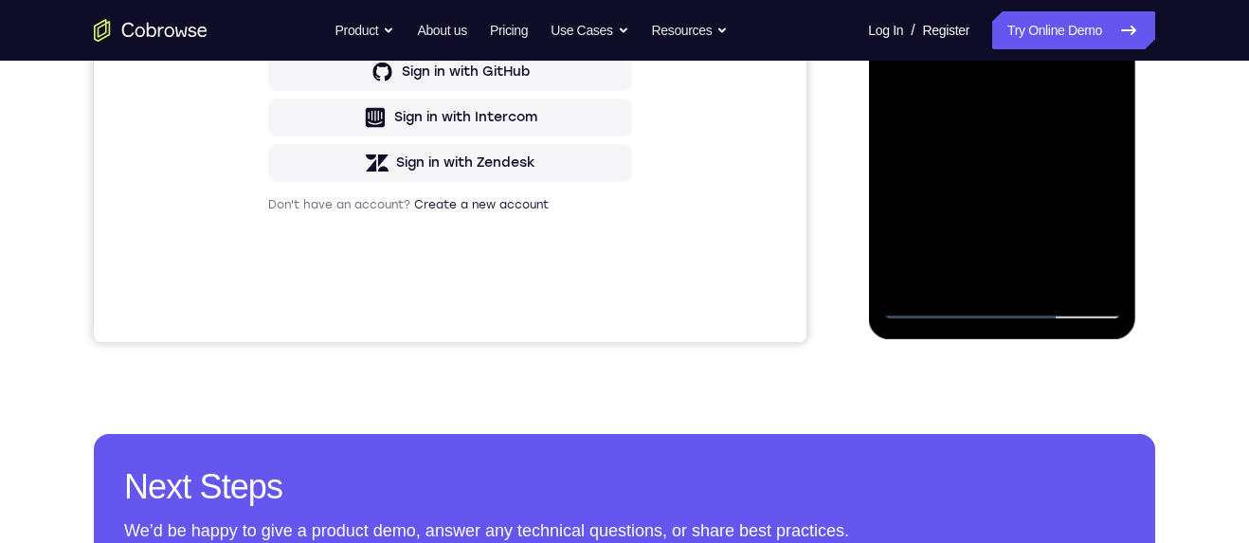
scroll to position [544, 0]
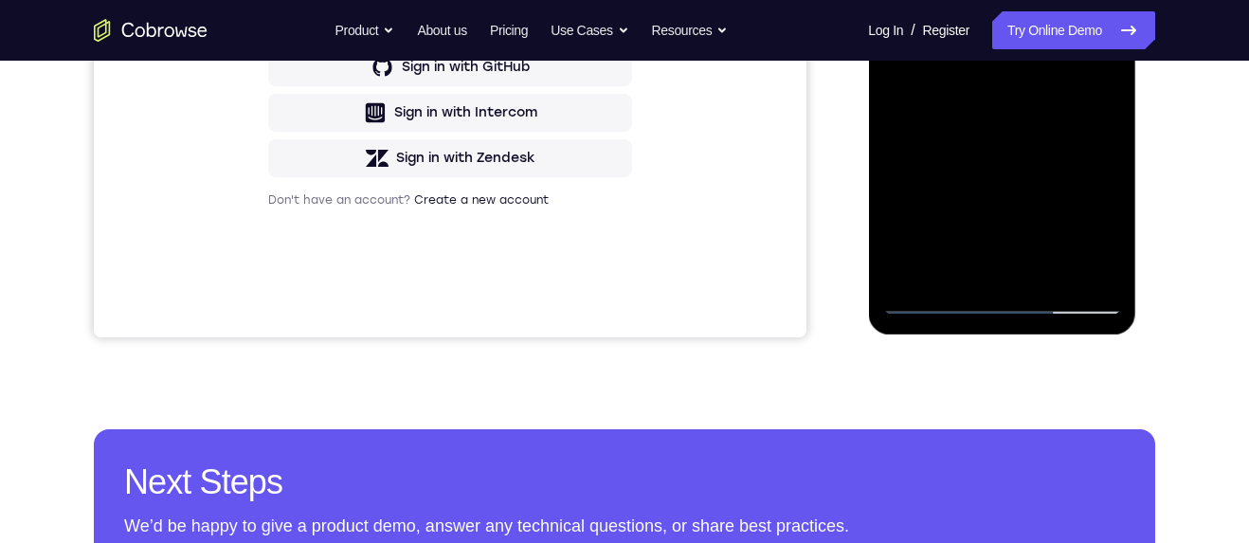
click at [973, 265] on div at bounding box center [1001, 49] width 239 height 531
click at [1114, 237] on div at bounding box center [1001, 49] width 239 height 531
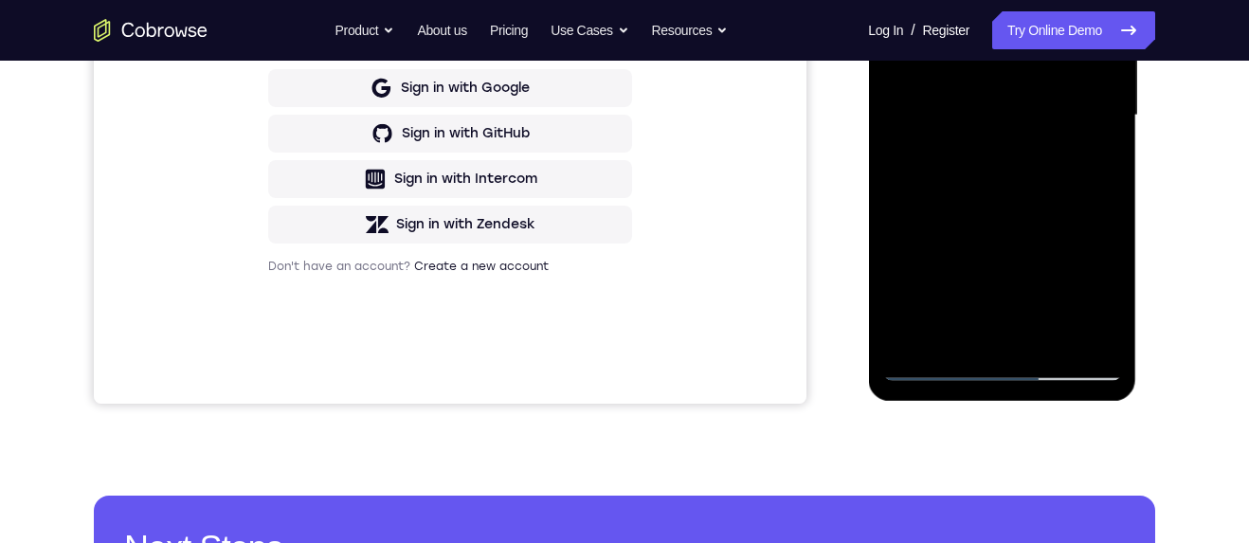
scroll to position [469, 0]
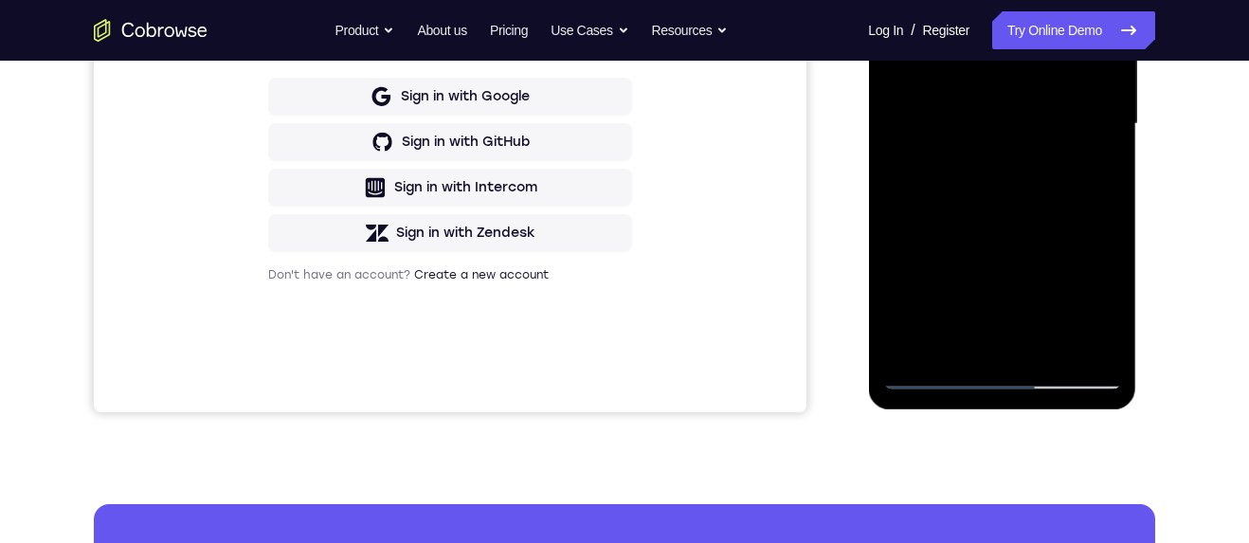
click at [1103, 170] on div at bounding box center [1001, 124] width 239 height 531
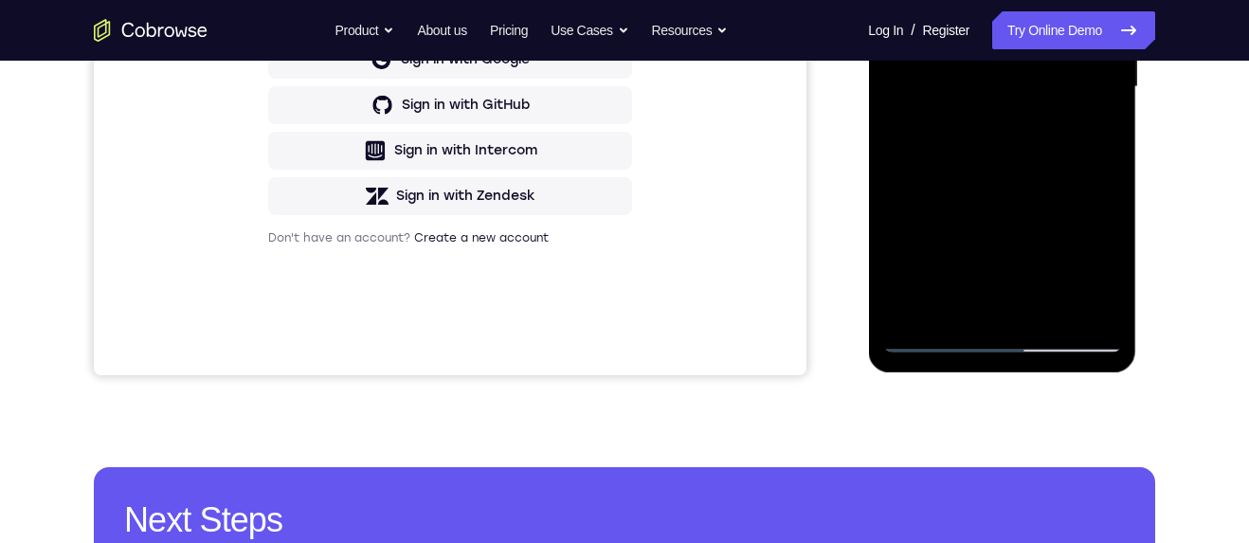
click at [933, 347] on div at bounding box center [1001, 87] width 239 height 531
click at [932, 349] on div at bounding box center [1001, 87] width 239 height 531
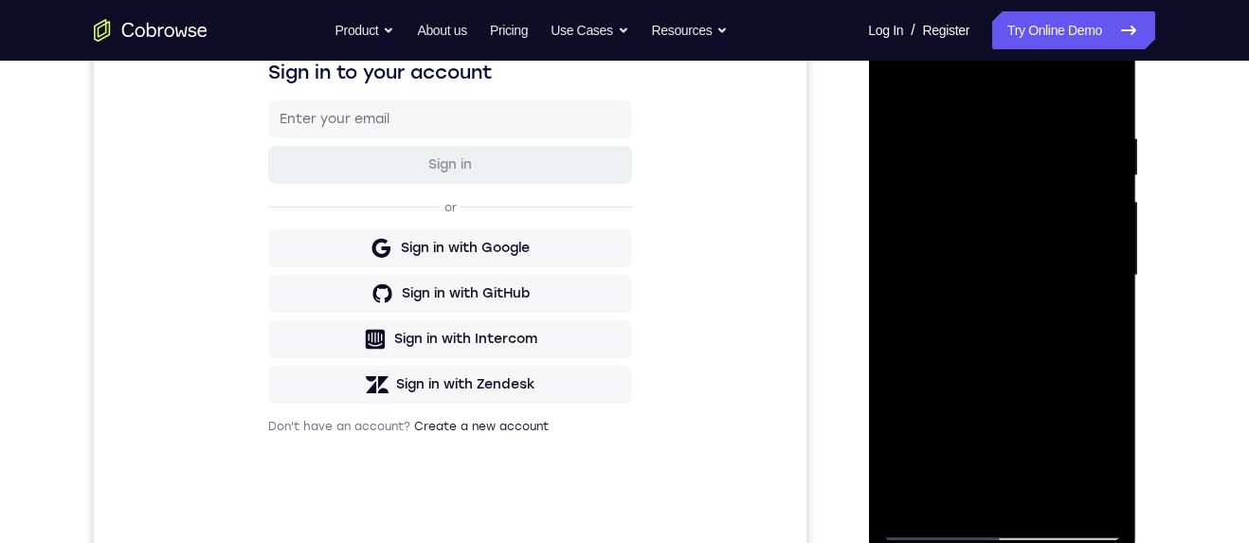
scroll to position [357, 0]
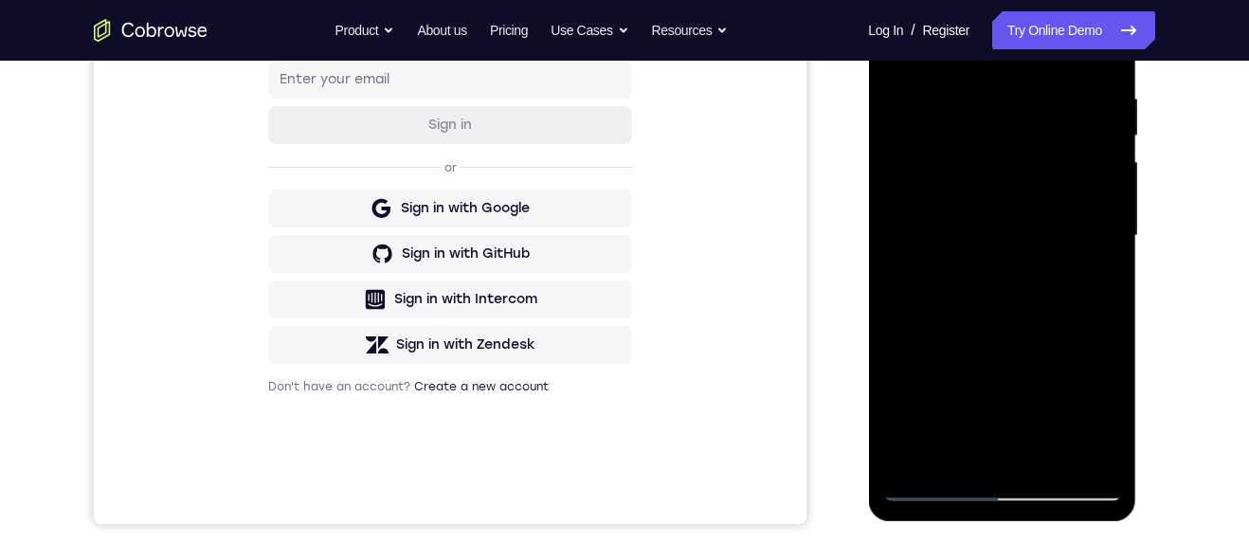
click at [1070, 180] on div at bounding box center [1001, 236] width 239 height 531
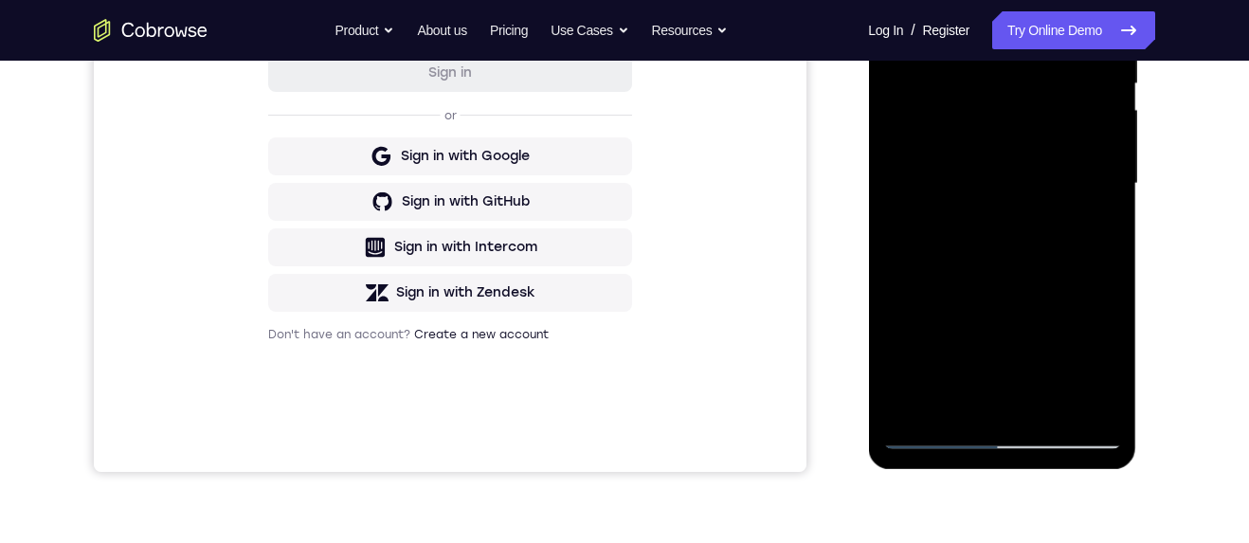
scroll to position [334, 0]
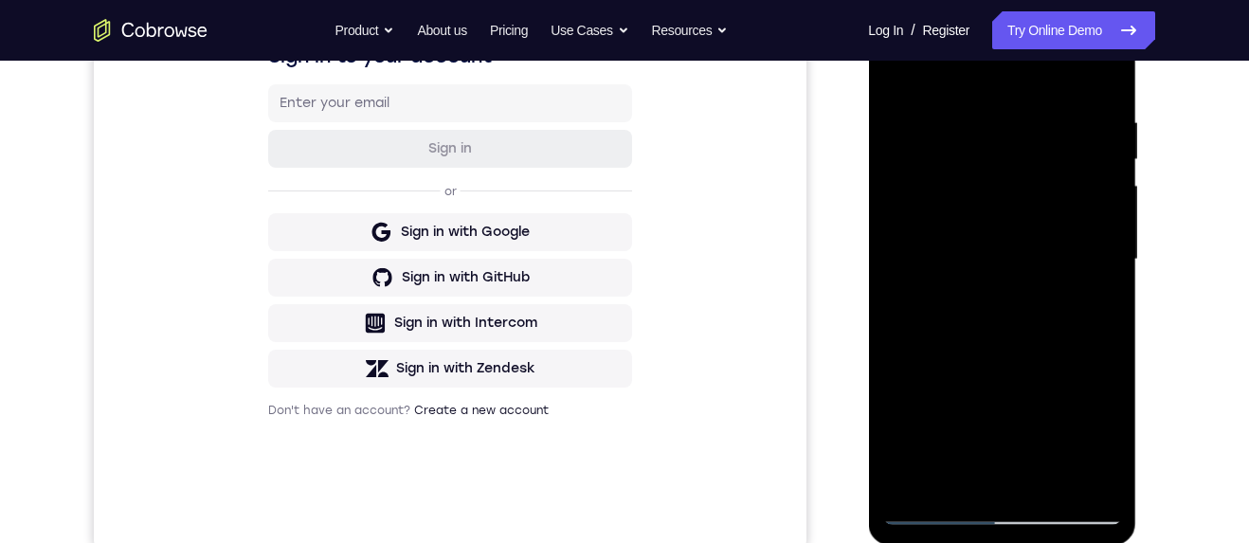
click at [1025, 198] on div at bounding box center [1001, 259] width 239 height 531
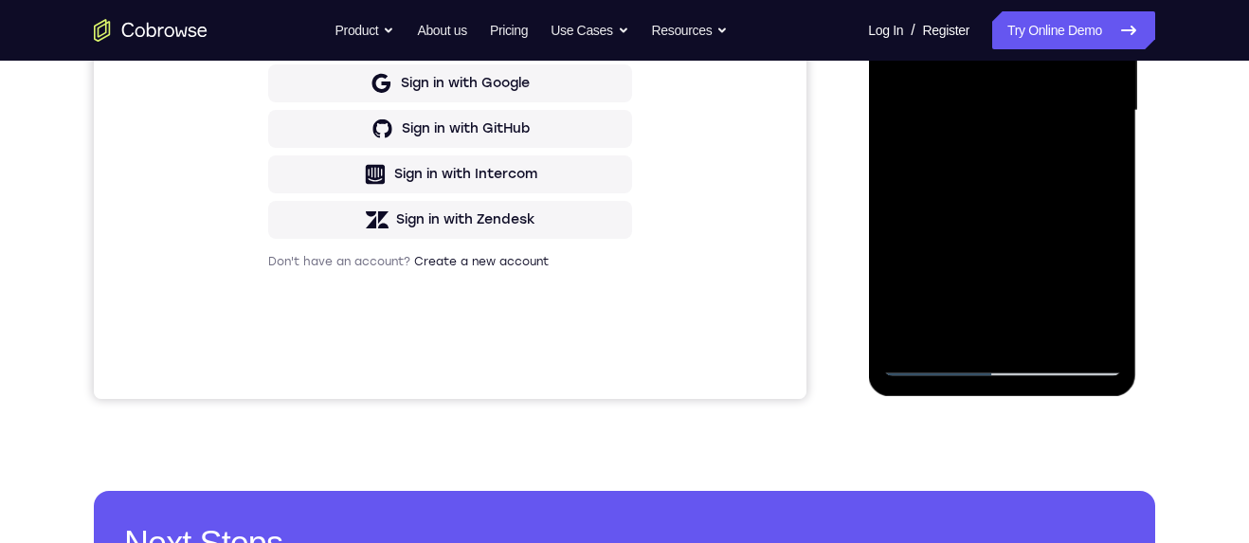
scroll to position [377, 0]
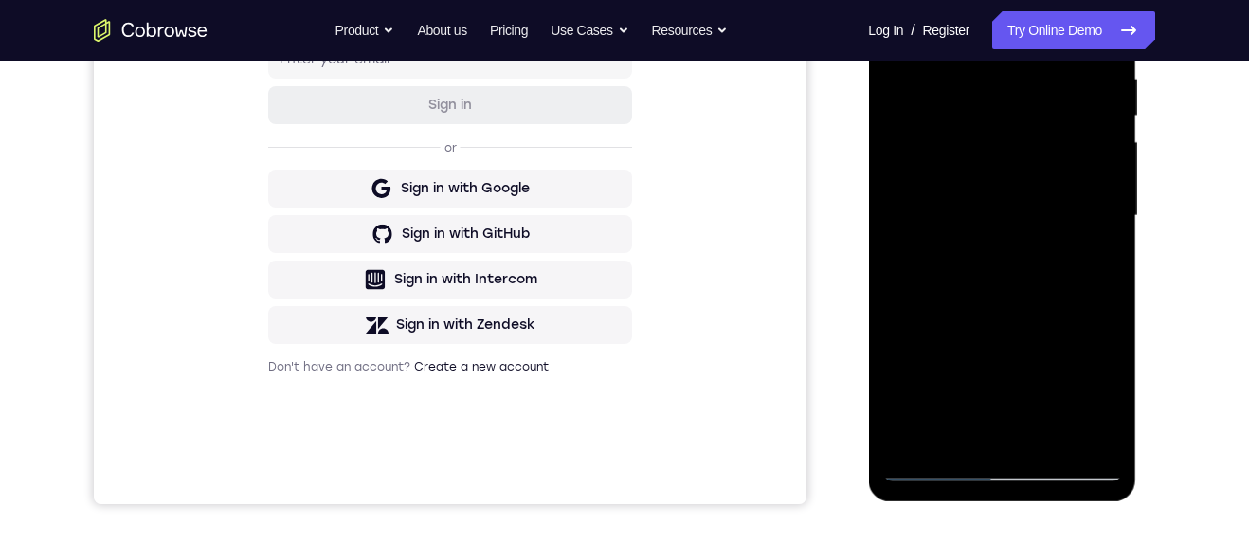
click at [1042, 160] on div at bounding box center [1001, 216] width 239 height 531
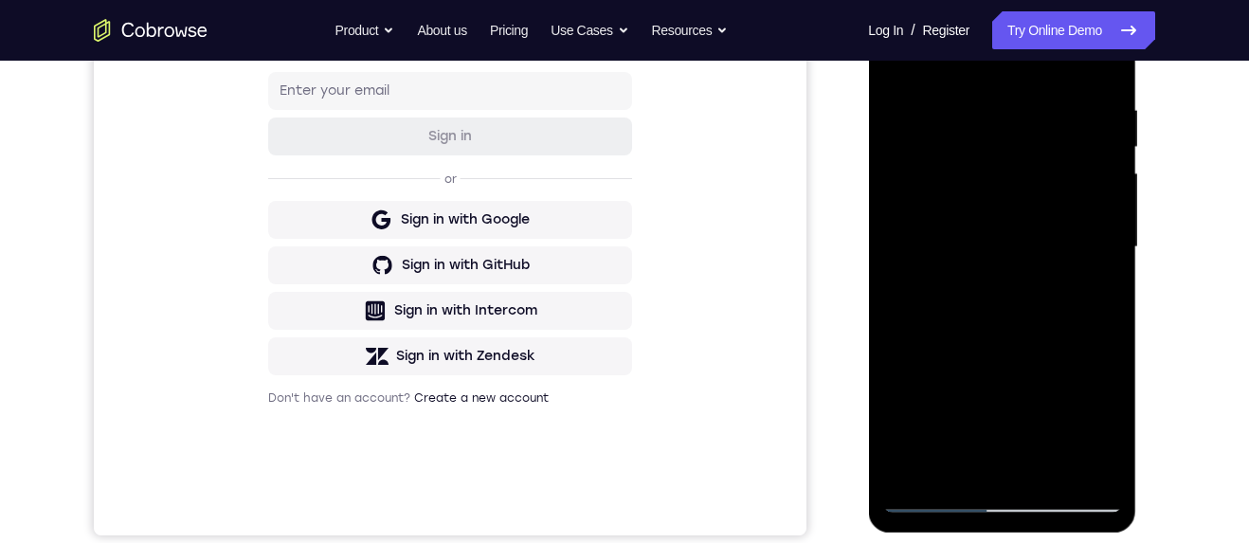
click at [1023, 189] on div at bounding box center [1001, 247] width 239 height 531
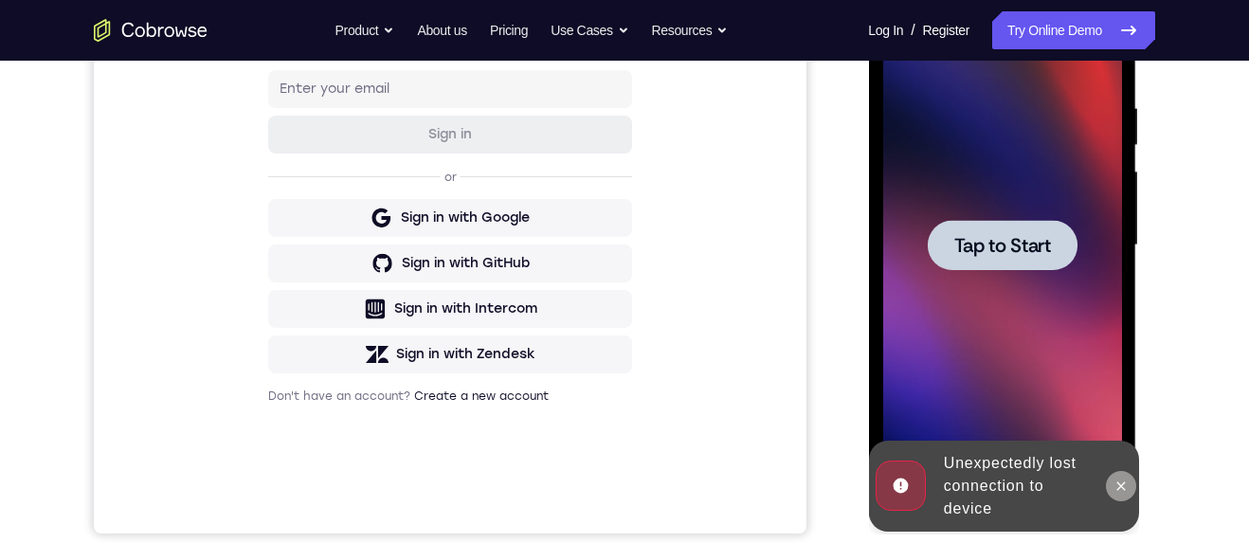
click at [1122, 485] on icon at bounding box center [1120, 486] width 15 height 15
click at [1044, 248] on span "Tap to Start" at bounding box center [1002, 245] width 97 height 19
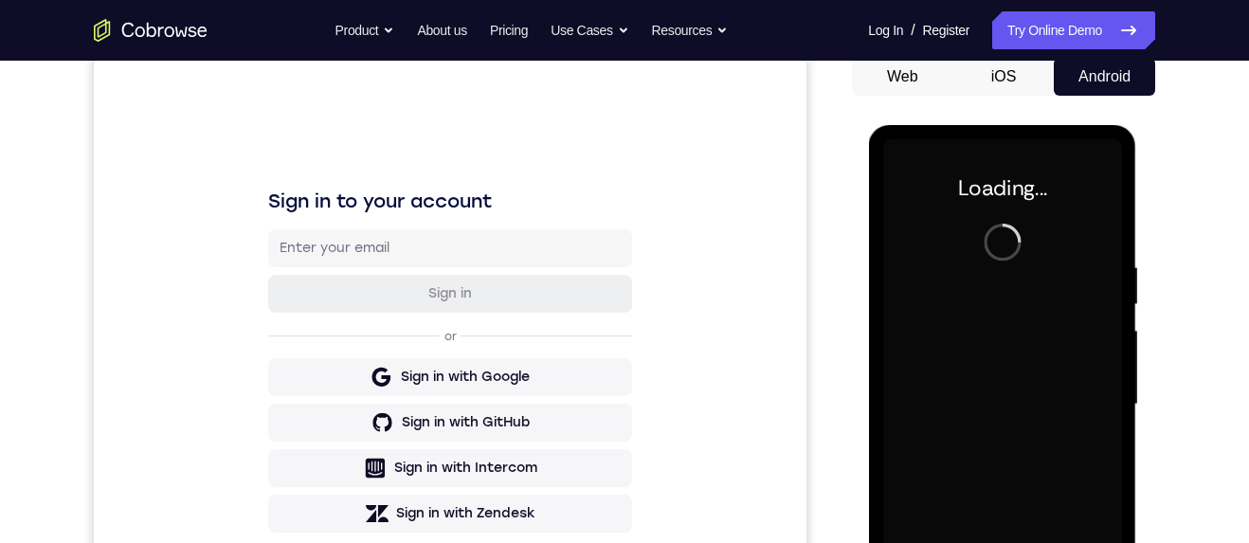
scroll to position [168, 0]
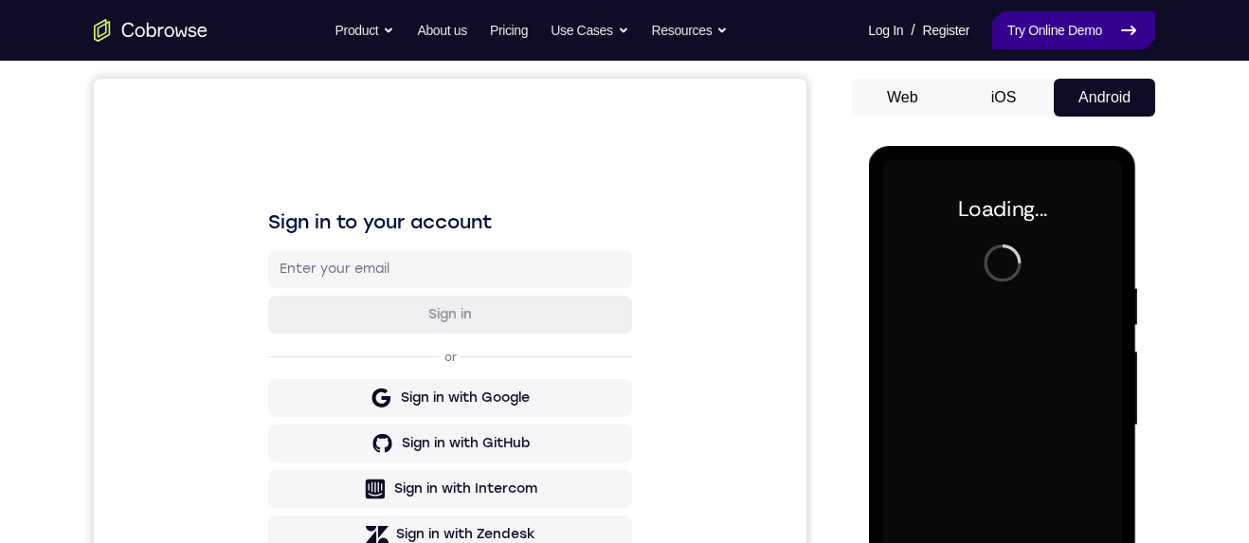
click at [1099, 29] on link "Try Online Demo" at bounding box center [1073, 30] width 163 height 38
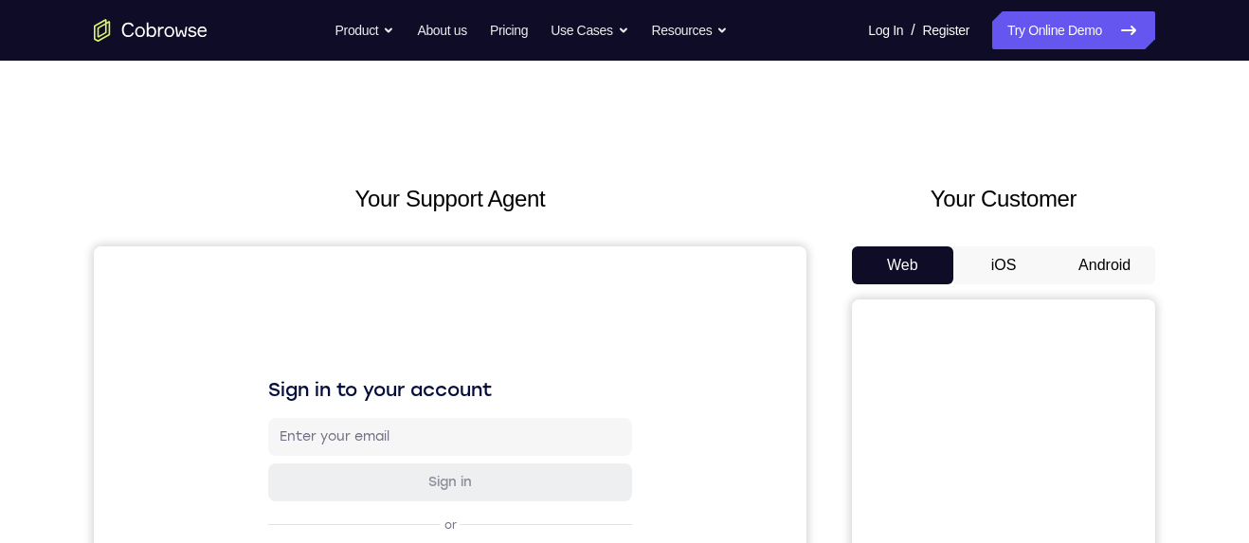
click at [1100, 263] on button "Android" at bounding box center [1104, 265] width 101 height 38
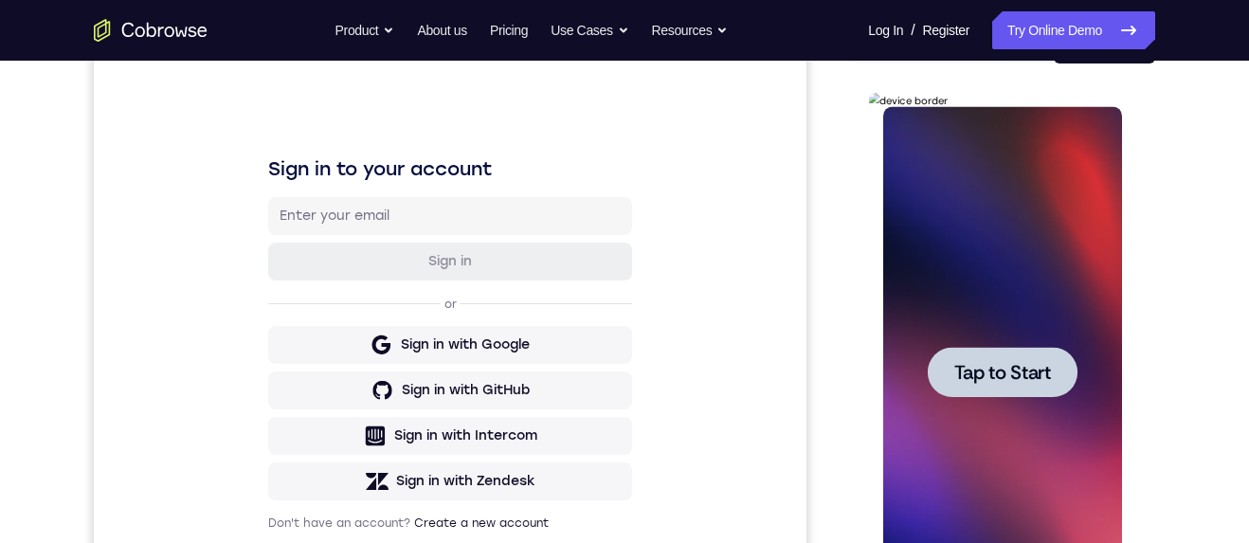
scroll to position [314, 0]
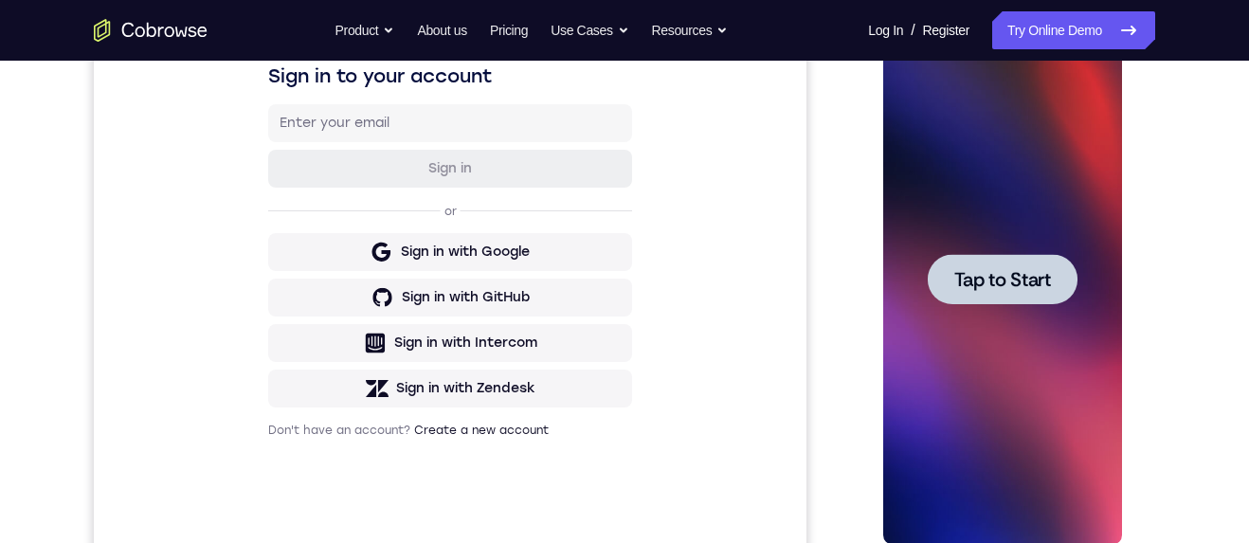
click at [1053, 263] on div at bounding box center [1002, 279] width 150 height 50
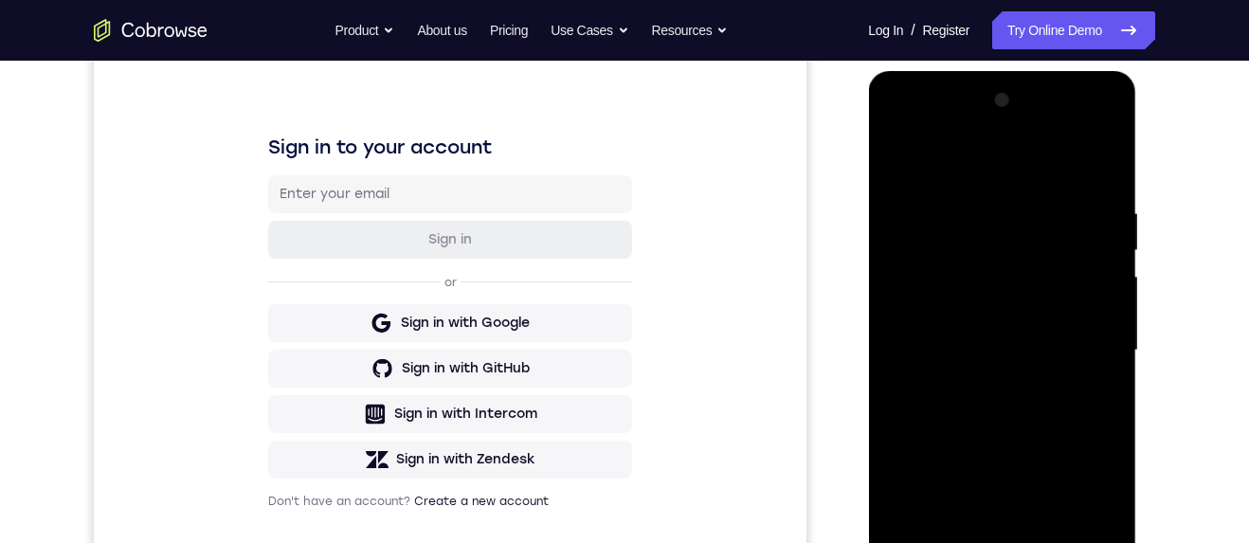
scroll to position [402, 0]
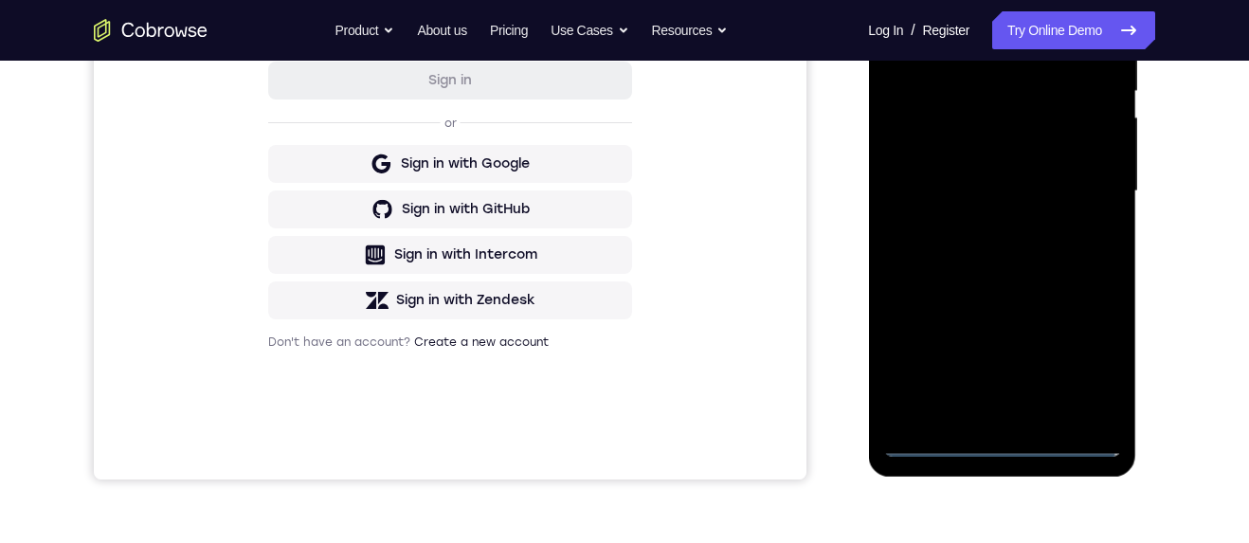
click at [1009, 448] on div at bounding box center [1001, 191] width 239 height 531
click at [1086, 380] on div at bounding box center [1001, 191] width 239 height 531
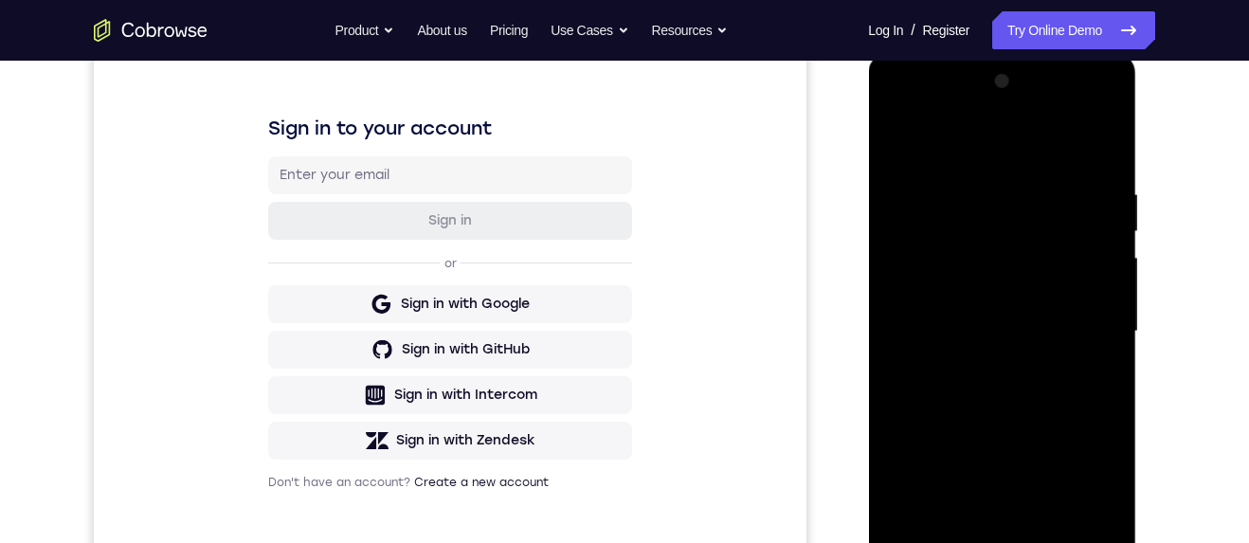
scroll to position [186, 0]
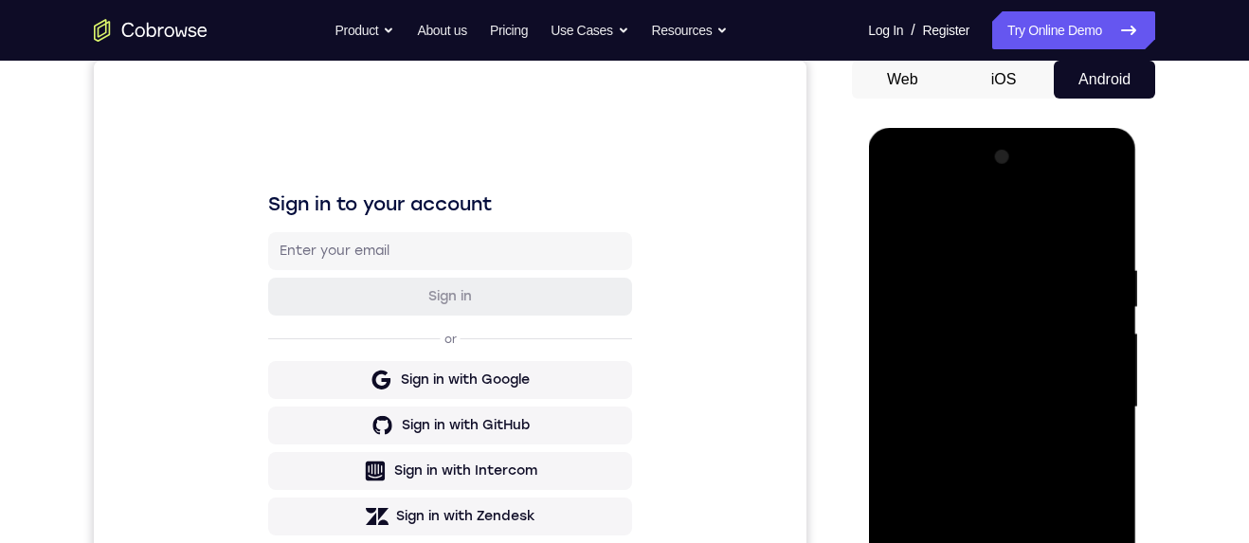
click at [1032, 216] on div at bounding box center [1001, 407] width 239 height 531
click at [1088, 411] on div at bounding box center [1001, 407] width 239 height 531
click at [986, 440] on div at bounding box center [1001, 407] width 239 height 531
click at [1018, 388] on div at bounding box center [1001, 407] width 239 height 531
click at [1020, 363] on div at bounding box center [1001, 407] width 239 height 531
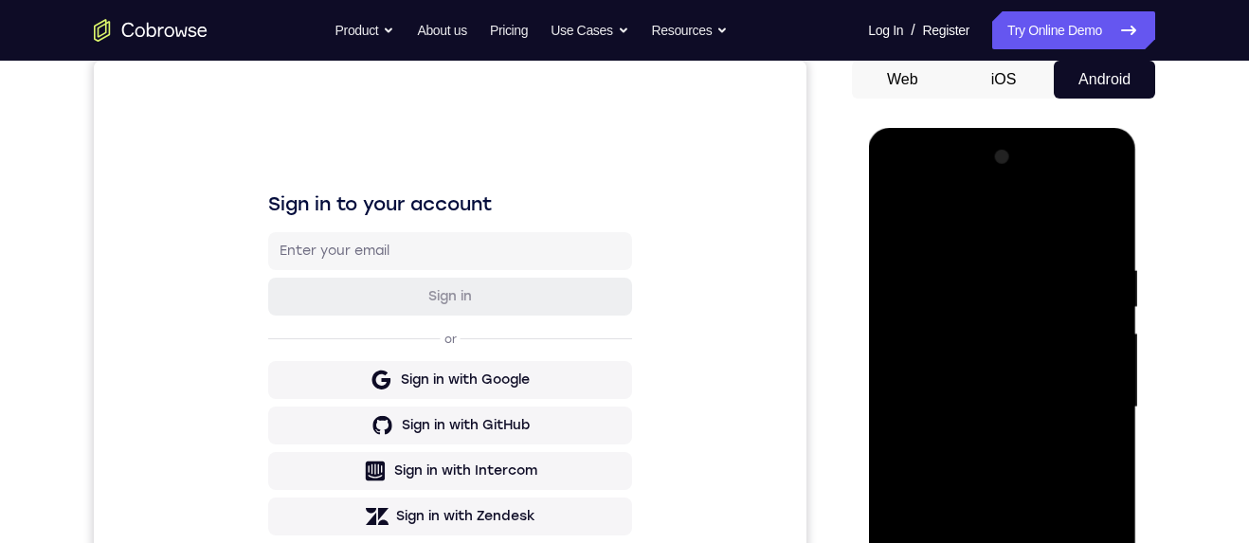
click at [1044, 406] on div at bounding box center [1001, 407] width 239 height 531
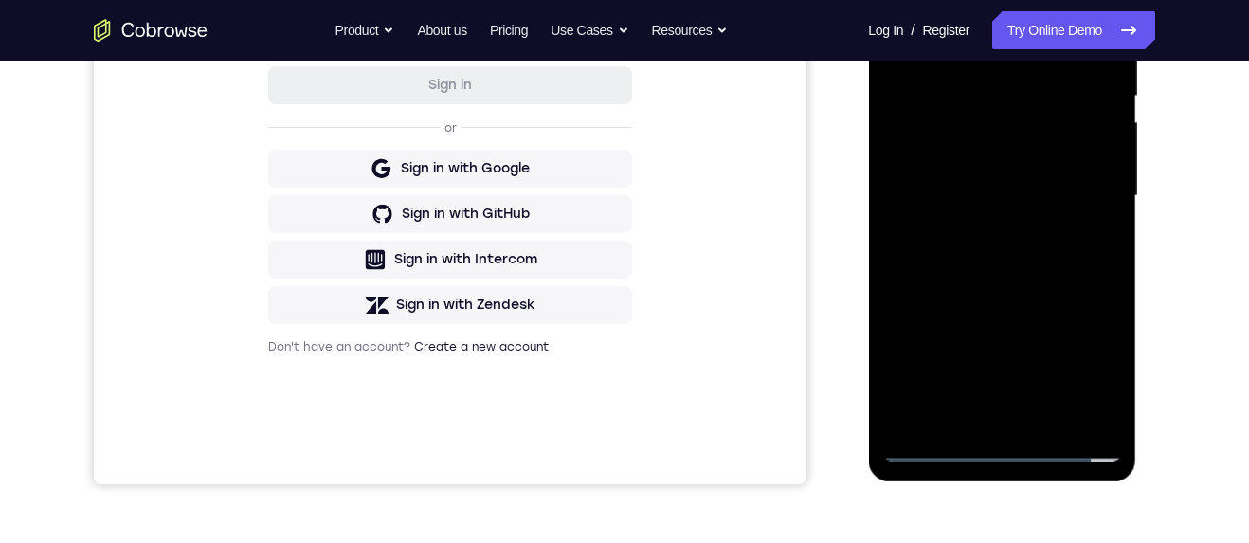
scroll to position [381, 0]
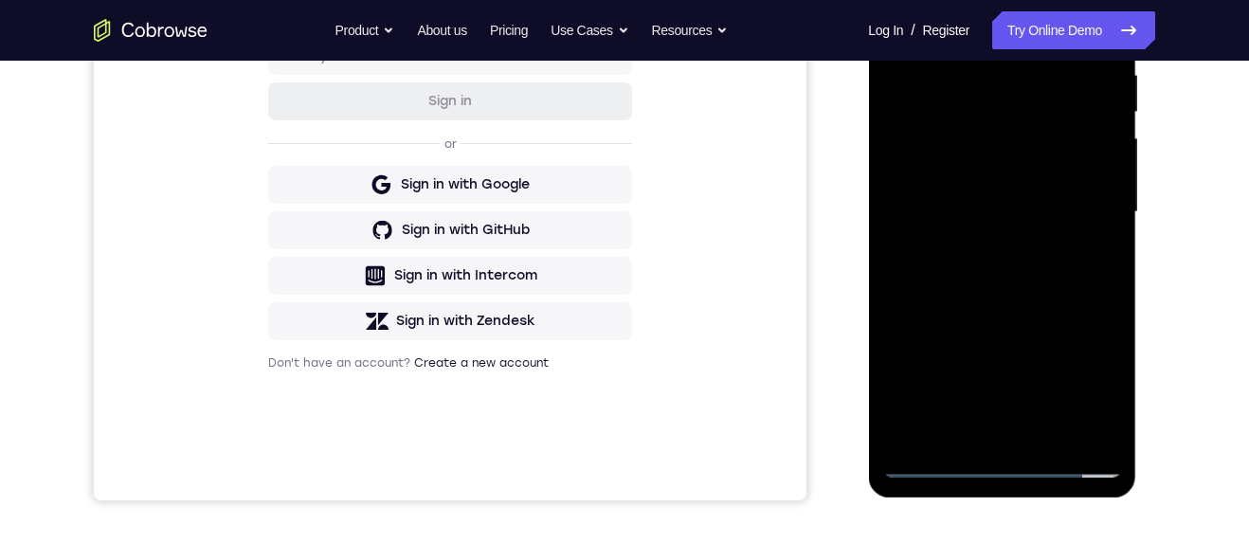
click at [1076, 295] on div at bounding box center [1001, 212] width 239 height 531
click at [1050, 429] on div at bounding box center [1001, 212] width 239 height 531
click at [1053, 319] on div at bounding box center [1001, 212] width 239 height 531
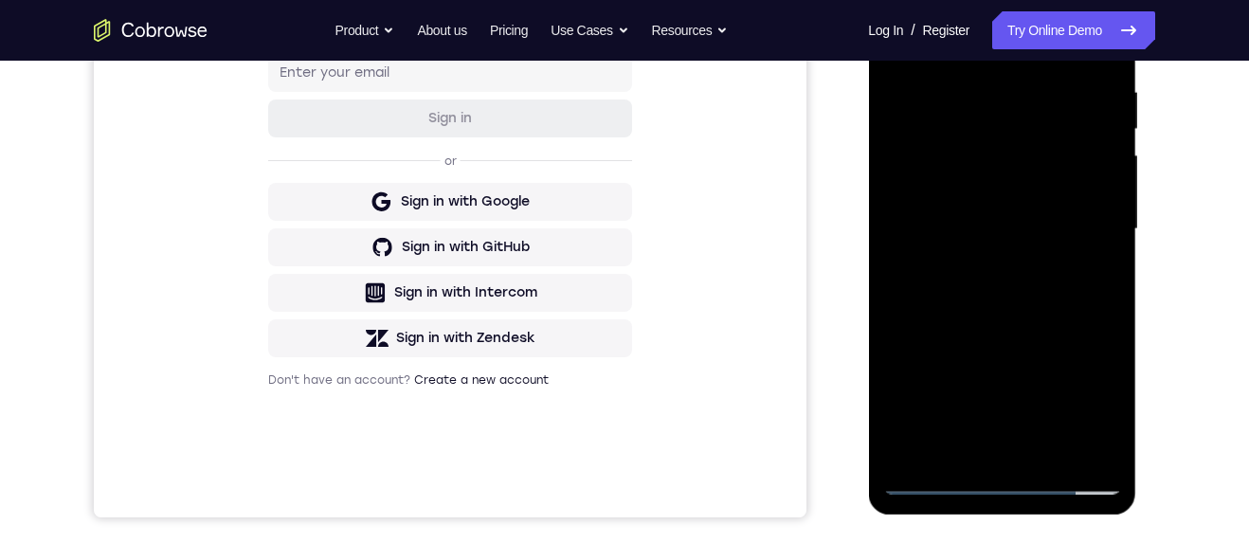
scroll to position [316, 0]
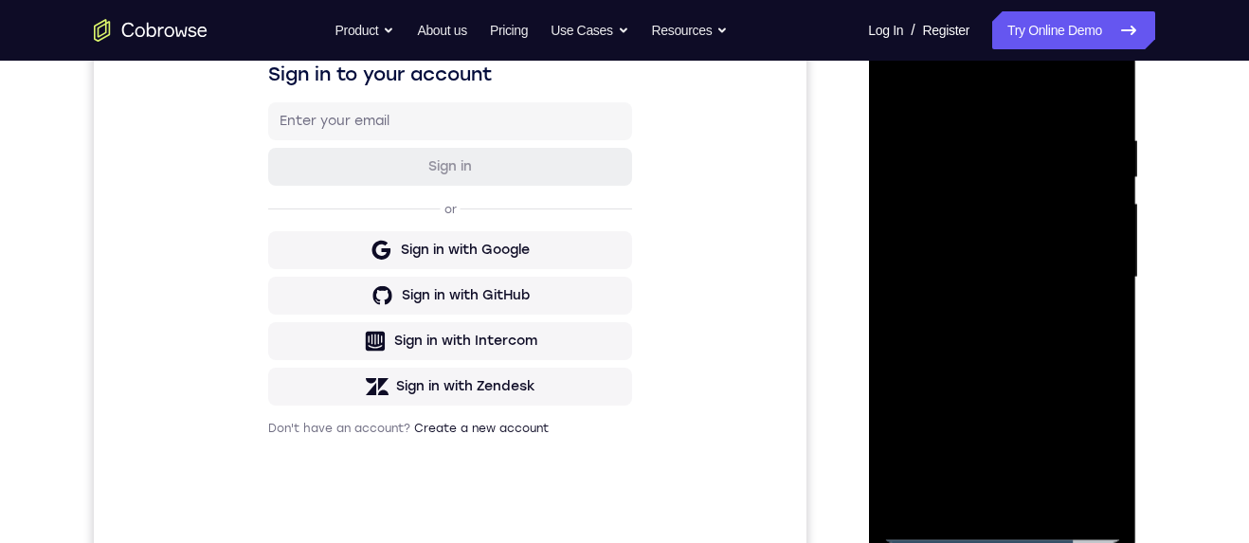
click at [1062, 222] on div at bounding box center [1001, 277] width 239 height 531
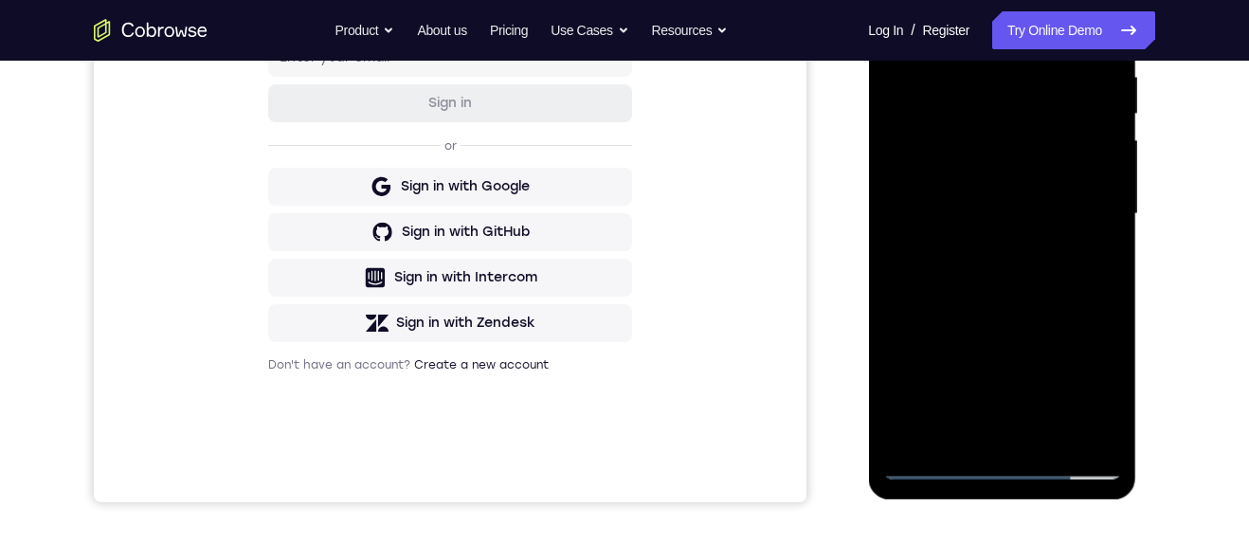
click at [992, 423] on div at bounding box center [1001, 214] width 239 height 531
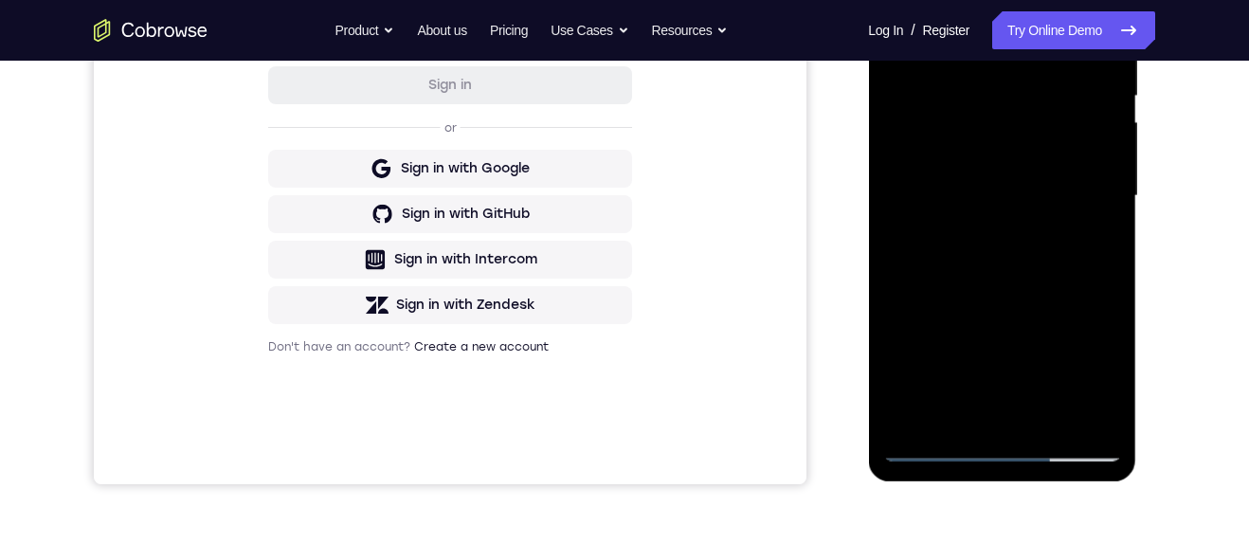
click at [1108, 238] on div at bounding box center [1001, 196] width 239 height 531
click at [933, 460] on div at bounding box center [1001, 196] width 239 height 531
click at [935, 449] on div at bounding box center [1001, 196] width 239 height 531
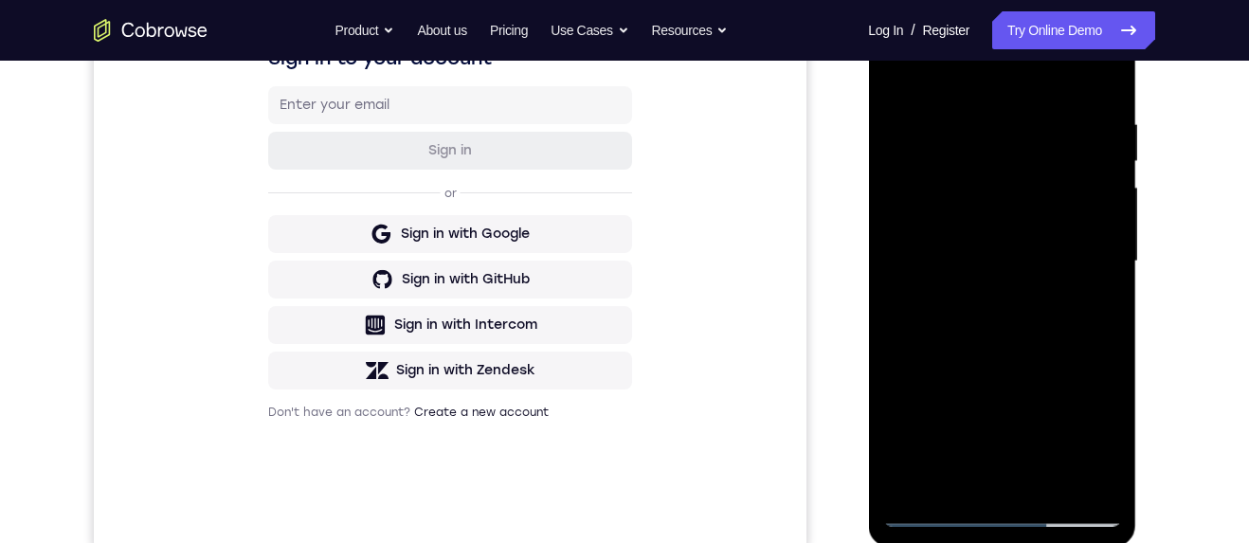
scroll to position [453, 0]
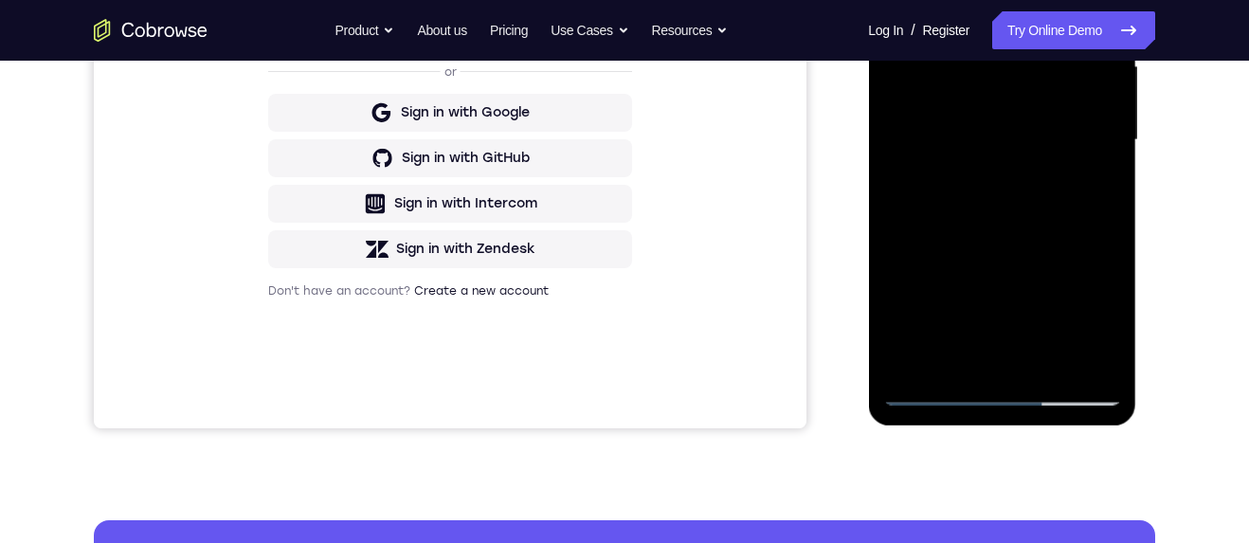
click at [932, 405] on div at bounding box center [1001, 140] width 239 height 531
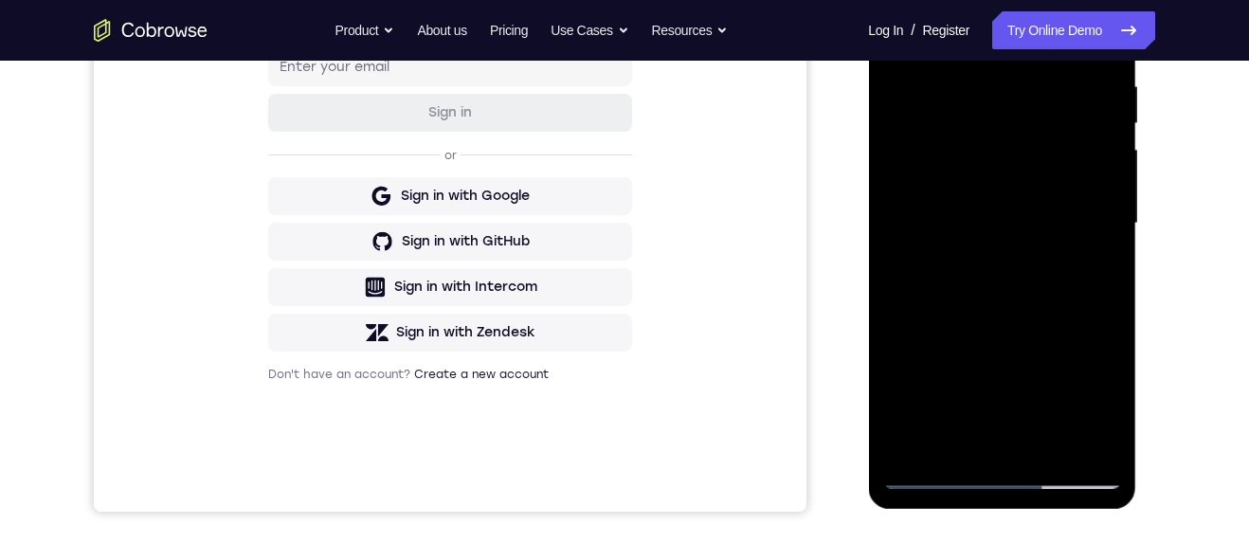
scroll to position [329, 0]
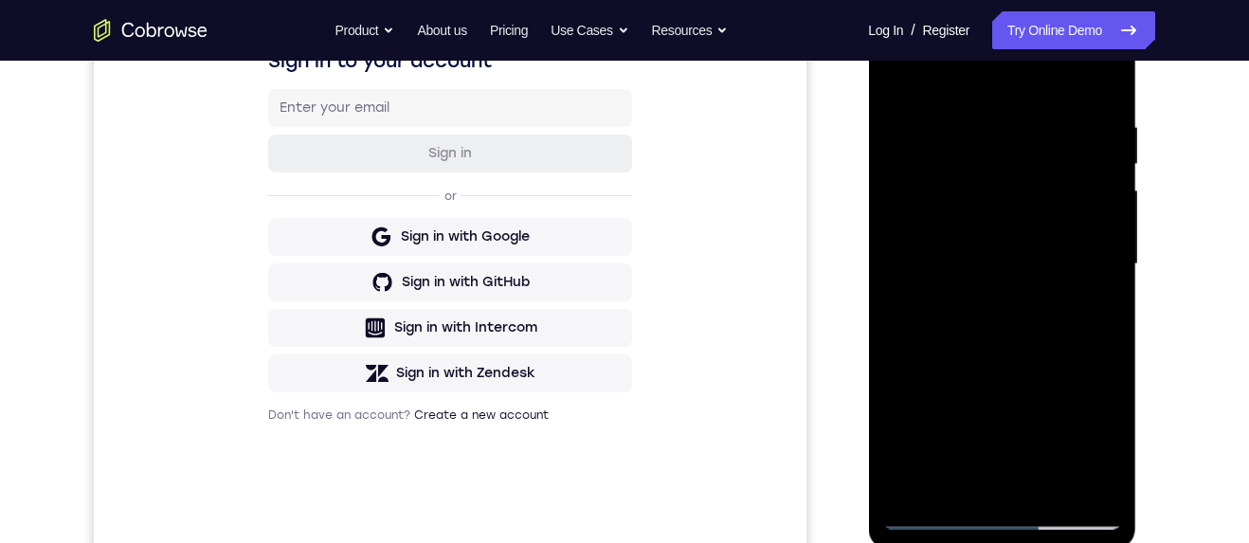
click at [988, 124] on div at bounding box center [1001, 264] width 239 height 531
click at [1089, 318] on div at bounding box center [1001, 264] width 239 height 531
click at [1101, 296] on div at bounding box center [1001, 264] width 239 height 531
click at [1101, 293] on div at bounding box center [1001, 264] width 239 height 531
click at [1096, 410] on div at bounding box center [1001, 264] width 239 height 531
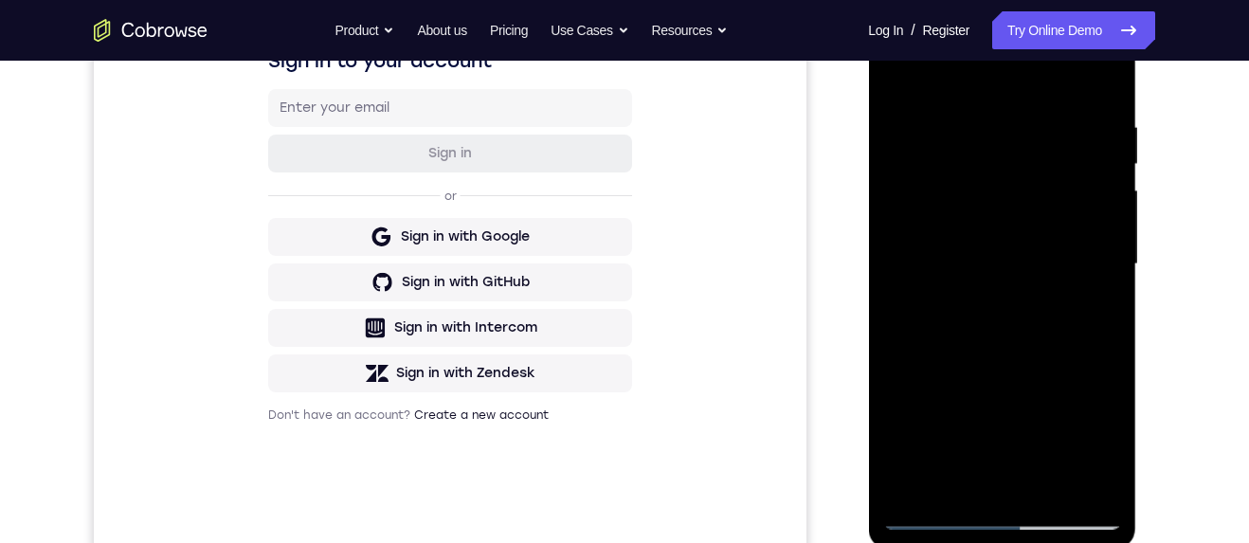
click at [1085, 375] on div at bounding box center [1001, 264] width 239 height 531
click at [1110, 86] on div at bounding box center [1001, 264] width 239 height 531
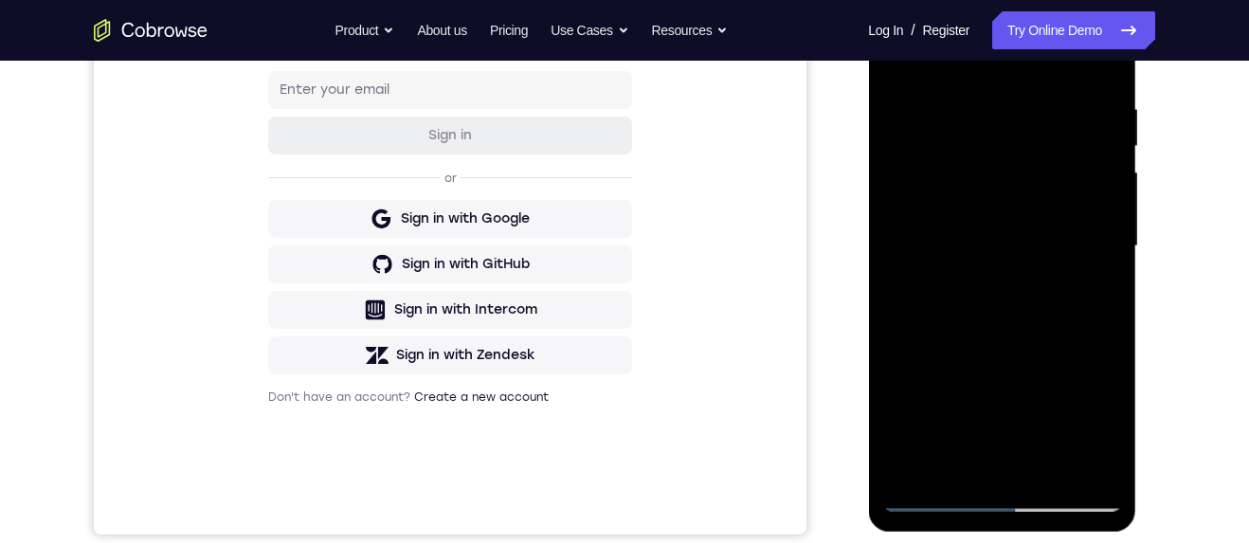
click at [1047, 469] on div at bounding box center [1001, 246] width 239 height 531
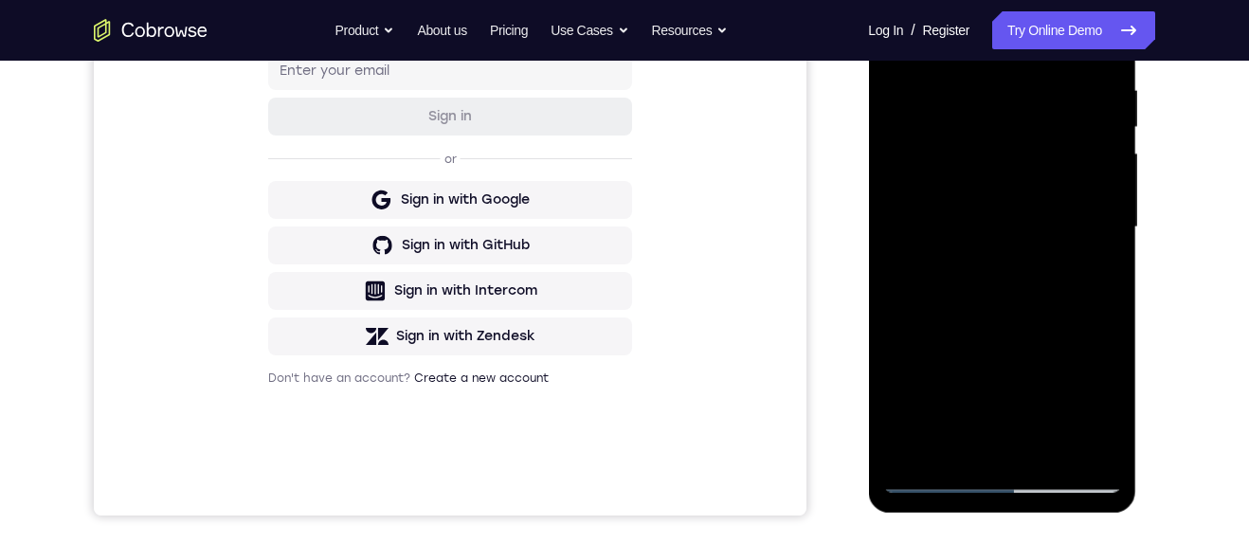
click at [923, 482] on div at bounding box center [1001, 227] width 239 height 531
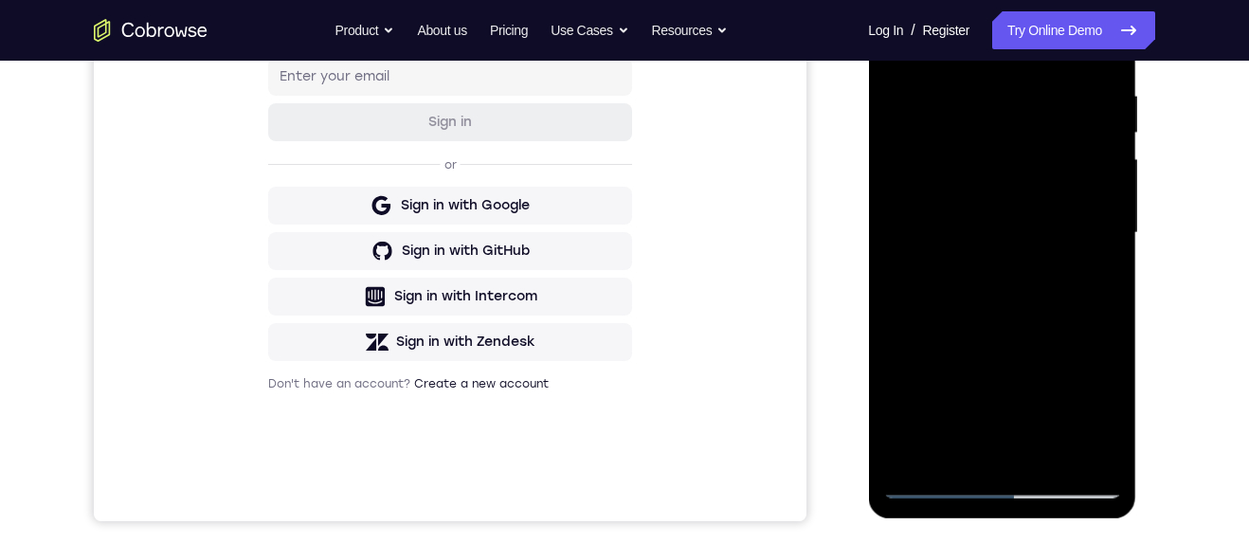
scroll to position [367, 0]
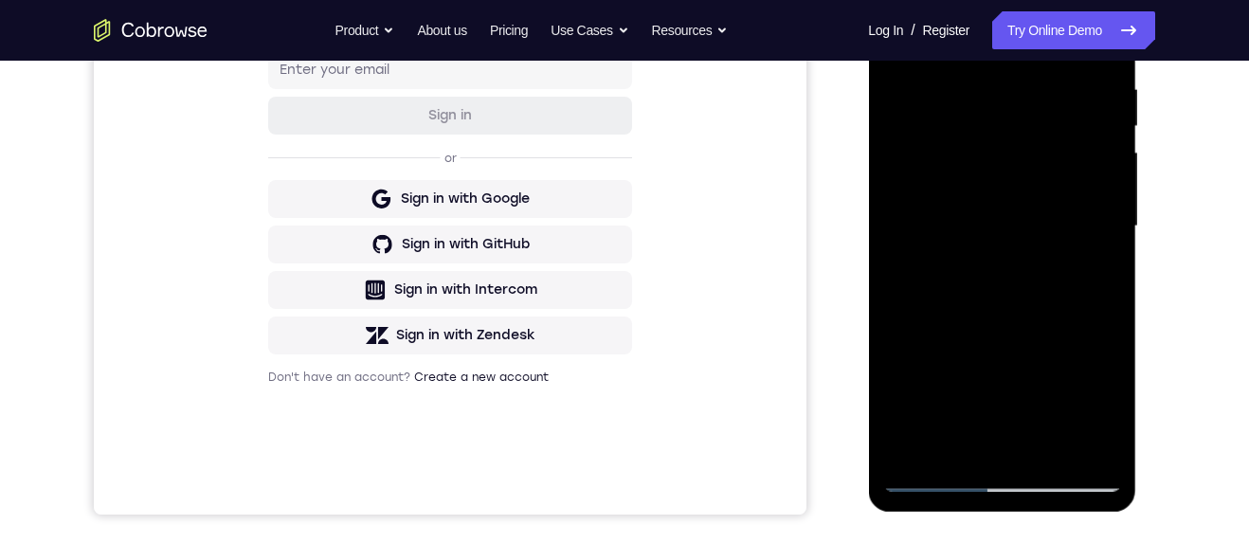
click at [1094, 446] on div at bounding box center [1001, 226] width 239 height 531
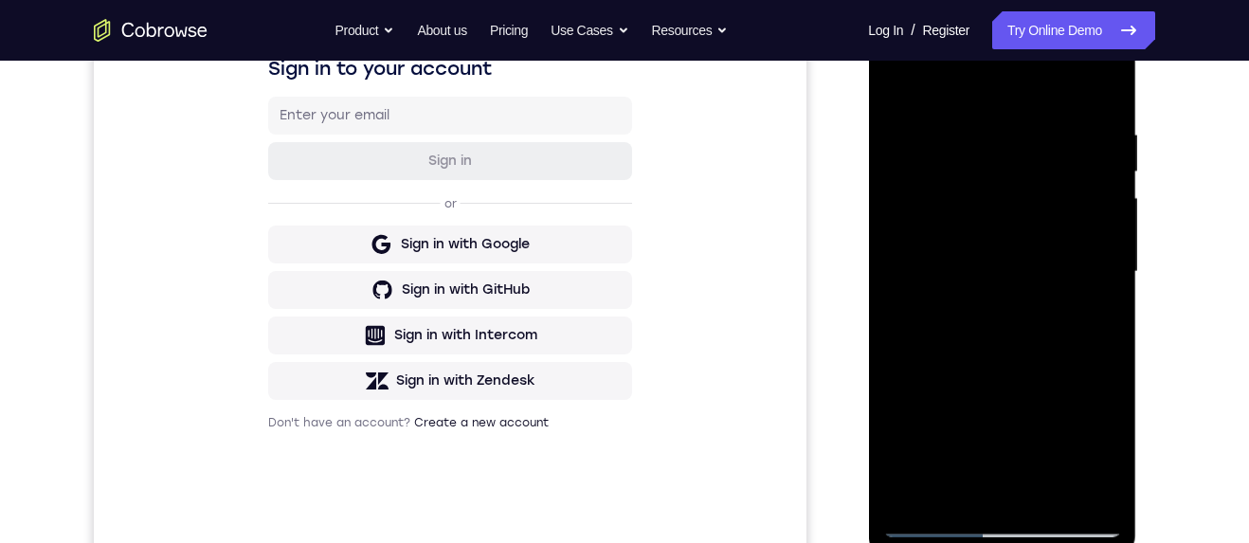
scroll to position [329, 0]
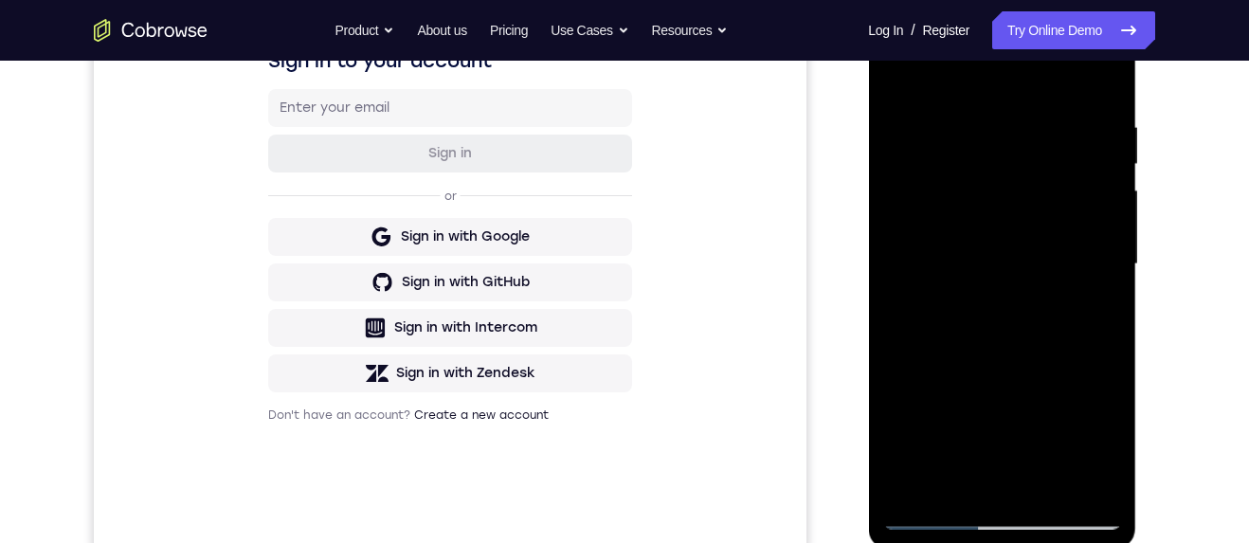
click at [929, 389] on div at bounding box center [1001, 264] width 239 height 531
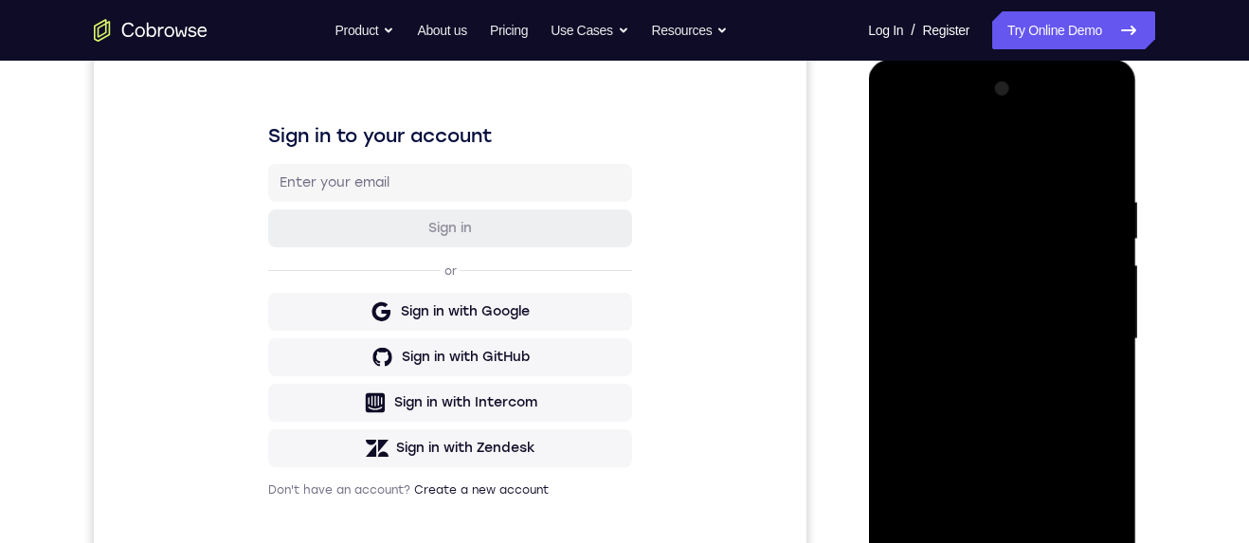
click at [1108, 294] on div at bounding box center [1001, 339] width 239 height 531
click at [1112, 296] on div at bounding box center [1001, 339] width 239 height 531
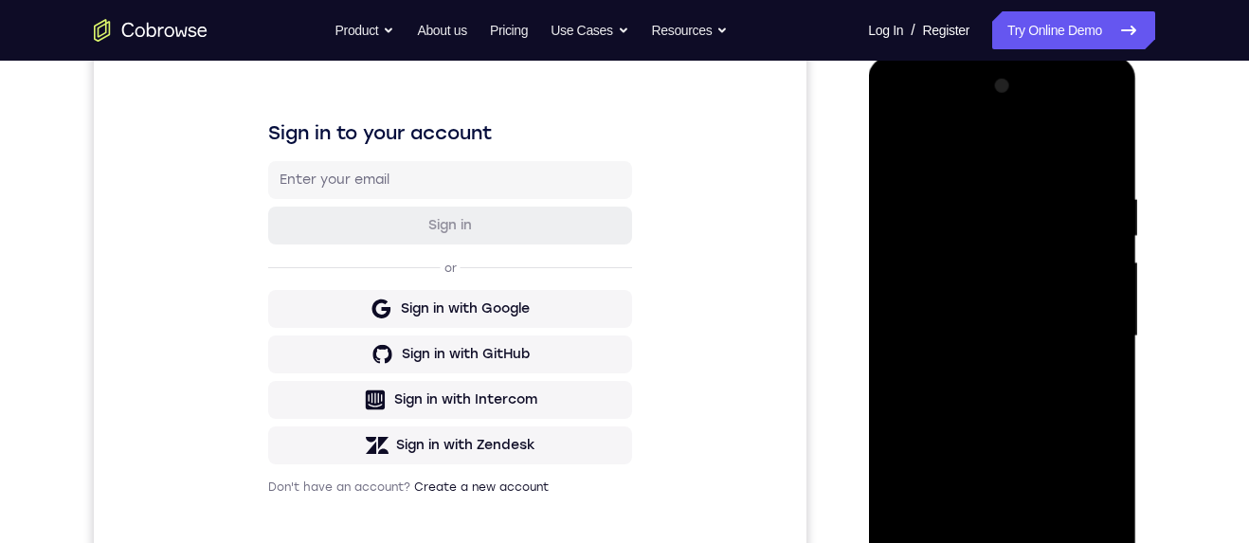
scroll to position [236, 0]
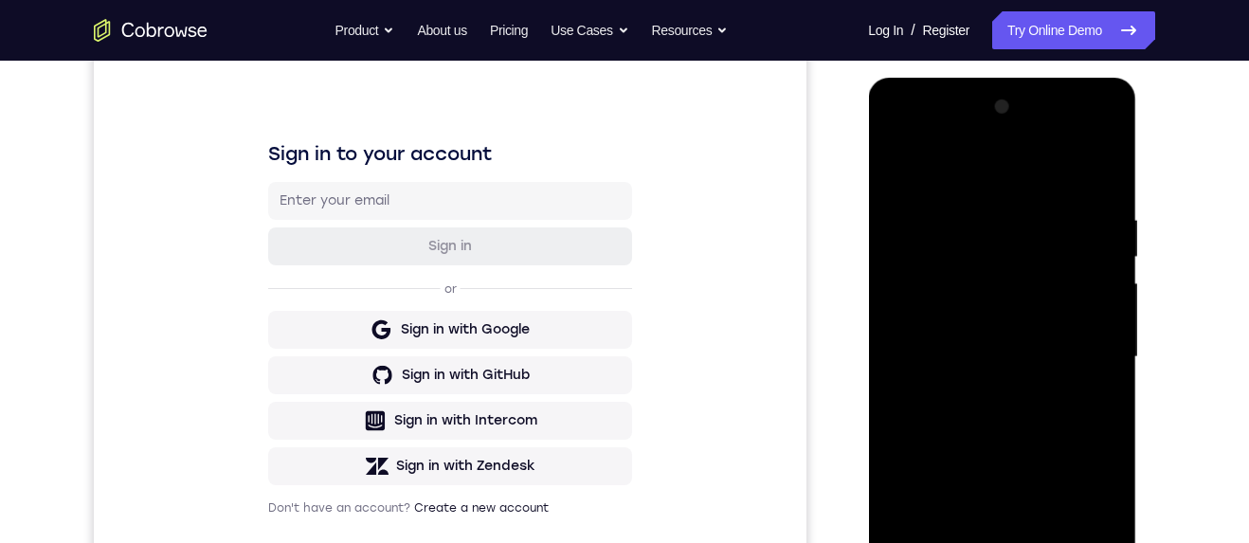
click at [1108, 315] on div at bounding box center [1001, 357] width 239 height 531
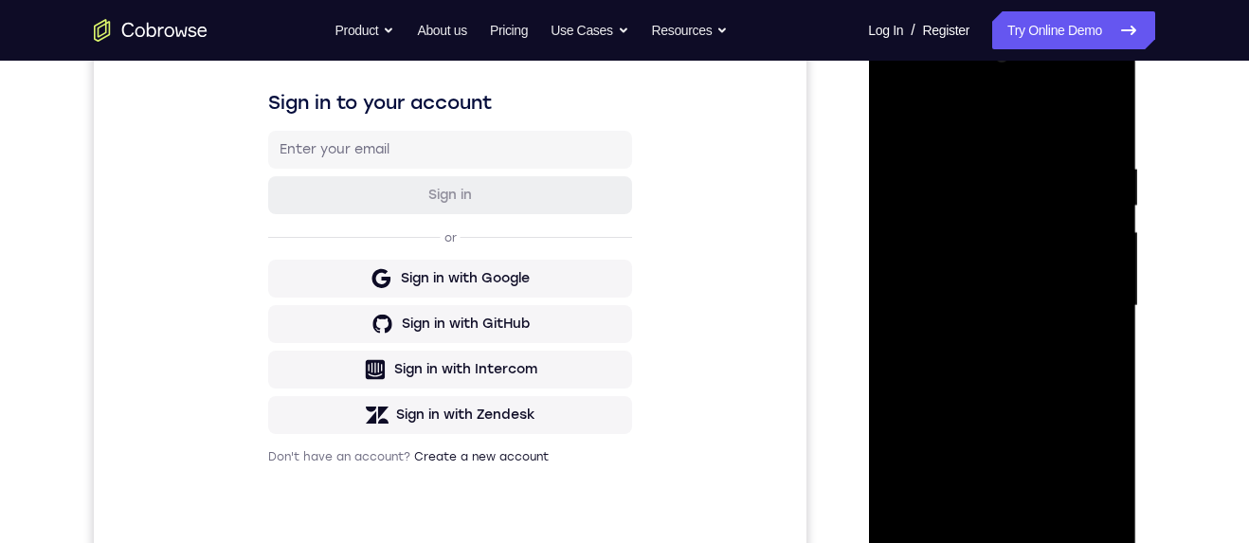
scroll to position [288, 0]
click at [1111, 264] on div at bounding box center [1001, 305] width 239 height 531
click at [1112, 262] on div at bounding box center [1001, 307] width 239 height 531
click at [1111, 261] on div at bounding box center [1001, 307] width 239 height 531
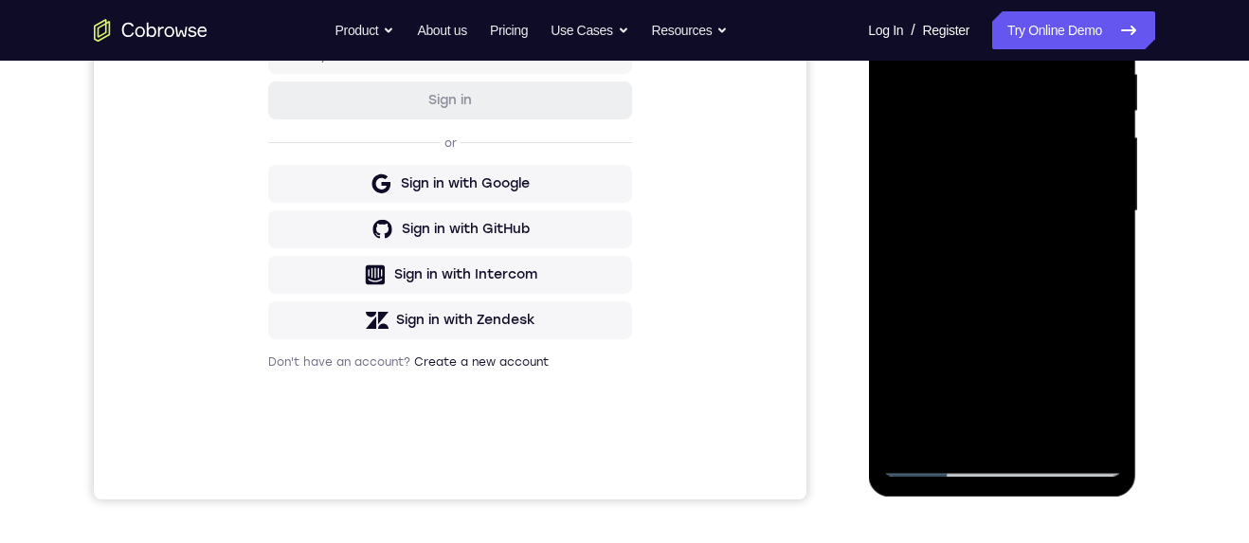
scroll to position [436, 0]
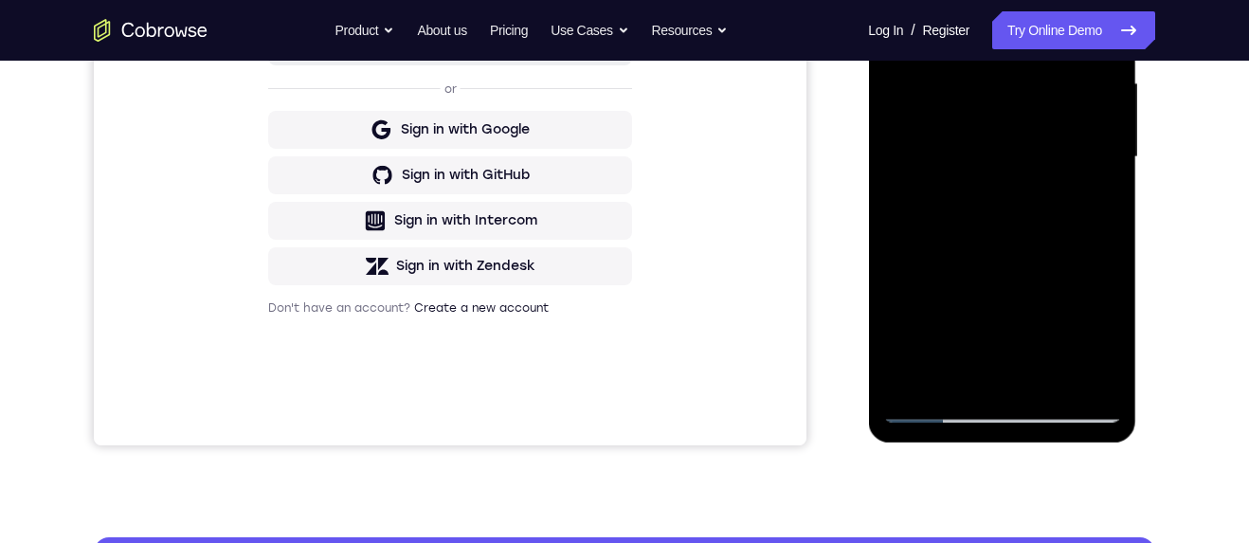
click at [1059, 386] on div at bounding box center [1001, 157] width 239 height 531
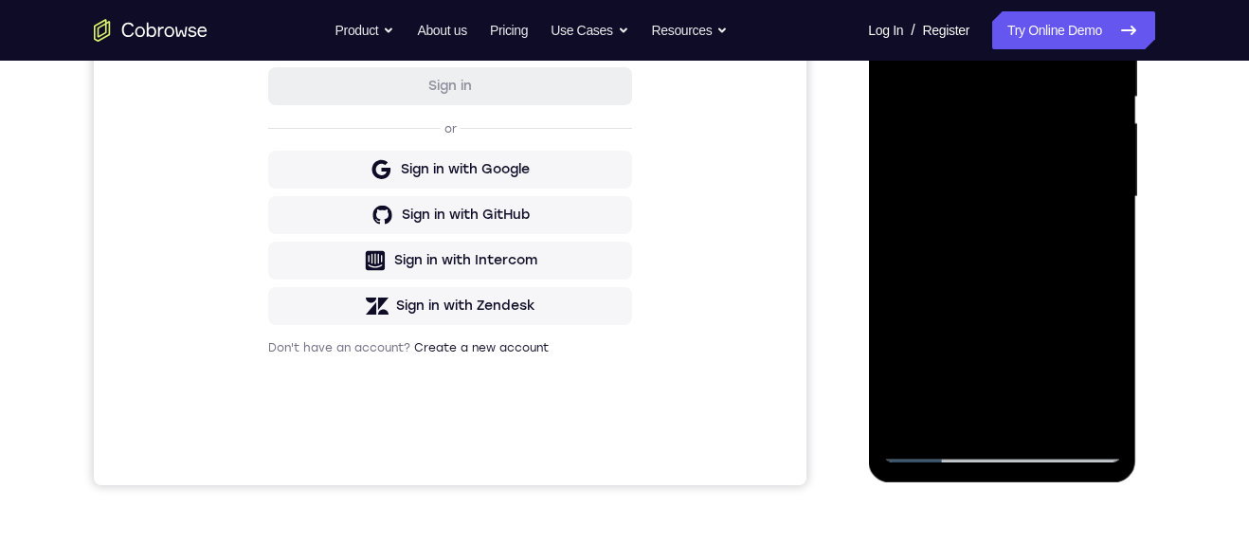
scroll to position [446, 0]
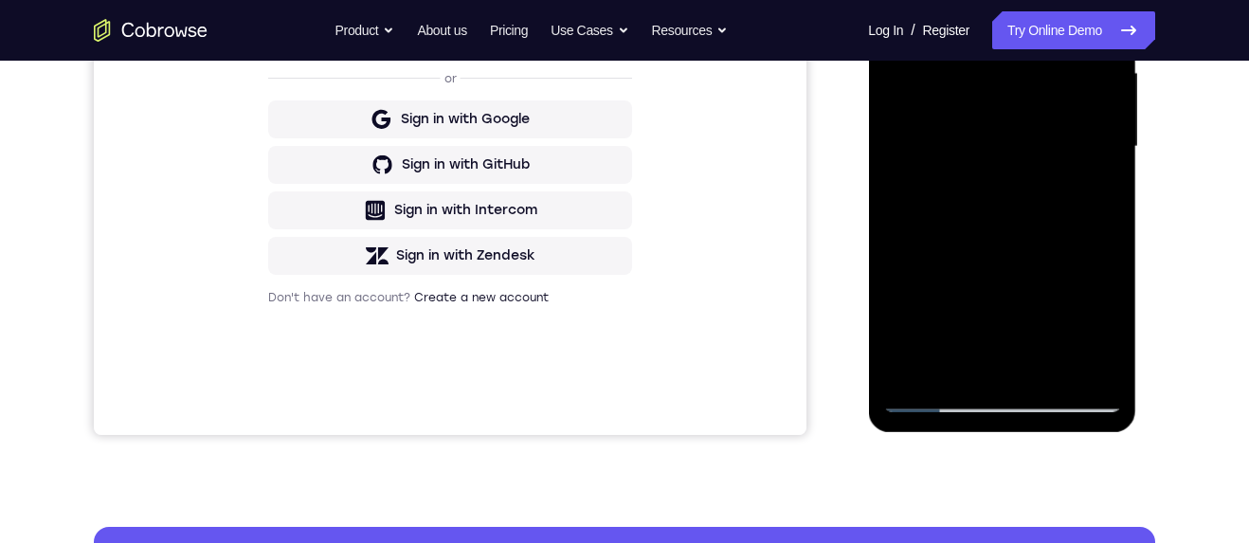
click at [936, 403] on div at bounding box center [1001, 147] width 239 height 531
click at [958, 372] on div at bounding box center [1001, 147] width 239 height 531
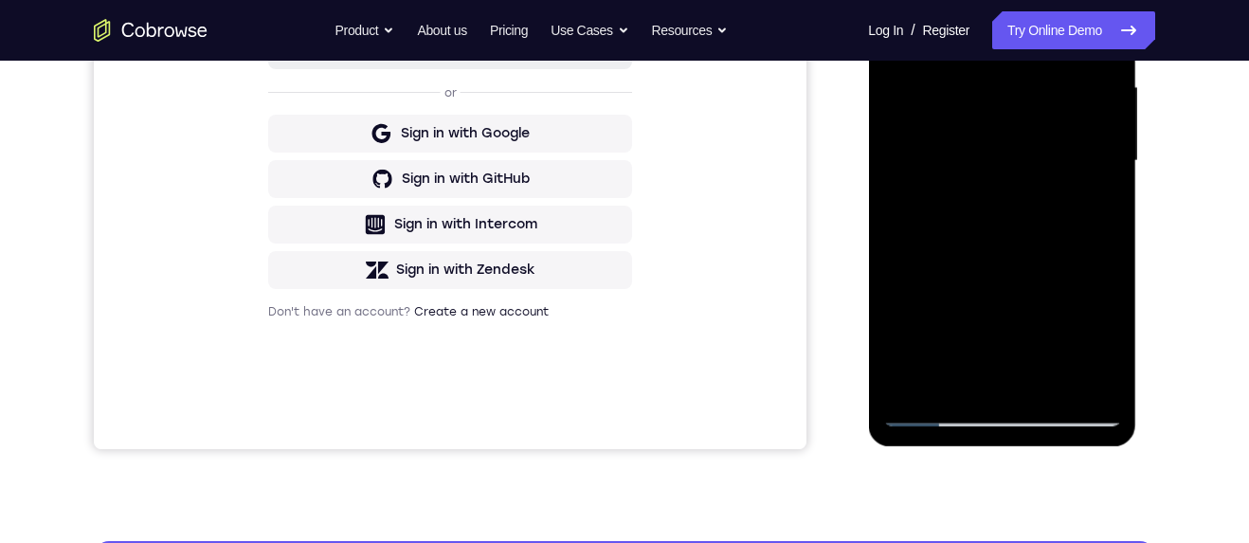
scroll to position [240, 0]
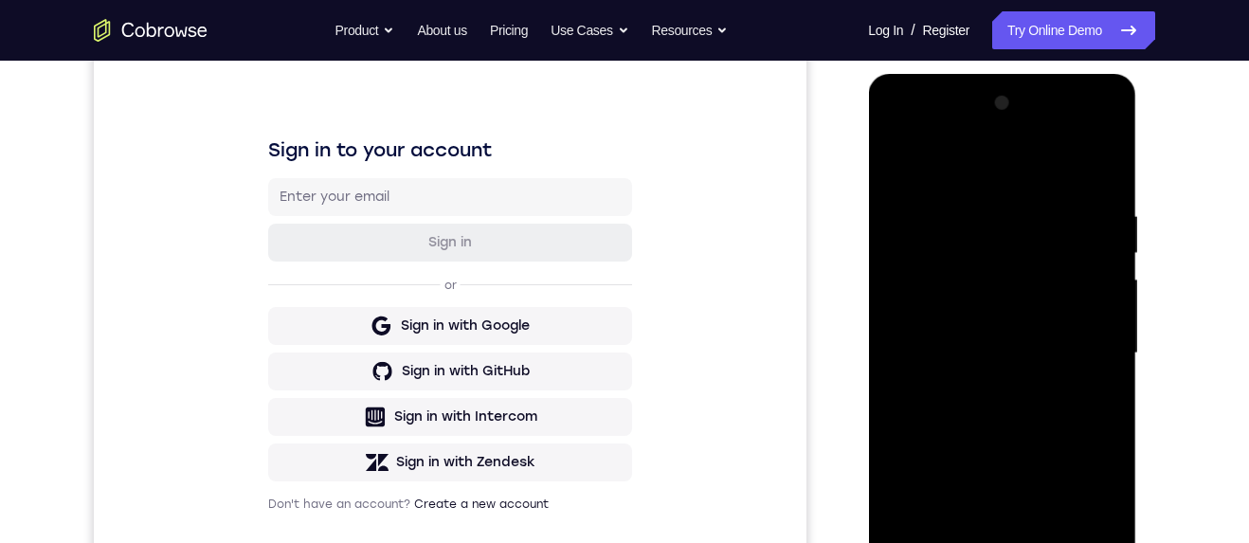
click at [1025, 156] on div at bounding box center [1001, 353] width 239 height 531
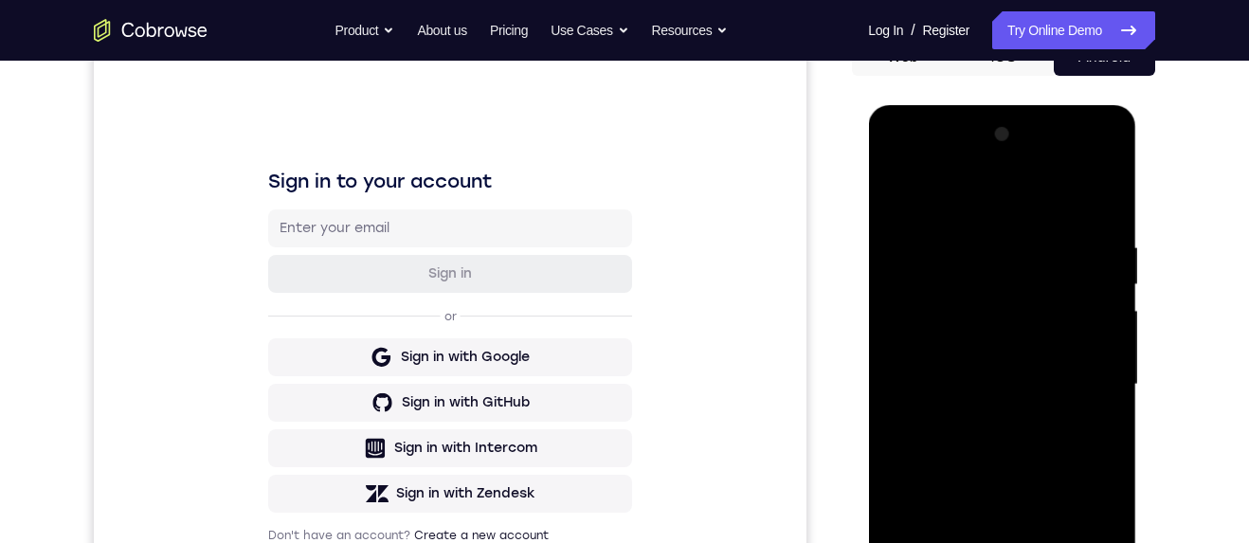
click at [991, 390] on div at bounding box center [1001, 384] width 239 height 531
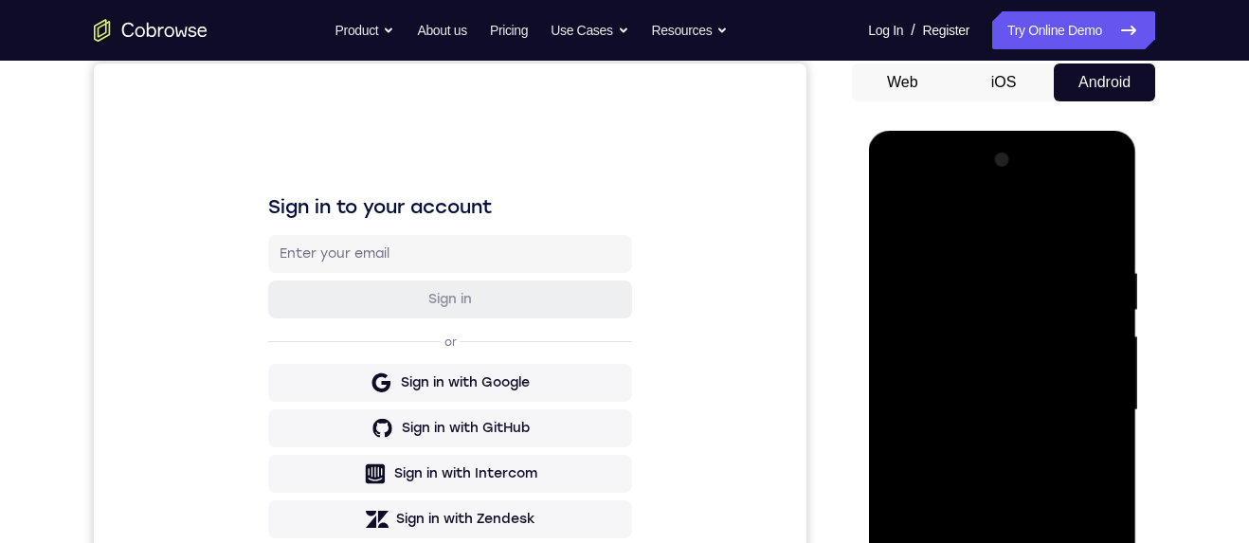
click at [1059, 249] on div at bounding box center [1001, 410] width 239 height 531
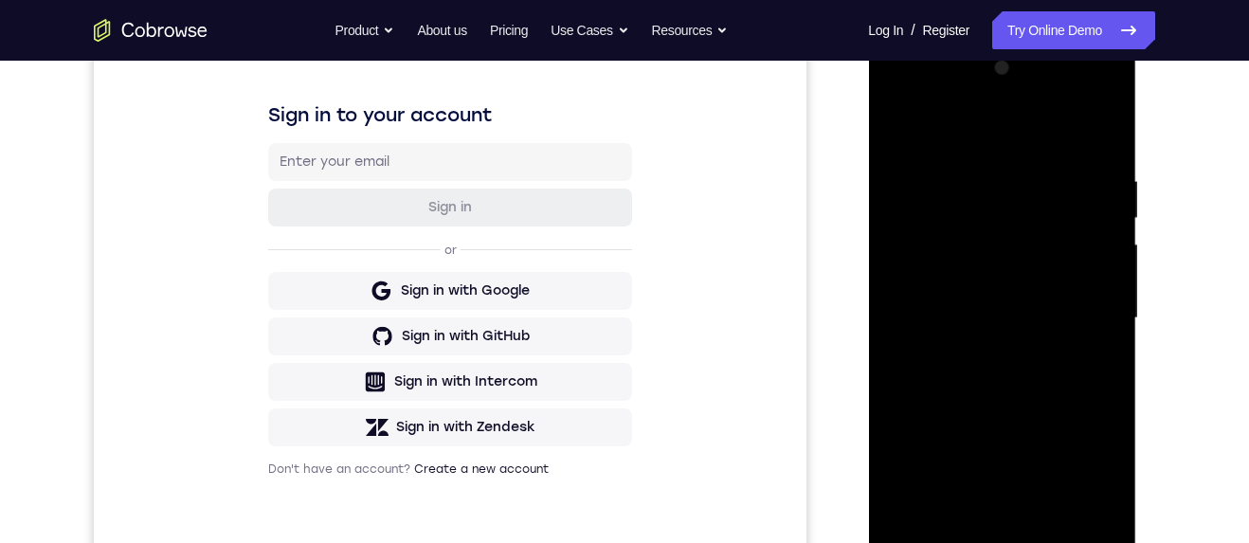
scroll to position [280, 0]
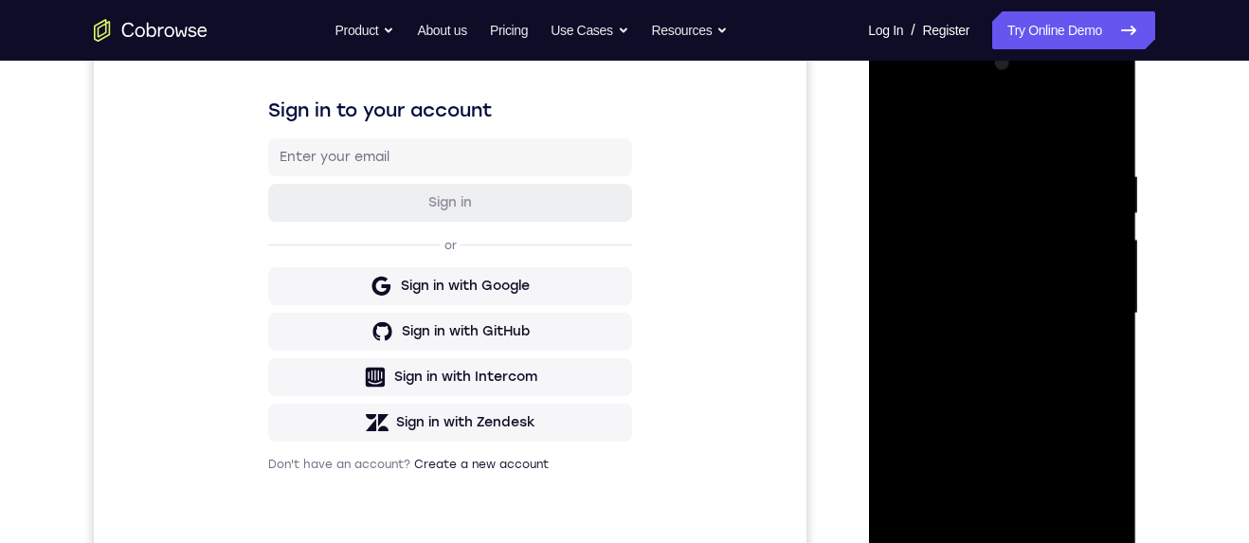
click at [1021, 124] on div at bounding box center [1001, 313] width 239 height 531
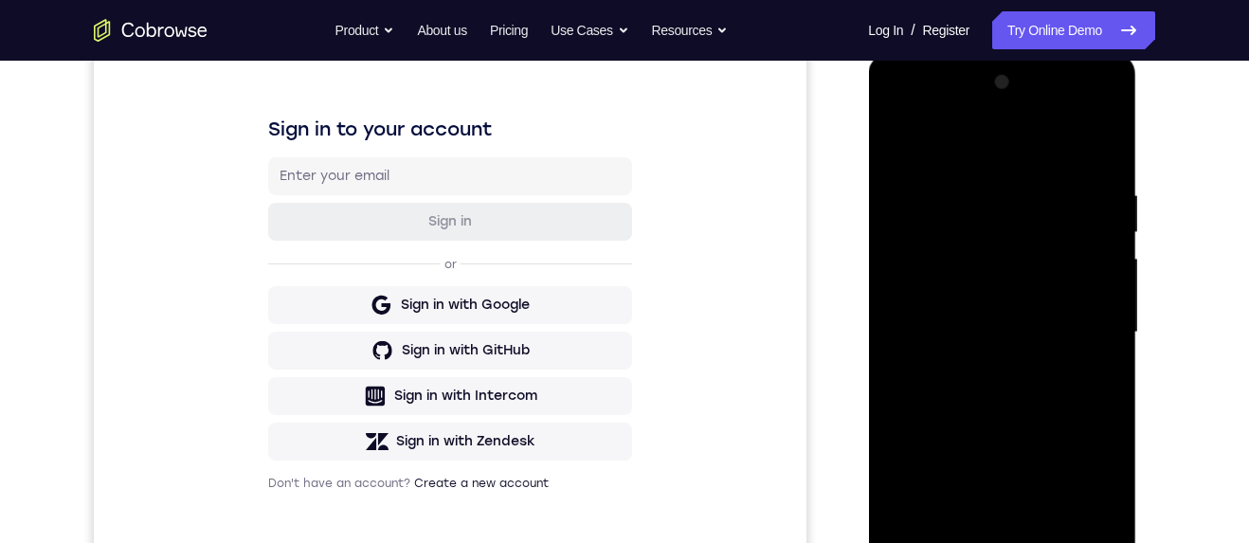
click at [1033, 136] on div at bounding box center [1001, 332] width 239 height 531
click at [1114, 146] on div at bounding box center [1001, 333] width 239 height 531
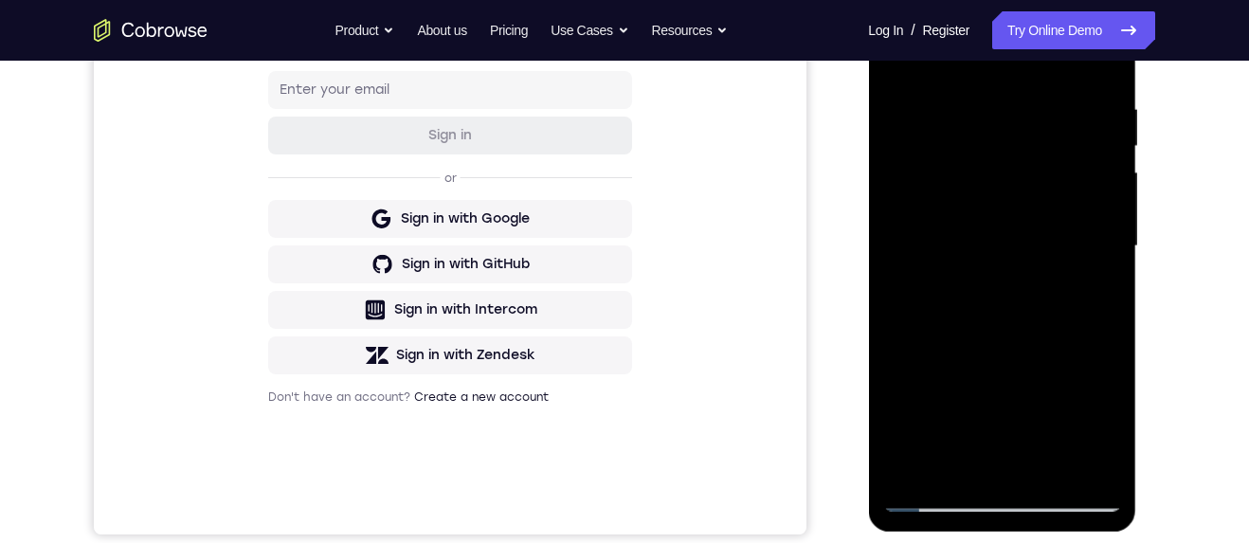
scroll to position [356, 0]
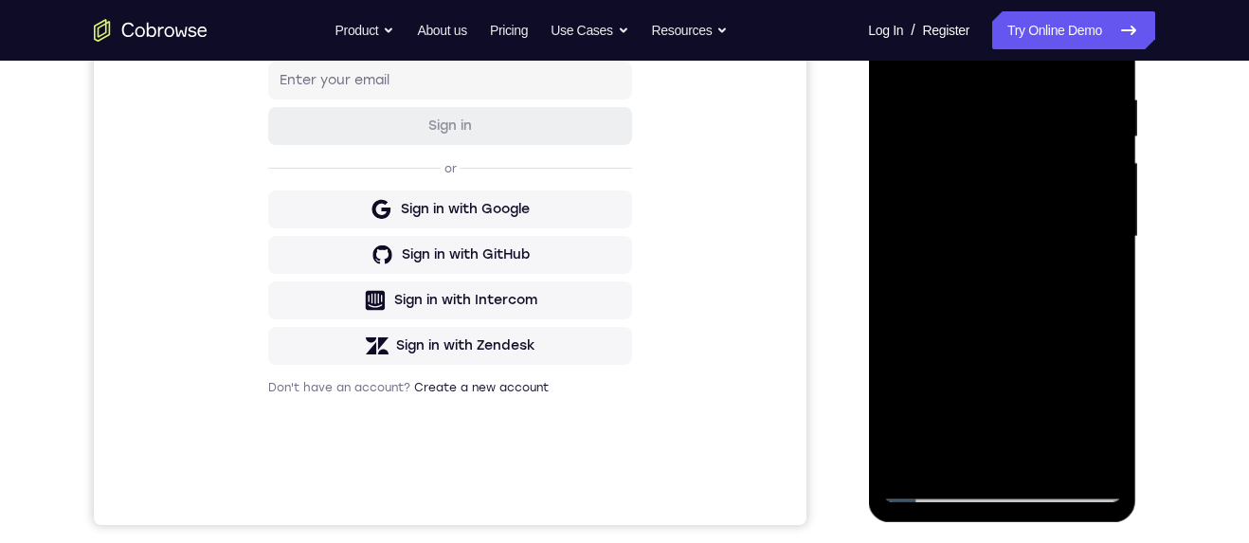
click at [934, 486] on div at bounding box center [1001, 237] width 239 height 531
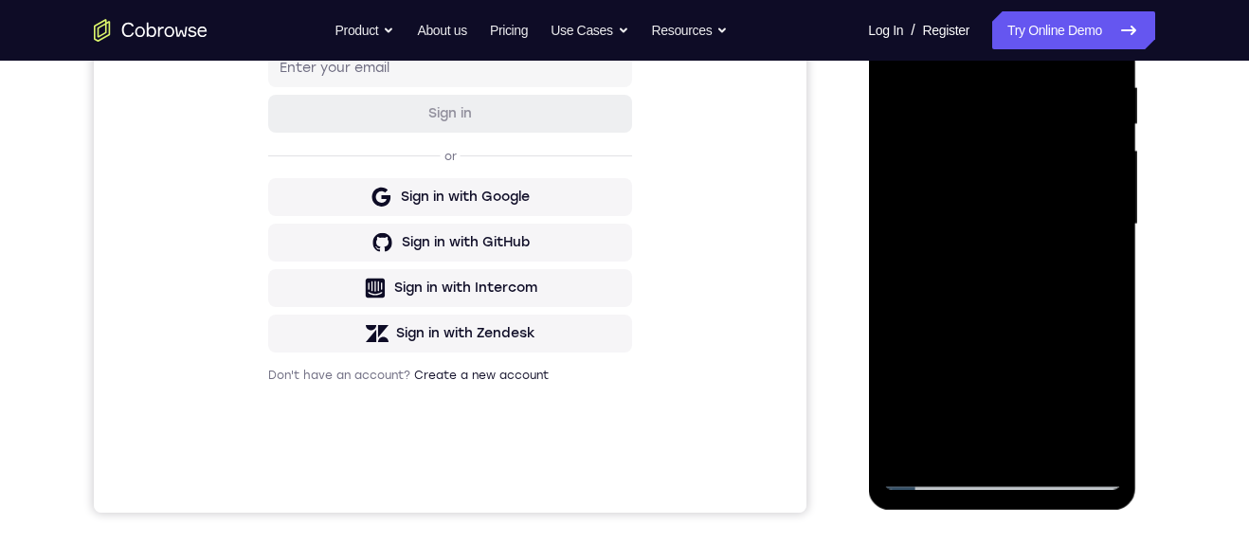
scroll to position [264, 0]
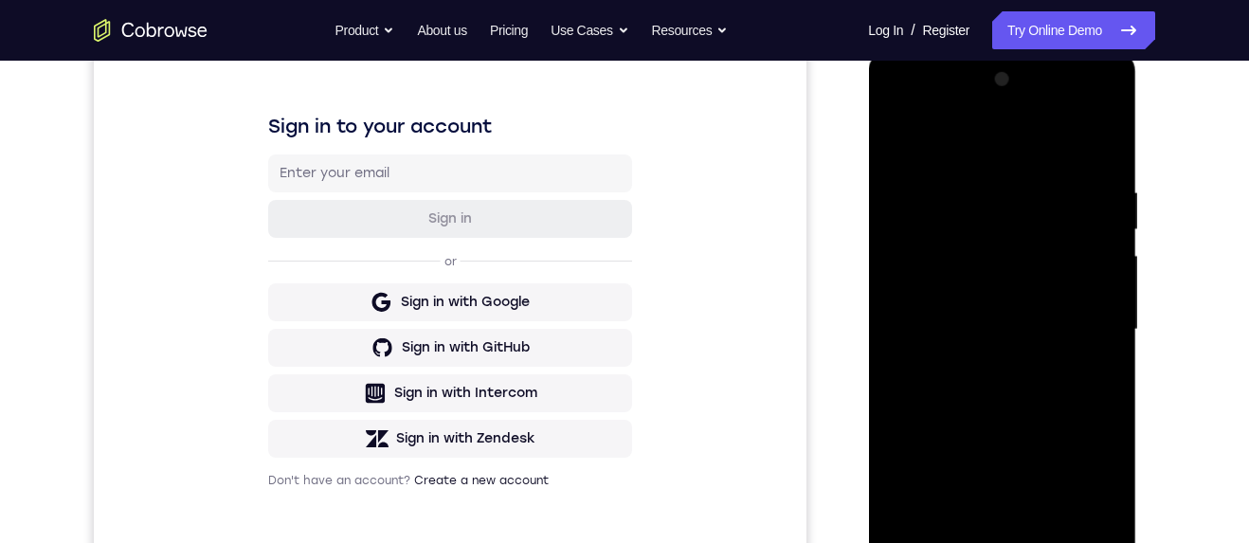
click at [1055, 170] on div at bounding box center [1001, 329] width 239 height 531
click at [1032, 262] on div at bounding box center [1001, 329] width 239 height 531
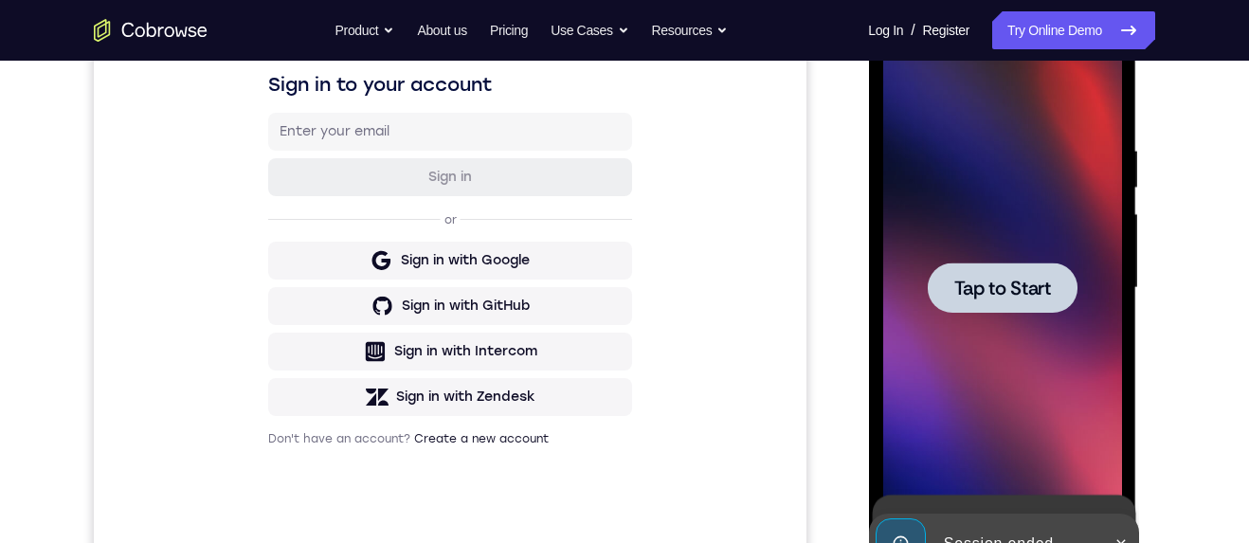
scroll to position [401, 0]
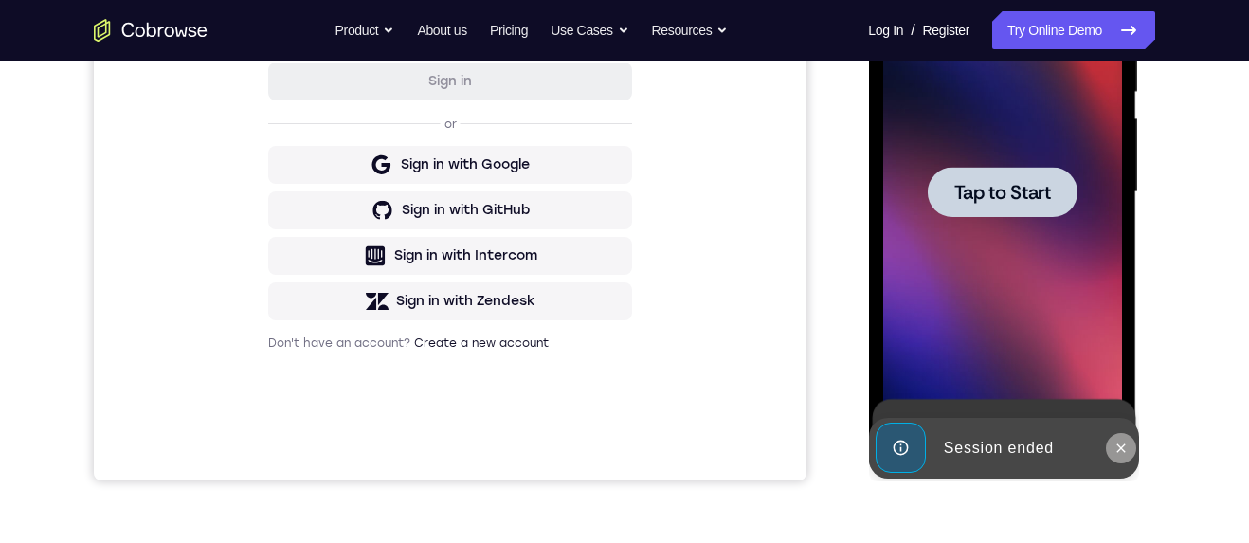
click at [1125, 450] on icon at bounding box center [1120, 448] width 15 height 15
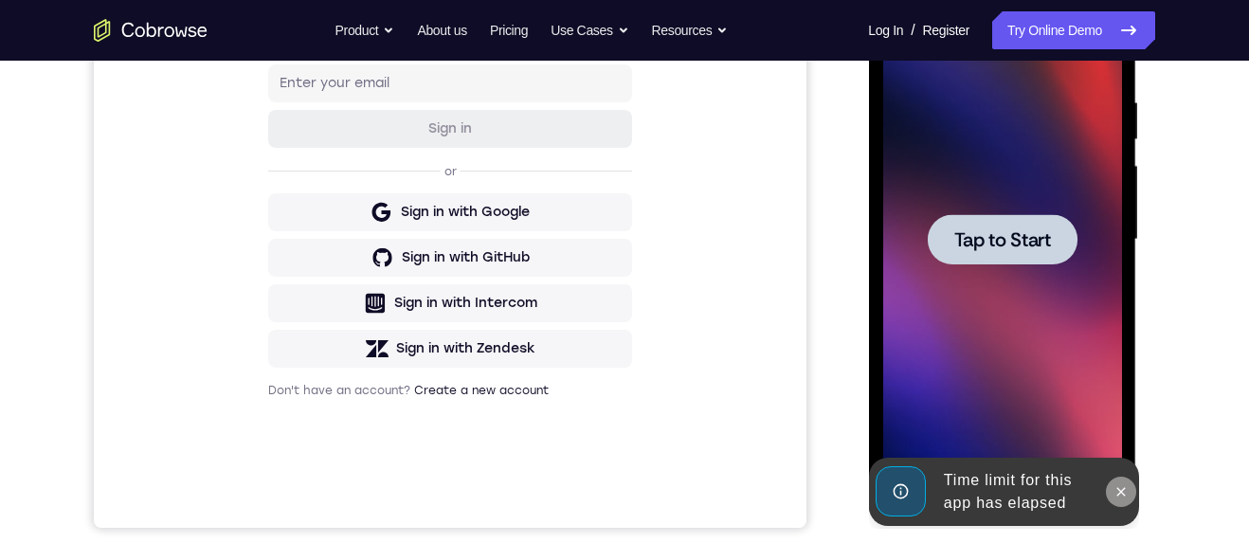
click at [1118, 502] on button at bounding box center [1120, 492] width 30 height 30
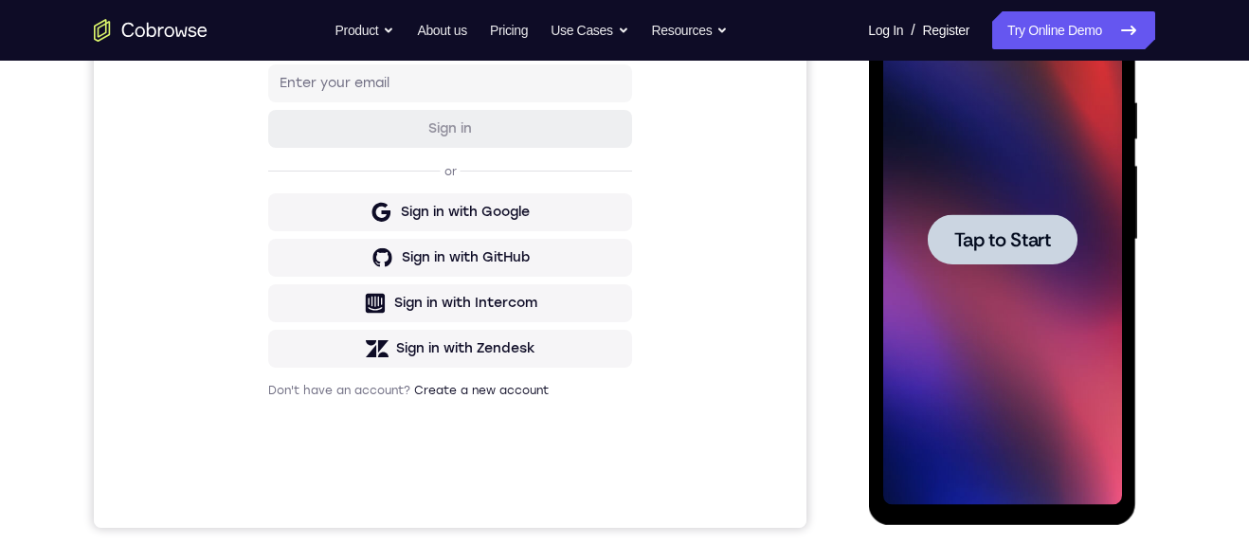
click at [1008, 257] on div at bounding box center [1002, 239] width 150 height 50
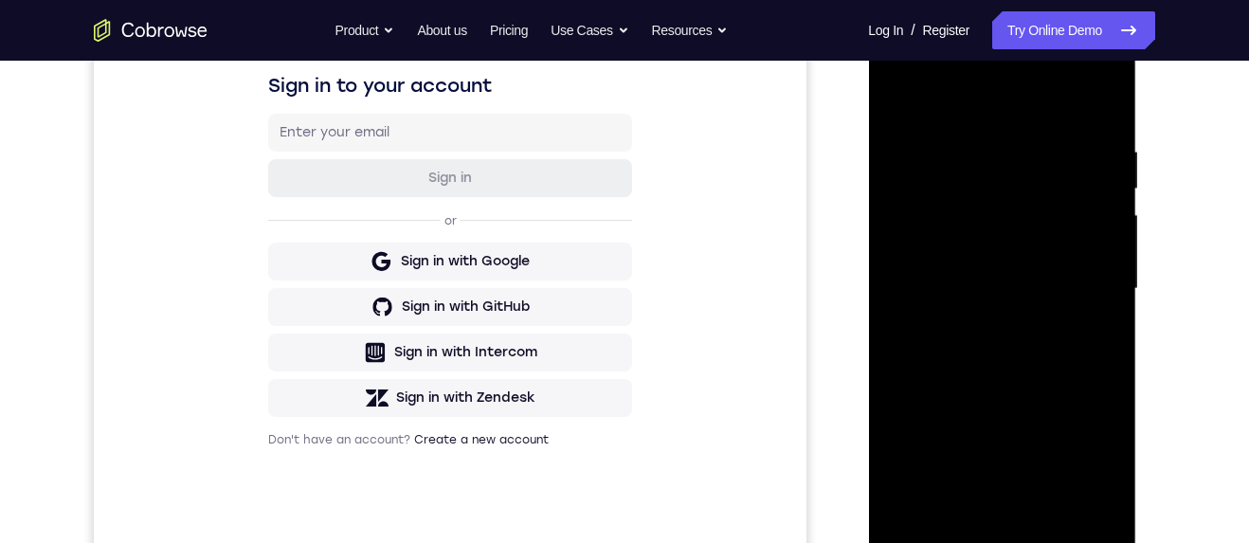
scroll to position [366, 0]
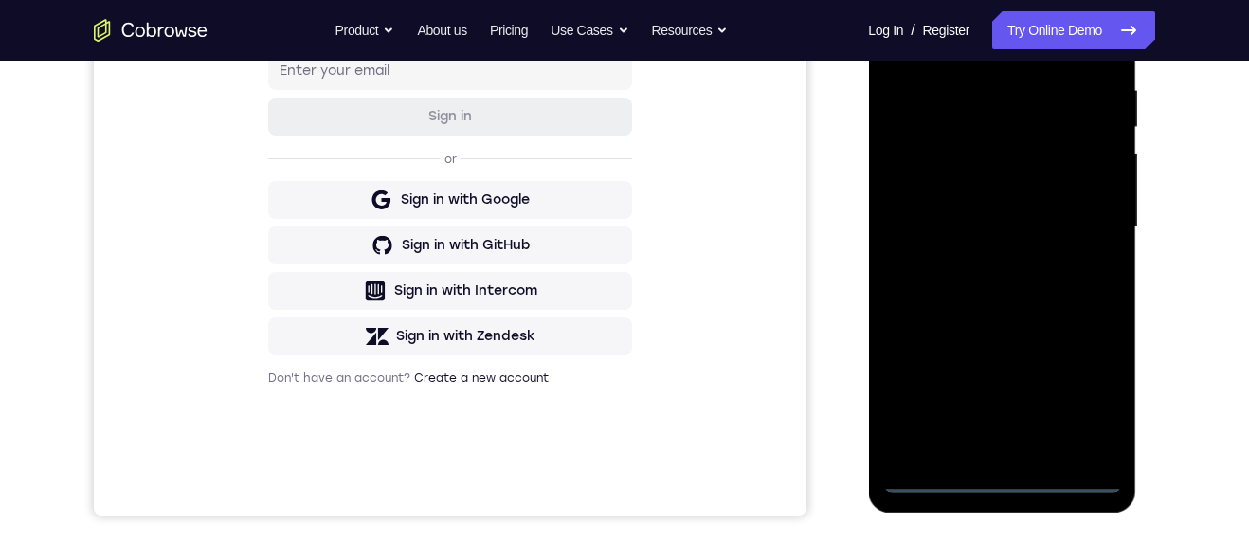
click at [1000, 483] on div at bounding box center [1001, 227] width 239 height 531
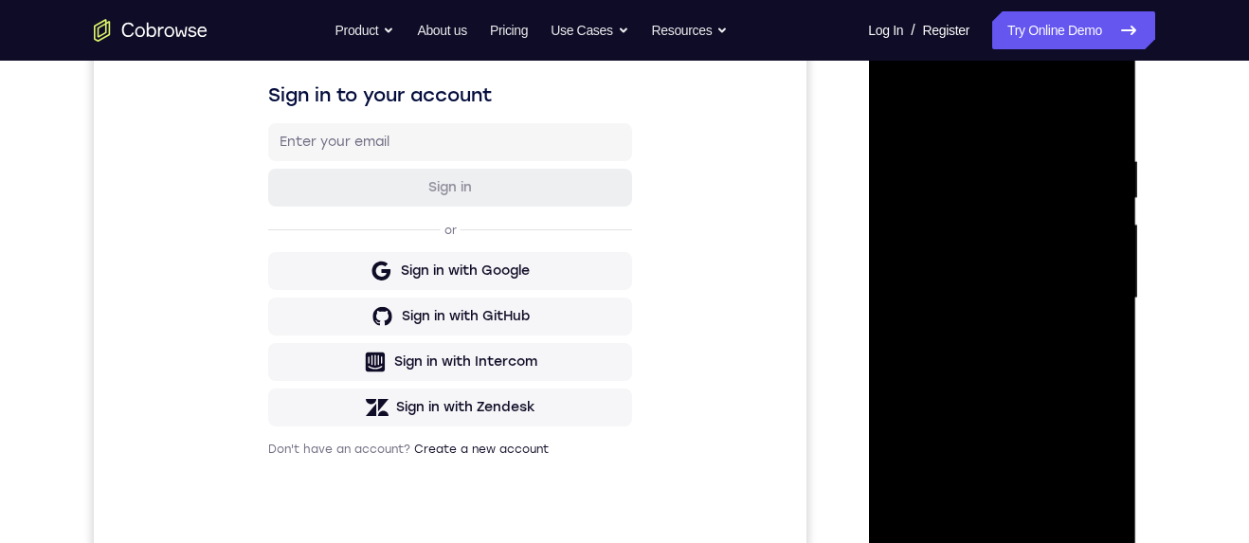
scroll to position [293, 0]
click at [1097, 469] on div at bounding box center [1001, 300] width 239 height 531
click at [1060, 118] on div at bounding box center [1001, 300] width 239 height 531
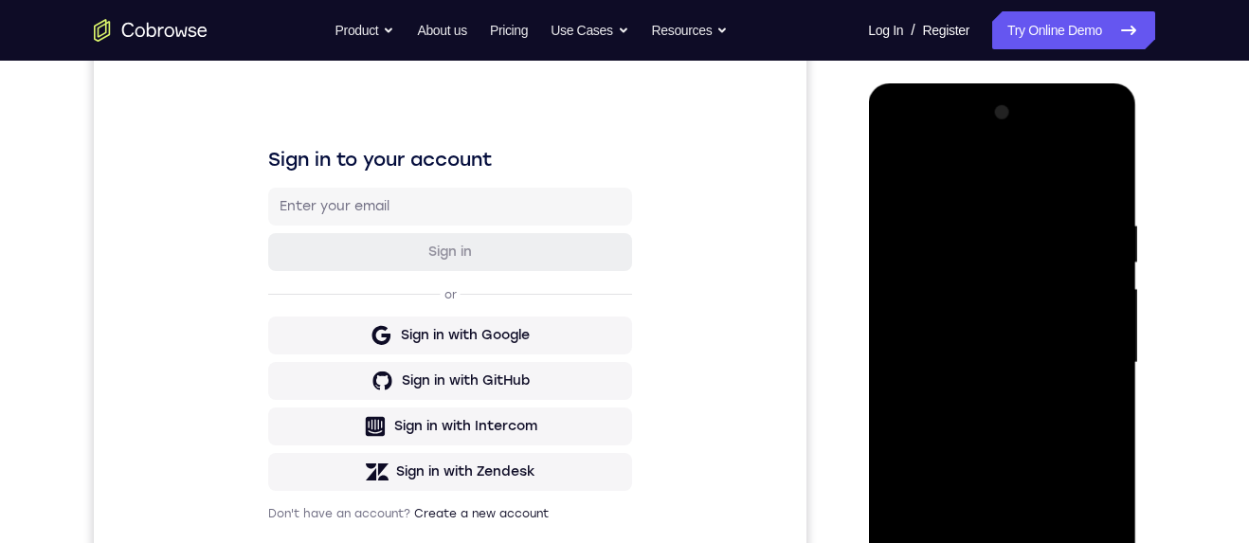
click at [1093, 368] on div at bounding box center [1001, 363] width 239 height 531
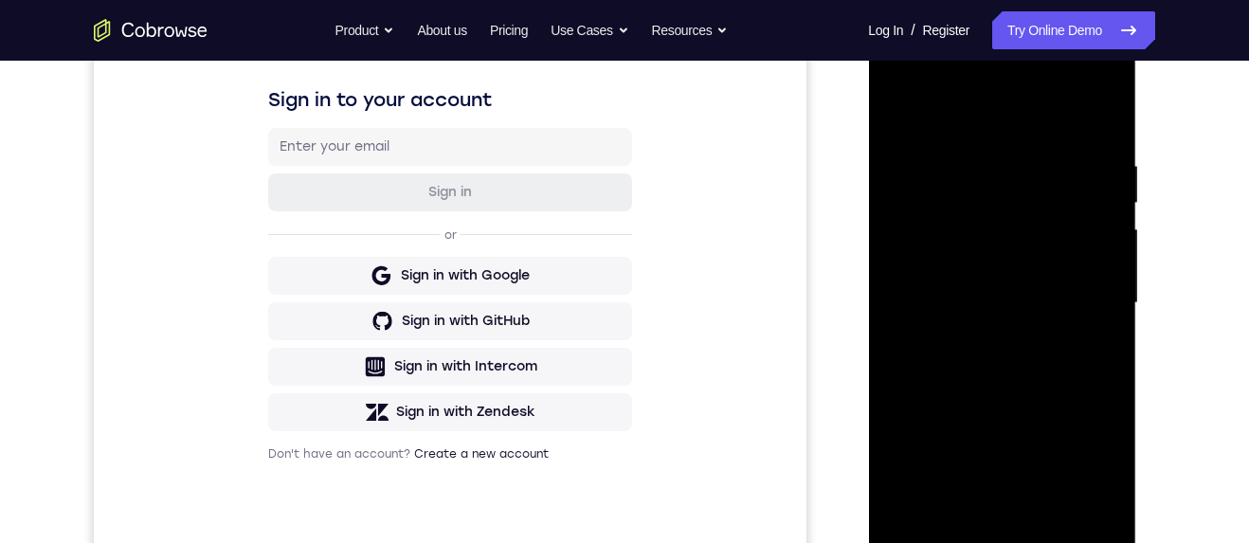
scroll to position [329, 0]
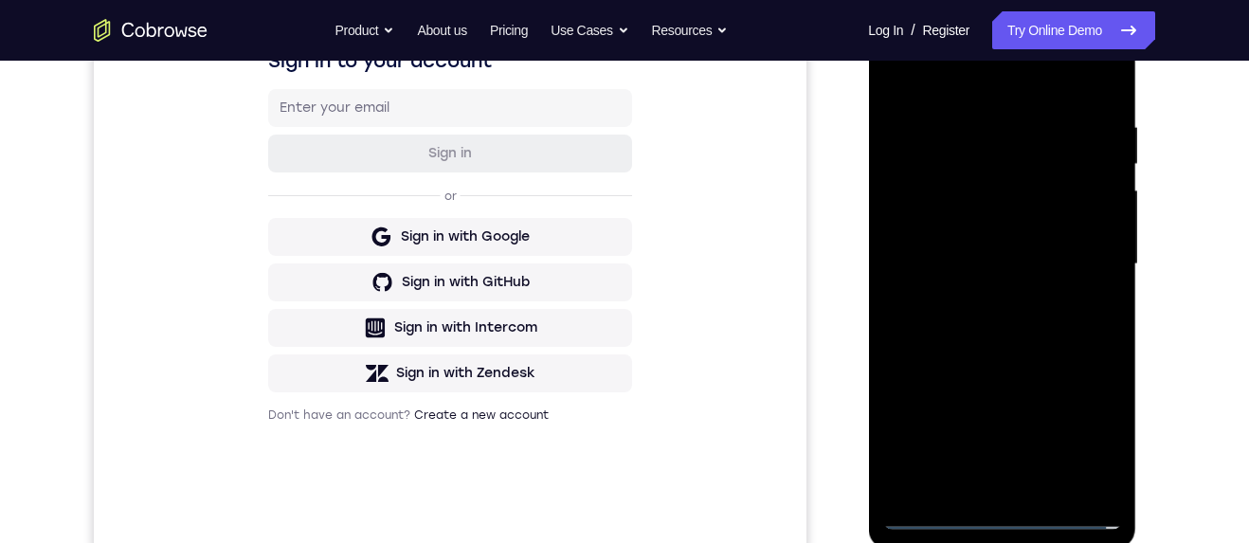
click at [991, 301] on div at bounding box center [1001, 264] width 239 height 531
click at [1092, 244] on div at bounding box center [1001, 264] width 239 height 531
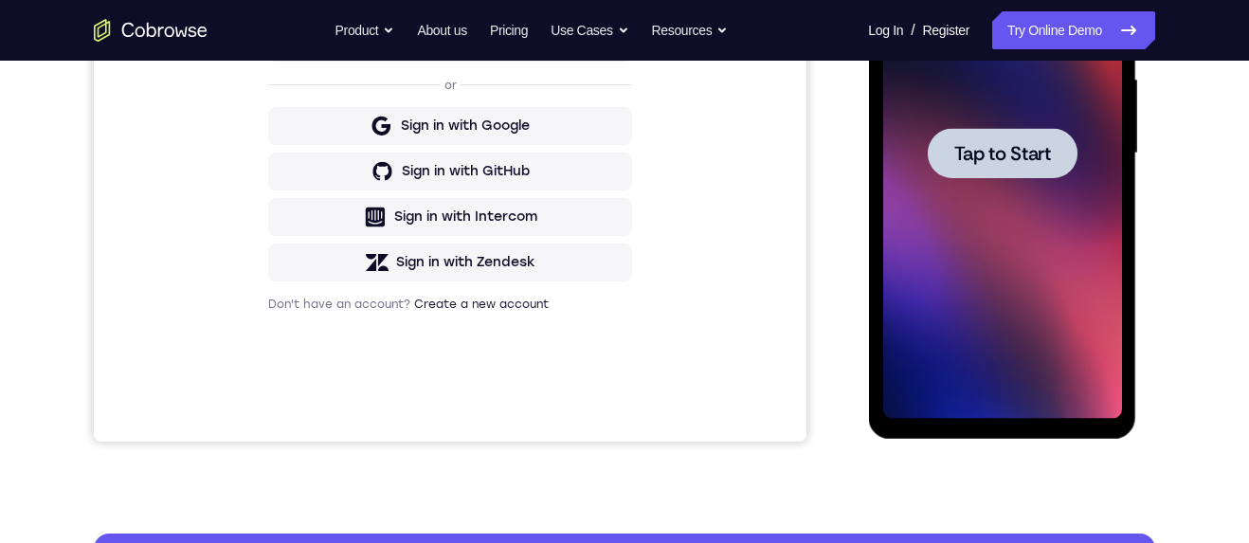
click at [1027, 158] on span "Tap to Start" at bounding box center [1002, 153] width 97 height 19
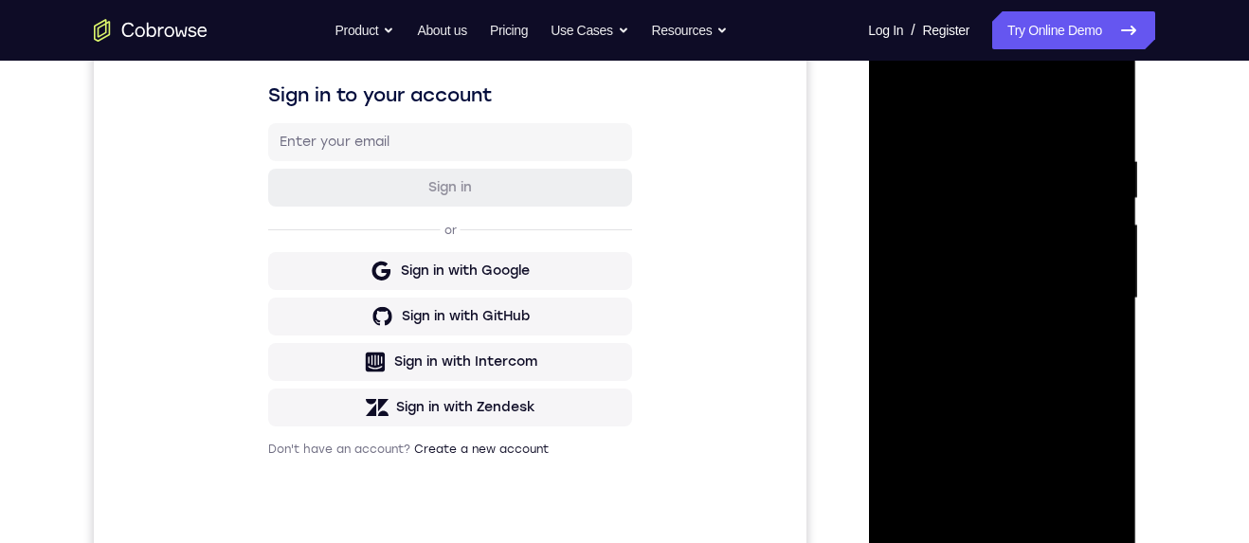
scroll to position [432, 0]
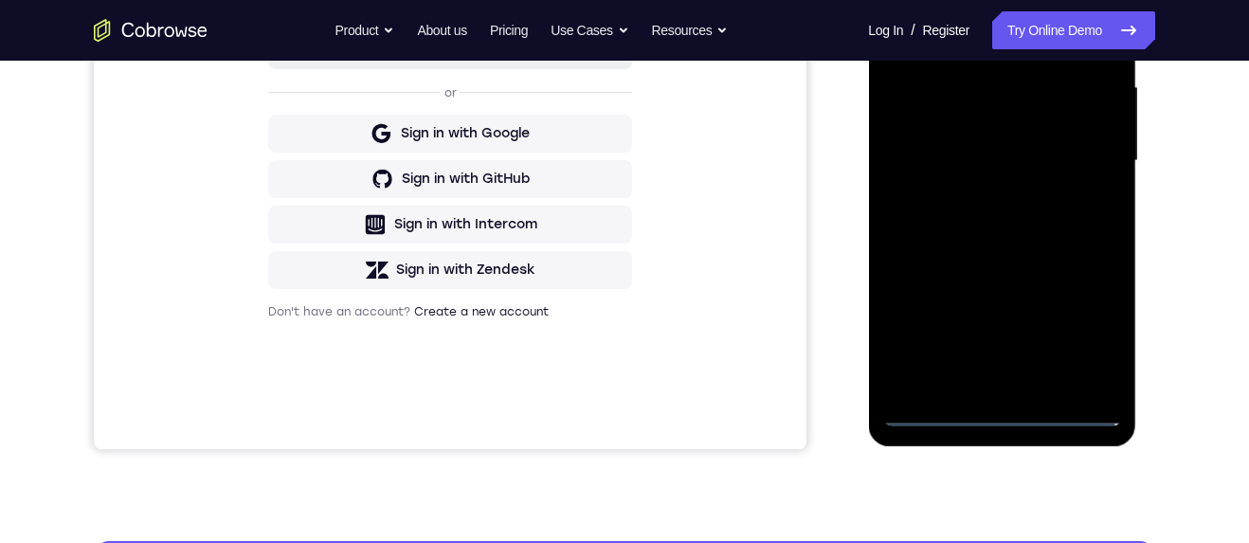
click at [1002, 419] on div at bounding box center [1001, 161] width 239 height 531
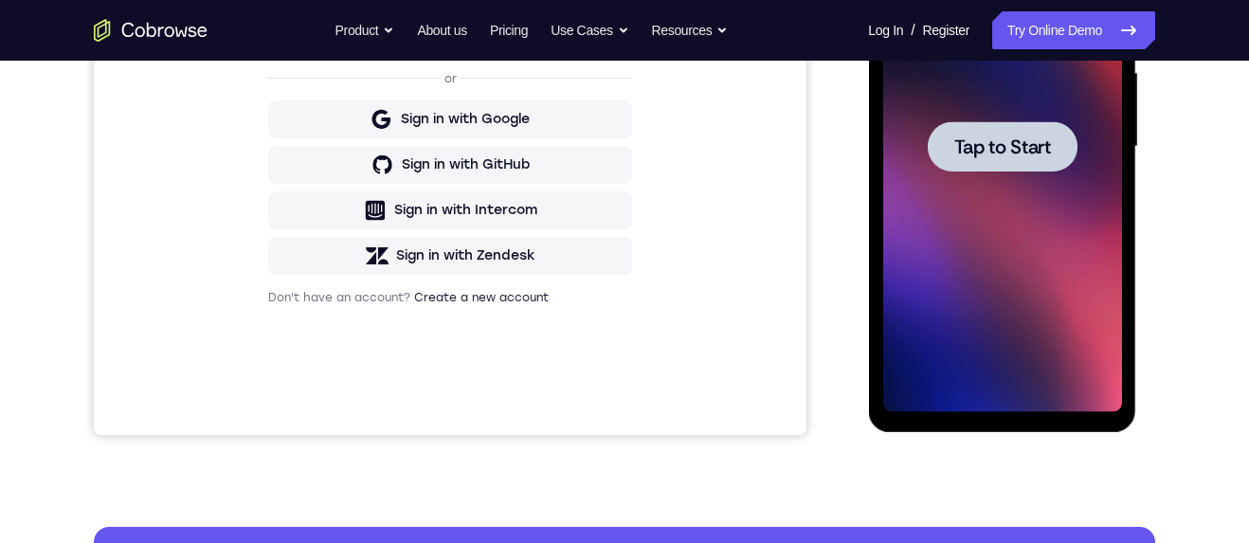
click at [1044, 148] on span "Tap to Start" at bounding box center [1002, 146] width 97 height 19
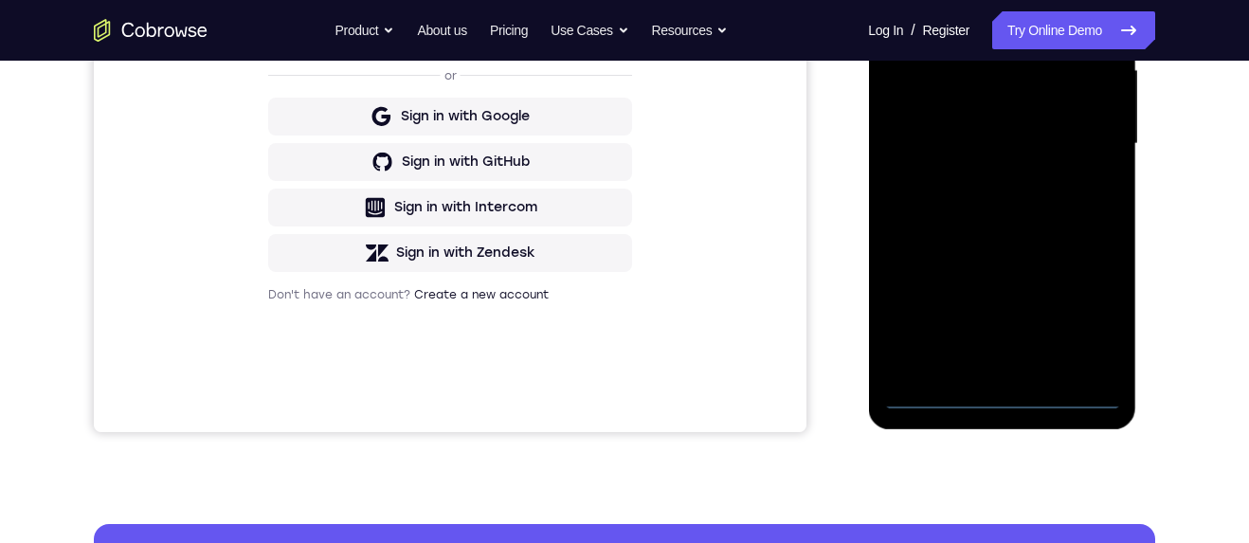
scroll to position [451, 0]
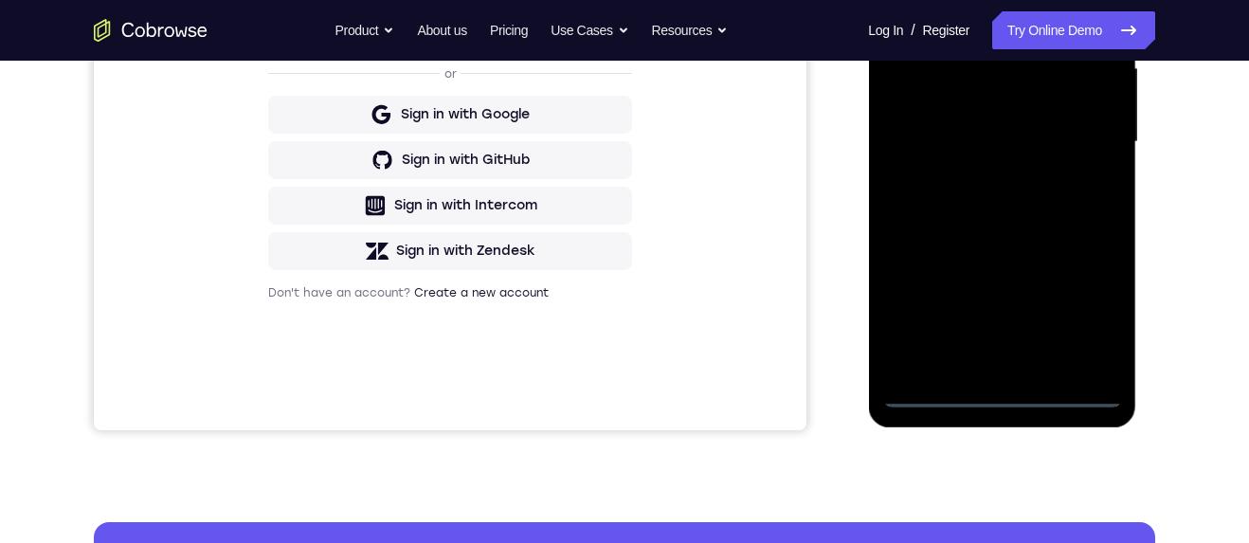
click at [995, 398] on div at bounding box center [1001, 142] width 239 height 531
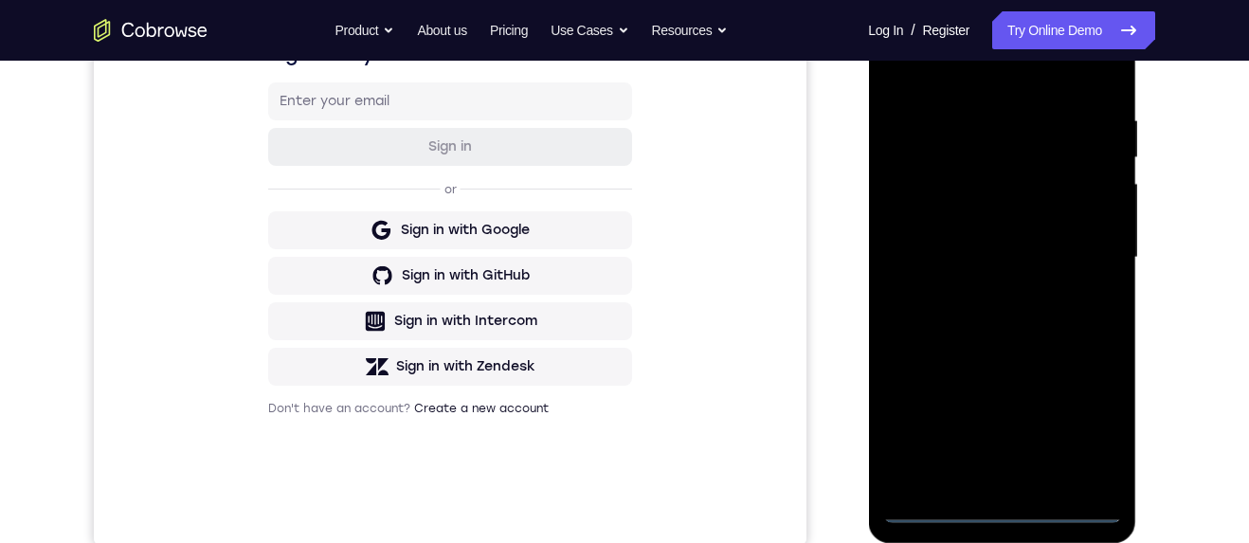
click at [1094, 428] on div at bounding box center [1001, 257] width 239 height 531
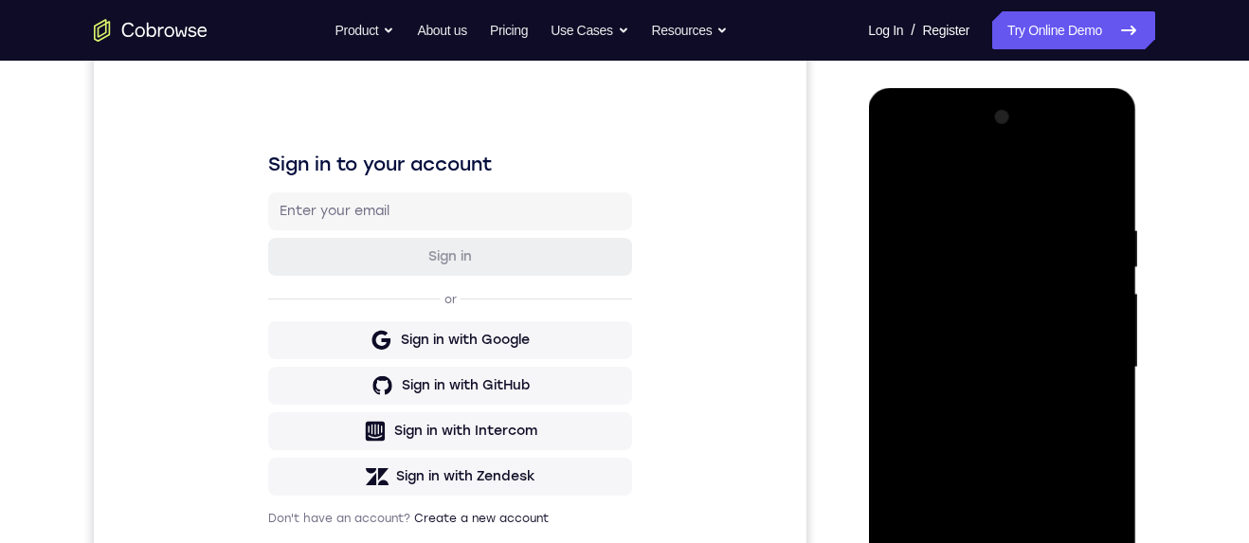
click at [1032, 185] on div at bounding box center [1001, 367] width 239 height 531
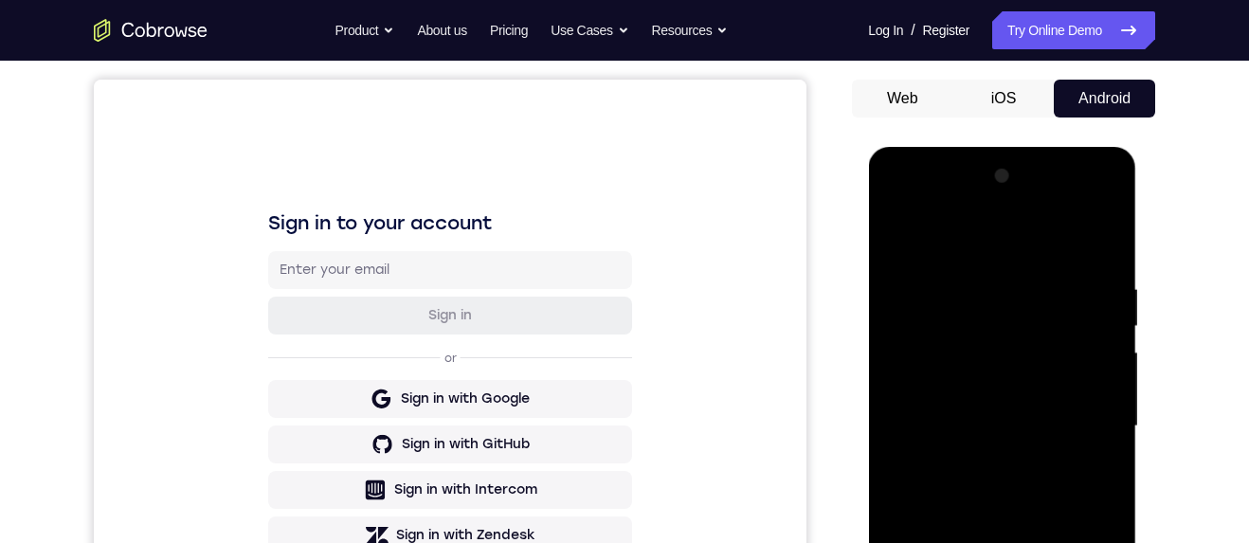
click at [1082, 423] on div at bounding box center [1001, 426] width 239 height 531
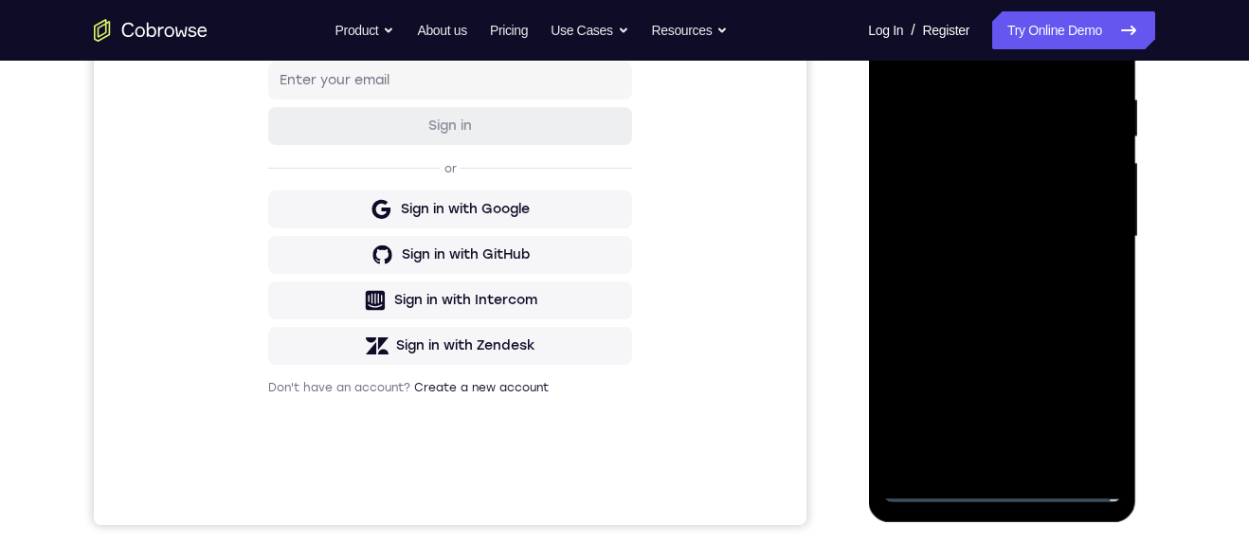
click at [986, 460] on div at bounding box center [1001, 237] width 239 height 531
click at [1026, 207] on div at bounding box center [1001, 236] width 239 height 531
click at [1106, 419] on div at bounding box center [1001, 236] width 239 height 531
click at [1033, 204] on div at bounding box center [1001, 236] width 239 height 531
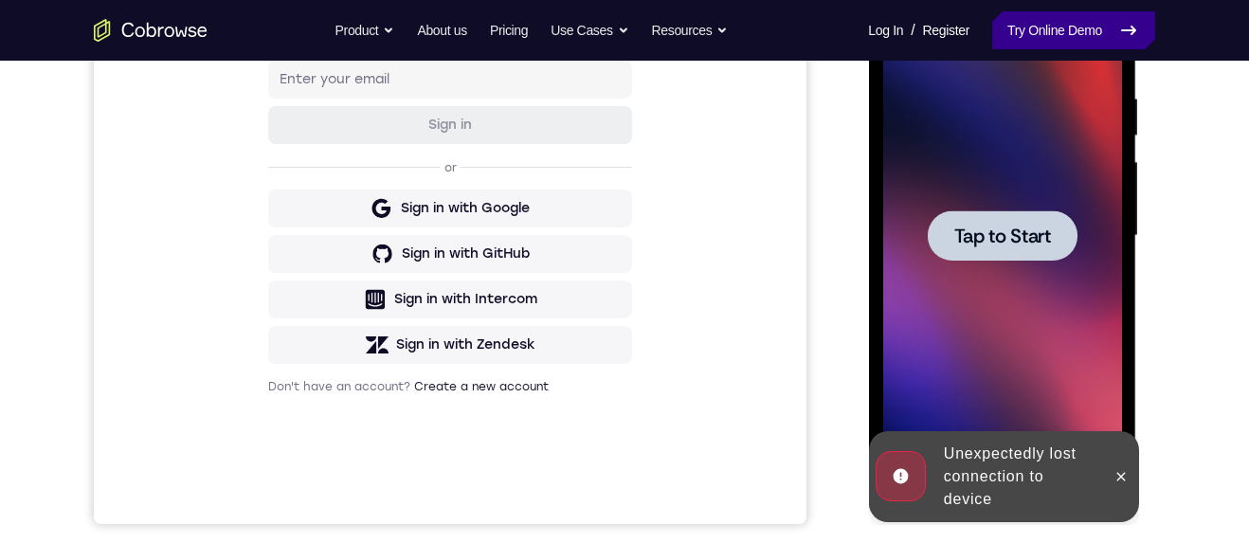
click at [1091, 12] on link "Try Online Demo" at bounding box center [1073, 30] width 163 height 38
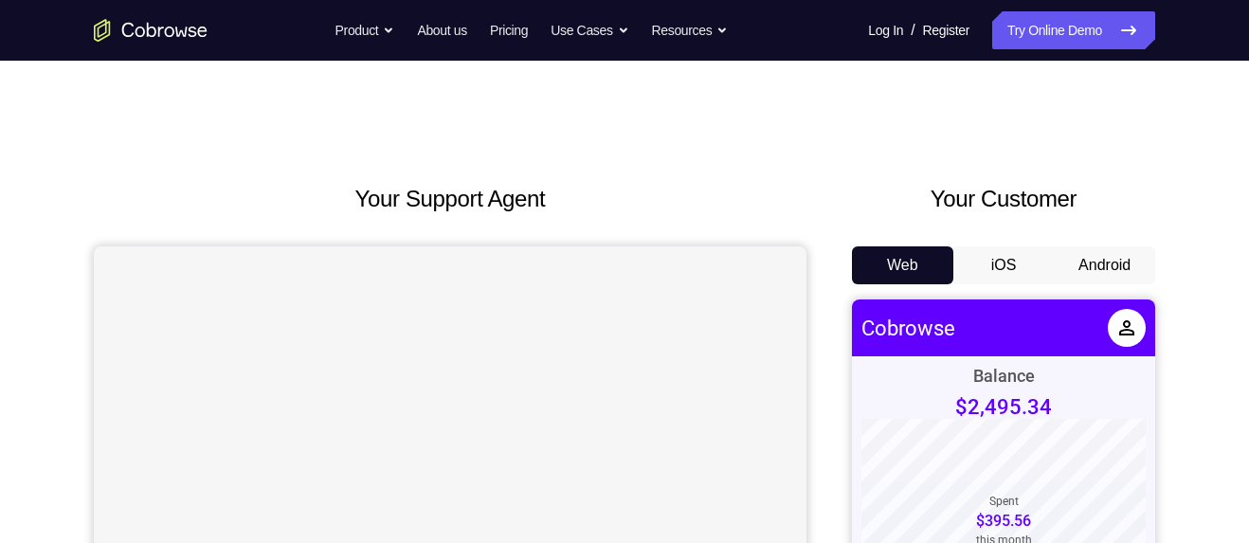
click at [1110, 264] on button "Android" at bounding box center [1104, 265] width 101 height 38
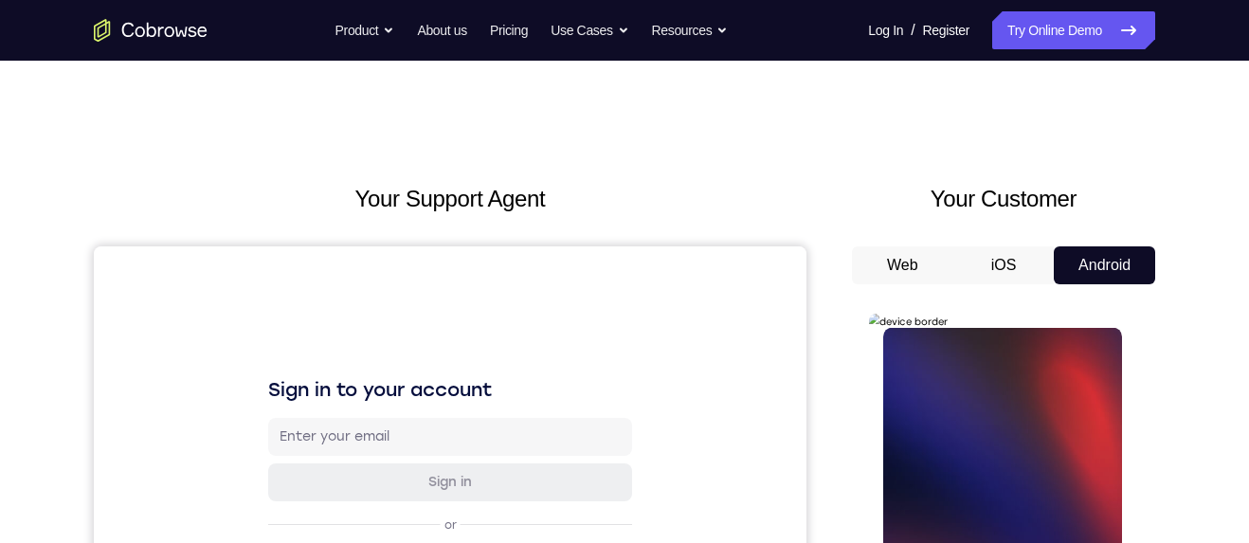
scroll to position [180, 0]
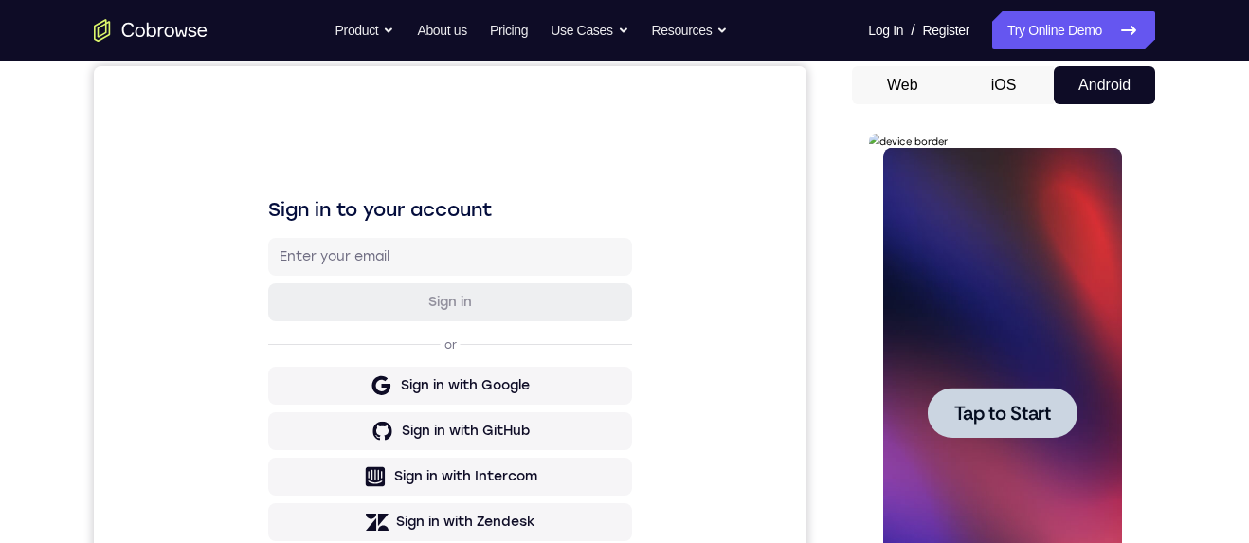
click at [1044, 411] on span "Tap to Start" at bounding box center [1002, 413] width 97 height 19
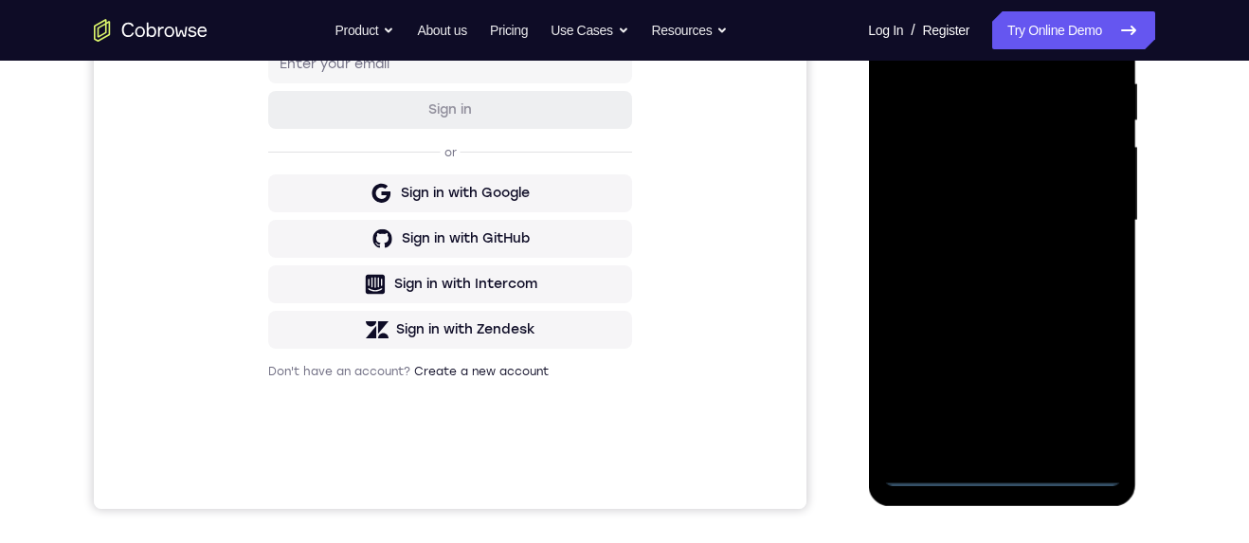
scroll to position [374, 0]
click at [1003, 477] on div at bounding box center [1001, 219] width 239 height 531
click at [1091, 394] on div at bounding box center [1001, 219] width 239 height 531
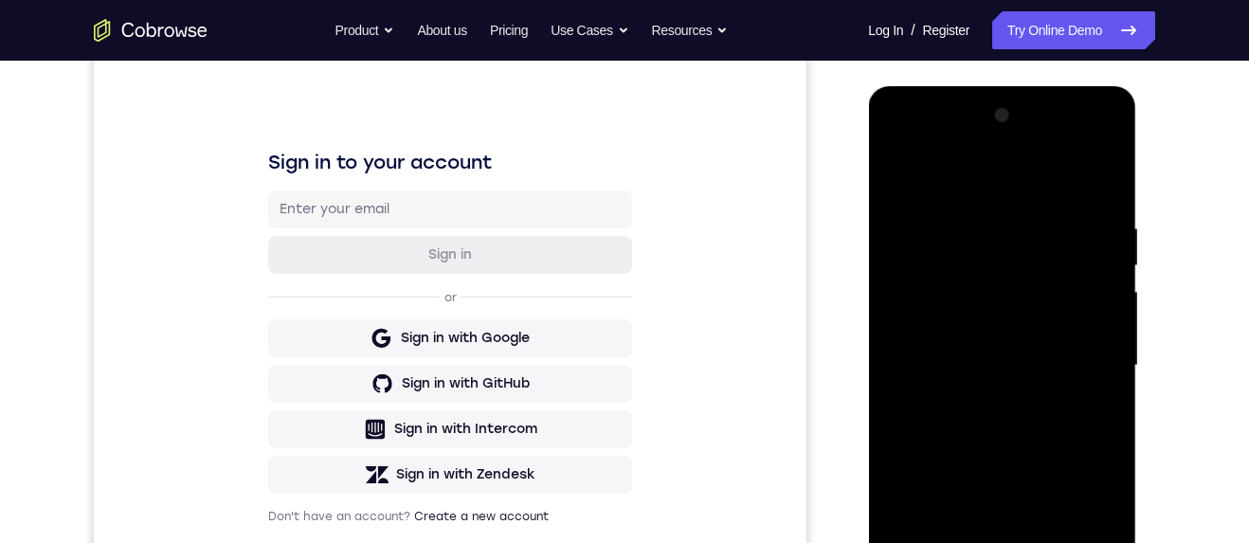
click at [1030, 196] on div at bounding box center [1001, 365] width 239 height 531
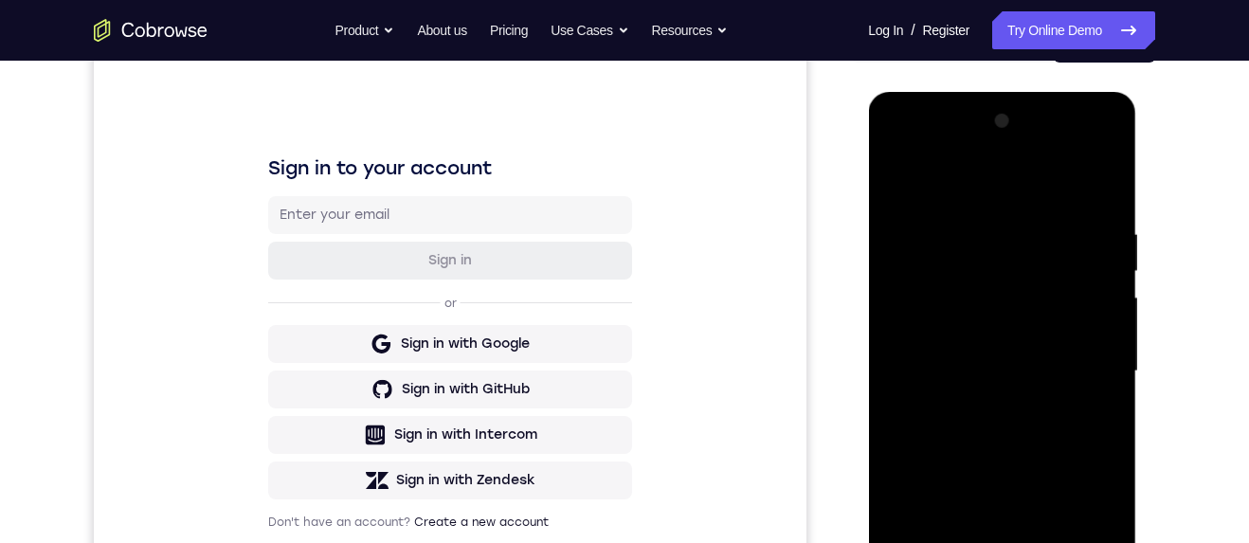
click at [1081, 355] on div at bounding box center [1001, 371] width 239 height 531
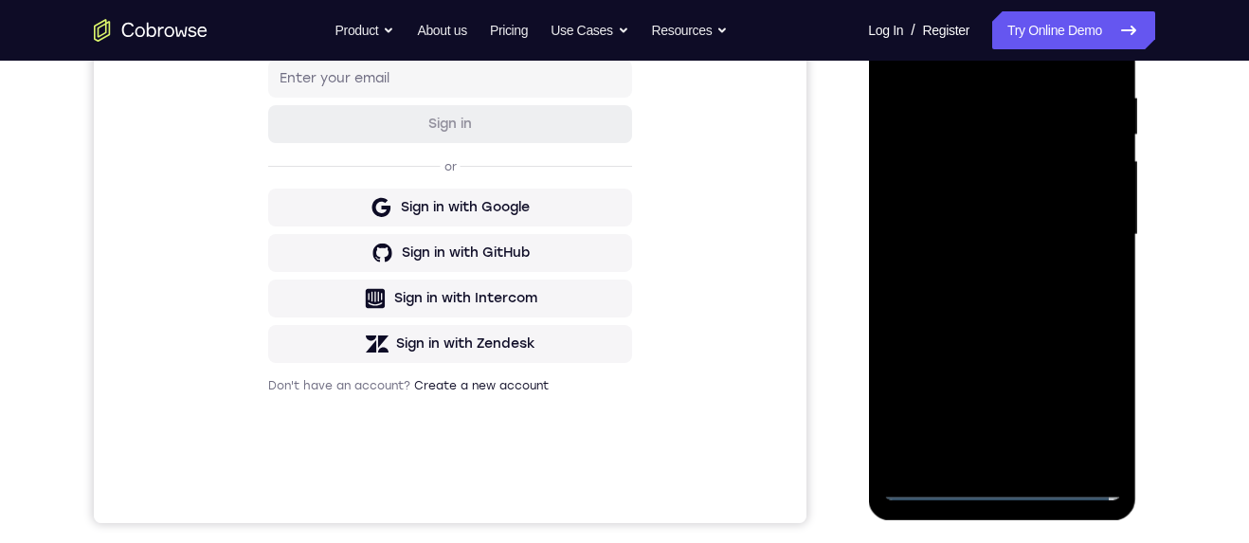
click at [987, 470] on div at bounding box center [1001, 235] width 239 height 531
click at [986, 460] on div at bounding box center [1001, 235] width 239 height 531
click at [1078, 214] on div at bounding box center [1001, 235] width 239 height 531
click at [1025, 186] on div at bounding box center [1001, 235] width 239 height 531
click at [1061, 238] on div at bounding box center [1001, 235] width 239 height 531
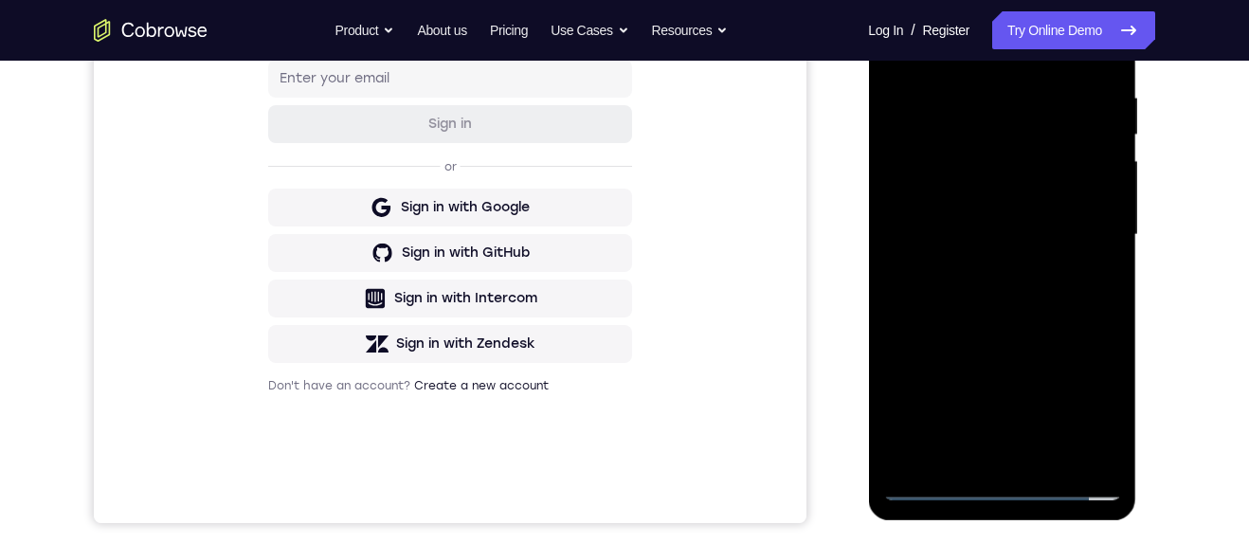
click at [1047, 294] on div at bounding box center [1001, 235] width 239 height 531
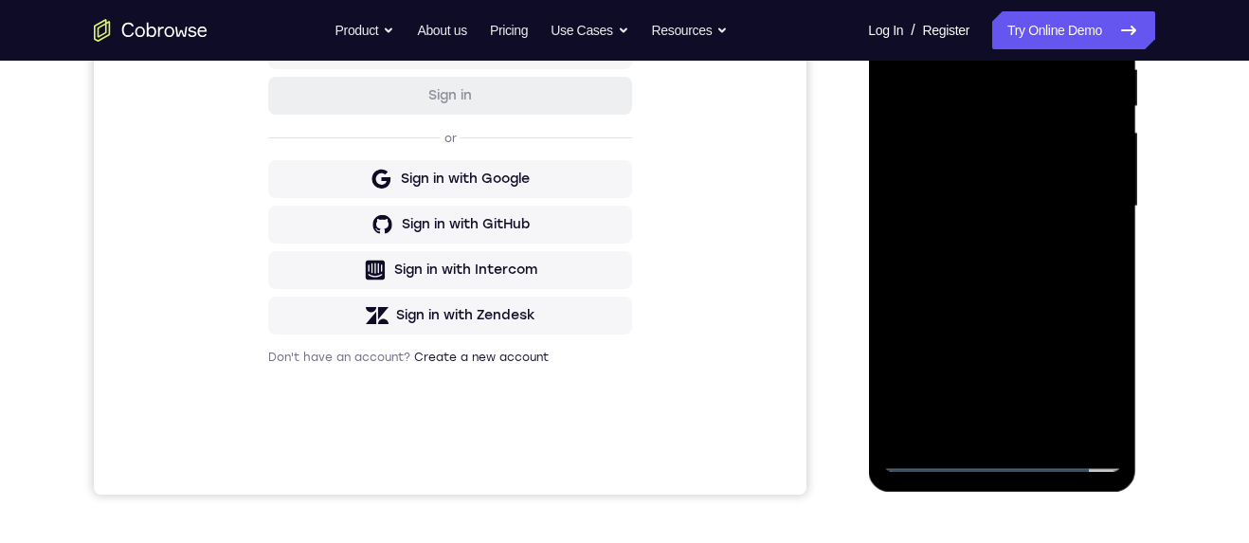
scroll to position [402, 0]
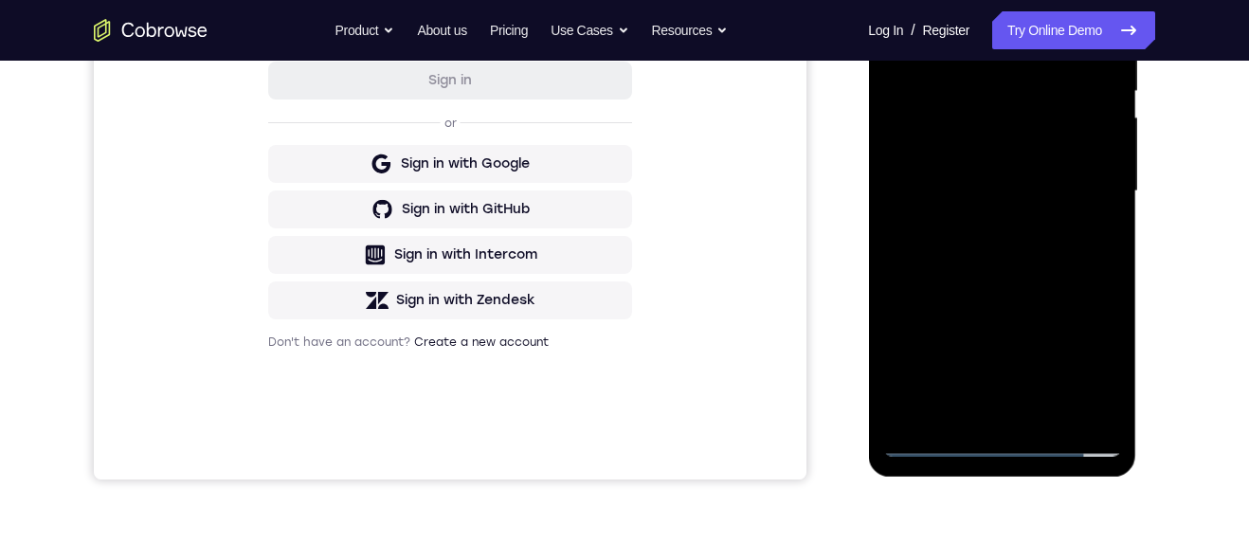
click at [1073, 279] on div at bounding box center [1001, 191] width 239 height 531
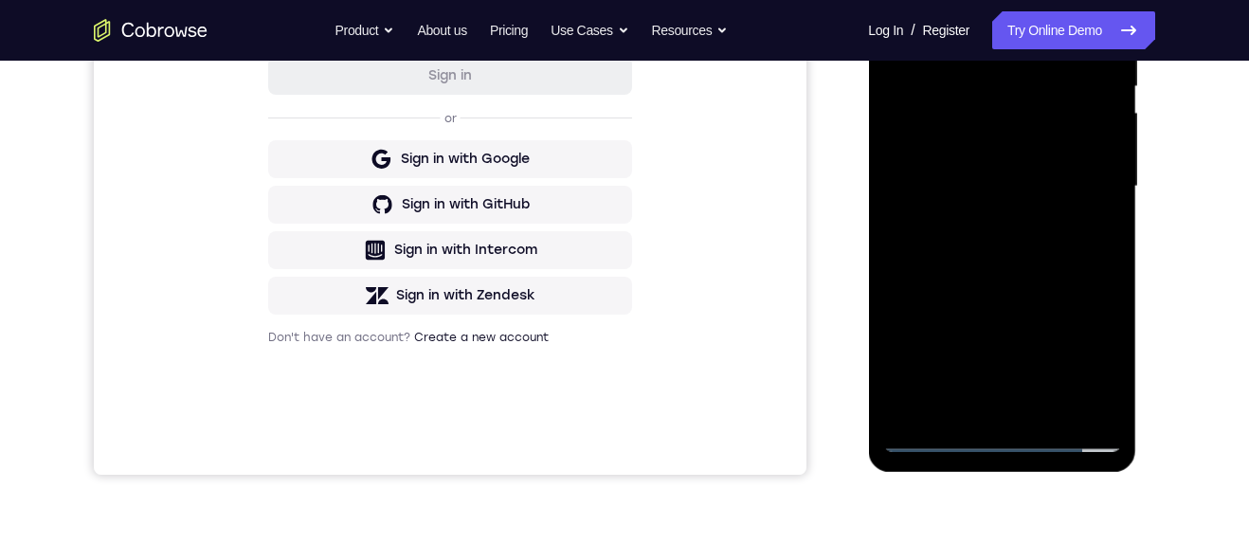
scroll to position [337, 0]
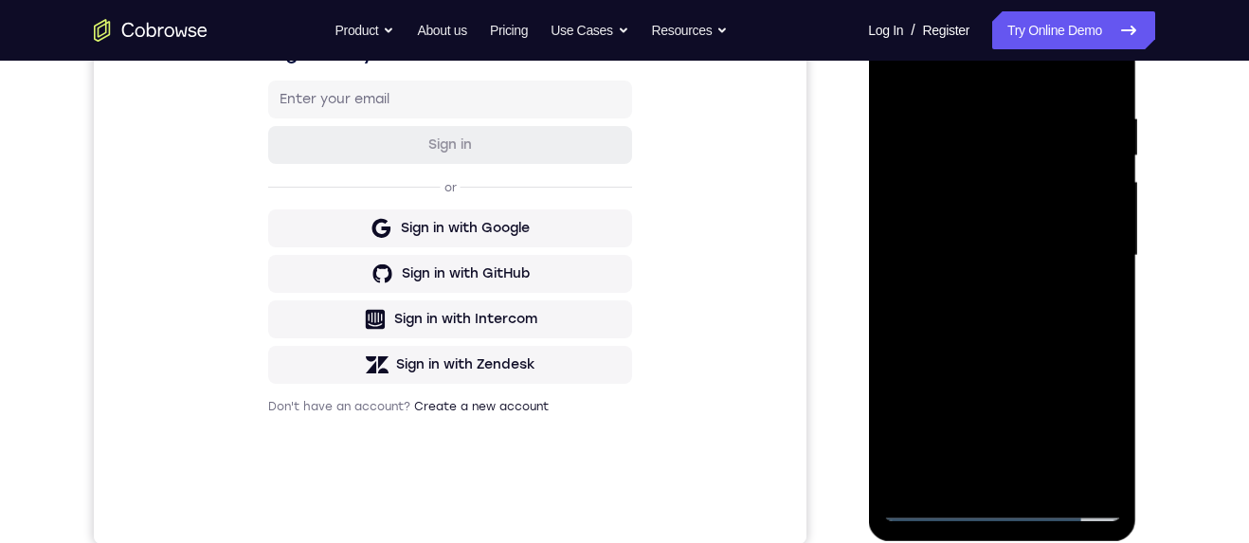
click at [1059, 470] on div at bounding box center [1001, 256] width 239 height 531
click at [1059, 350] on div at bounding box center [1001, 257] width 239 height 531
click at [939, 505] on div at bounding box center [1001, 257] width 239 height 531
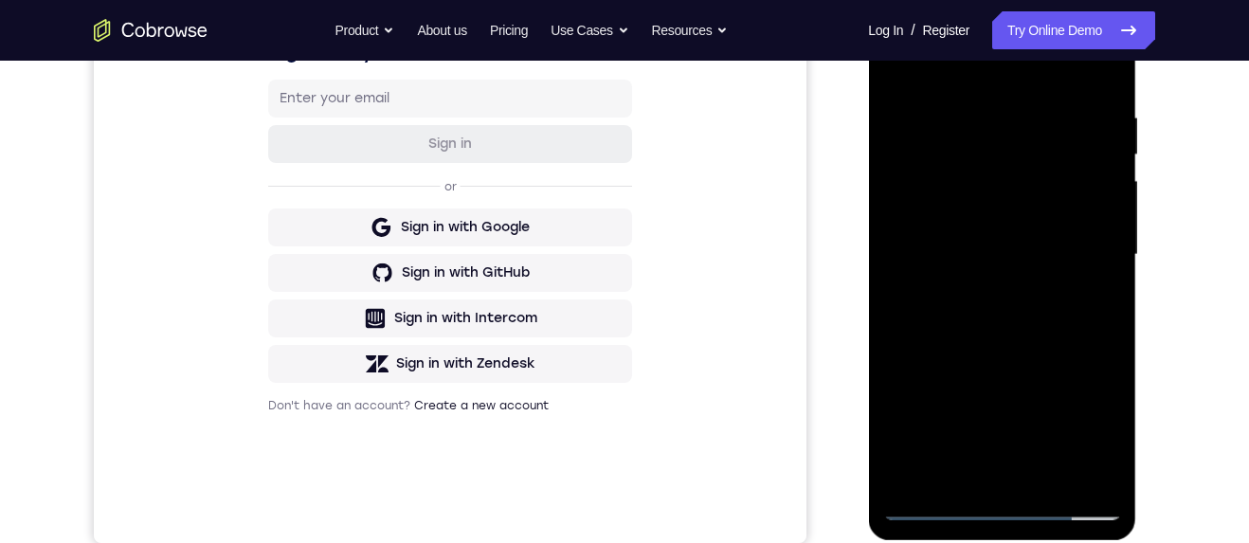
click at [965, 478] on div at bounding box center [1001, 255] width 239 height 531
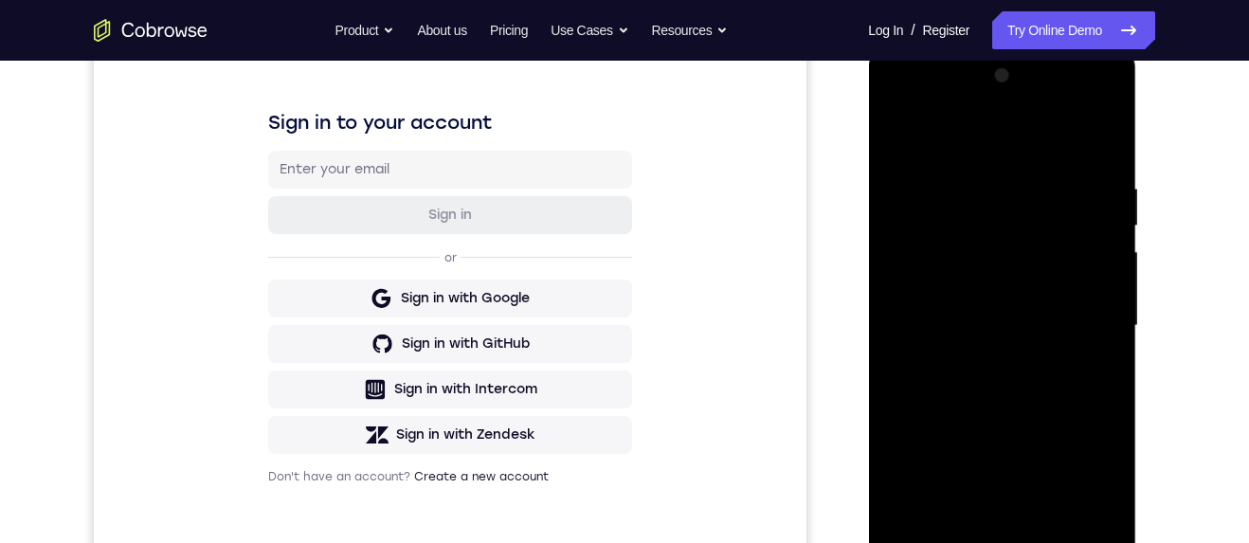
scroll to position [269, 0]
click at [1088, 354] on div at bounding box center [1001, 324] width 239 height 531
click at [1112, 335] on div at bounding box center [1001, 324] width 239 height 531
click at [1110, 327] on div at bounding box center [1001, 324] width 239 height 531
click at [1112, 327] on div at bounding box center [1001, 324] width 239 height 531
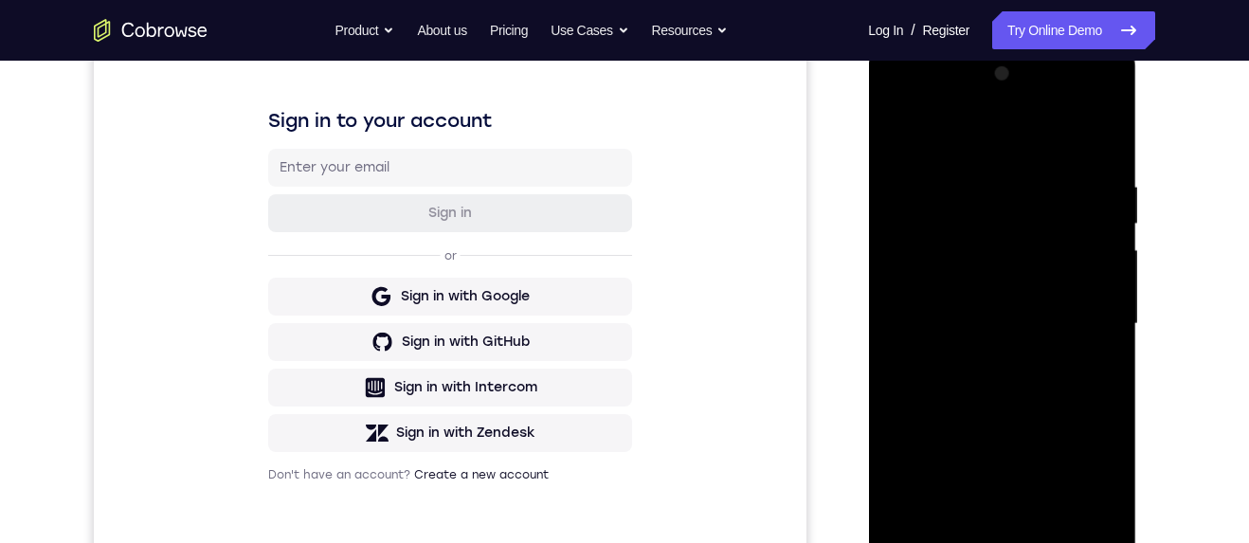
click at [1111, 328] on div at bounding box center [1001, 324] width 239 height 531
click at [1109, 331] on div at bounding box center [1001, 324] width 239 height 531
click at [1109, 330] on div at bounding box center [1001, 324] width 239 height 531
click at [1107, 331] on div at bounding box center [1001, 324] width 239 height 531
click at [1109, 329] on div at bounding box center [1001, 324] width 239 height 531
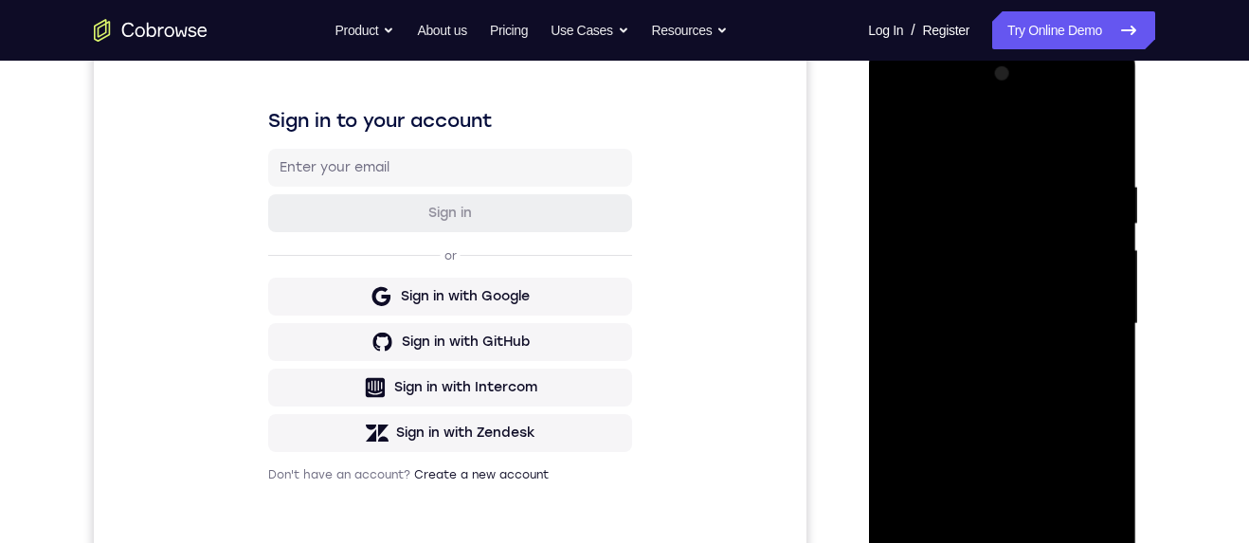
click at [1113, 328] on div at bounding box center [1001, 324] width 239 height 531
click at [1109, 333] on div at bounding box center [1001, 324] width 239 height 531
click at [1111, 334] on div at bounding box center [1001, 324] width 239 height 531
click at [959, 542] on div at bounding box center [1001, 324] width 239 height 531
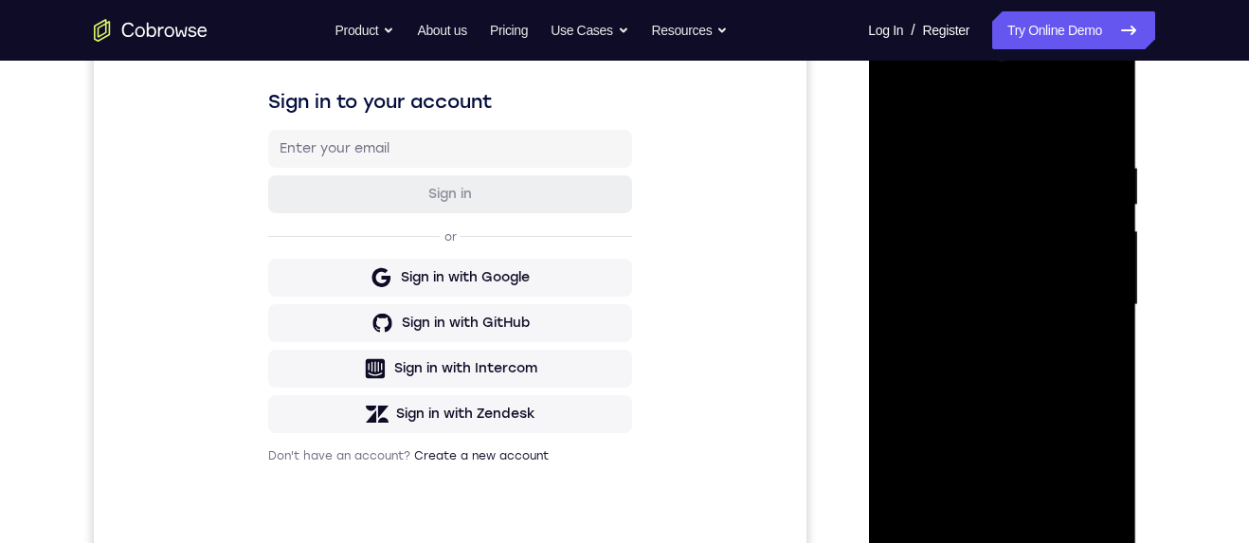
scroll to position [283, 0]
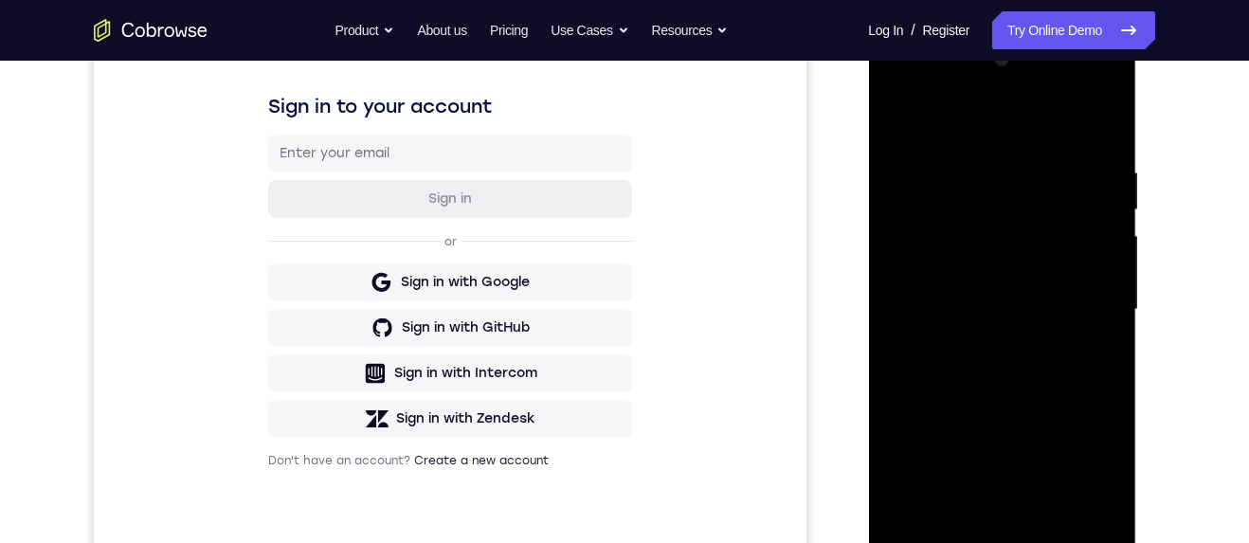
click at [968, 117] on div at bounding box center [1001, 310] width 239 height 531
click at [1041, 170] on div at bounding box center [1001, 310] width 239 height 531
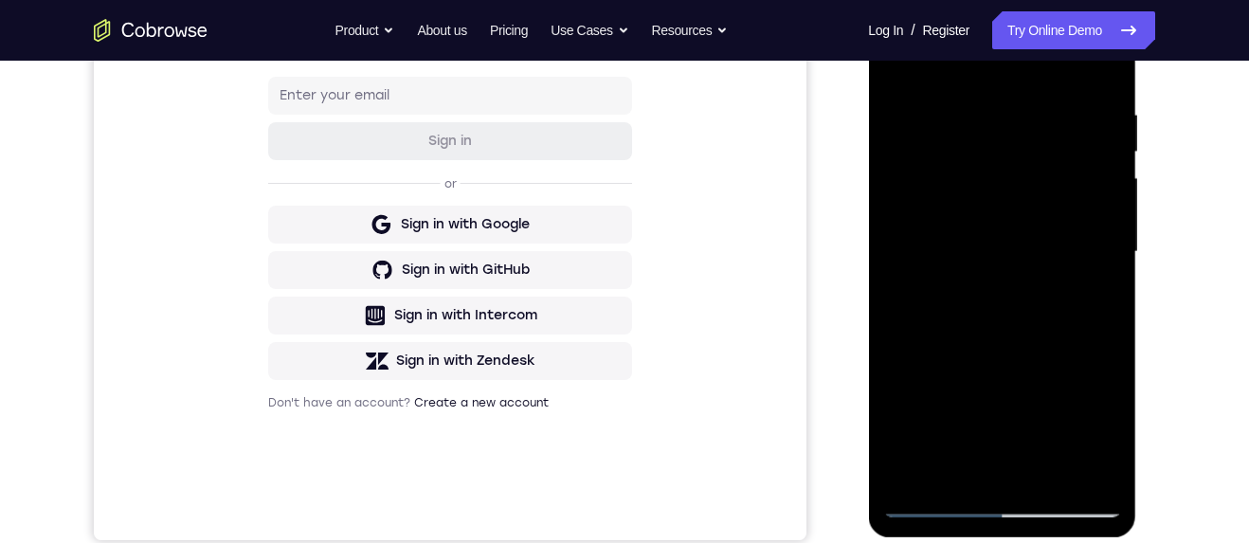
click at [1055, 124] on div at bounding box center [1001, 252] width 239 height 531
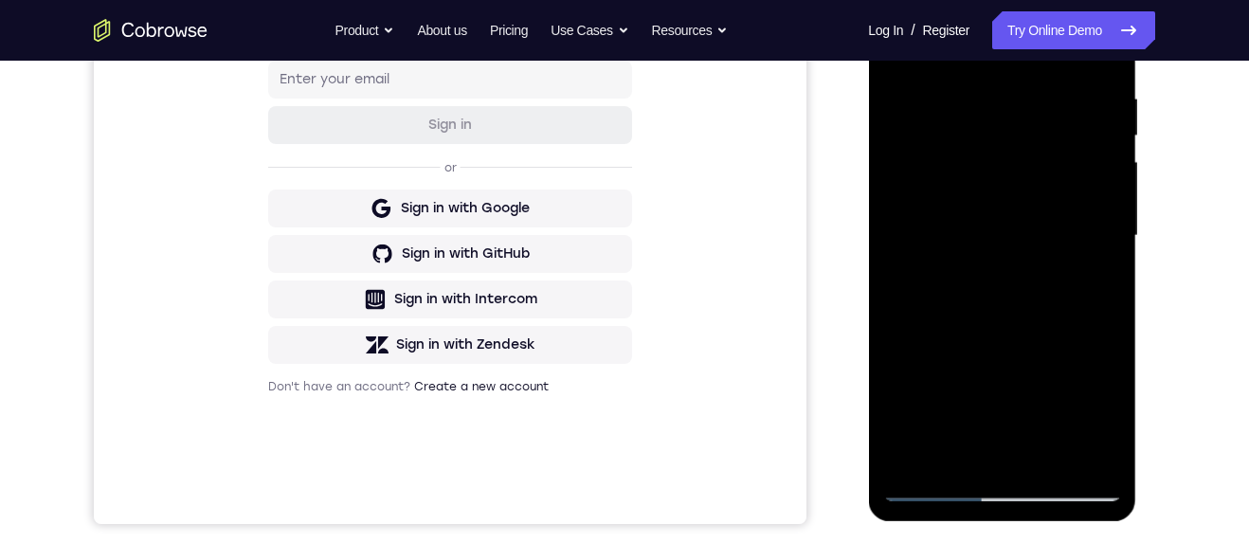
scroll to position [353, 0]
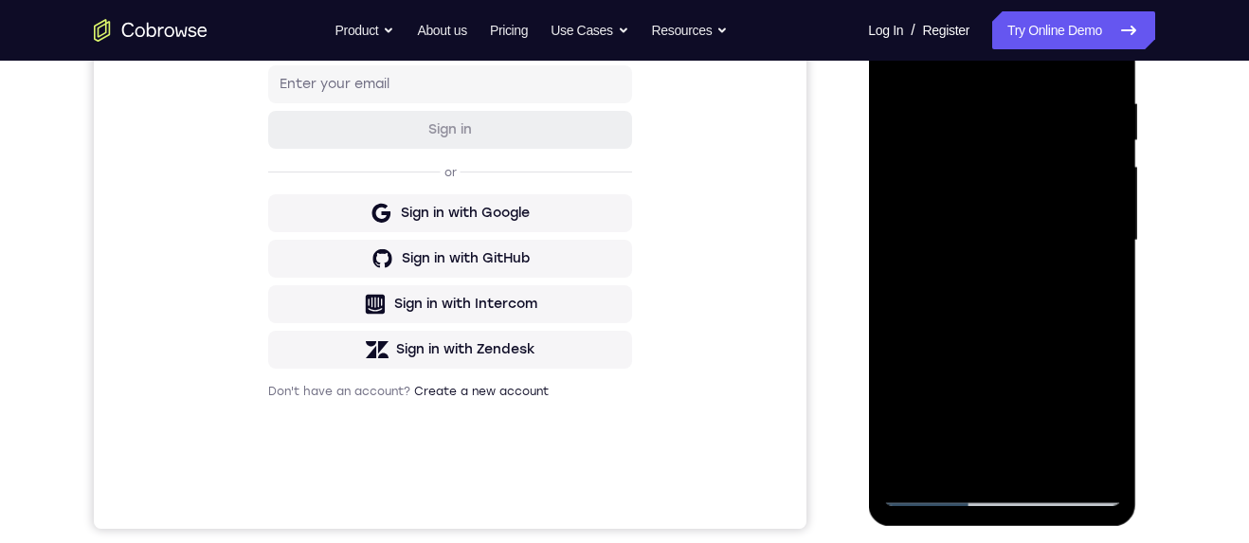
click at [1024, 112] on div at bounding box center [1001, 240] width 239 height 531
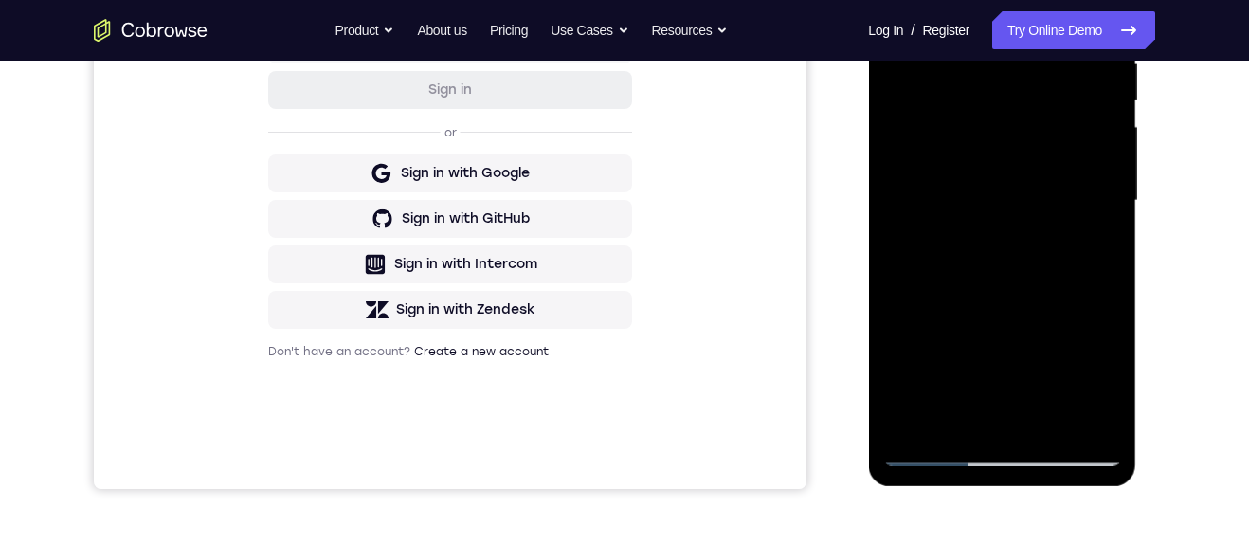
scroll to position [299, 0]
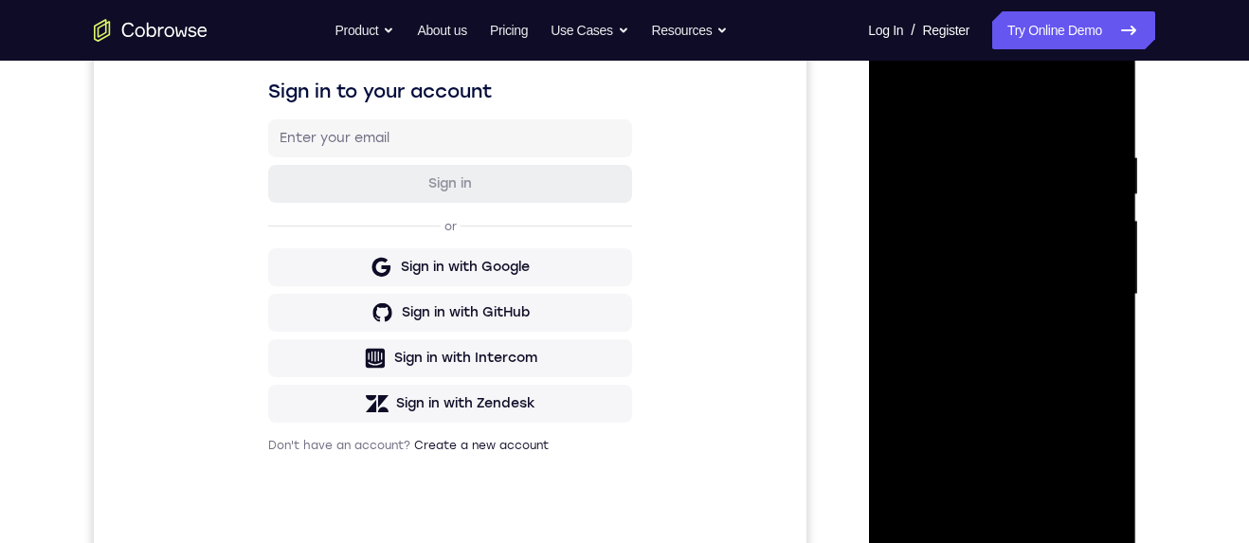
click at [1107, 105] on div at bounding box center [1001, 294] width 239 height 531
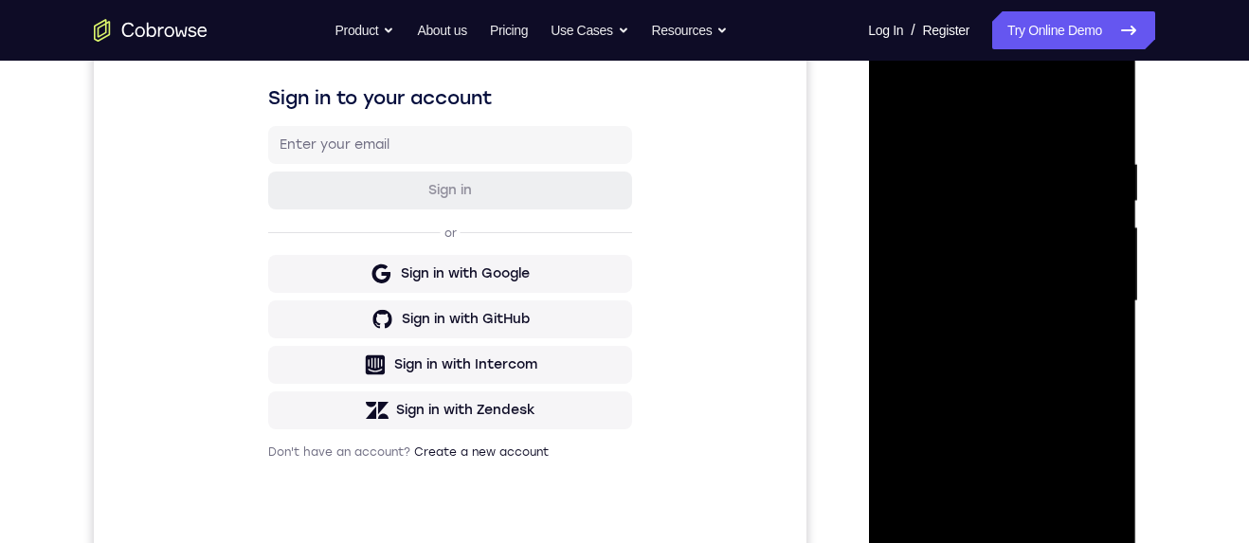
click at [1058, 182] on div at bounding box center [1001, 301] width 239 height 531
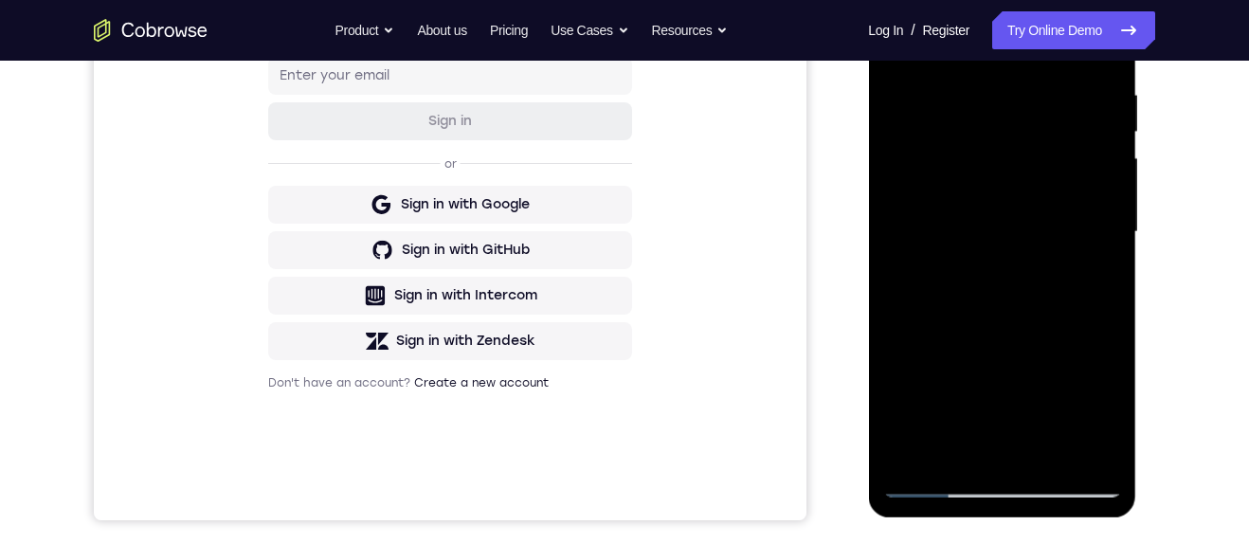
scroll to position [283, 0]
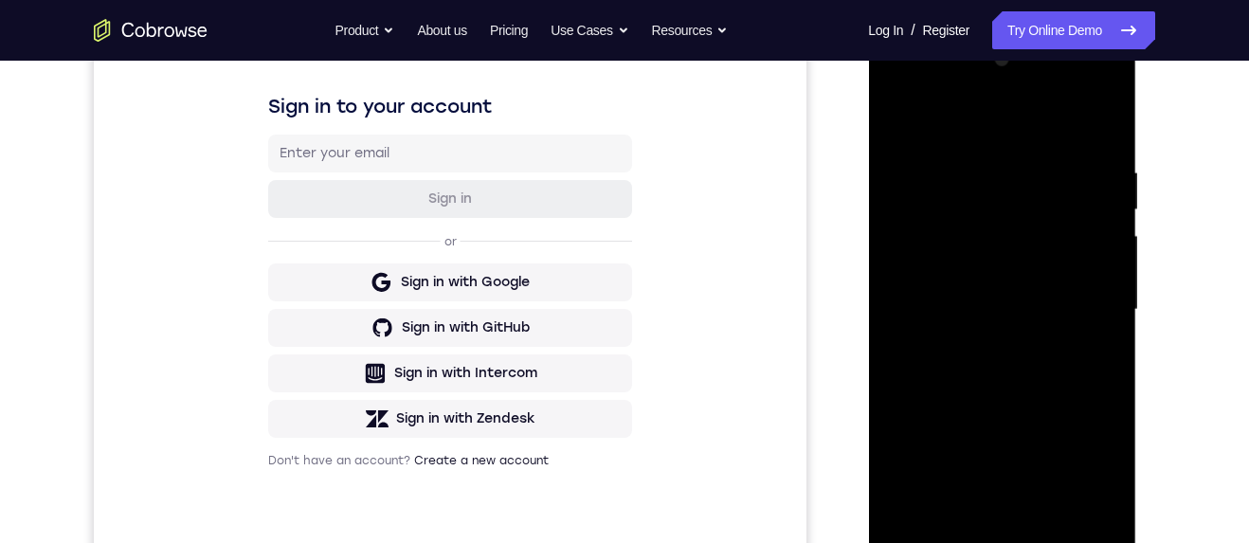
click at [1104, 127] on div at bounding box center [1001, 310] width 239 height 531
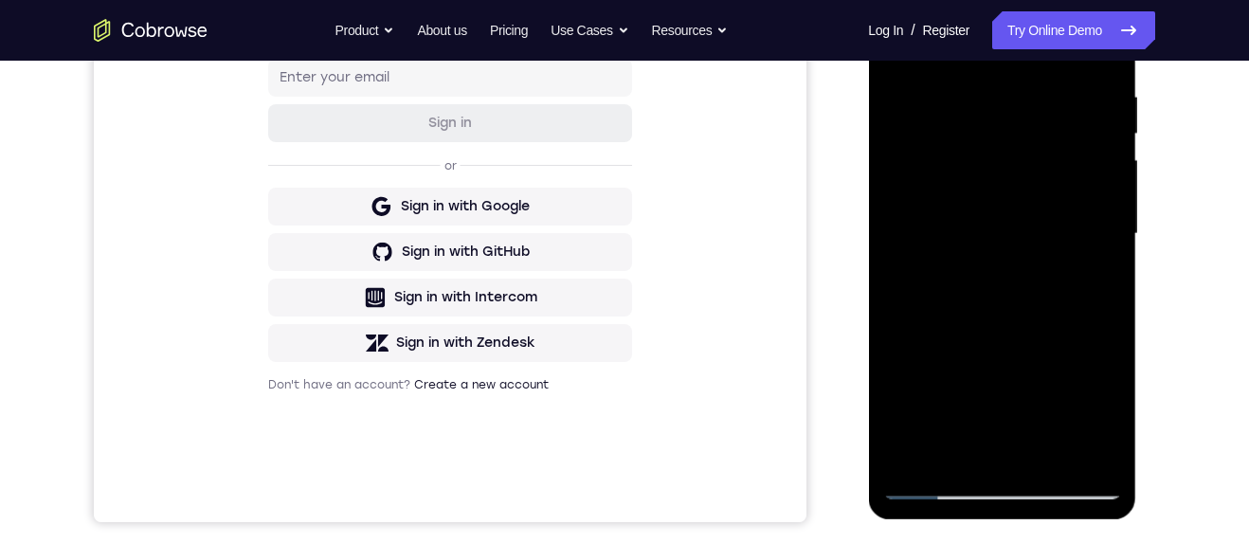
scroll to position [361, 0]
click at [1029, 203] on div at bounding box center [1001, 232] width 239 height 531
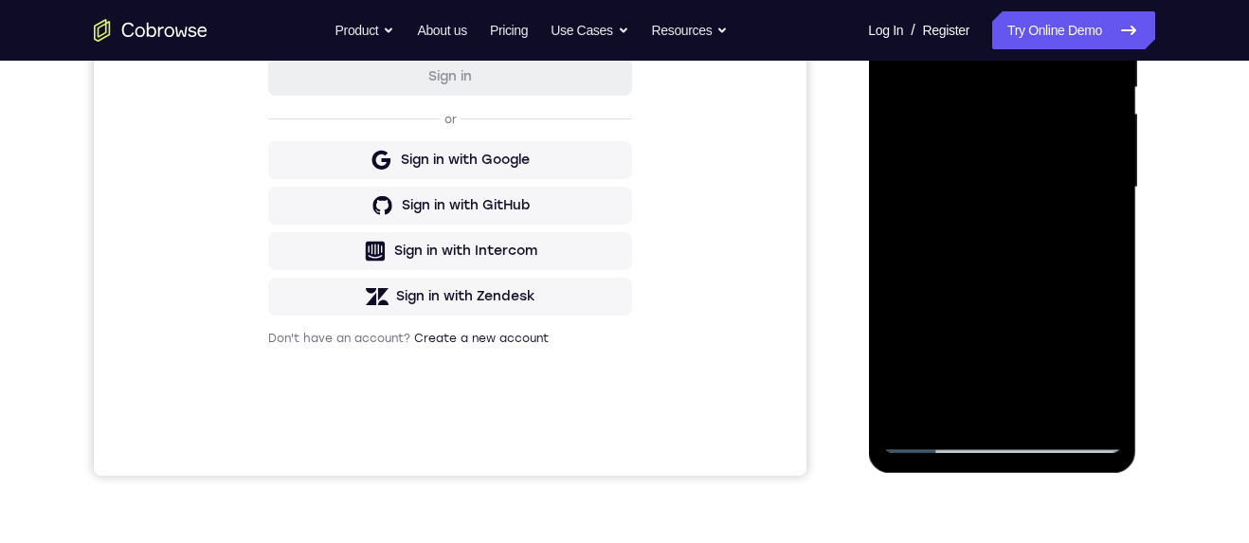
scroll to position [285, 0]
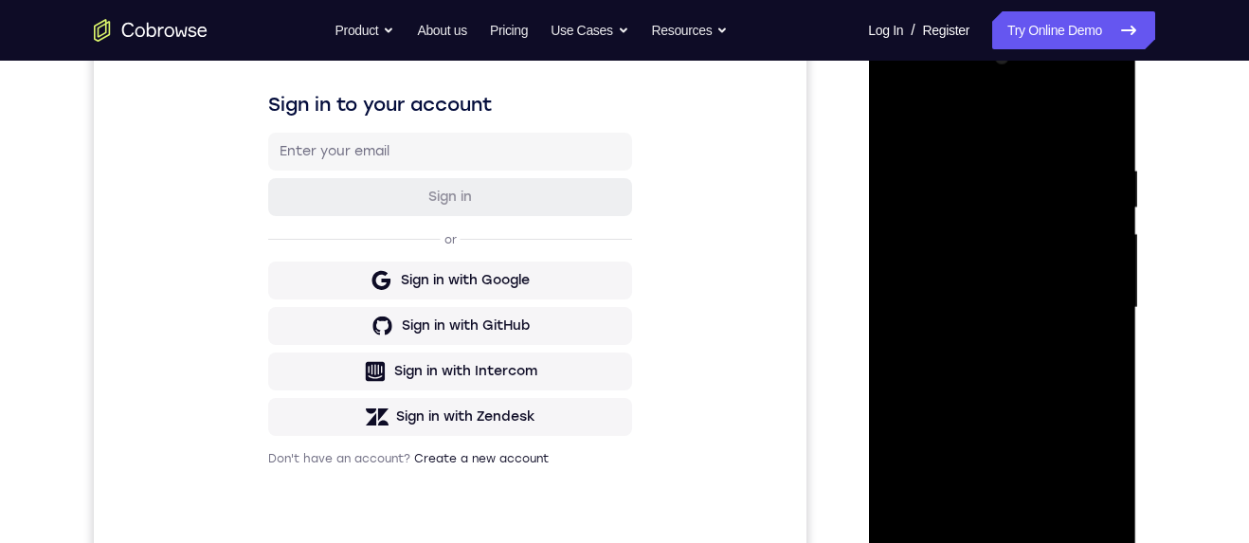
click at [1108, 116] on div at bounding box center [1001, 308] width 239 height 531
click at [1055, 415] on div at bounding box center [1001, 308] width 239 height 531
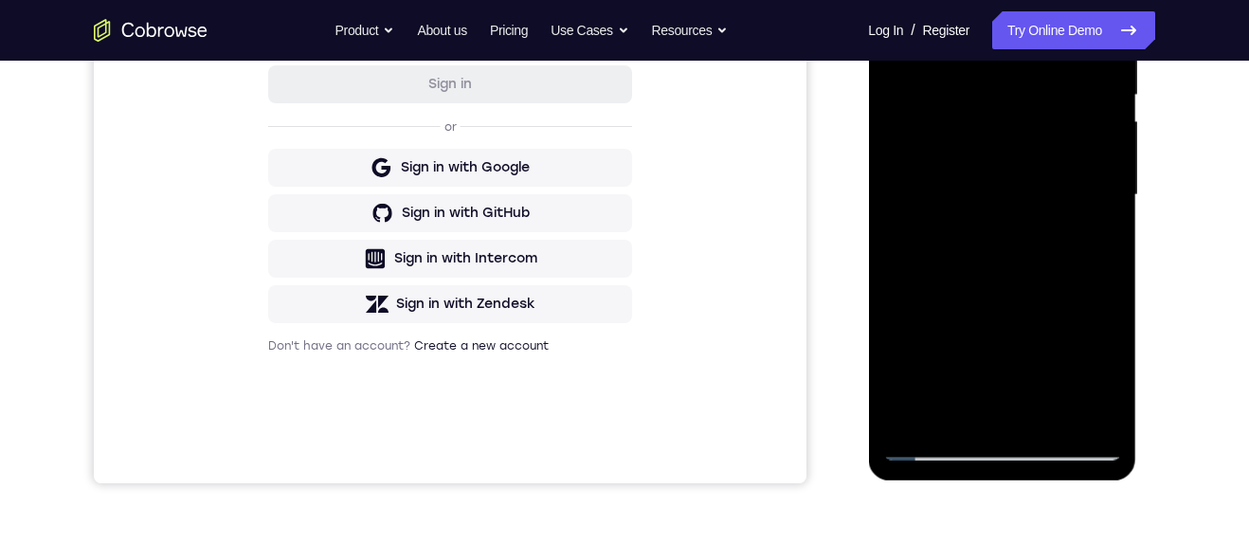
scroll to position [310, 0]
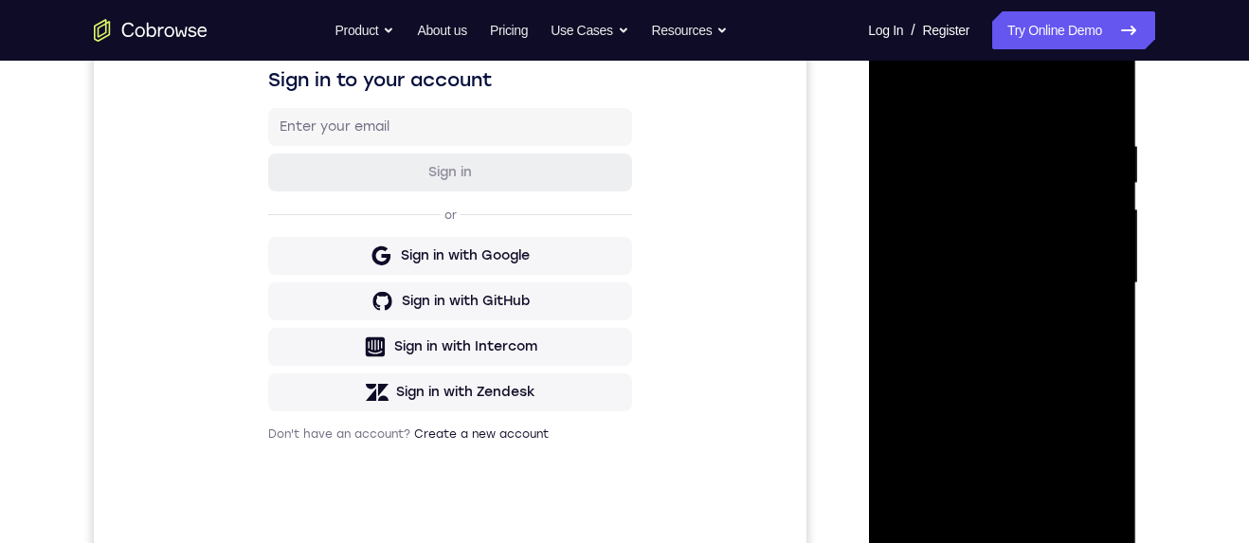
click at [1106, 90] on div at bounding box center [1001, 283] width 239 height 531
click at [1093, 347] on div at bounding box center [1001, 283] width 239 height 531
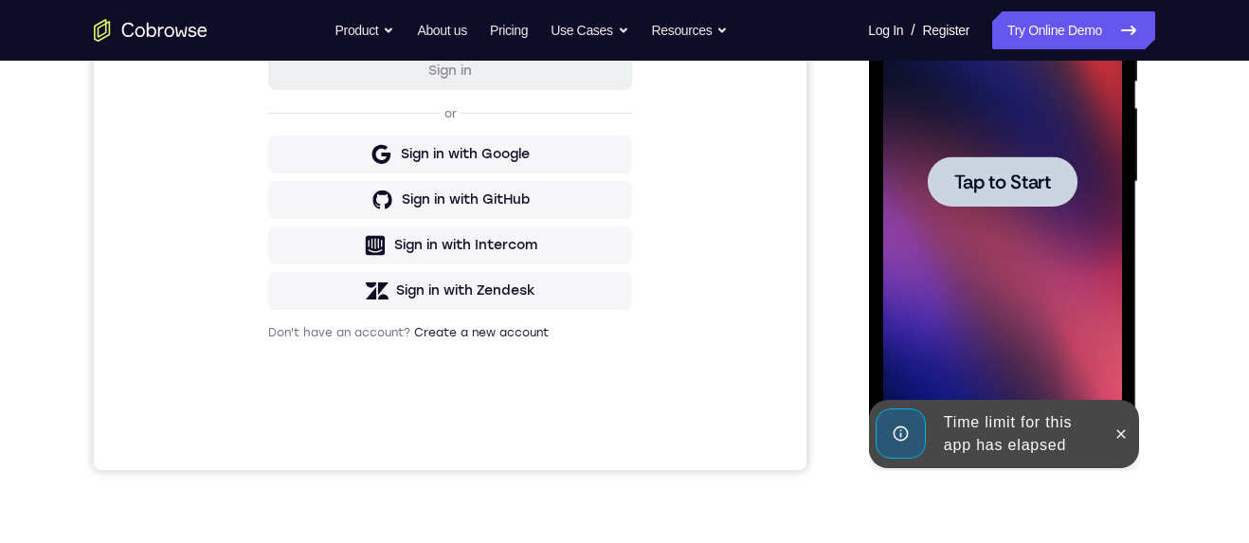
scroll to position [497, 0]
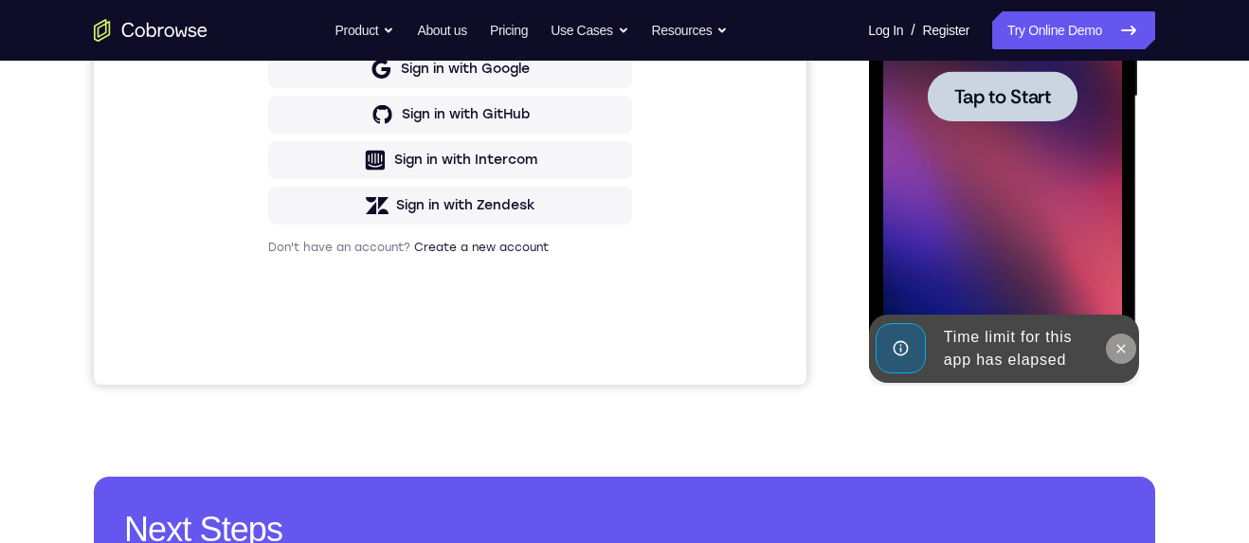
click at [1114, 356] on button at bounding box center [1120, 349] width 30 height 30
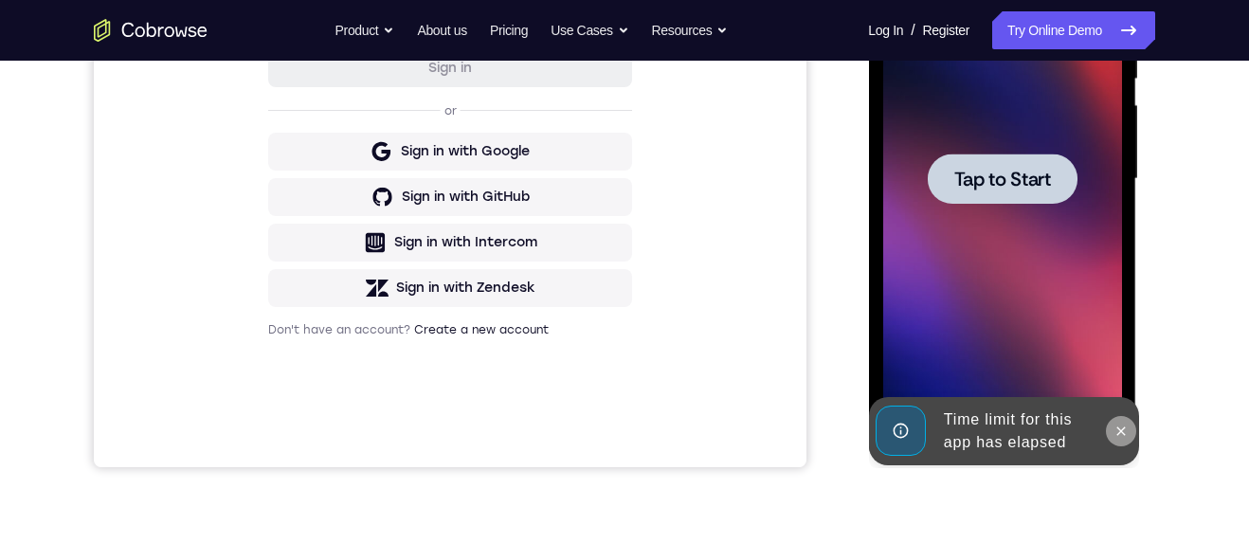
scroll to position [413, 0]
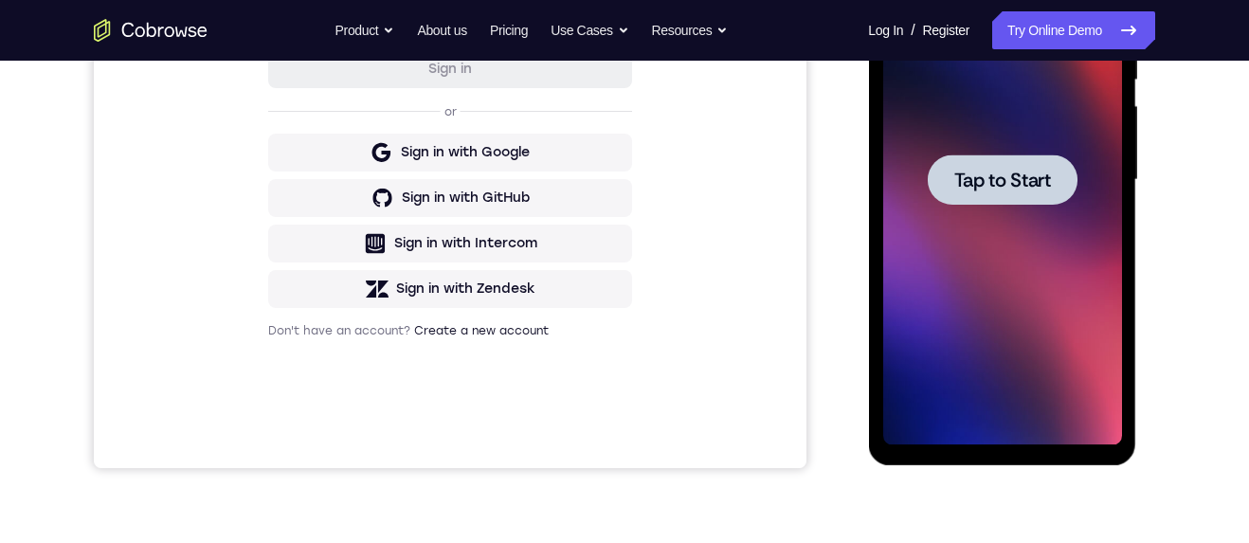
click at [1051, 156] on div at bounding box center [1002, 180] width 150 height 50
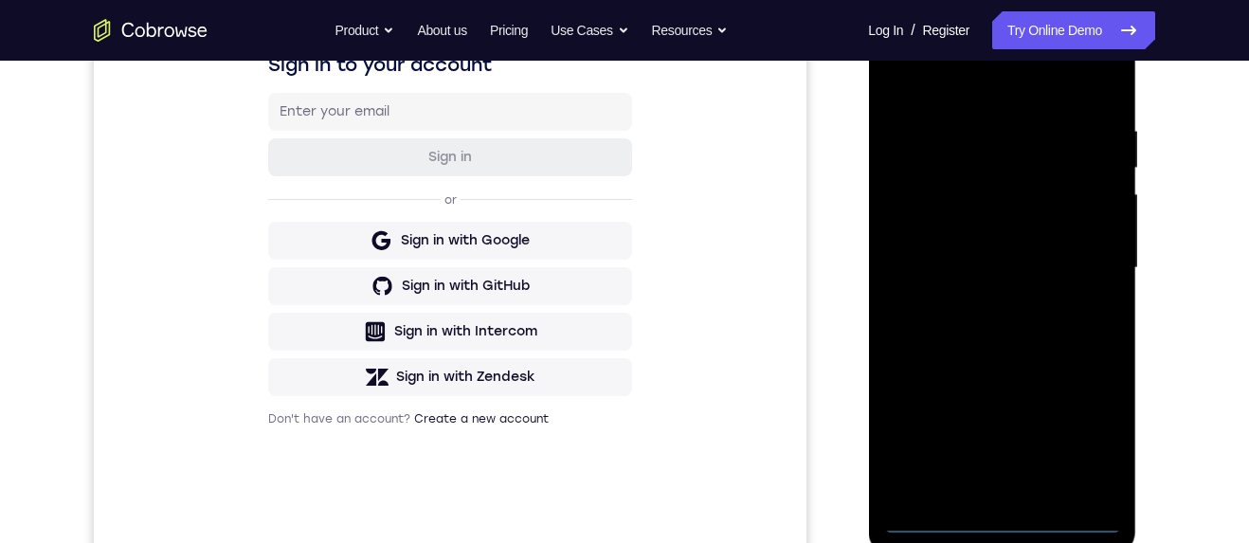
scroll to position [430, 0]
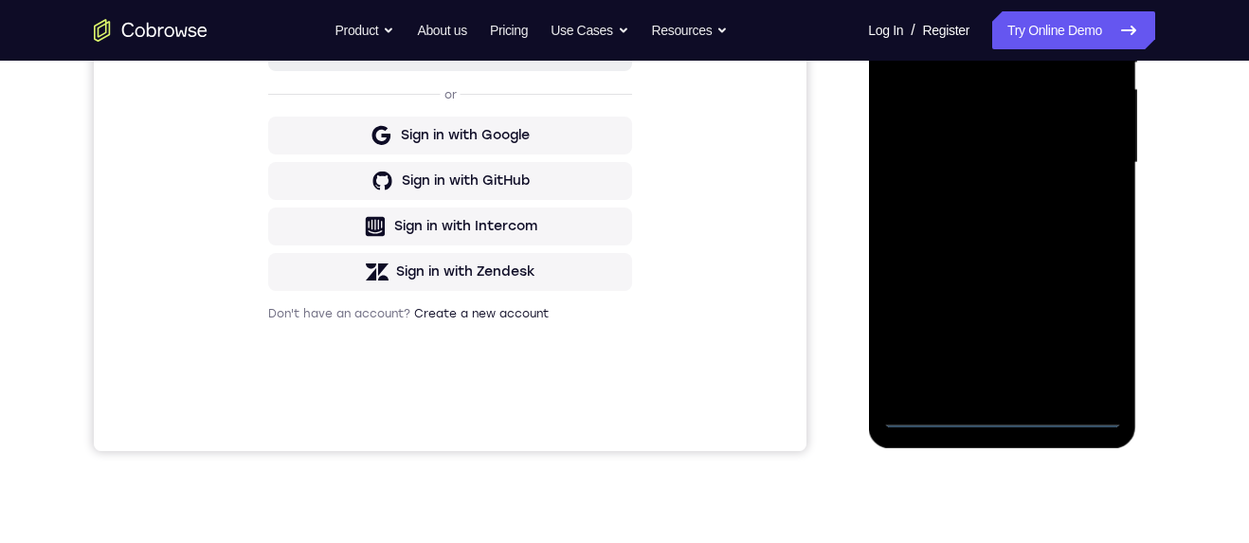
click at [1010, 421] on div at bounding box center [1001, 163] width 239 height 531
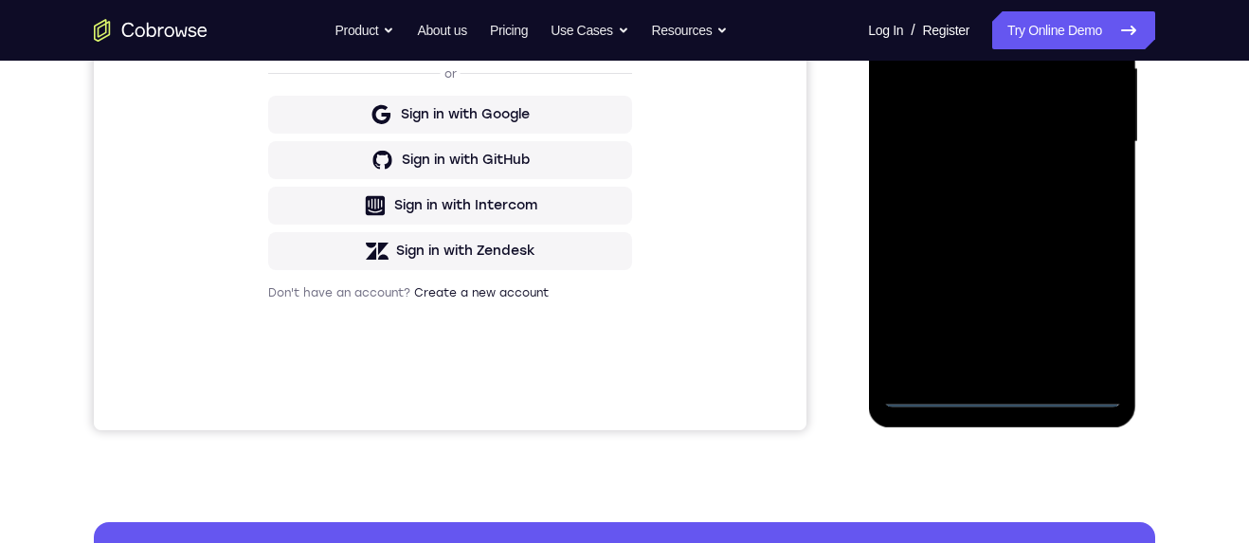
click at [1088, 317] on div at bounding box center [1001, 142] width 239 height 531
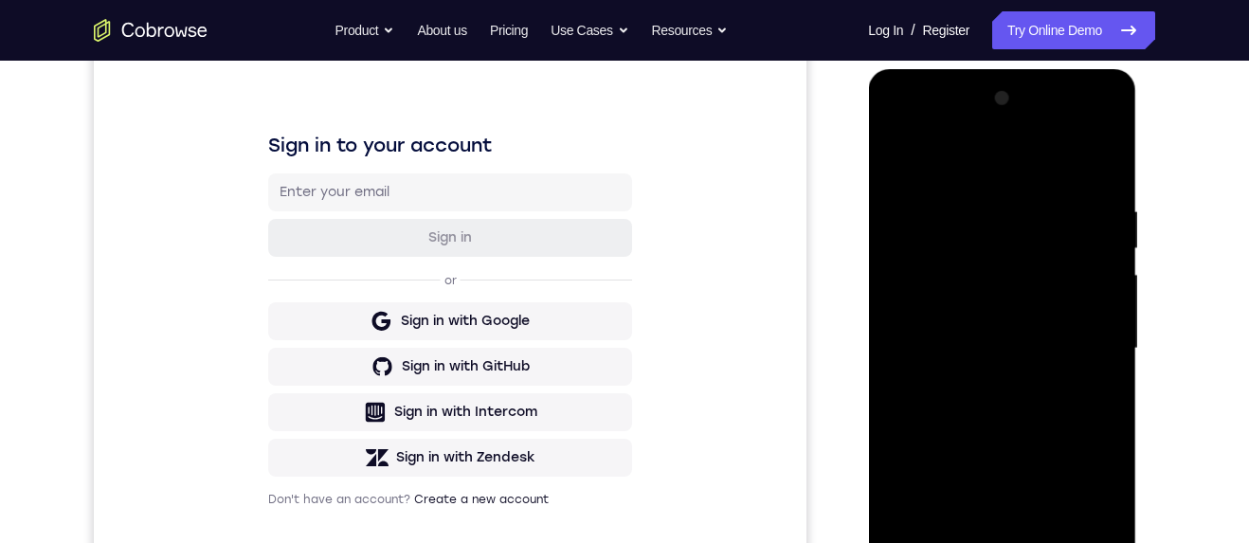
scroll to position [241, 0]
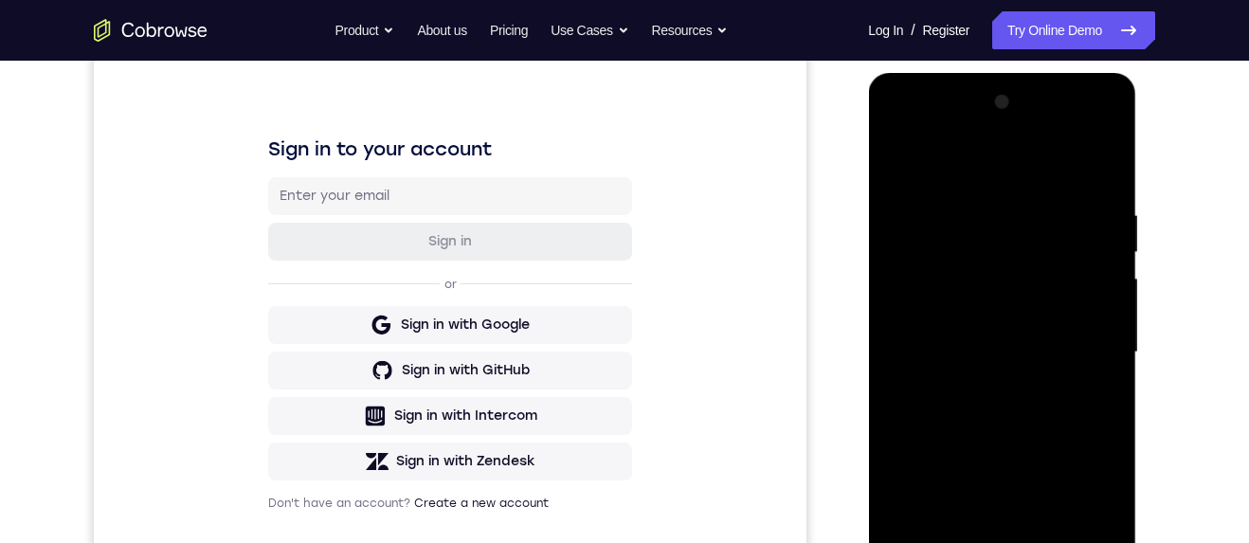
click at [1048, 175] on div at bounding box center [1001, 352] width 239 height 531
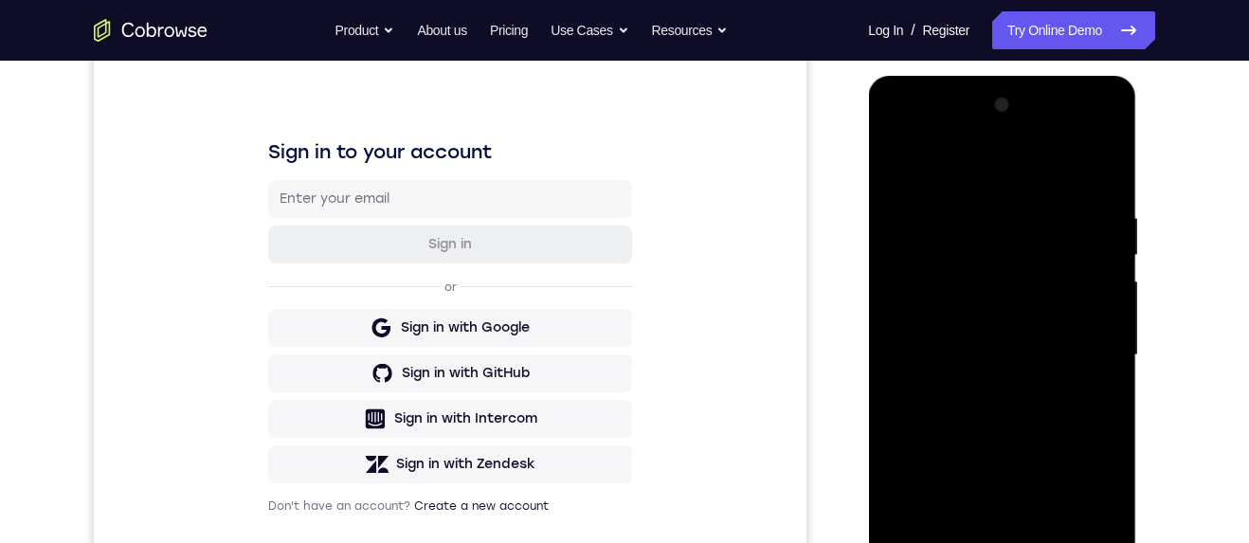
click at [1083, 336] on div at bounding box center [1001, 355] width 239 height 531
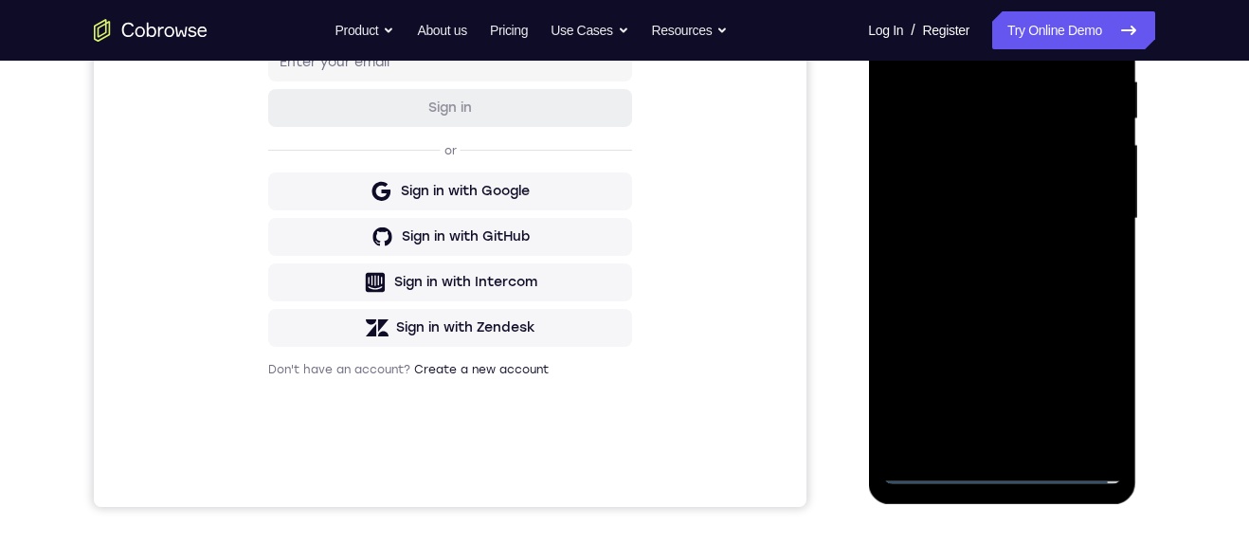
click at [987, 444] on div at bounding box center [1001, 219] width 239 height 531
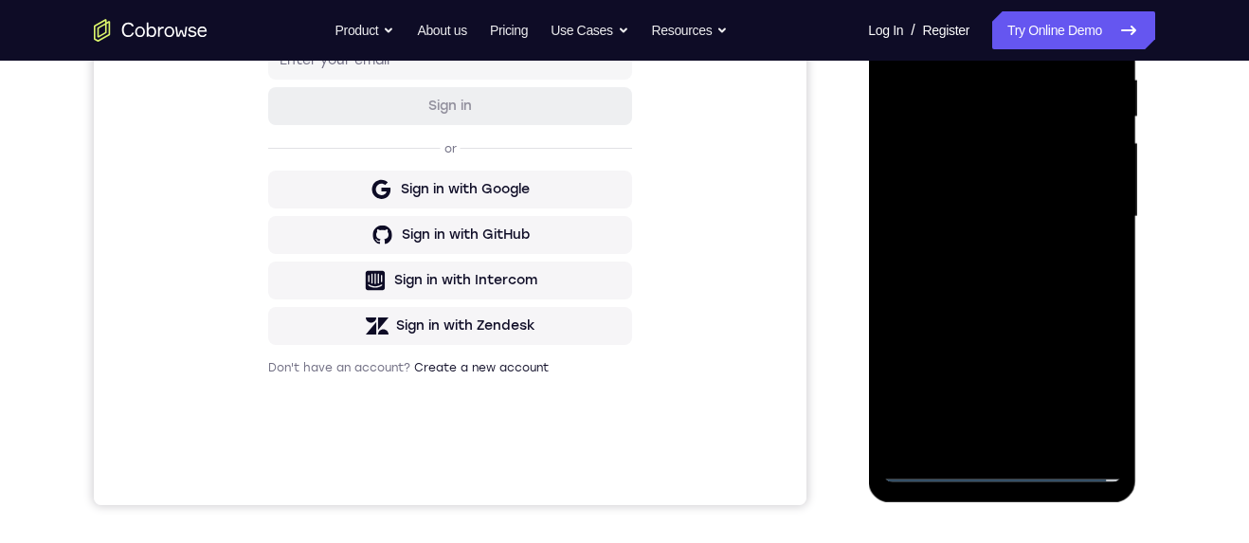
click at [1062, 187] on div at bounding box center [1001, 217] width 239 height 531
click at [1022, 173] on div at bounding box center [1001, 217] width 239 height 531
click at [1059, 212] on div at bounding box center [1001, 217] width 239 height 531
click at [1039, 300] on div at bounding box center [1001, 217] width 239 height 531
click at [1052, 272] on div at bounding box center [1001, 217] width 239 height 531
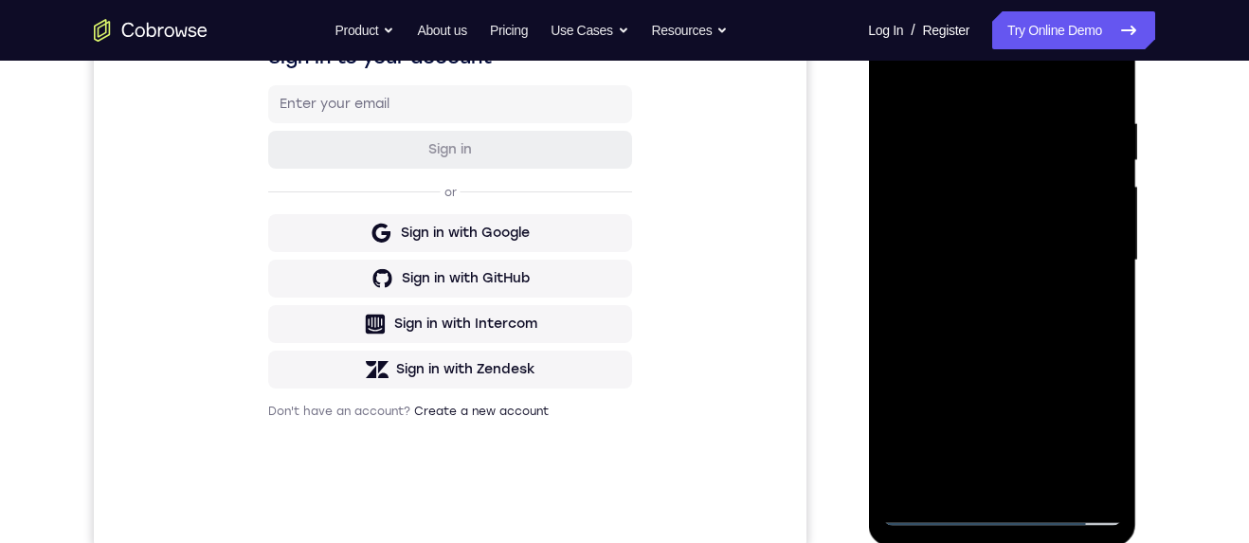
scroll to position [318, 0]
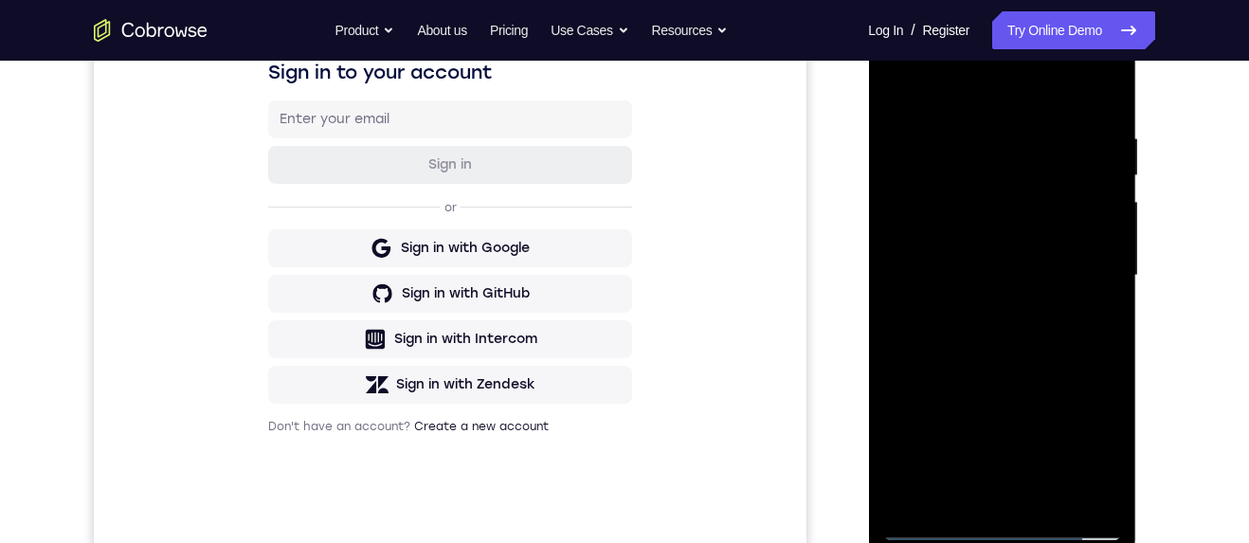
click at [1064, 364] on div at bounding box center [1001, 275] width 239 height 531
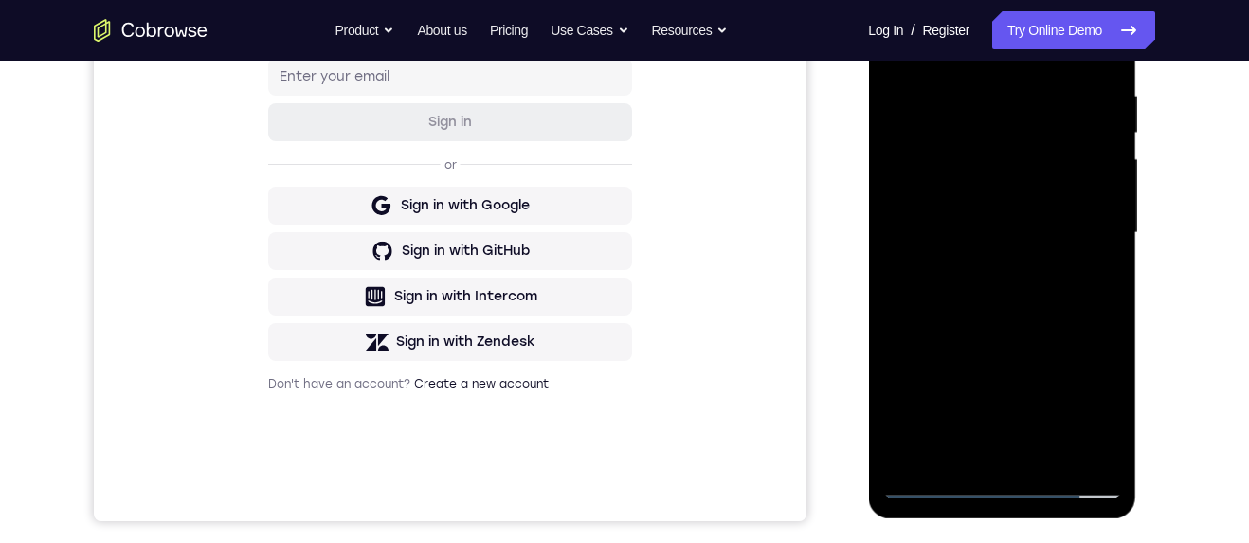
click at [969, 457] on div at bounding box center [1001, 233] width 239 height 531
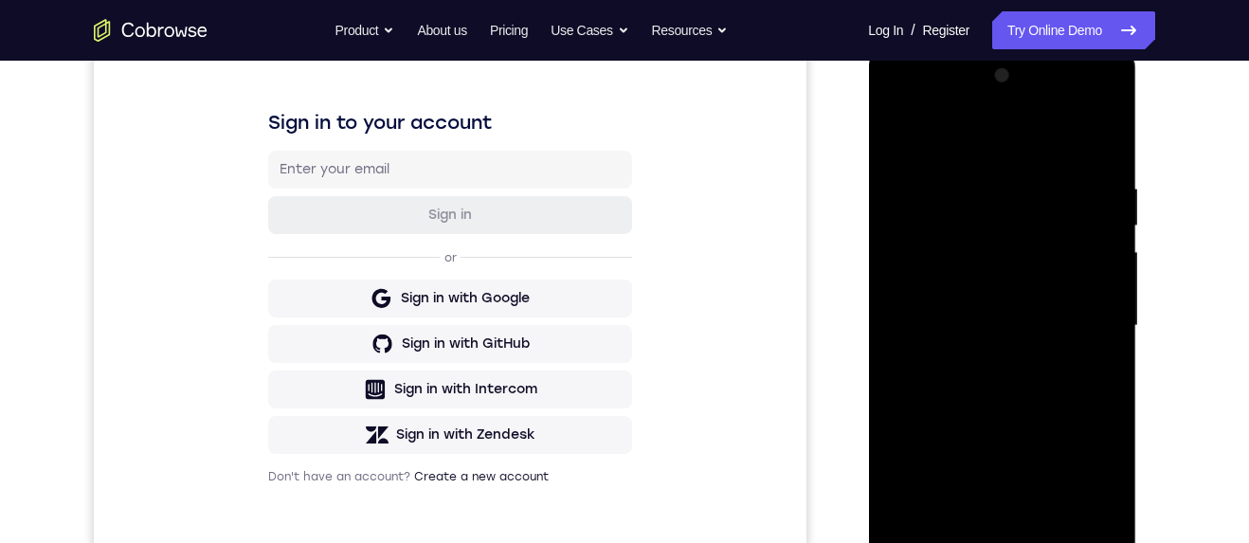
scroll to position [263, 0]
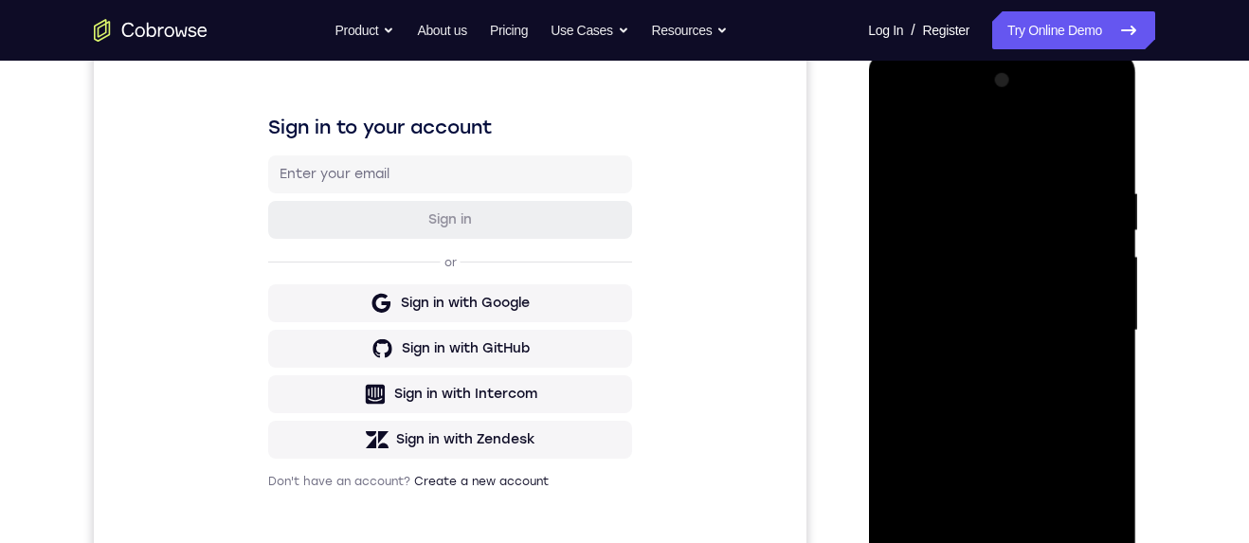
click at [1006, 139] on div at bounding box center [1001, 330] width 239 height 531
click at [1023, 199] on div at bounding box center [1001, 330] width 239 height 531
click at [1066, 201] on div at bounding box center [1001, 330] width 239 height 531
click at [1022, 434] on div at bounding box center [1001, 330] width 239 height 531
click at [1023, 259] on div at bounding box center [1001, 330] width 239 height 531
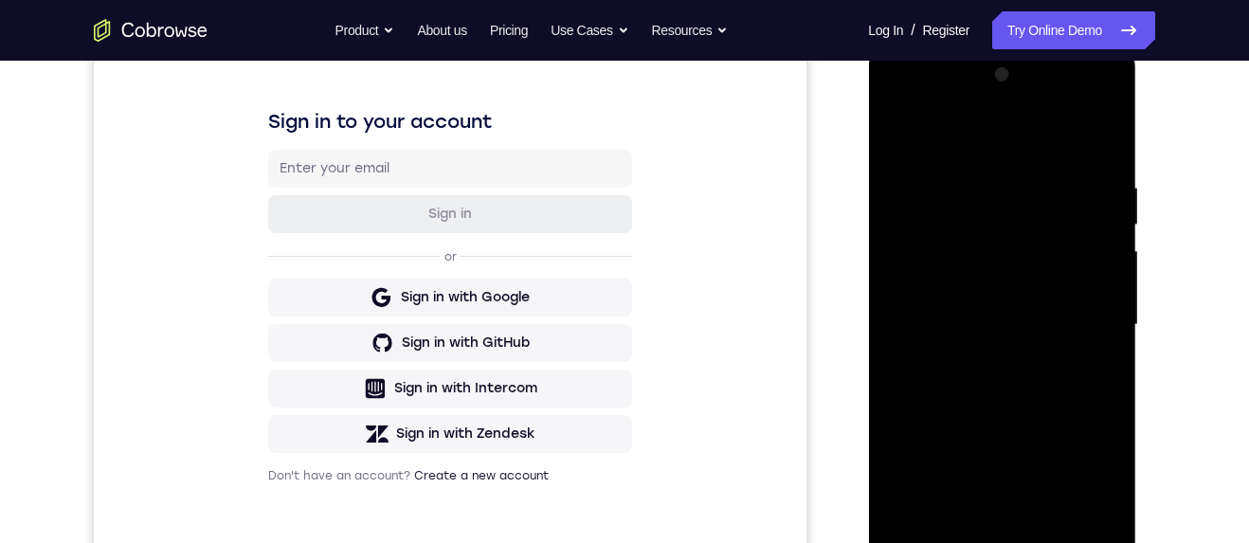
scroll to position [270, 0]
click at [1106, 138] on div at bounding box center [1001, 323] width 239 height 531
click at [1094, 326] on div at bounding box center [1001, 323] width 239 height 531
click at [1104, 138] on div at bounding box center [1001, 326] width 239 height 531
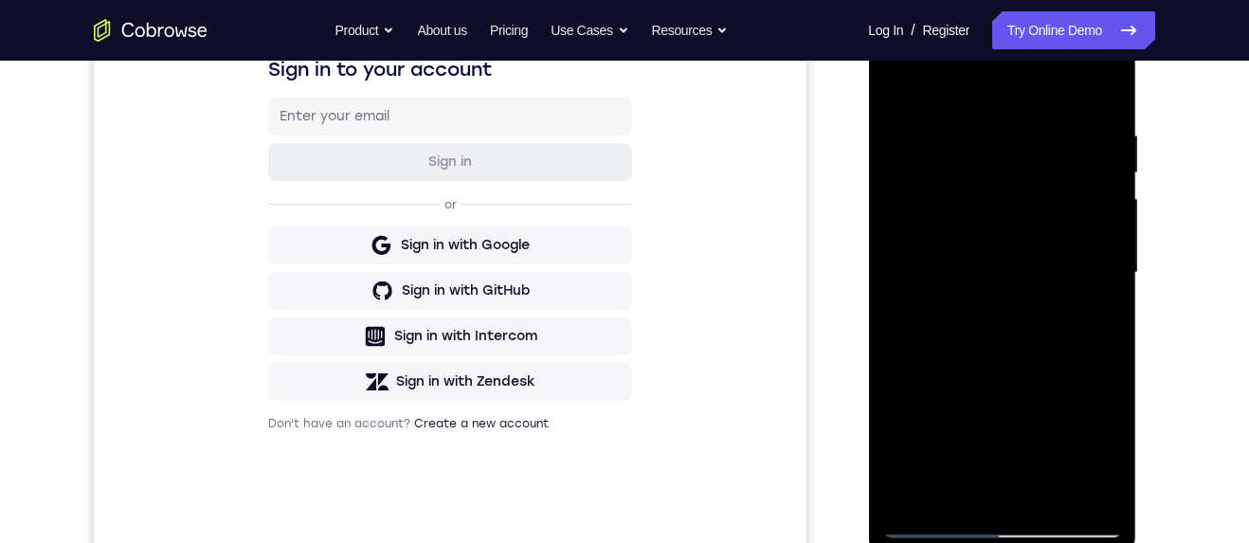
scroll to position [197, 0]
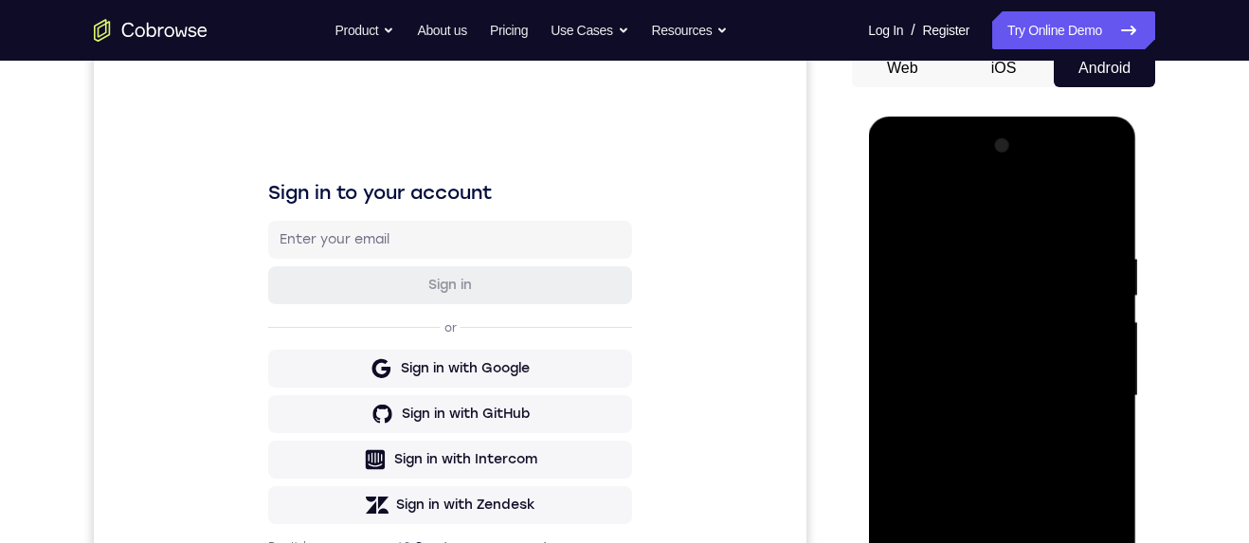
click at [1101, 208] on div at bounding box center [1001, 396] width 239 height 531
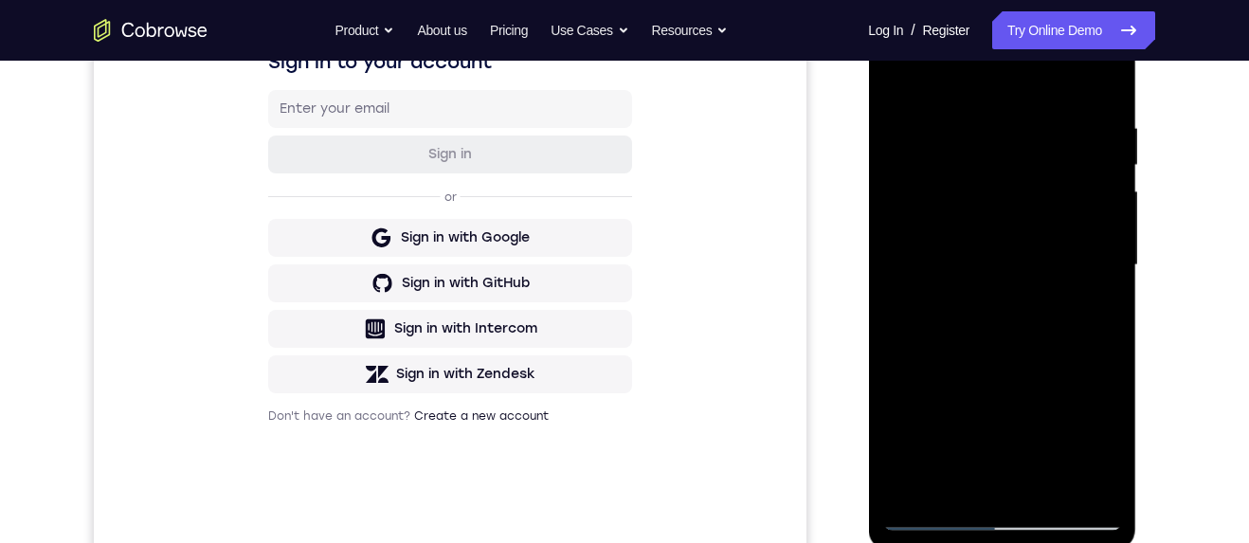
scroll to position [359, 0]
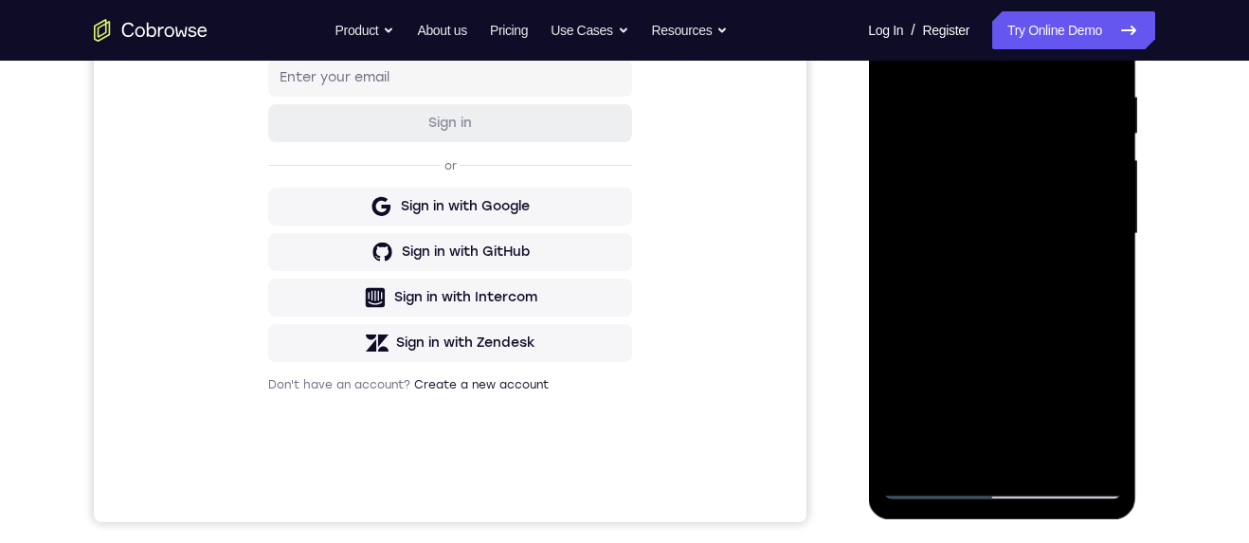
click at [931, 492] on div at bounding box center [1001, 234] width 239 height 531
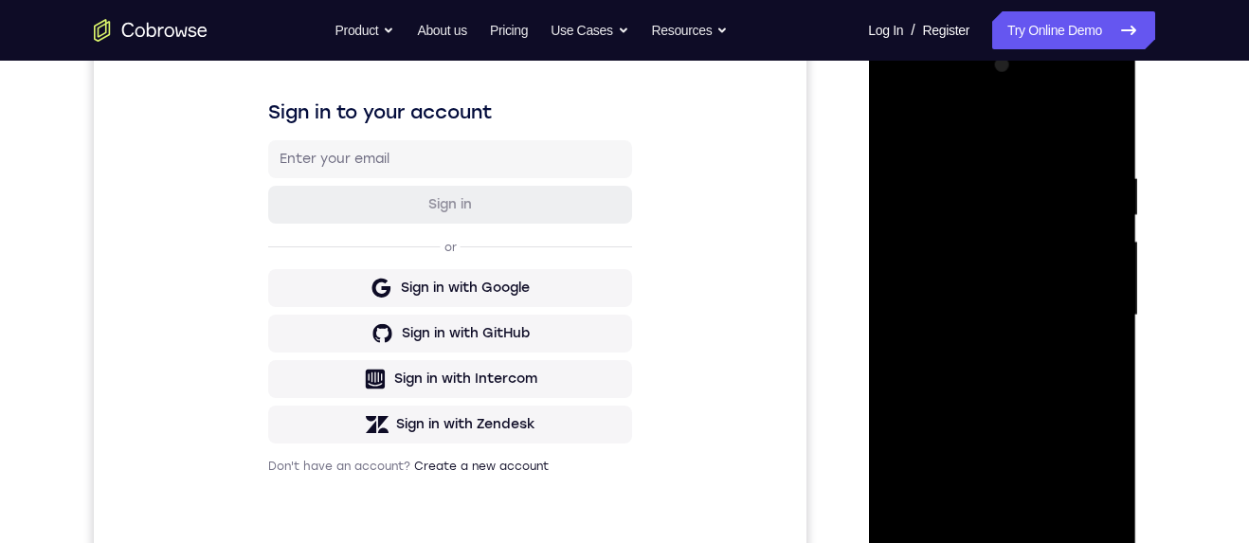
scroll to position [240, 0]
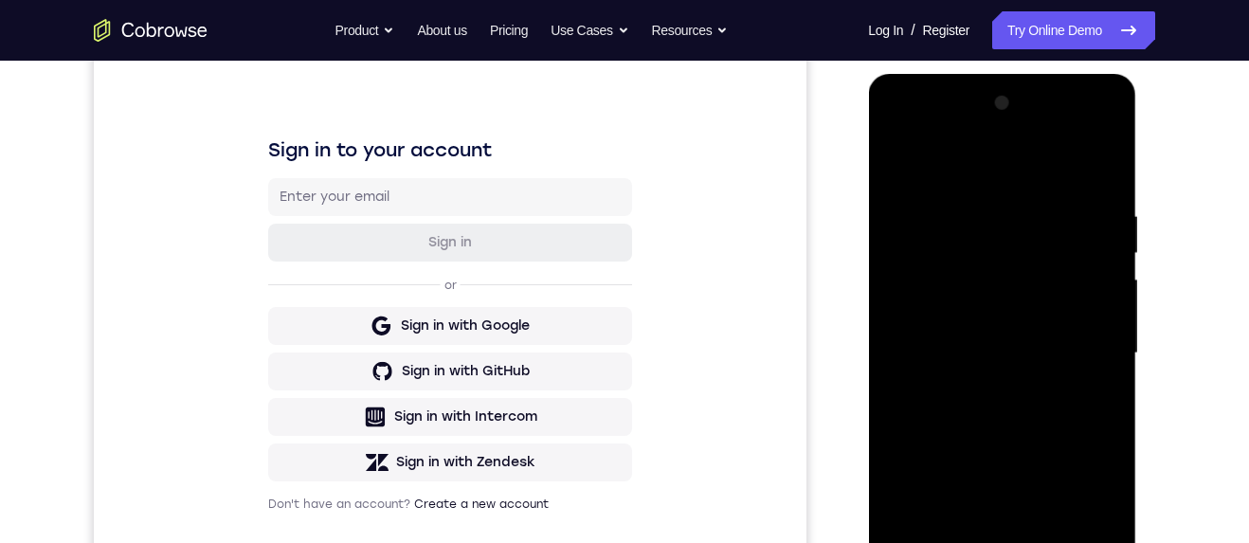
click at [1050, 231] on div at bounding box center [1001, 353] width 239 height 531
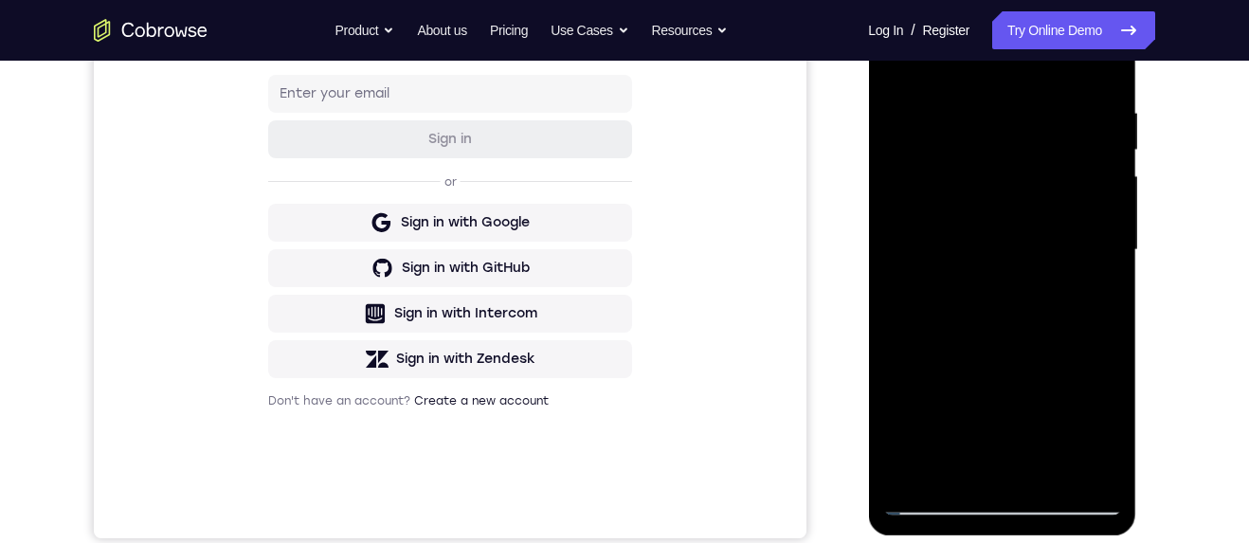
scroll to position [349, 0]
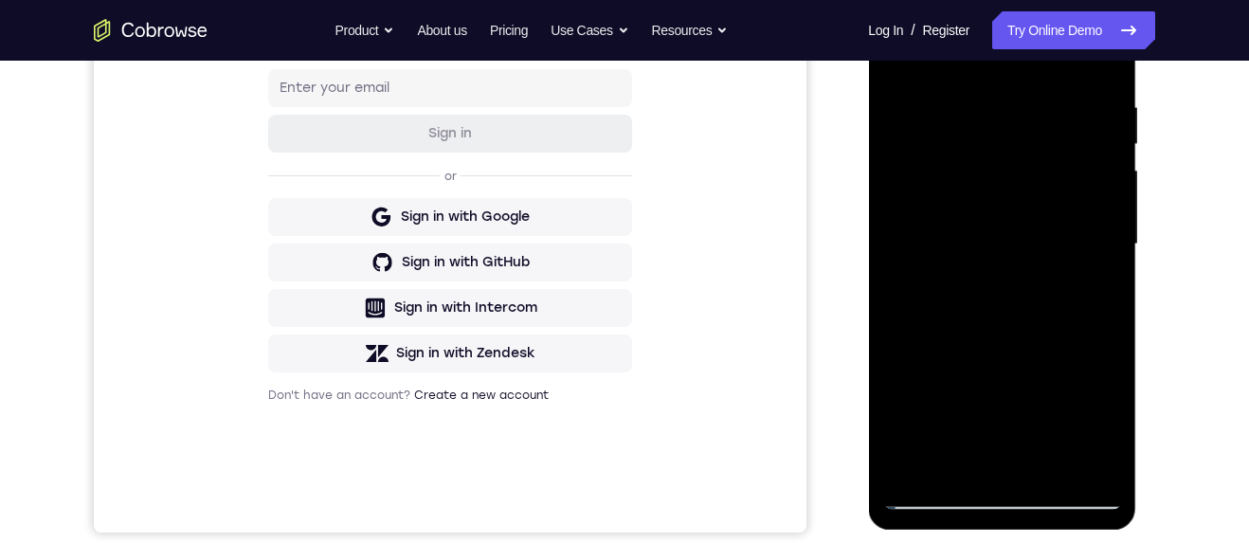
click at [1036, 330] on div at bounding box center [1001, 244] width 239 height 531
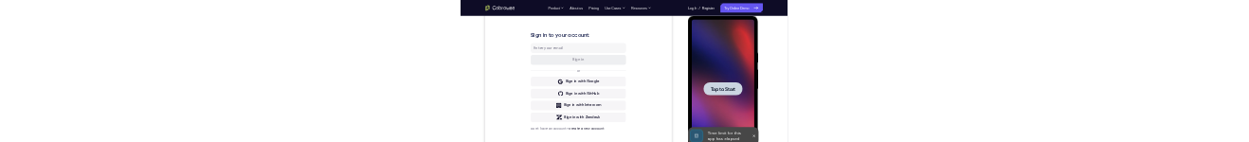
scroll to position [0, 0]
